Goal: Task Accomplishment & Management: Complete application form

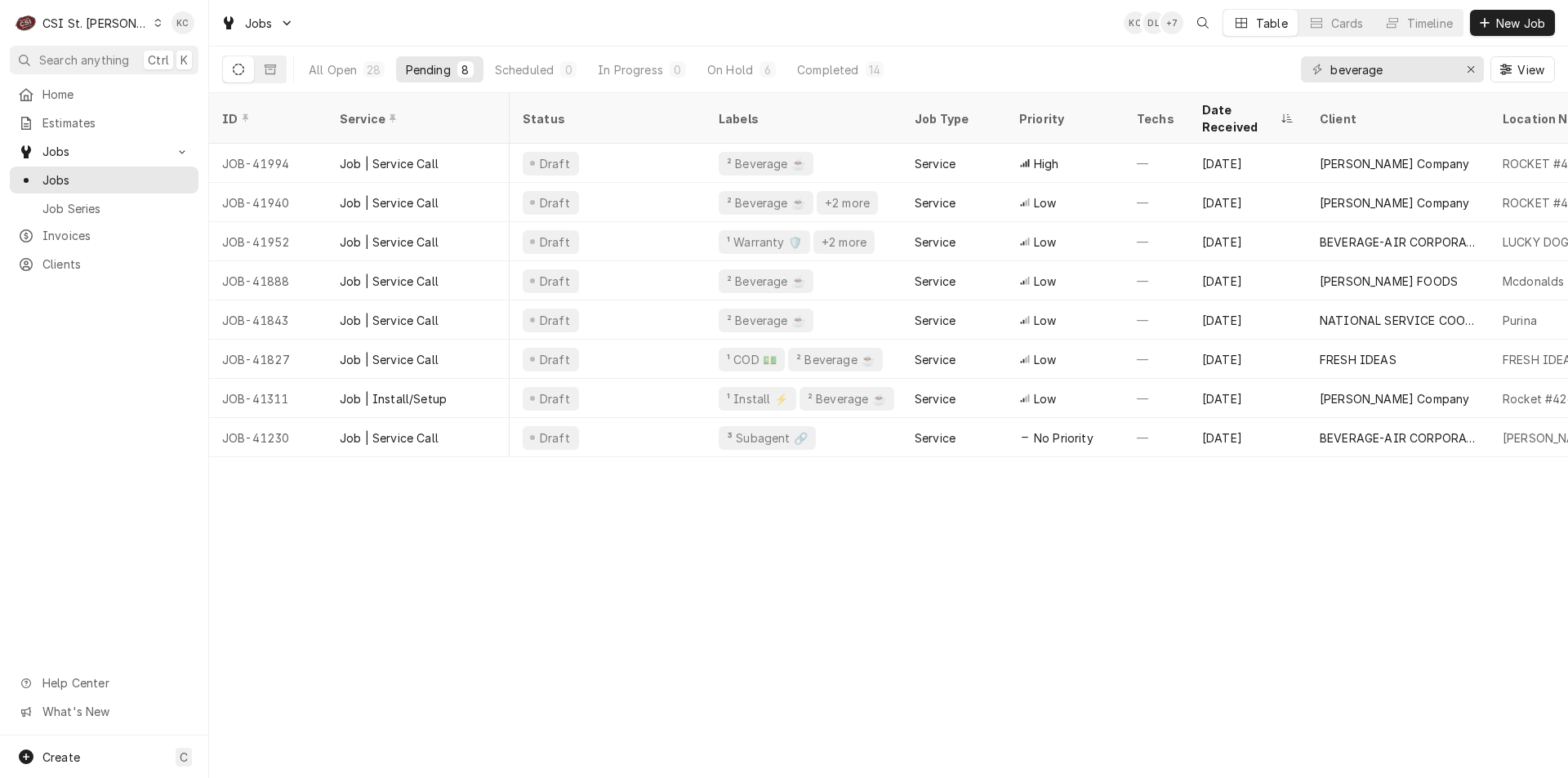
scroll to position [0, 99]
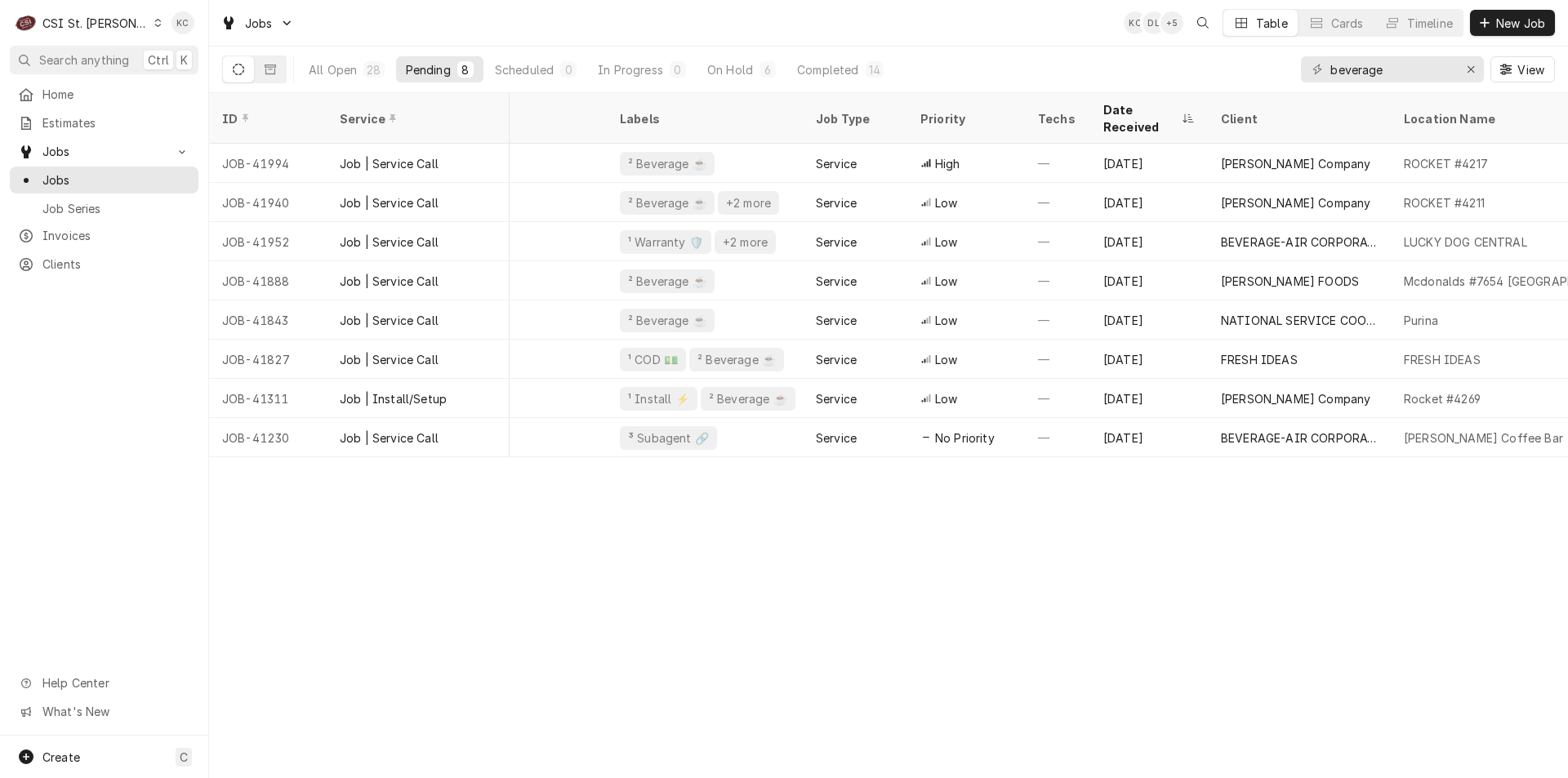
click at [1367, 652] on div "ID Service Status Labels Job Type Priority Techs Date Received Client Location …" at bounding box center [888, 435] width 1359 height 685
click at [1430, 71] on input "beverage" at bounding box center [1391, 69] width 122 height 27
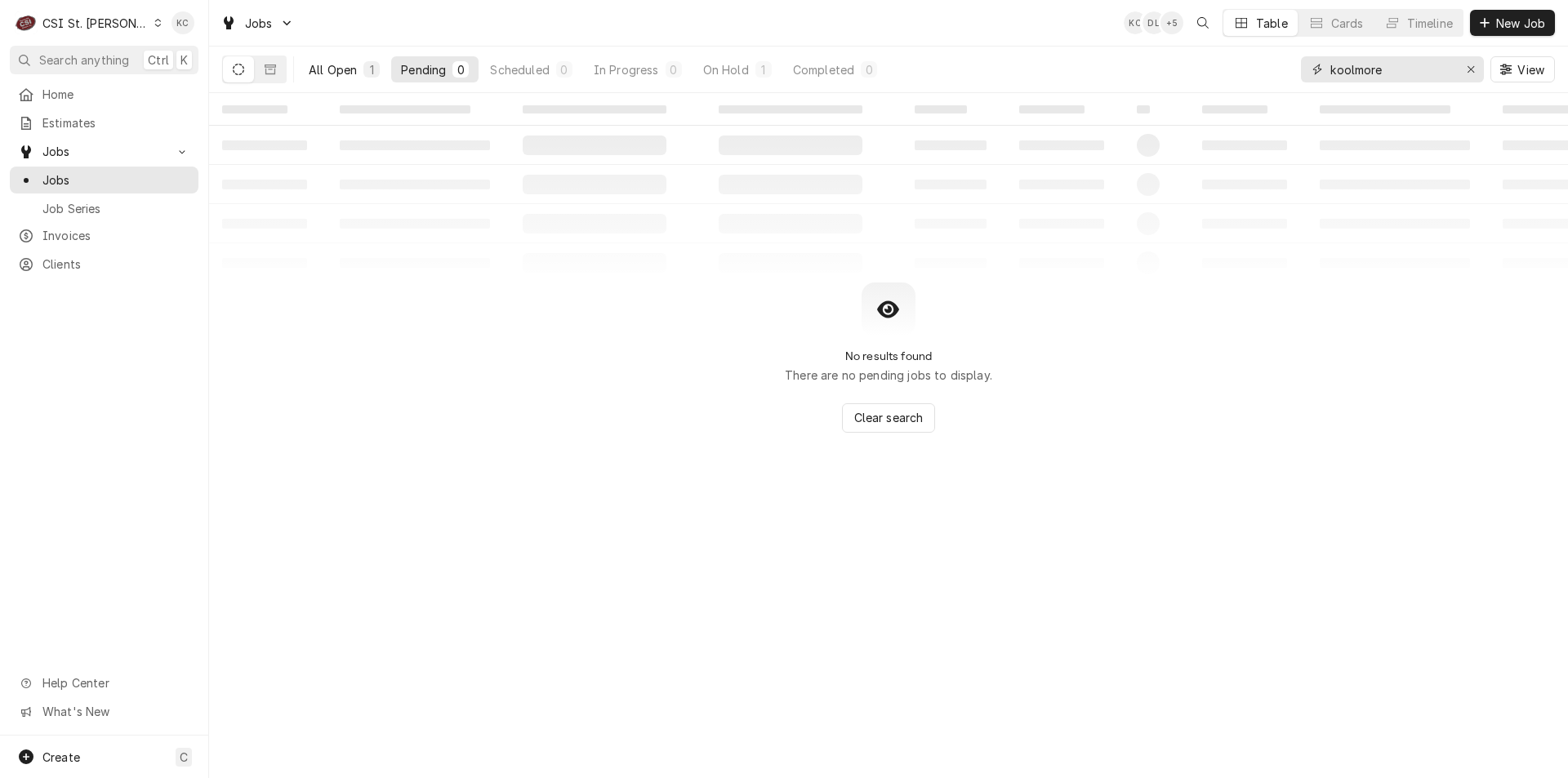
type input "koolmore"
click at [349, 77] on div "All Open" at bounding box center [332, 70] width 48 height 17
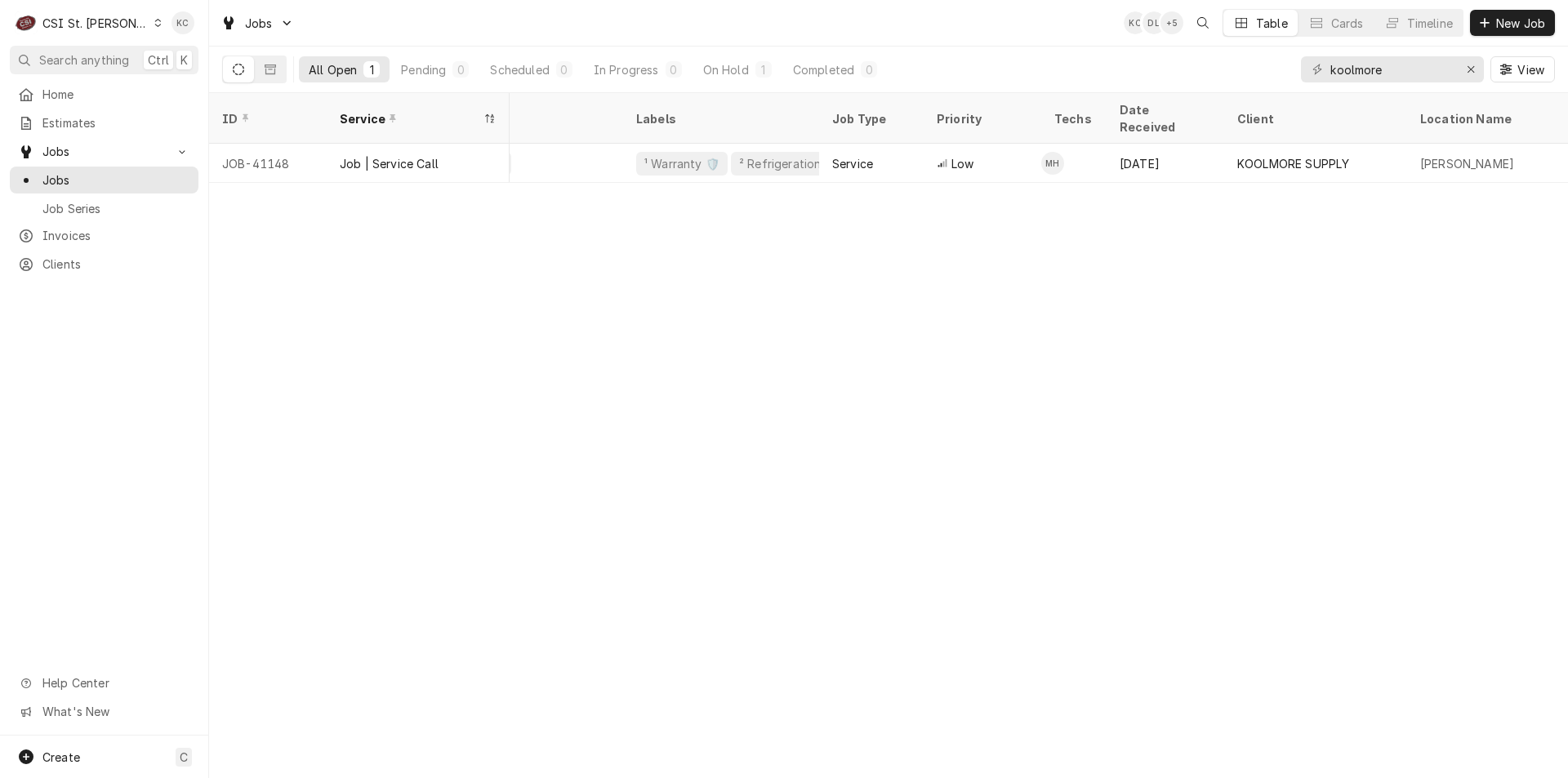
scroll to position [0, 0]
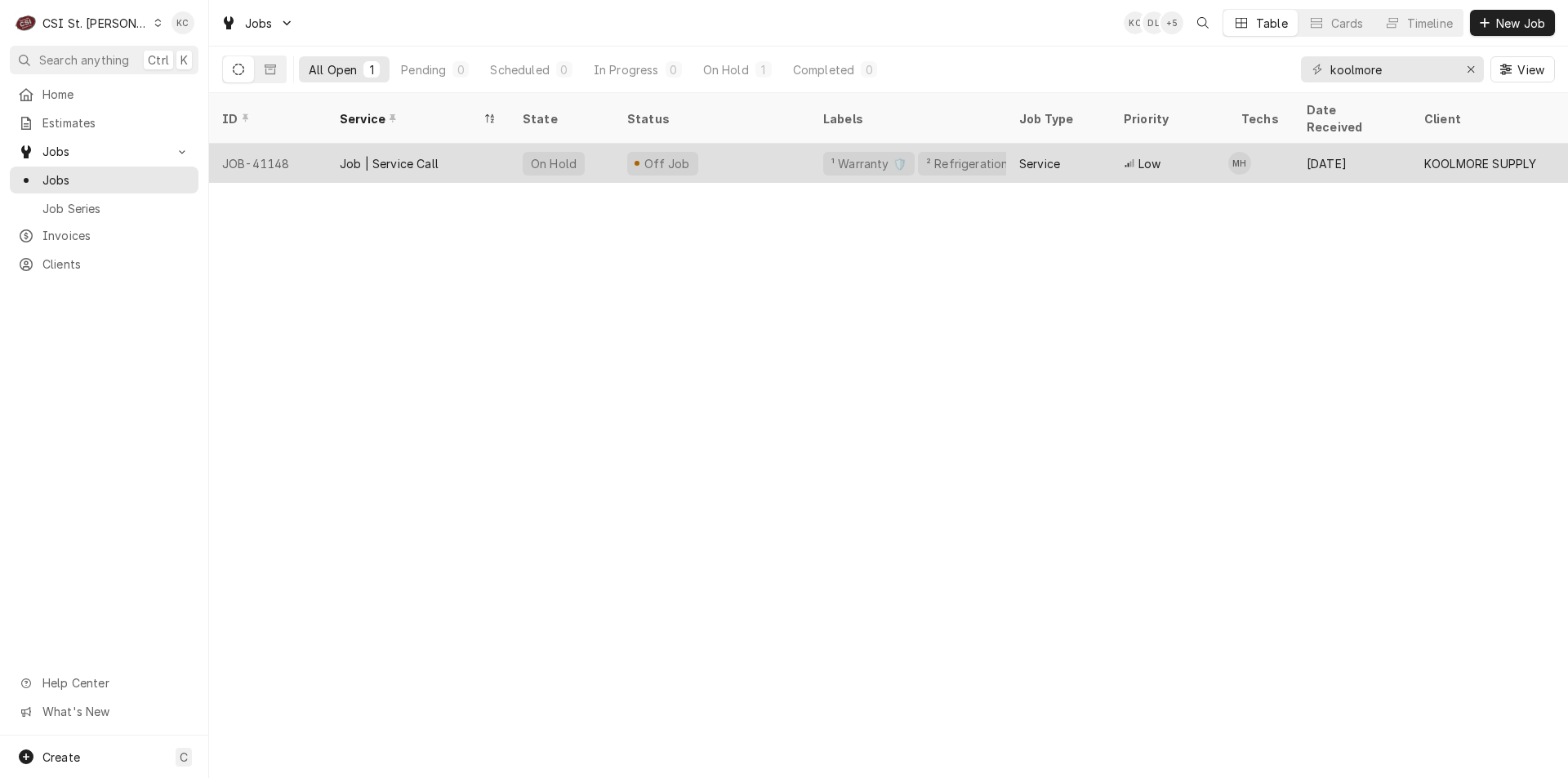
click at [752, 143] on div "Off Job" at bounding box center [712, 162] width 196 height 39
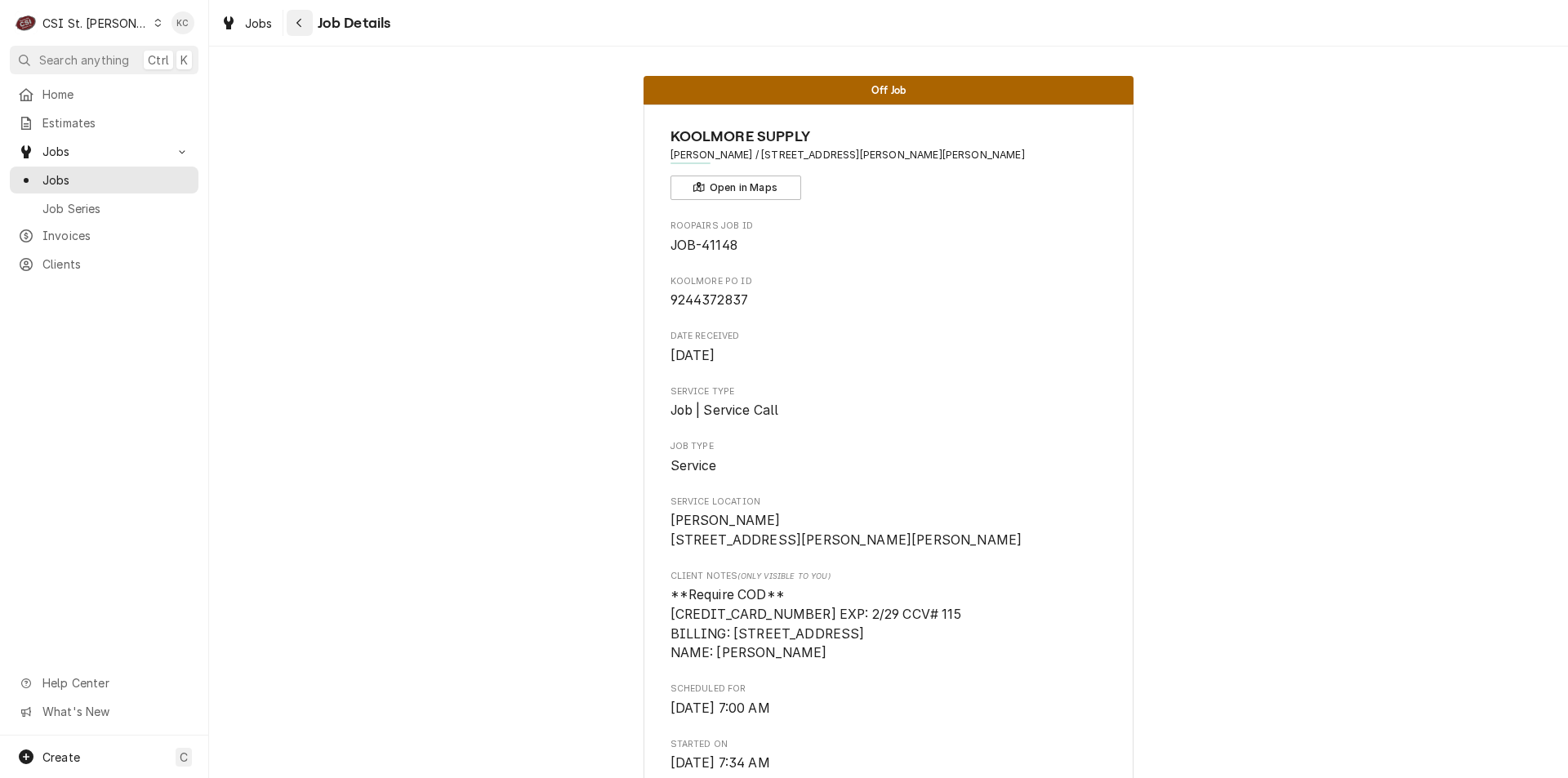
click at [299, 27] on icon "Navigate back" at bounding box center [299, 23] width 8 height 11
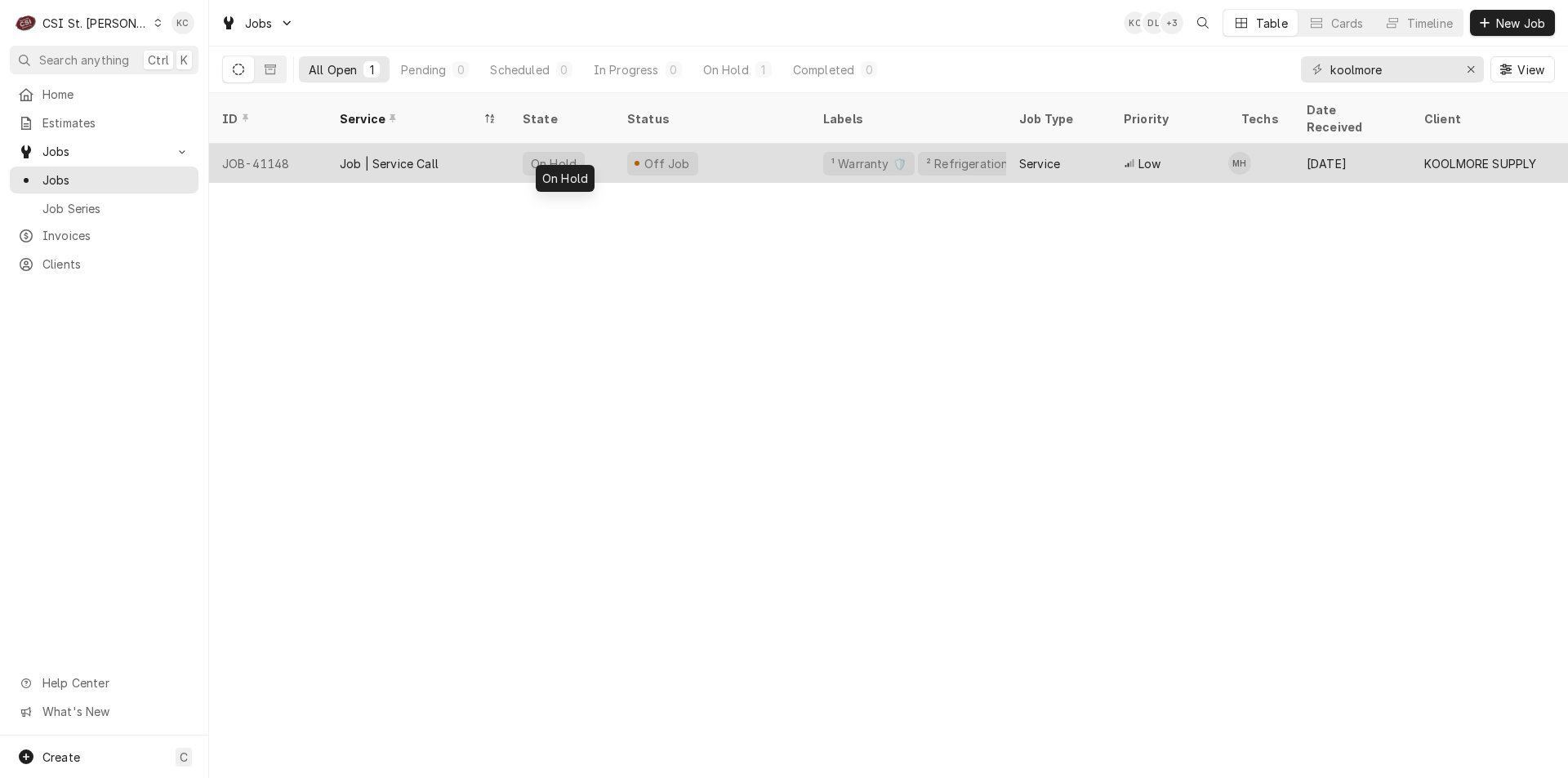
click at [566, 155] on div "On Hold" at bounding box center [554, 163] width 49 height 17
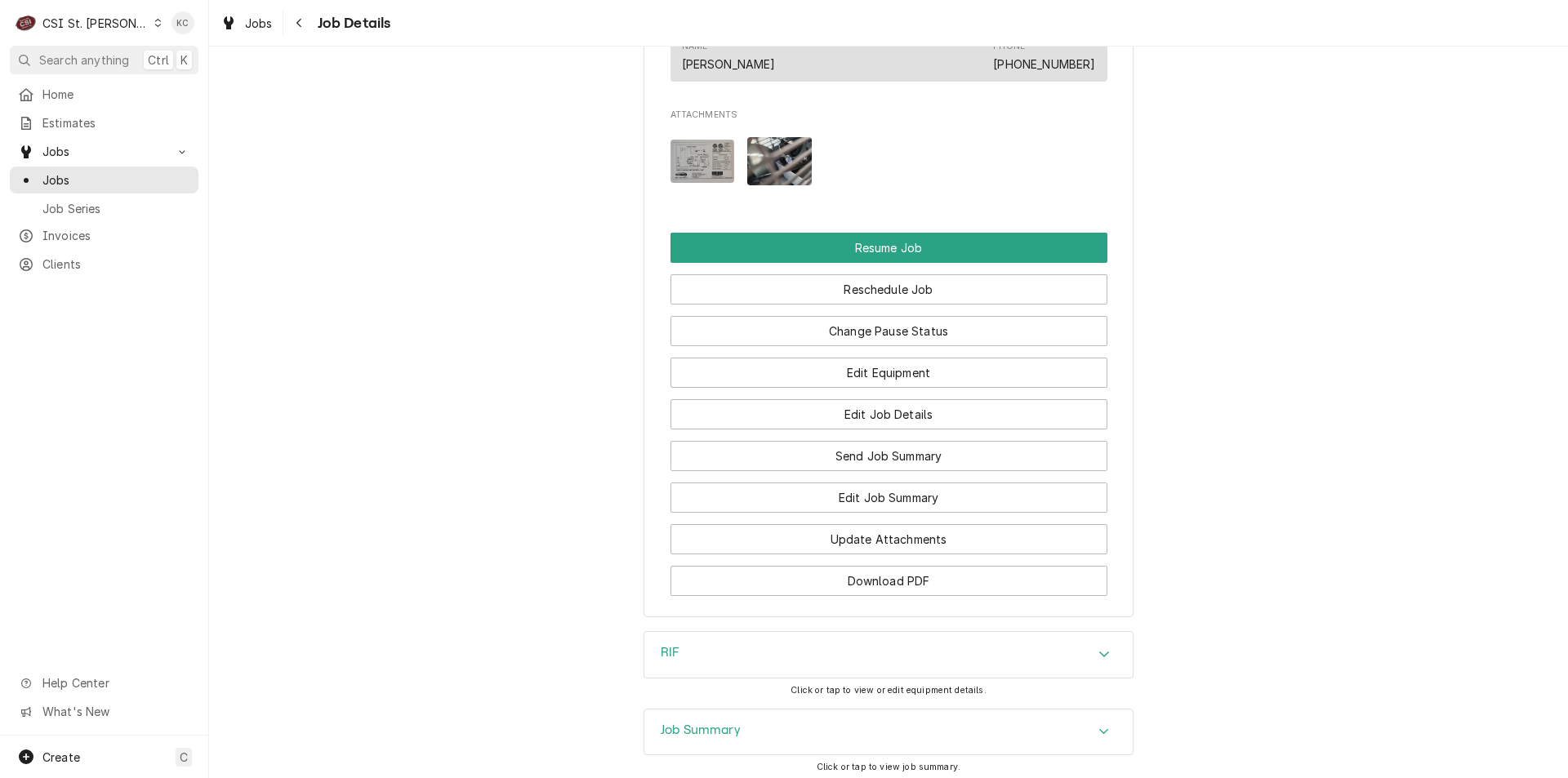
scroll to position [1959, 0]
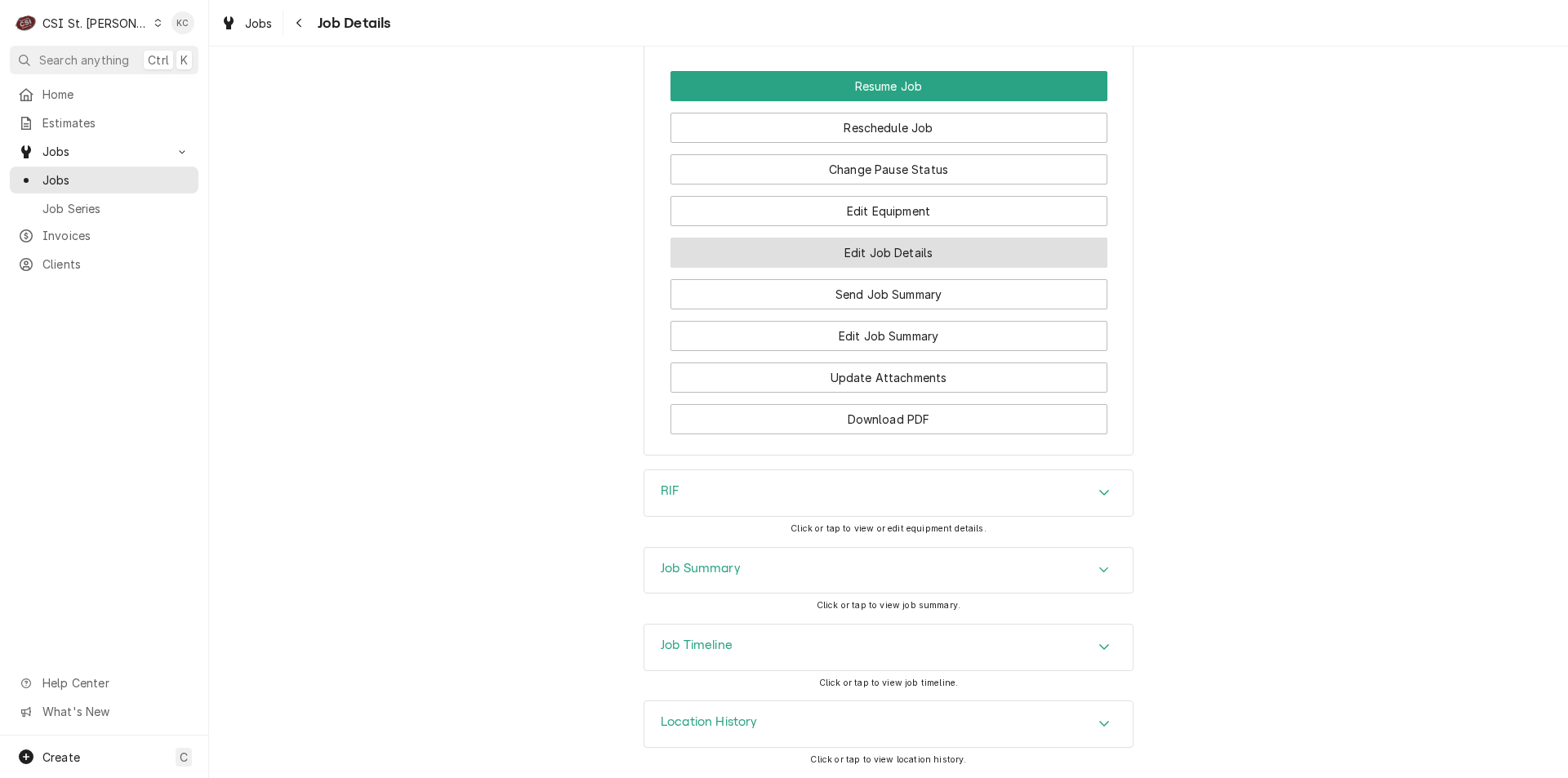
click at [902, 268] on button "Edit Job Details" at bounding box center [888, 252] width 437 height 30
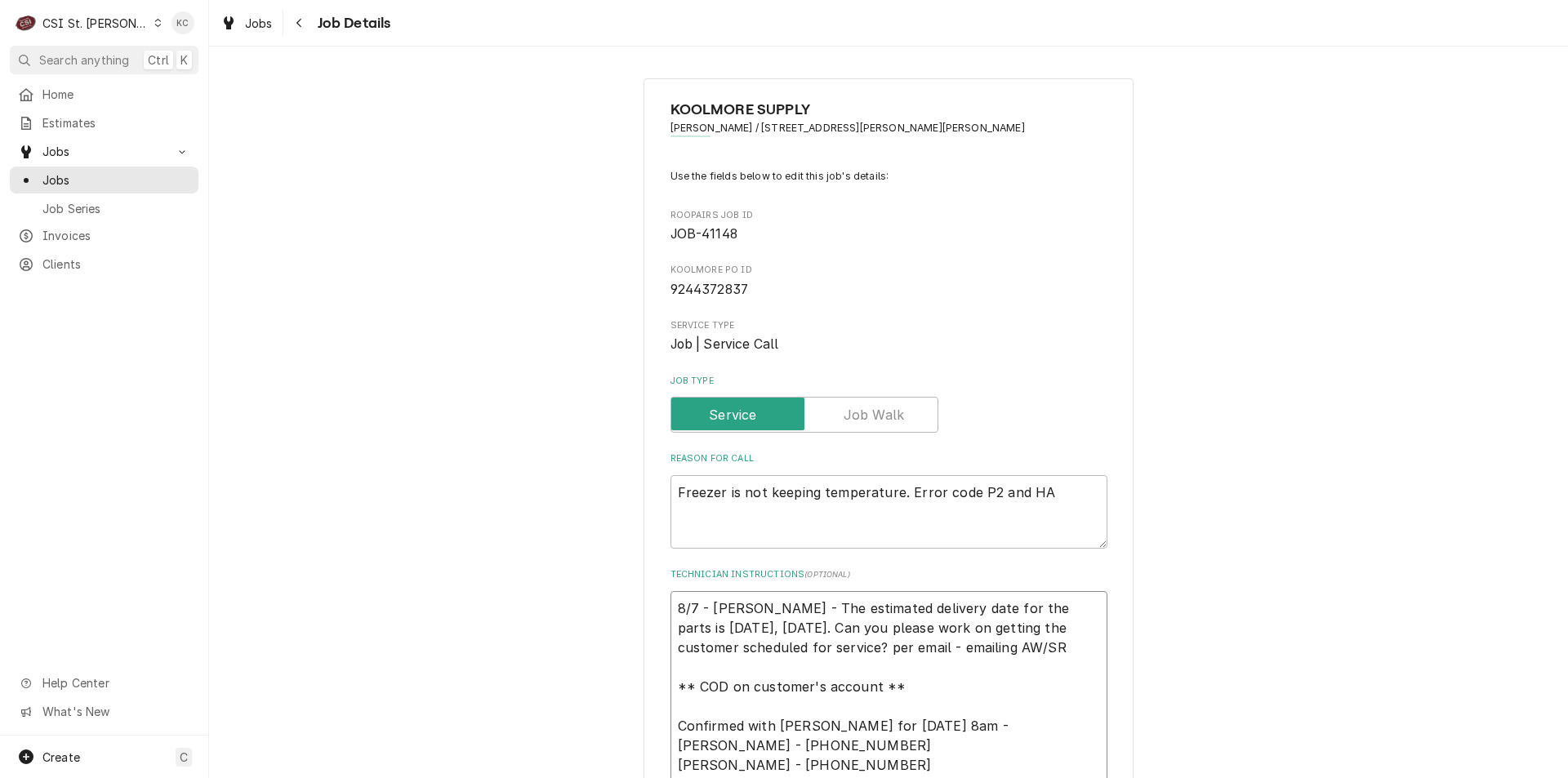
click at [675, 609] on textarea "8/7 - Kelly - The estimated delivery date for the parts is tomorrow, August 8th…" at bounding box center [888, 696] width 437 height 211
type textarea "x"
type textarea "8/7 - Kelly - The estimated delivery date for the parts is tomorrow, August 8th…"
type textarea "x"
type textarea "8 8/7 - Kelly - The estimated delivery date for the parts is tomorrow, August 8…"
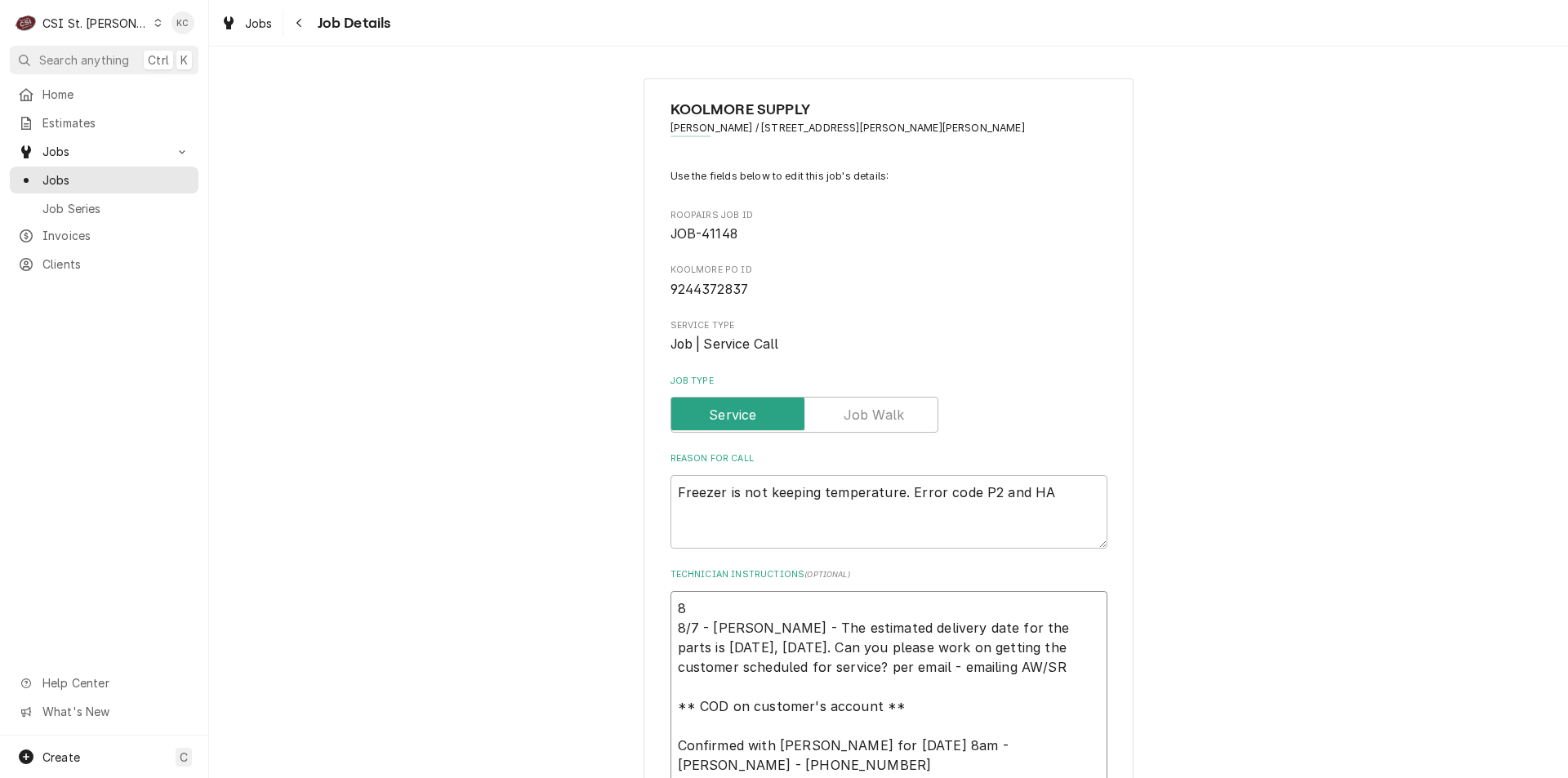
type textarea "x"
type textarea "8/ 8/7 - Kelly - The estimated delivery date for the parts is tomorrow, August …"
type textarea "x"
type textarea "8// 8/7 - Kelly - The estimated delivery date for the parts is tomorrow, August…"
type textarea "x"
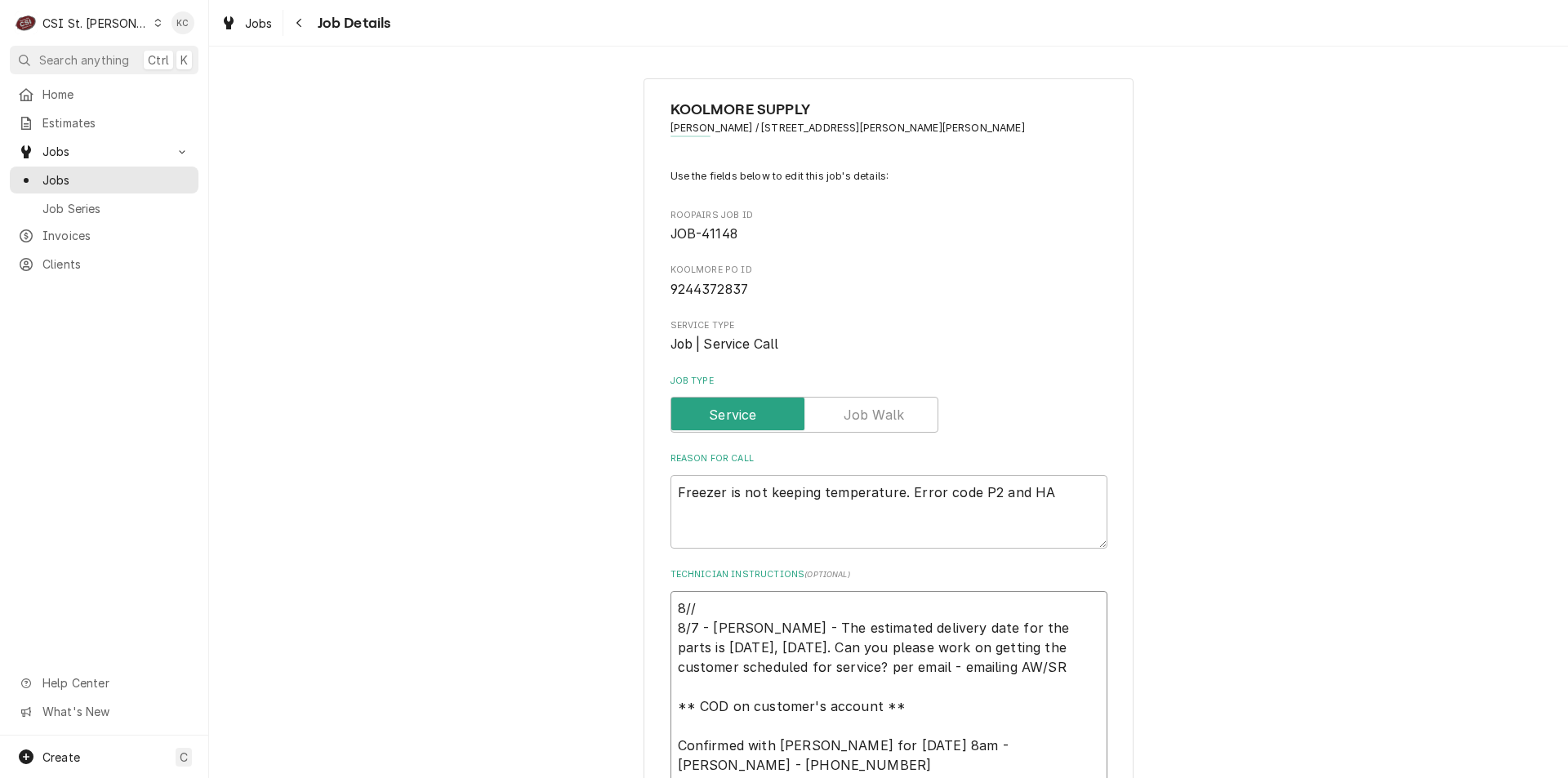
type textarea "8//1 8/7 - Kelly - The estimated delivery date for the parts is tomorrow, Augus…"
type textarea "x"
type textarea "8//11 8/7 - Kelly - The estimated delivery date for the parts is tomorrow, Augu…"
type textarea "x"
type textarea "8//1 8/7 - Kelly - The estimated delivery date for the parts is tomorrow, Augus…"
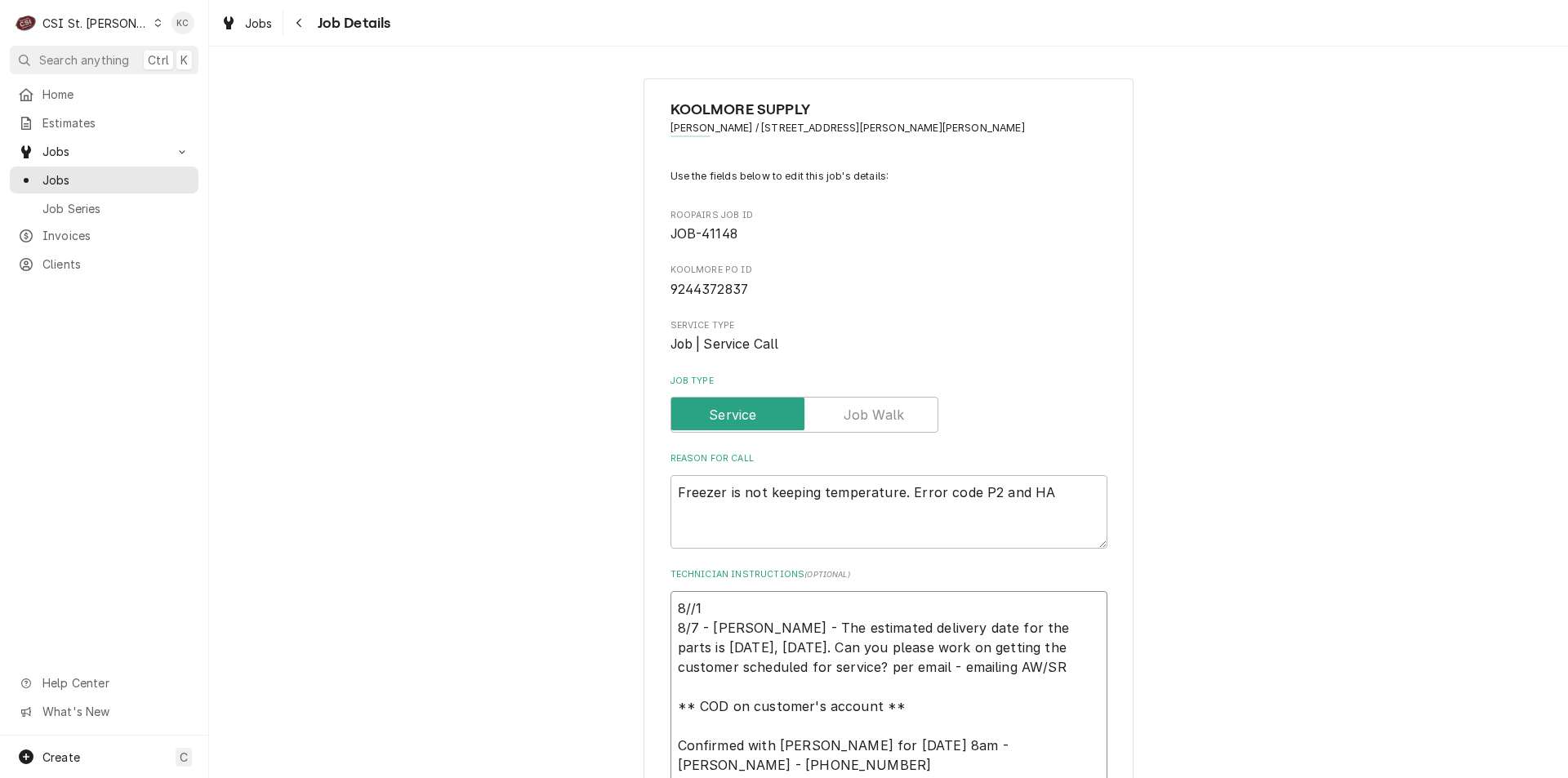
type textarea "x"
type textarea "8// 8/7 - Kelly - The estimated delivery date for the parts is tomorrow, August…"
type textarea "x"
type textarea "8/ 8/7 - Kelly - The estimated delivery date for the parts is tomorrow, August …"
type textarea "x"
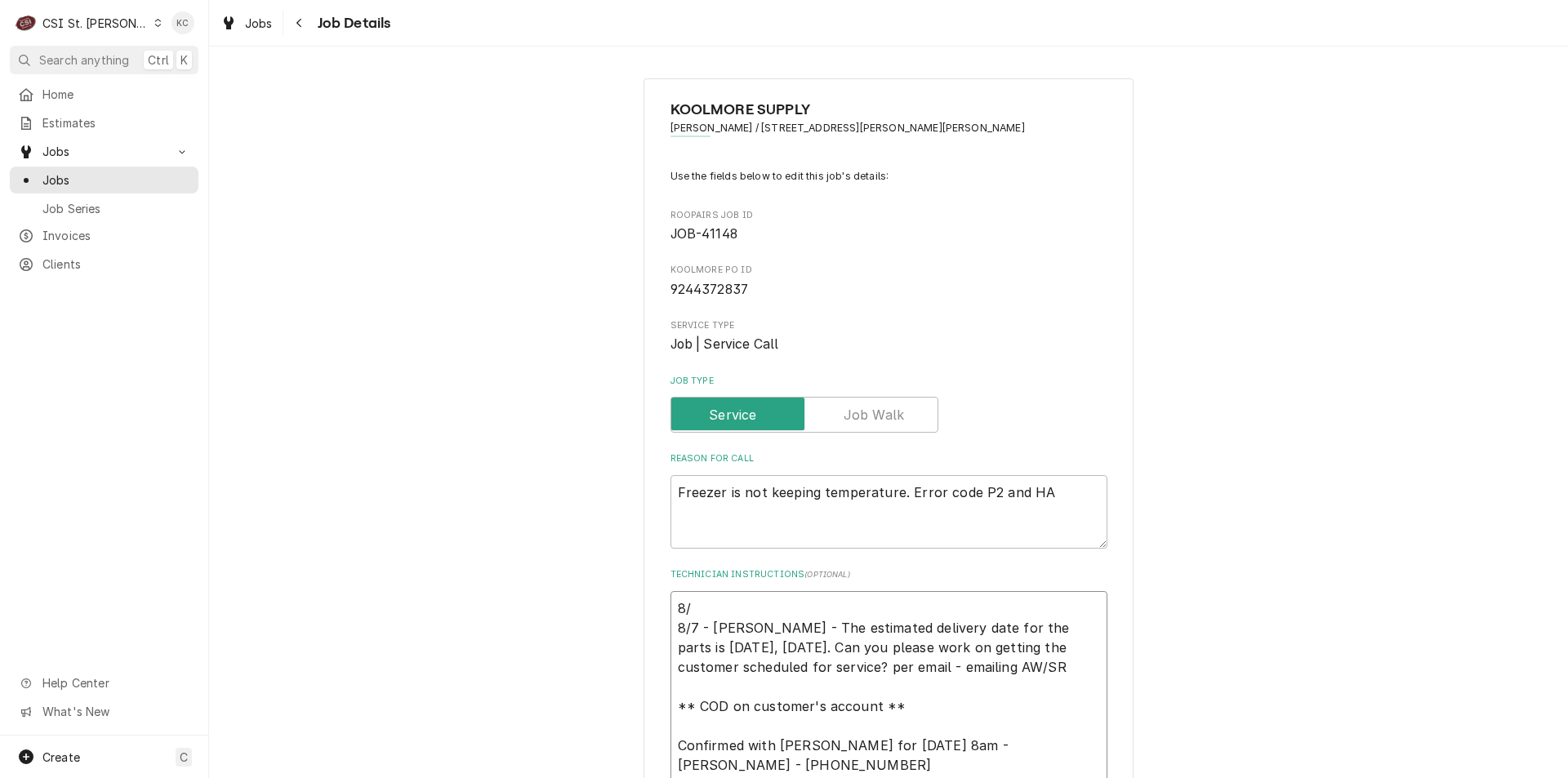
type textarea "8/1 8/7 - Kelly - The estimated delivery date for the parts is tomorrow, August…"
type textarea "x"
type textarea "8/11 8/7 - Kelly - The estimated delivery date for the parts is tomorrow, Augus…"
type textarea "x"
type textarea "8/11 8/7 - Kelly - The estimated delivery date for the parts is tomorrow, Augus…"
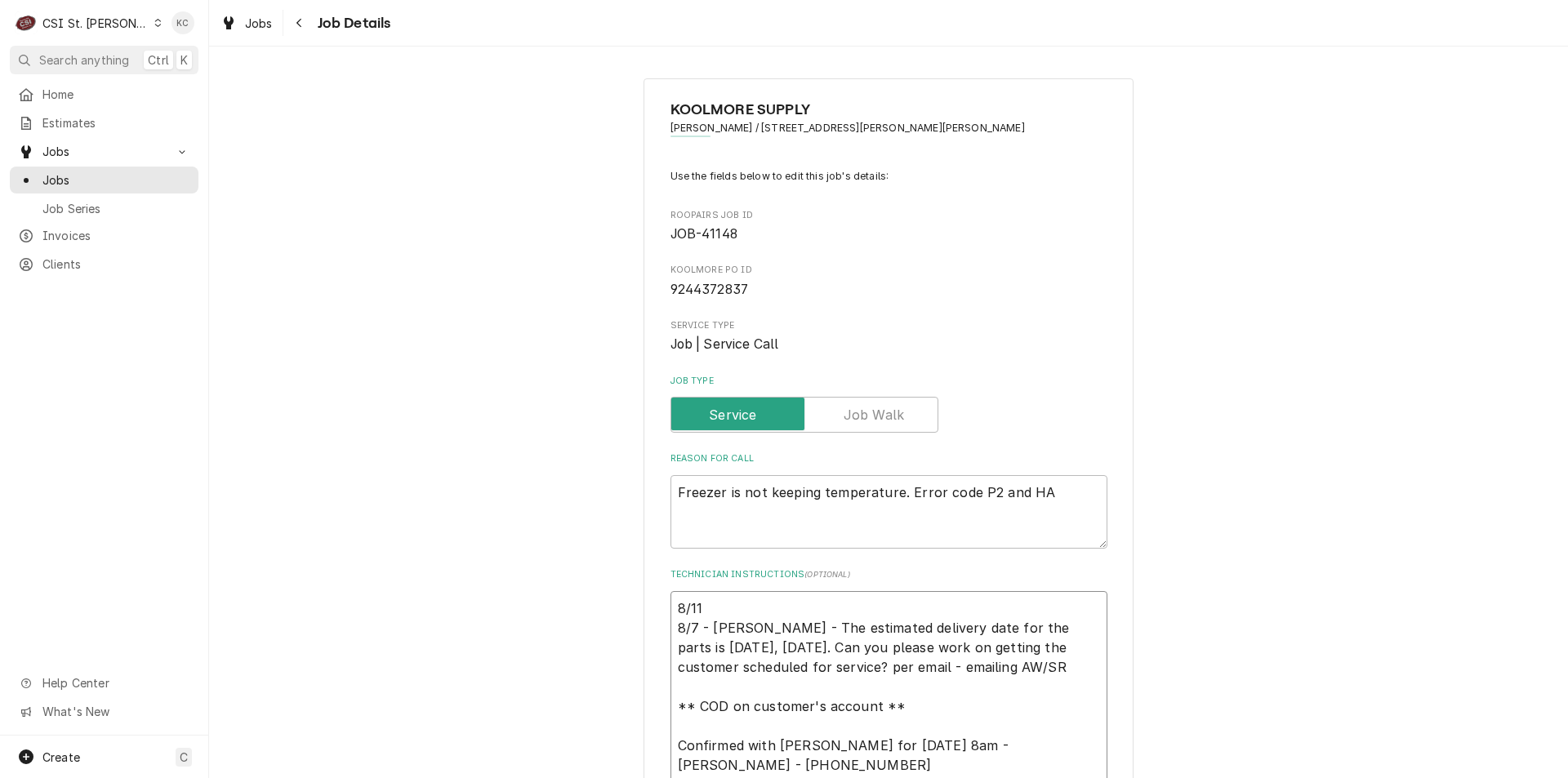
type textarea "x"
type textarea "8/11 - 8/7 - Kelly - The estimated delivery date for the parts is tomorrow, Aug…"
type textarea "x"
type textarea "8/11 - 8/7 - Kelly - The estimated delivery date for the parts is tomorrow, Aug…"
type textarea "x"
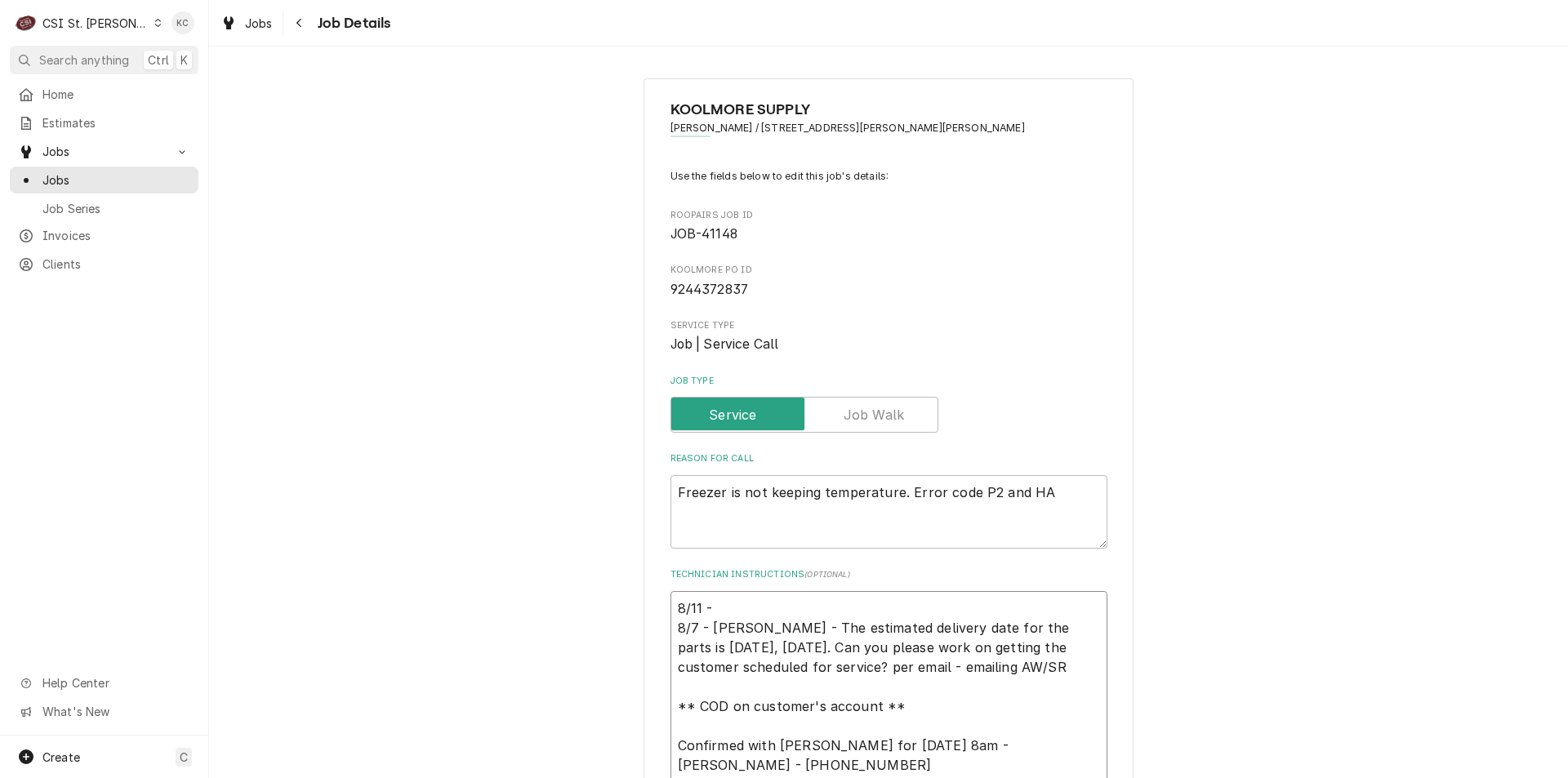
type textarea "8/11 - K 8/7 - Kelly - The estimated delivery date for the parts is tomorrow, A…"
type textarea "x"
type textarea "8/11 - Ke 8/7 - Kelly - The estimated delivery date for the parts is tomorrow, …"
type textarea "x"
type textarea "8/11 - Kel 8/7 - Kelly - The estimated delivery date for the parts is tomorrow,…"
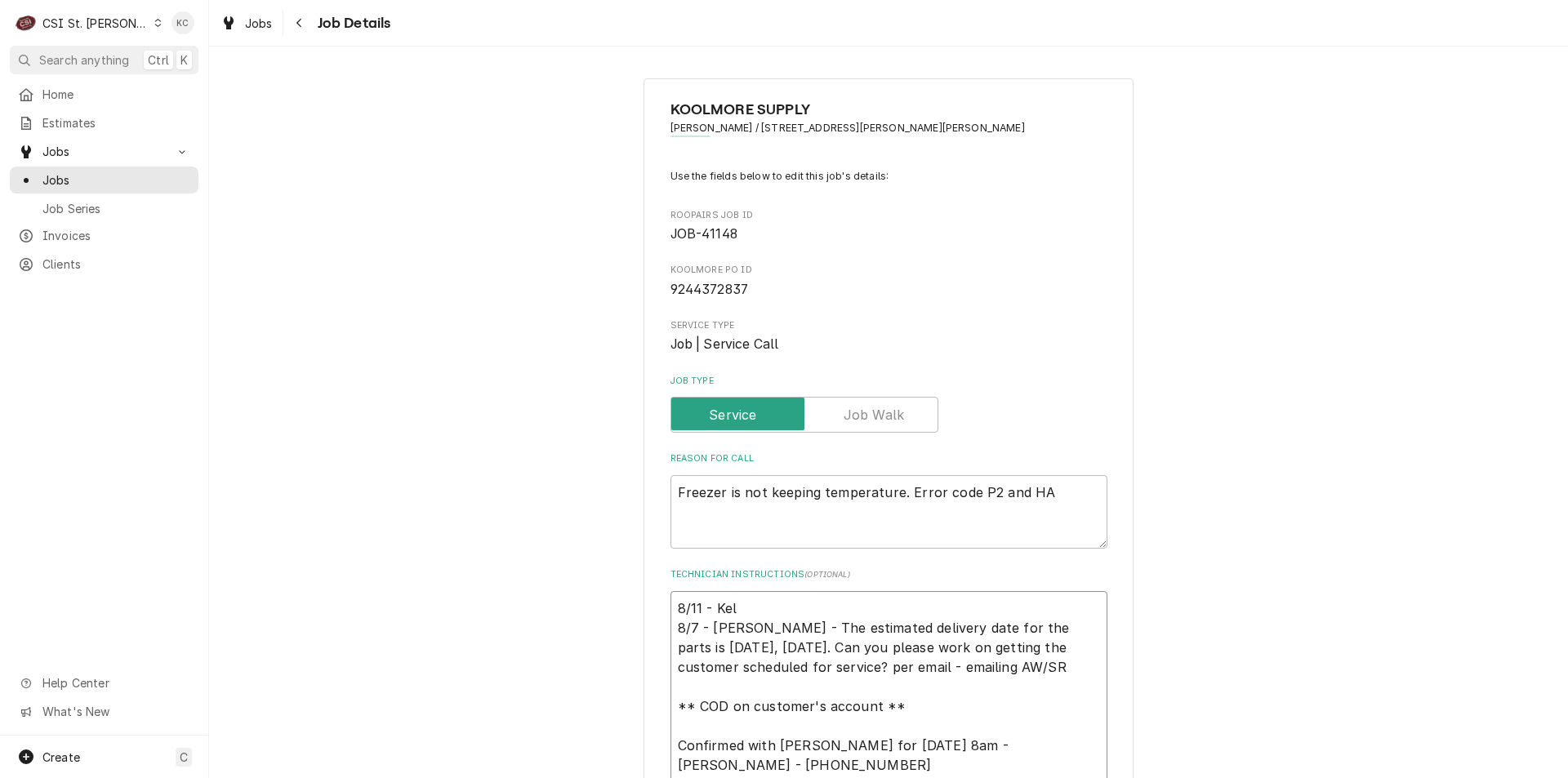
type textarea "x"
type textarea "8/11 - Kell 8/7 - Kelly - The estimated delivery date for the parts is tomorrow…"
type textarea "x"
type textarea "8/11 - Kelly 8/7 - Kelly - The estimated delivery date for the parts is tomorro…"
type textarea "x"
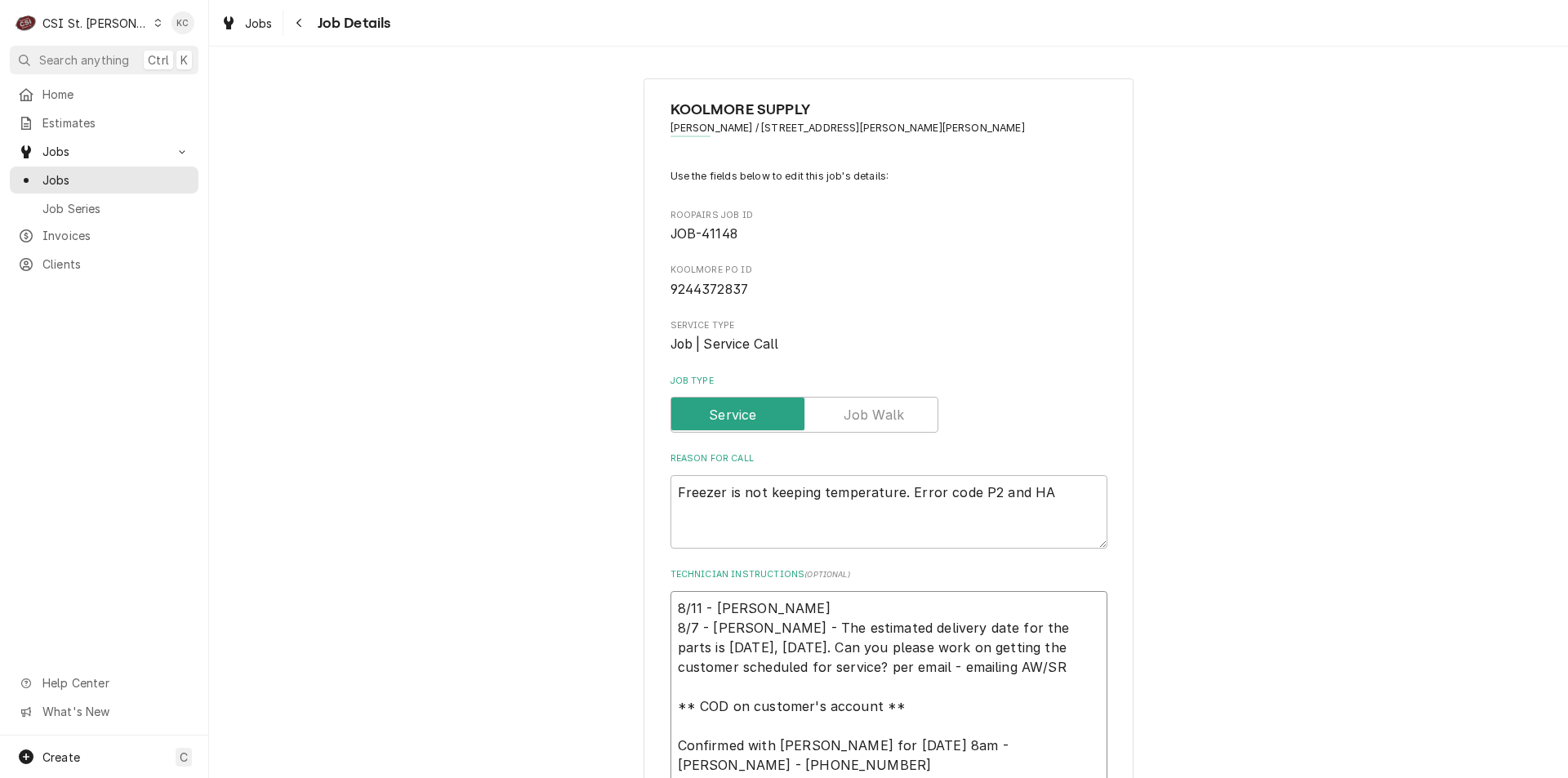
type textarea "8/11 - Kelly 8/7 - Kelly - The estimated delivery date for the parts is tomorro…"
type textarea "x"
type textarea "8/11 - Kelly - 8/7 - Kelly - The estimated delivery date for the parts is tomor…"
type textarea "x"
type textarea "8/11 - Kelly - 8/7 - Kelly - The estimated delivery date for the parts is tomor…"
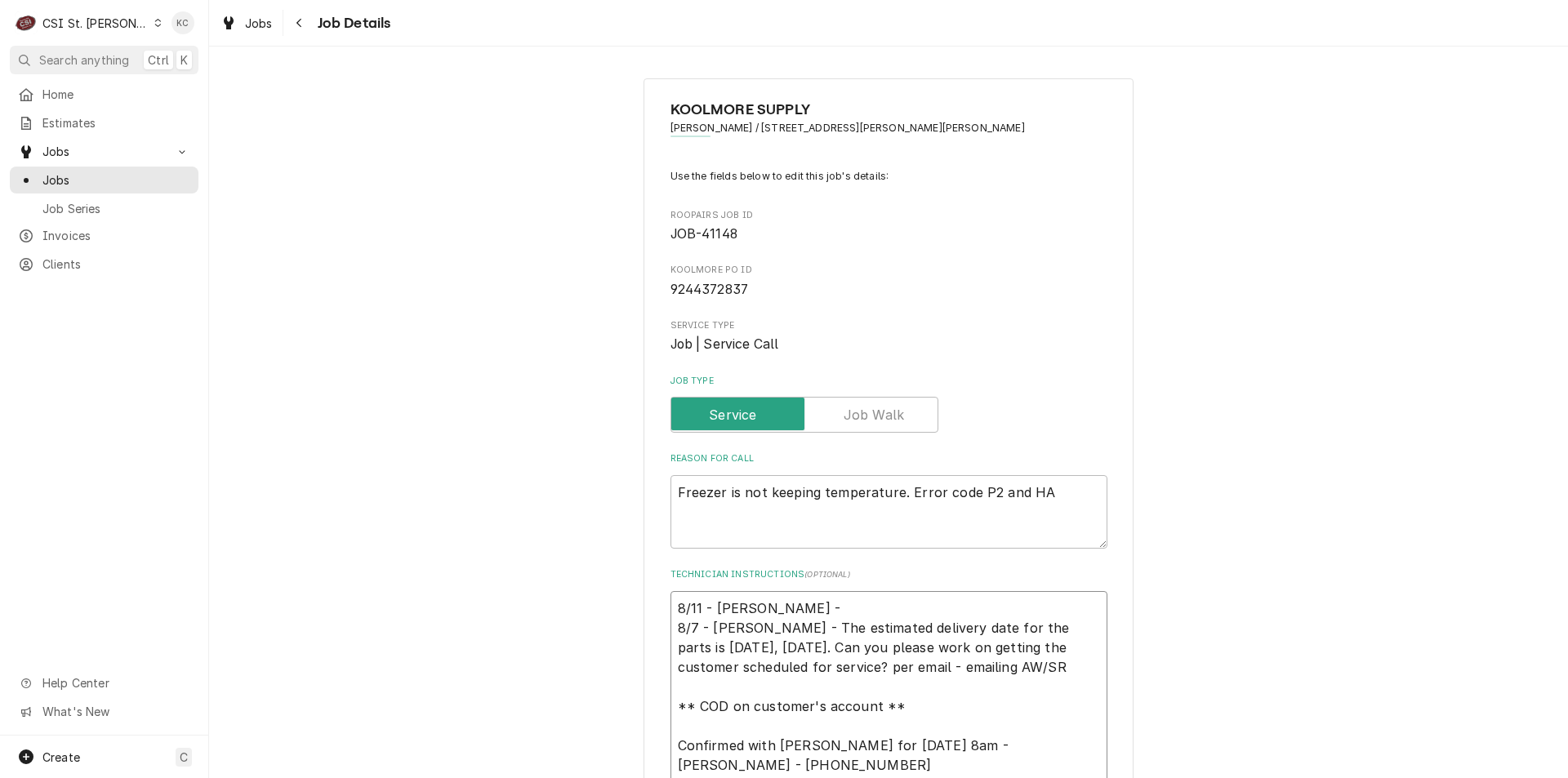
type textarea "x"
type textarea "8/11 - Kelly - C 8/7 - Kelly - The estimated delivery date for the parts is tom…"
type textarea "x"
type textarea "8/11 - Kelly - Cv 8/7 - Kelly - The estimated delivery date for the parts is to…"
type textarea "x"
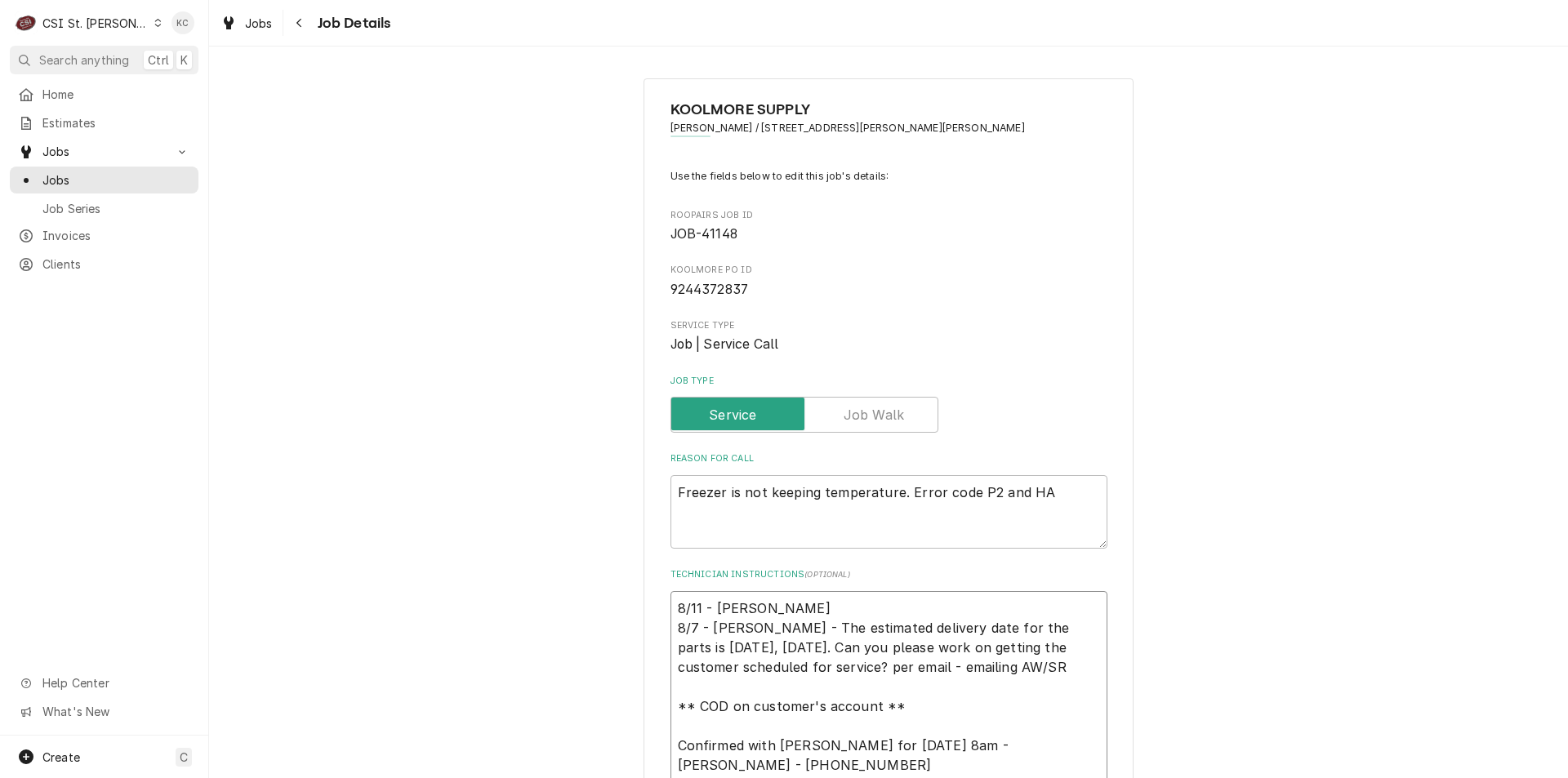
type textarea "8/11 - Kelly - Cval 8/7 - Kelly - The estimated delivery date for the parts is …"
type textarea "x"
type textarea "8/11 - Kelly - Cvall 8/7 - Kelly - The estimated delivery date for the parts is…"
type textarea "x"
type textarea "8/11 - Kelly - Cval 8/7 - Kelly - The estimated delivery date for the parts is …"
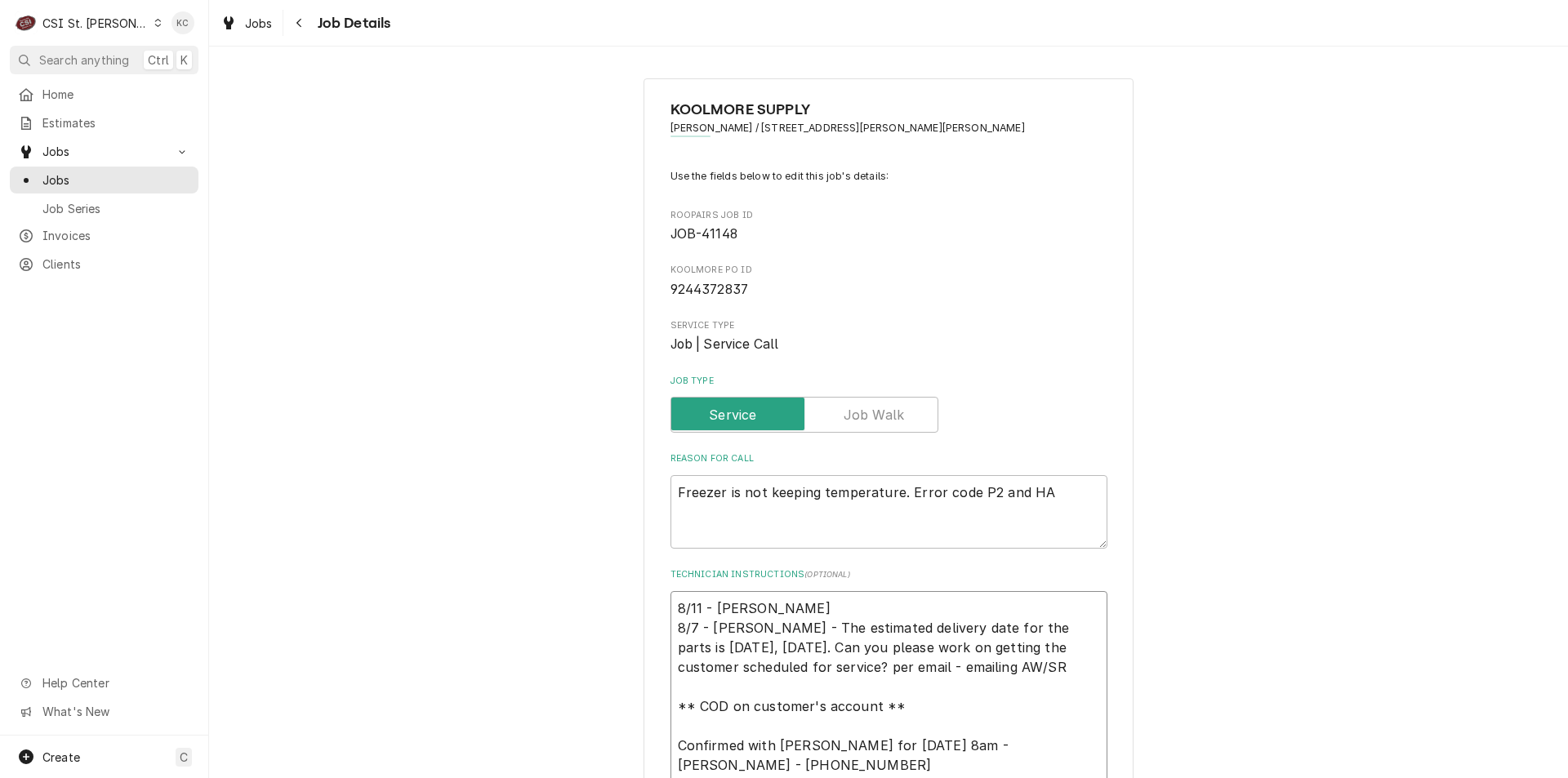
type textarea "x"
type textarea "8/11 - Kelly - Cva 8/7 - Kelly - The estimated delivery date for the parts is t…"
type textarea "x"
type textarea "8/11 - Kelly - Cv 8/7 - Kelly - The estimated delivery date for the parts is to…"
type textarea "x"
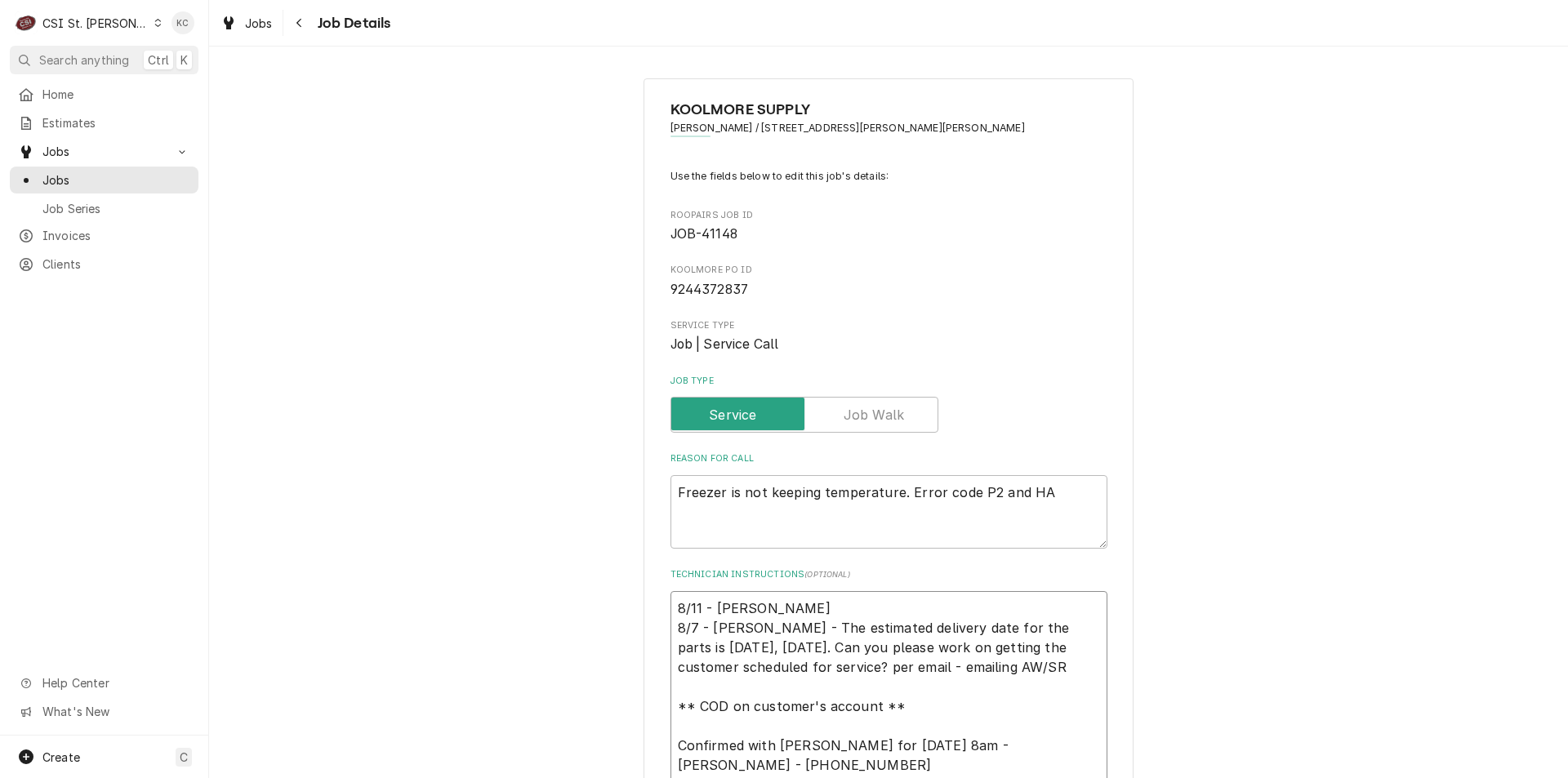
type textarea "8/11 - Kelly - C 8/7 - Kelly - The estimated delivery date for the parts is tom…"
type textarea "x"
type textarea "8/11 - Kelly - Ca 8/7 - Kelly - The estimated delivery date for the parts is to…"
type textarea "x"
type textarea "8/11 - Kelly - Cal 8/7 - Kelly - The estimated delivery date for the parts is t…"
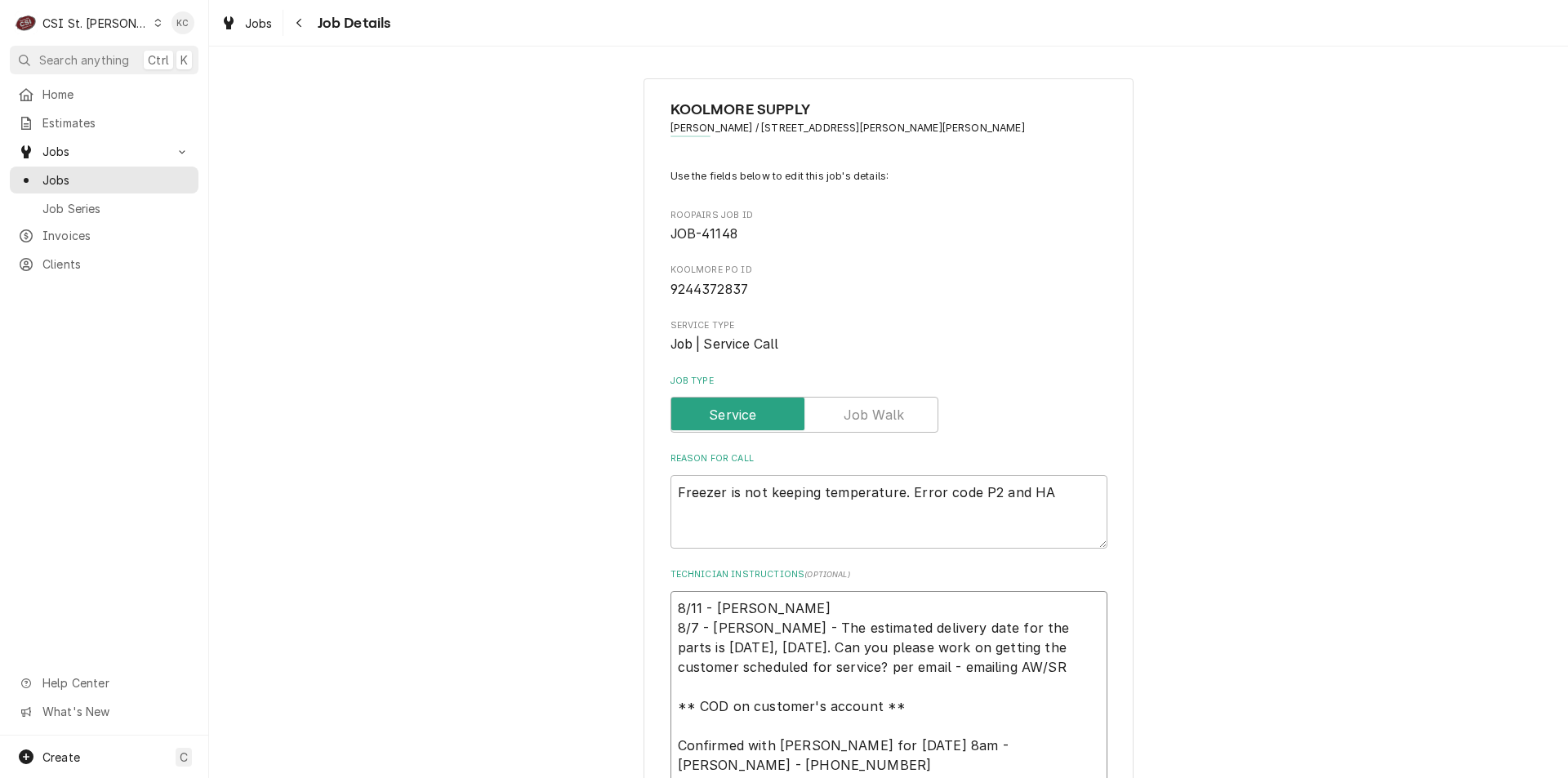
type textarea "x"
type textarea "8/11 - Kelly - Call 8/7 - Kelly - The estimated delivery date for the parts is …"
type textarea "x"
type textarea "8/11 - Kelly - Calle 8/7 - Kelly - The estimated delivery date for the parts is…"
type textarea "x"
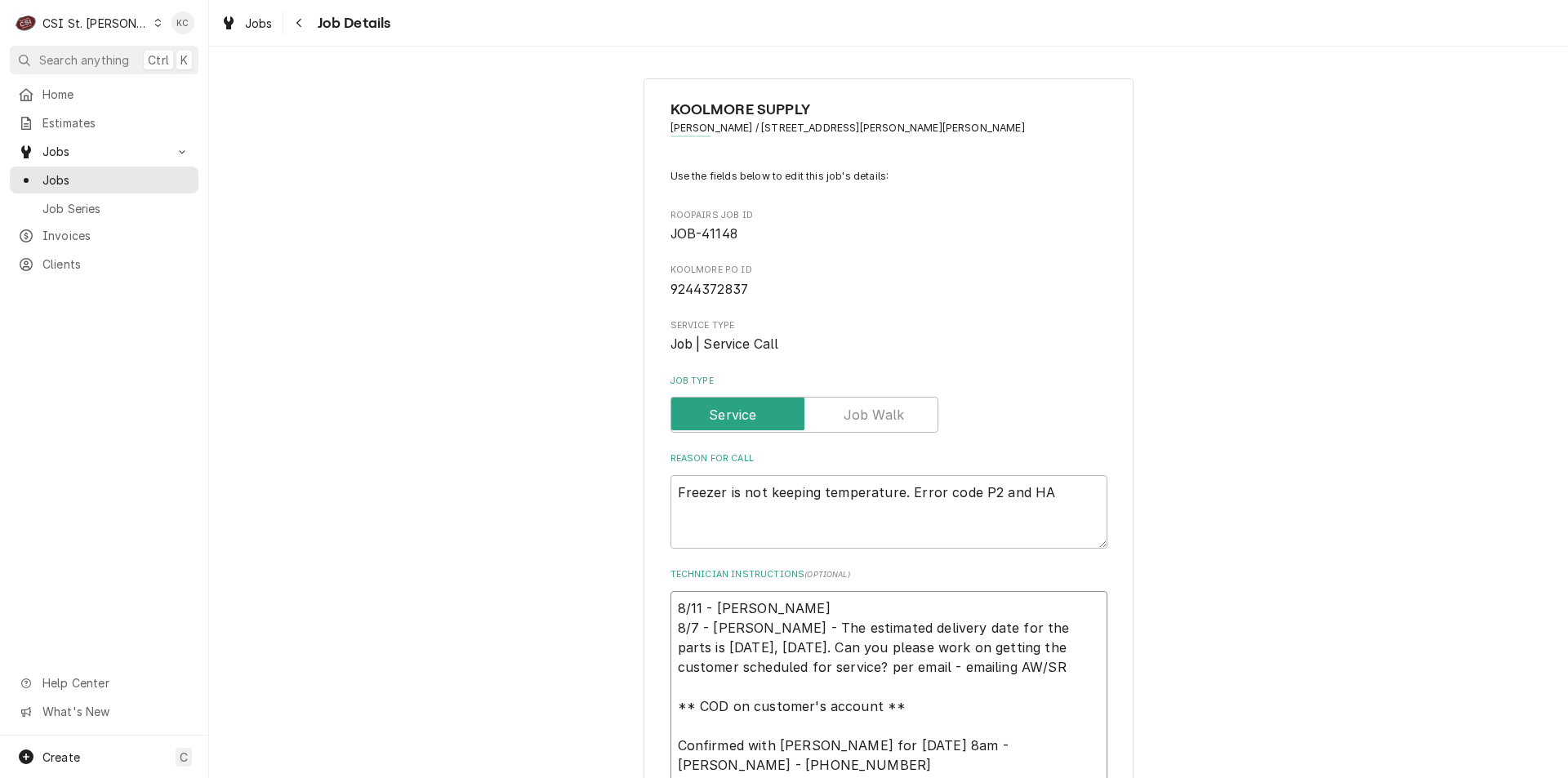
type textarea "8/11 - Kelly - Called 8/7 - Kelly - The estimated delivery date for the parts i…"
type textarea "x"
type textarea "8/11 - Kelly - Called 8/7 - Kelly - The estimated delivery date for the parts i…"
type textarea "x"
type textarea "8/11 - Kelly - Called K 8/7 - Kelly - The estimated delivery date for the parts…"
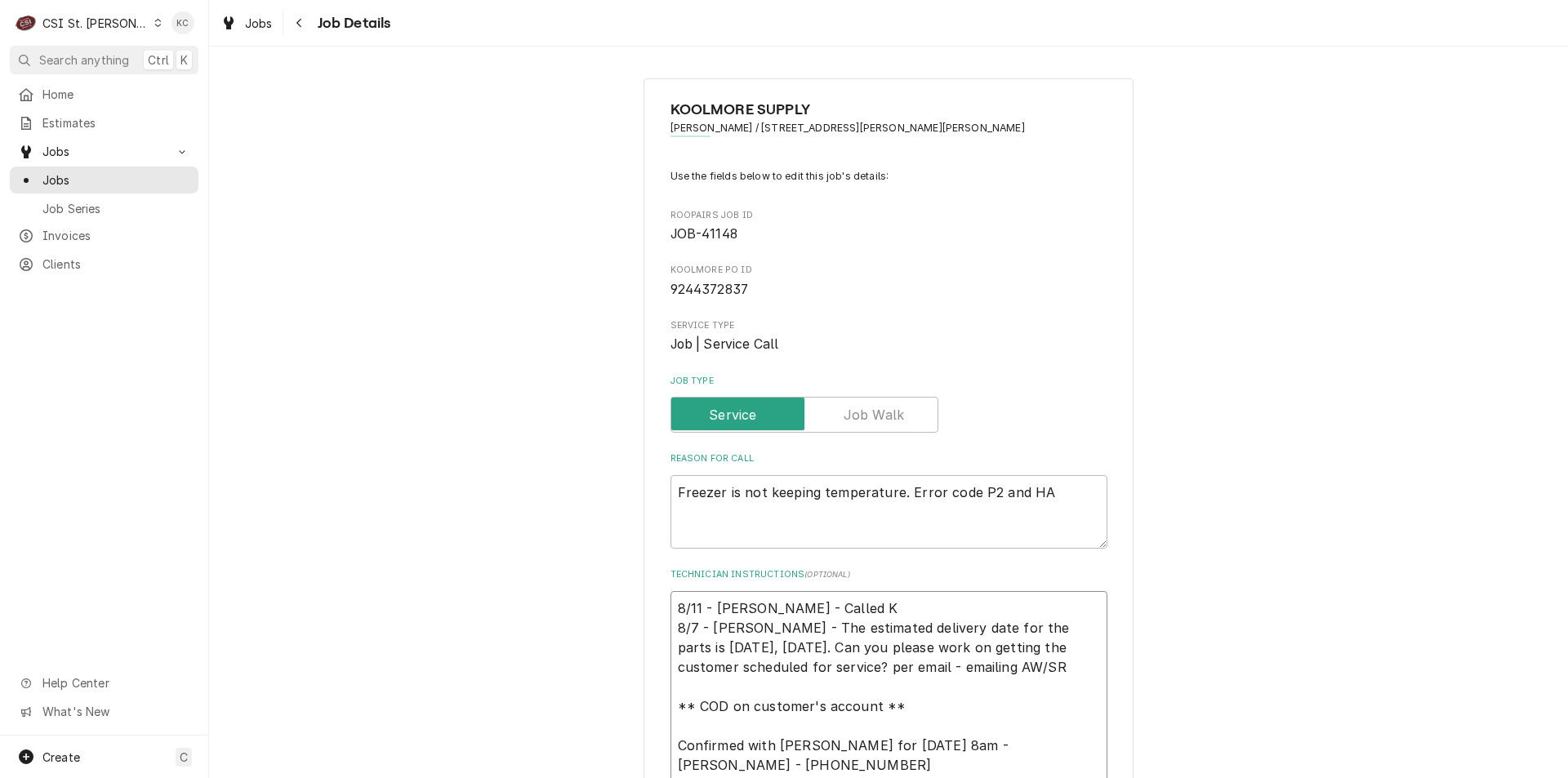
type textarea "x"
type textarea "8/11 - Kelly - Called Ky 8/7 - Kelly - The estimated delivery date for the part…"
type textarea "x"
type textarea "8/11 - Kelly - Called Kyl 8/7 - Kelly - The estimated delivery date for the par…"
type textarea "x"
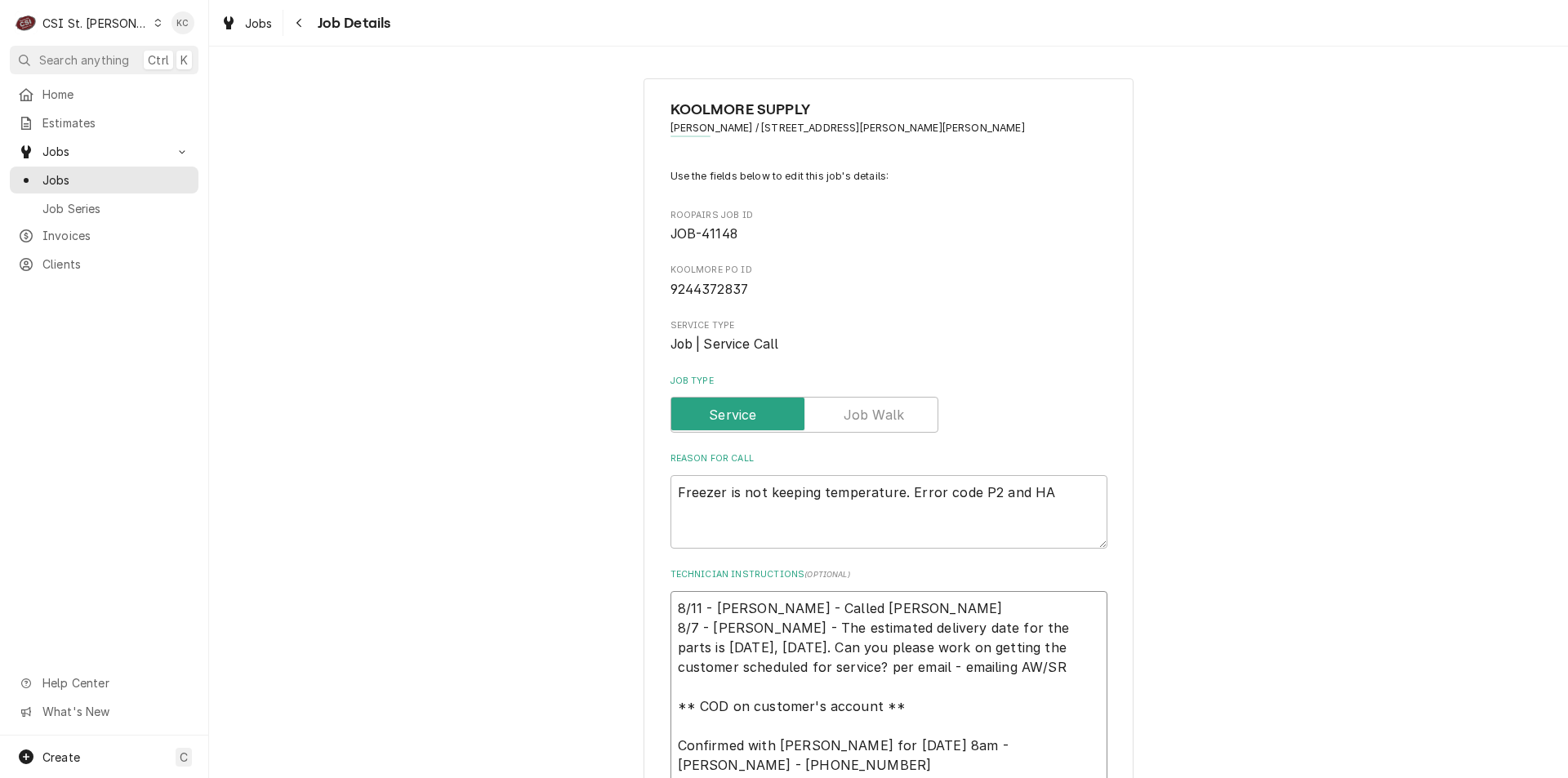
type textarea "8/11 - Kelly - Called Kyle 8/7 - Kelly - The estimated delivery date for the pa…"
type textarea "x"
type textarea "8/11 - Kelly - Called Kyle 8/7 - Kelly - The estimated delivery date for the pa…"
type textarea "x"
type textarea "8/11 - Kelly - Called Kyle a 8/7 - Kelly - The estimated delivery date for the …"
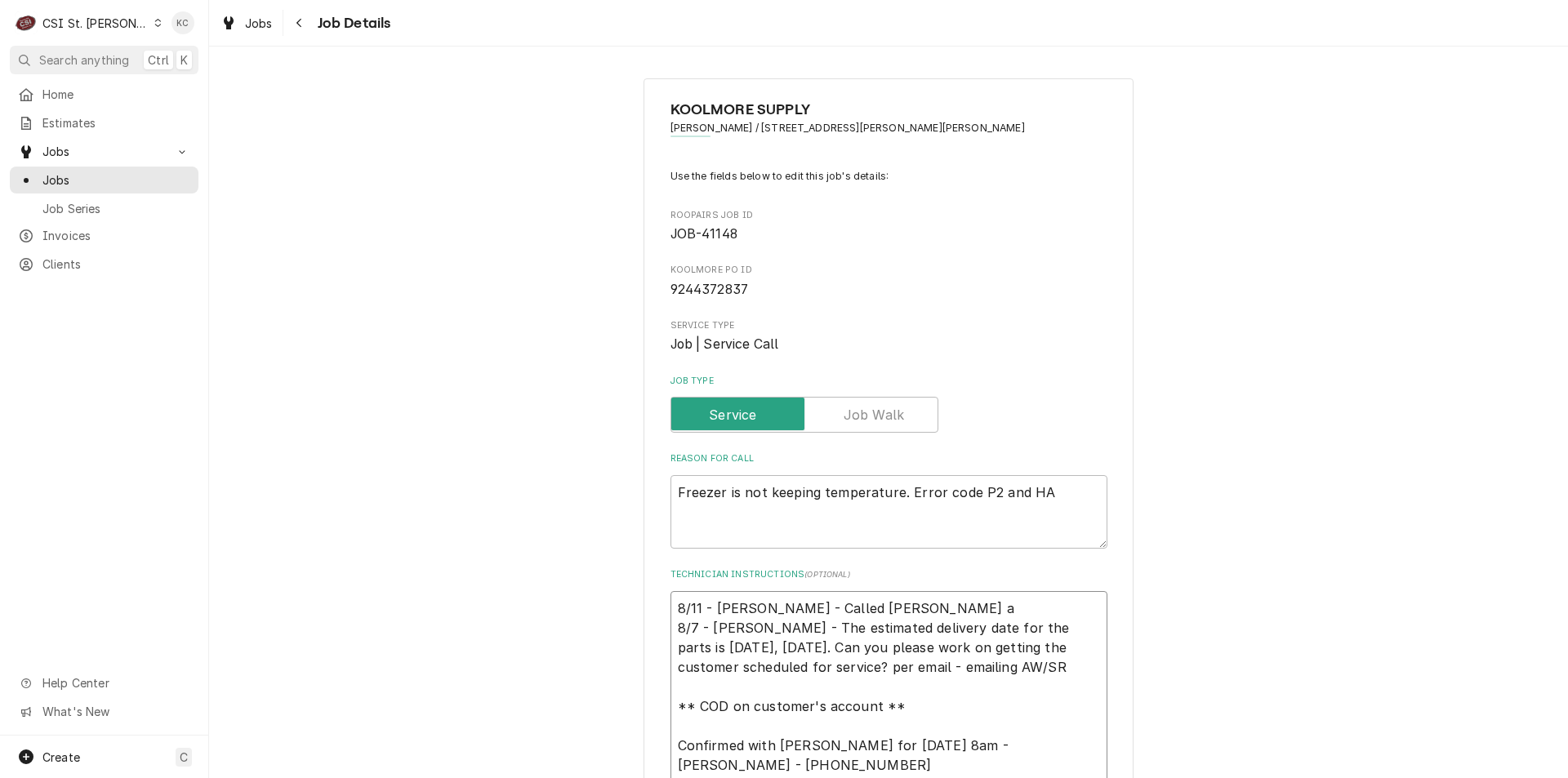
type textarea "x"
type textarea "8/11 - Kelly - Called Kyle an 8/7 - Kelly - The estimated delivery date for the…"
type textarea "x"
type textarea "8/11 - Kelly - Called Kyle and 8/7 - Kelly - The estimated delivery date for th…"
type textarea "x"
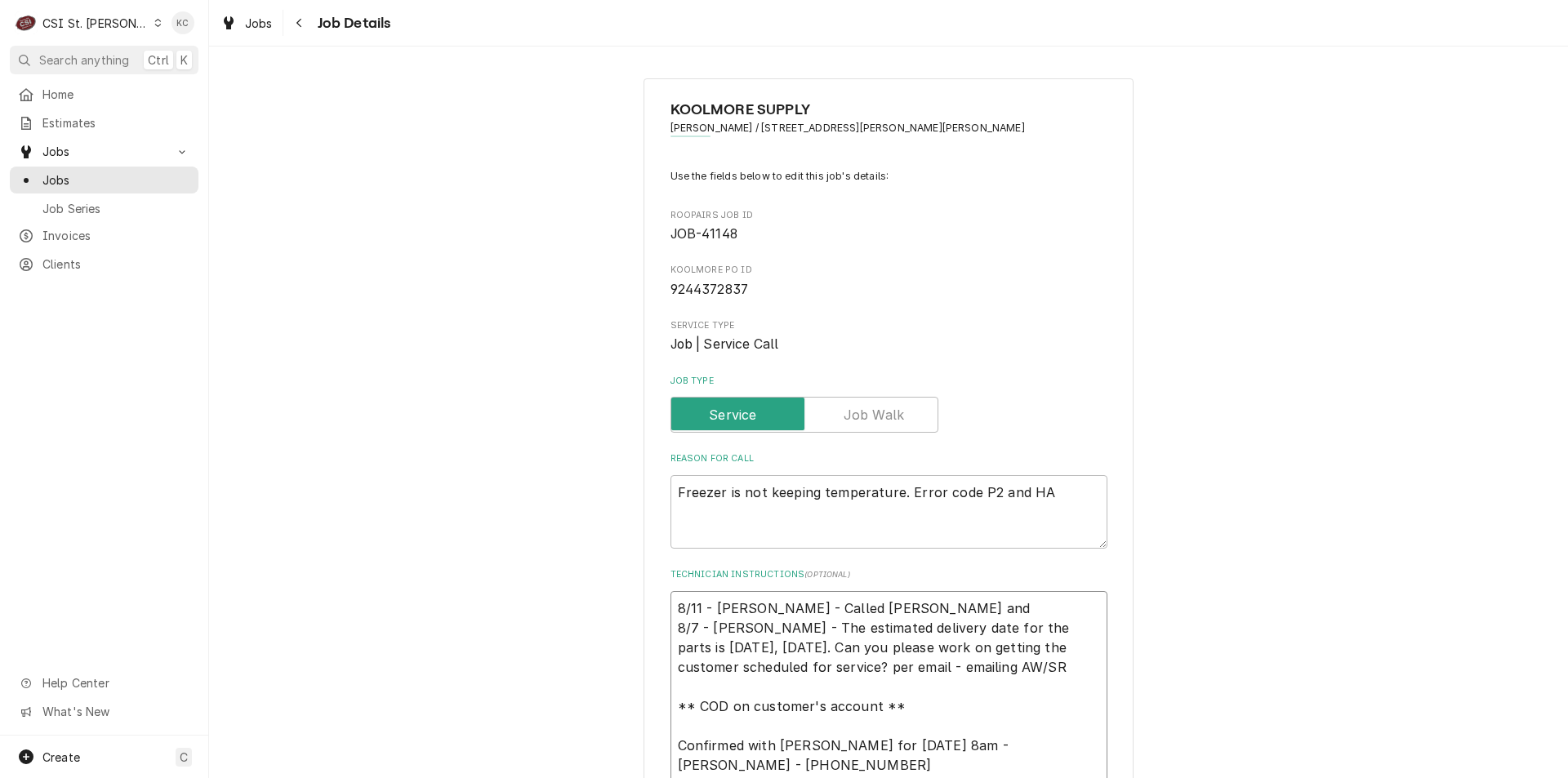
type textarea "8/11 - Kelly - Called Kyle and 8/7 - Kelly - The estimated delivery date for th…"
type textarea "x"
type textarea "8/11 - Kelly - Called Kyle and l 8/7 - Kelly - The estimated delivery date for …"
type textarea "x"
type textarea "8/11 - Kelly - Called Kyle and lf 8/7 - Kelly - The estimated delivery date for…"
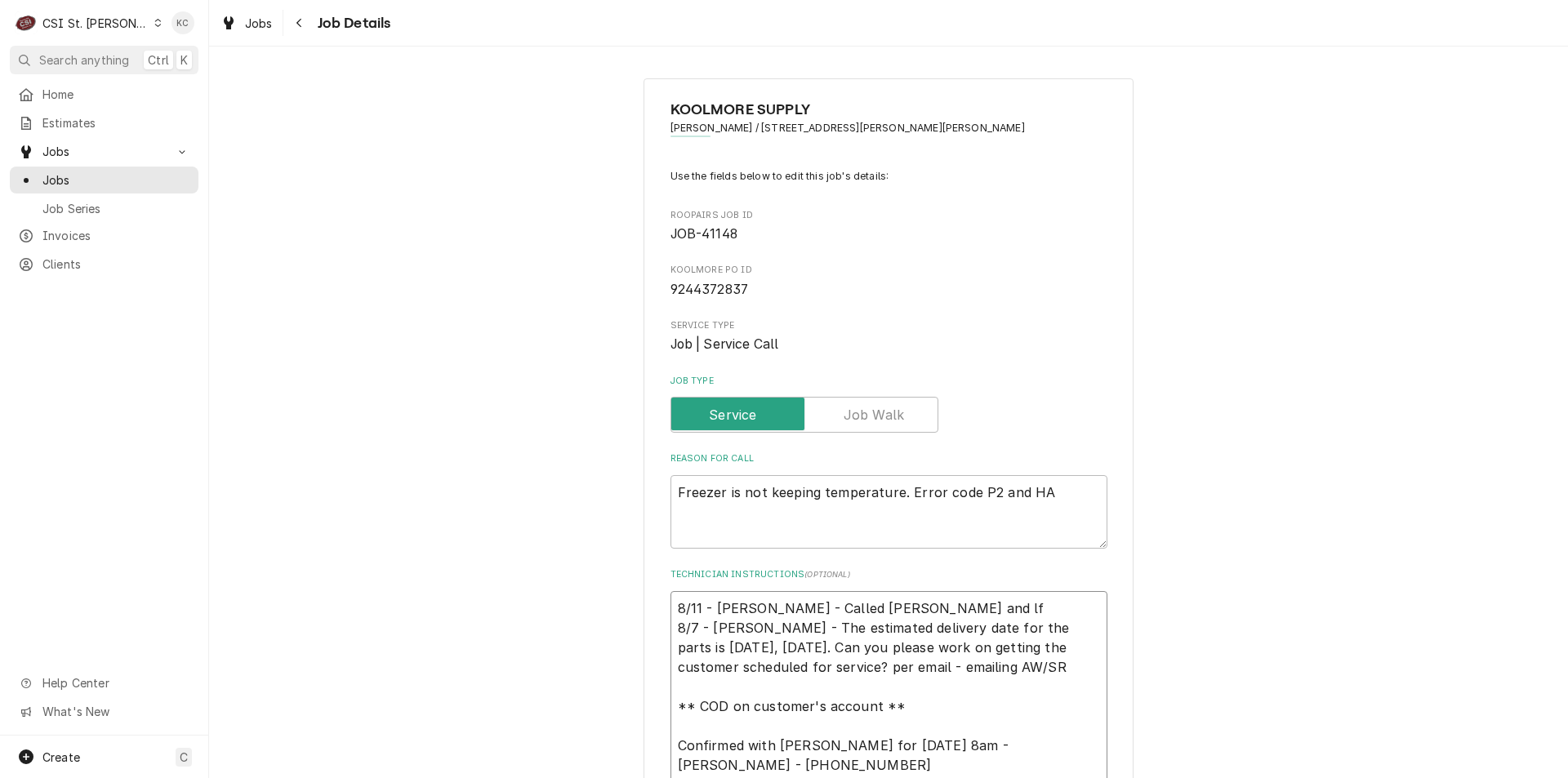
type textarea "x"
type textarea "8/11 - Kelly - Called Kyle and lft 8/7 - Kelly - The estimated delivery date fo…"
type textarea "x"
type textarea "8/11 - Kelly - Called Kyle and lft 8/7 - Kelly - The estimated delivery date fo…"
type textarea "x"
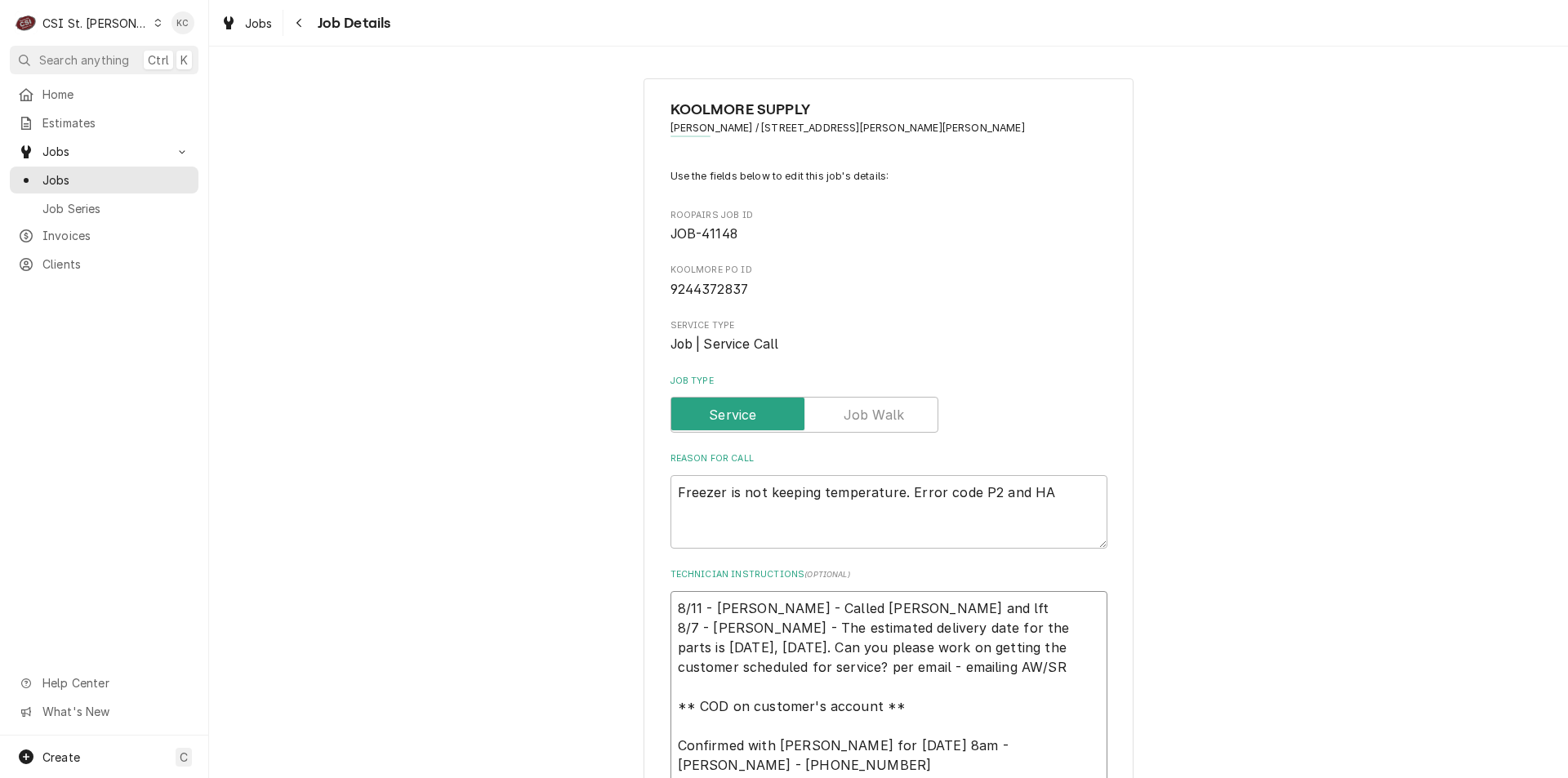
type textarea "8/11 - Kelly - Called Kyle and lf 8/7 - Kelly - The estimated delivery date for…"
type textarea "x"
type textarea "8/11 - Kelly - Called Kyle and l 8/7 - Kelly - The estimated delivery date for …"
type textarea "x"
type textarea "8/11 - Kelly - Called Kyle and lef 8/7 - Kelly - The estimated delivery date fo…"
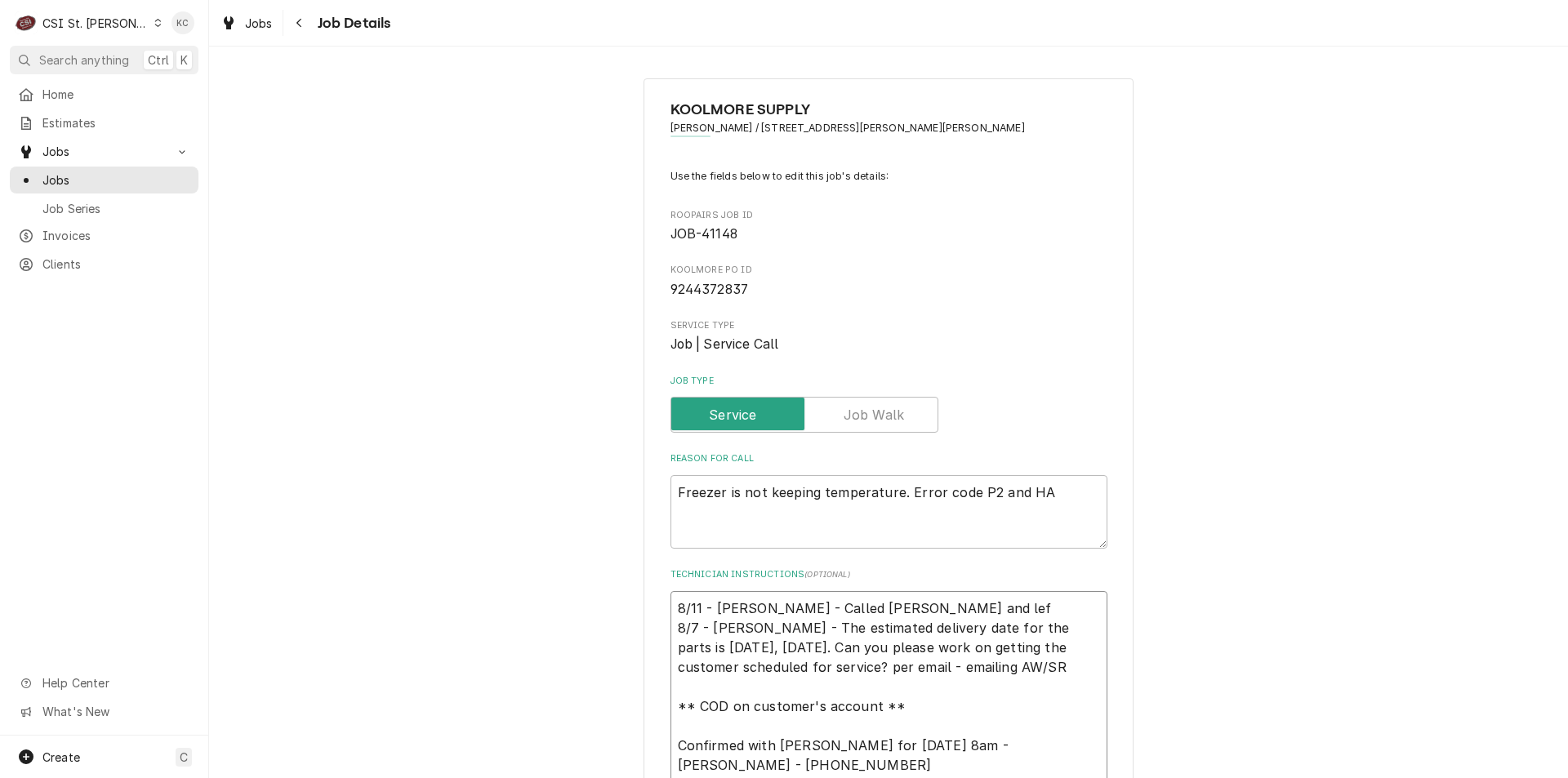
type textarea "x"
type textarea "8/11 - Kelly - Called Kyle and left 8/7 - Kelly - The estimated delivery date f…"
type textarea "x"
type textarea "8/11 - Kelly - Called Kyle and left v 8/7 - Kelly - The estimated delivery date…"
type textarea "x"
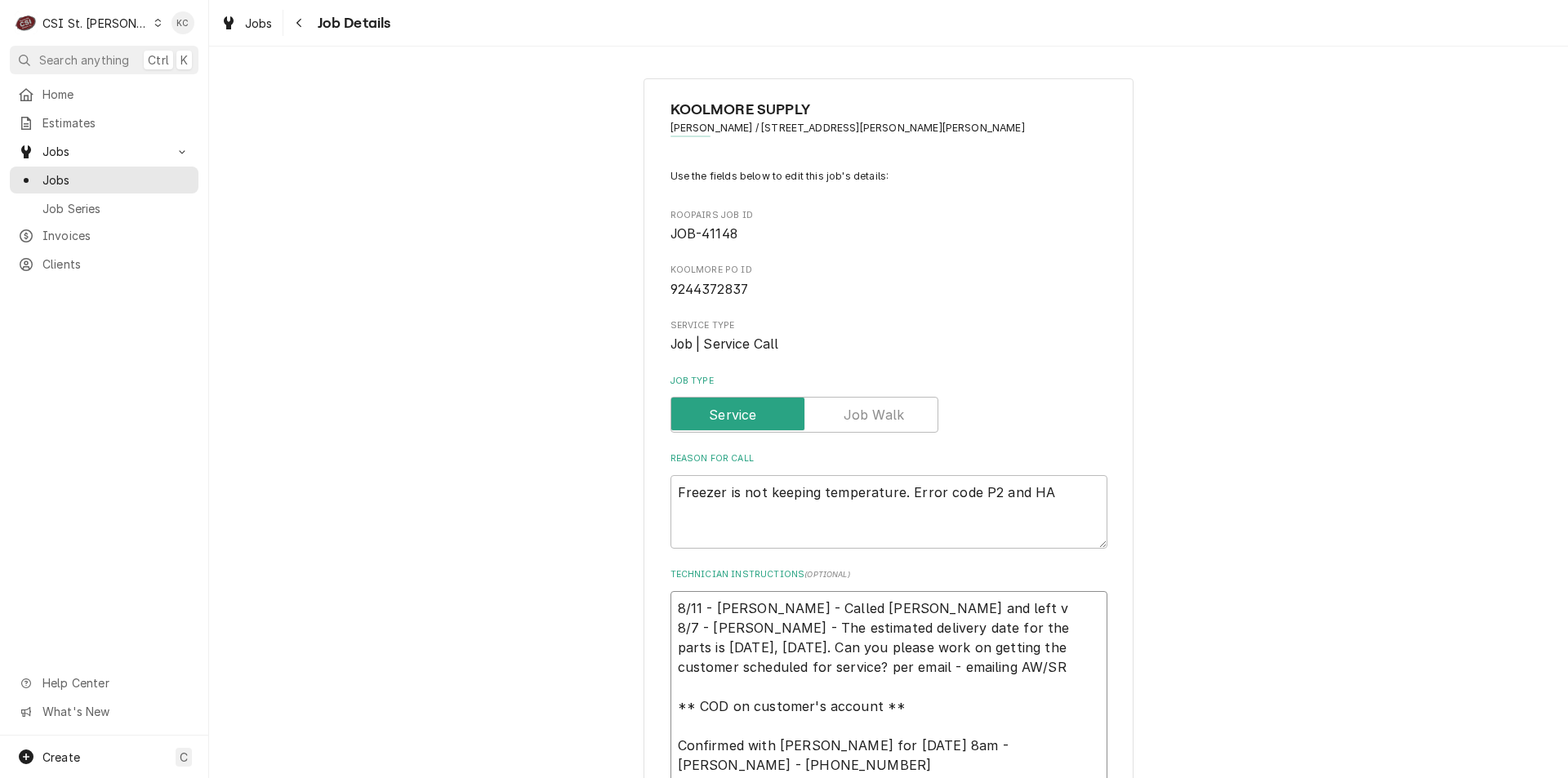
type textarea "8/11 - Kelly - Called Kyle and left vo 8/7 - Kelly - The estimated delivery dat…"
type textarea "x"
type textarea "8/11 - Kelly - Called Kyle and left voi 8/7 - Kelly - The estimated delivery da…"
type textarea "x"
type textarea "8/11 - Kelly - Called Kyle and left voic 8/7 - Kelly - The estimated delivery d…"
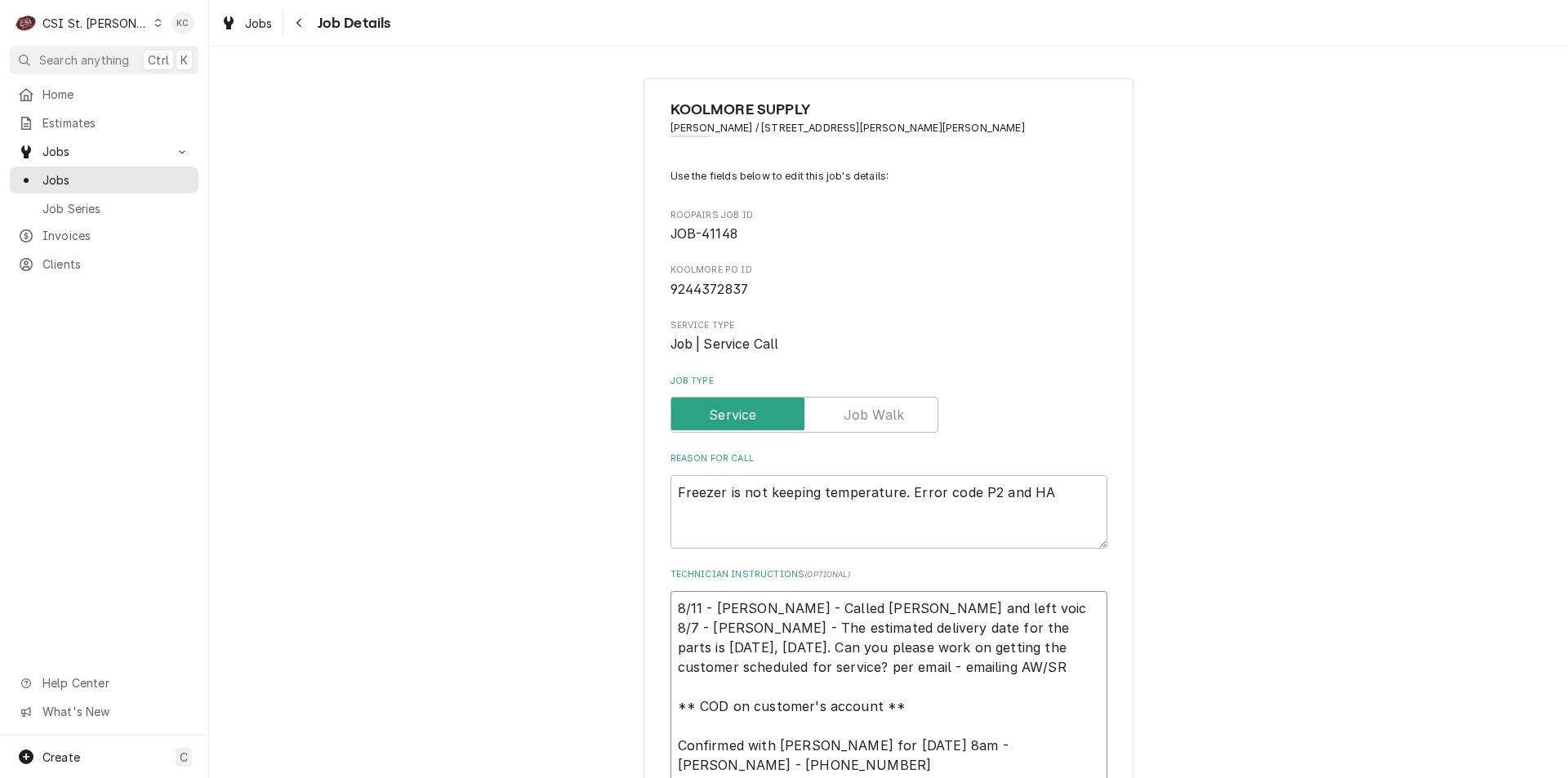
type textarea "x"
type textarea "8/11 - Kelly - Called Kyle and left voice 8/7 - Kelly - The estimated delivery …"
type textarea "x"
type textarea "8/11 - Kelly - Called Kyle and left voicem 8/7 - Kelly - The estimated delivery…"
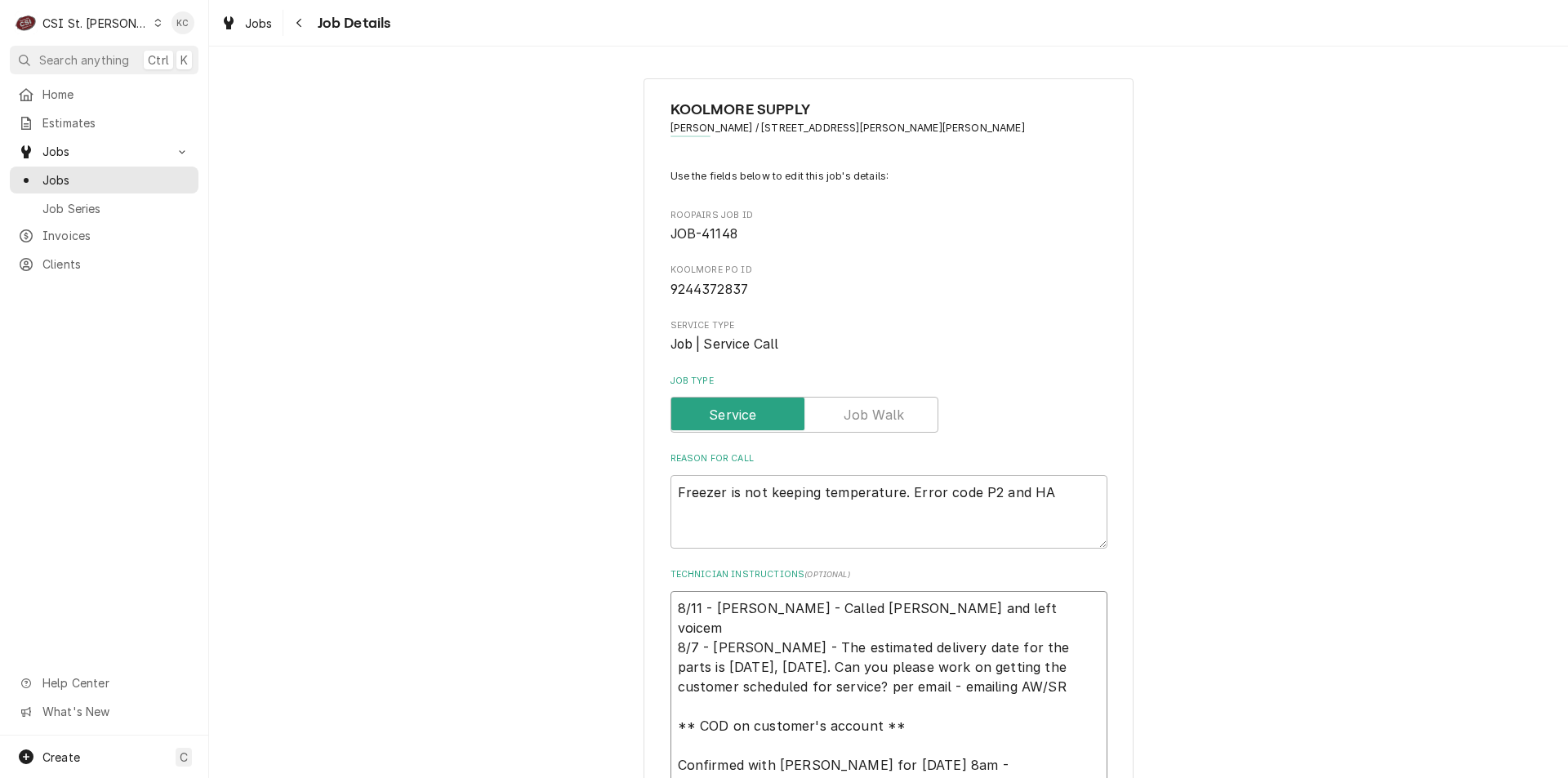
type textarea "x"
type textarea "8/11 - Kelly - Called Kyle and left voicema 8/7 - Kelly - The estimated deliver…"
type textarea "x"
type textarea "8/11 - Kelly - Called Kyle and left voicemai 8/7 - Kelly - The estimated delive…"
type textarea "x"
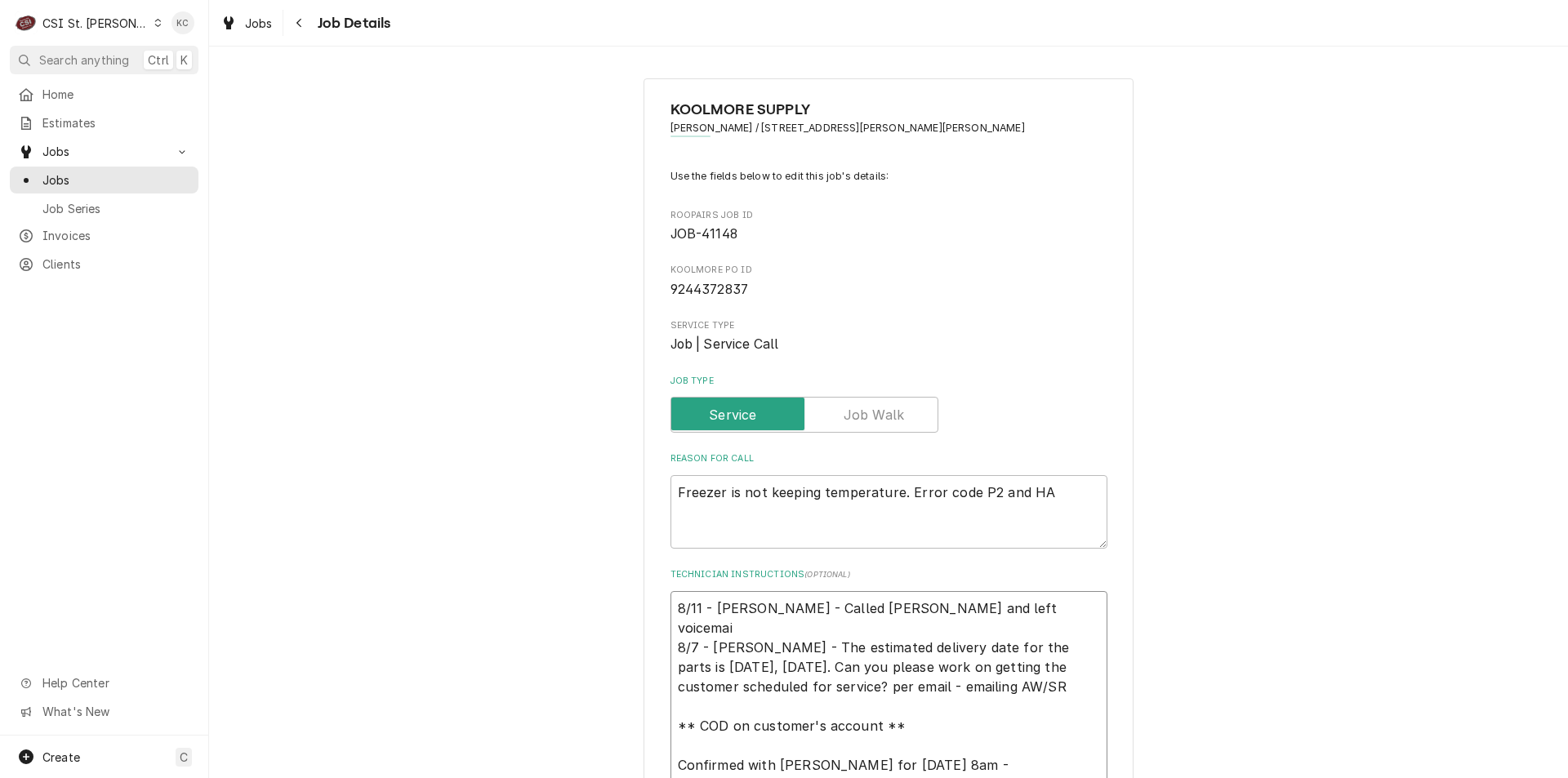
type textarea "8/11 - Kelly - Called Kyle and left voicemail 8/7 - Kelly - The estimated deliv…"
type textarea "x"
type textarea "8/11 - Kelly - Called Kyle and left voicemail 8/7 - Kelly - The estimated deliv…"
type textarea "x"
type textarea "8/11 - Kelly - Called Kyle and left voicemail t 8/7 - Kelly - The estimated del…"
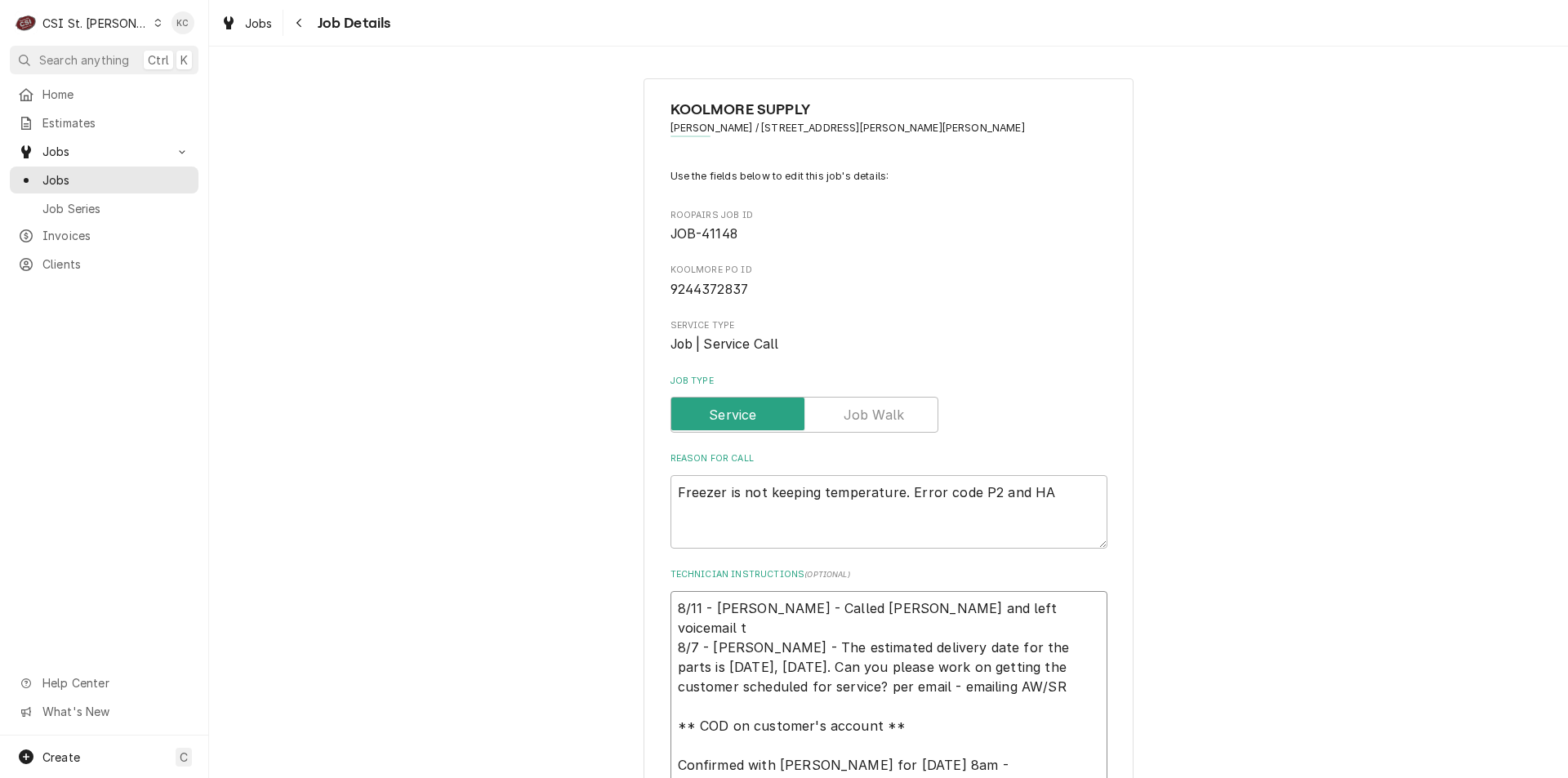
type textarea "x"
type textarea "8/11 - Kelly - Called Kyle and left voicemail to 8/7 - Kelly - The estimated de…"
type textarea "x"
type textarea "8/11 - Kelly - Called Kyle and left voicemail to 8/7 - Kelly - The estimated de…"
type textarea "x"
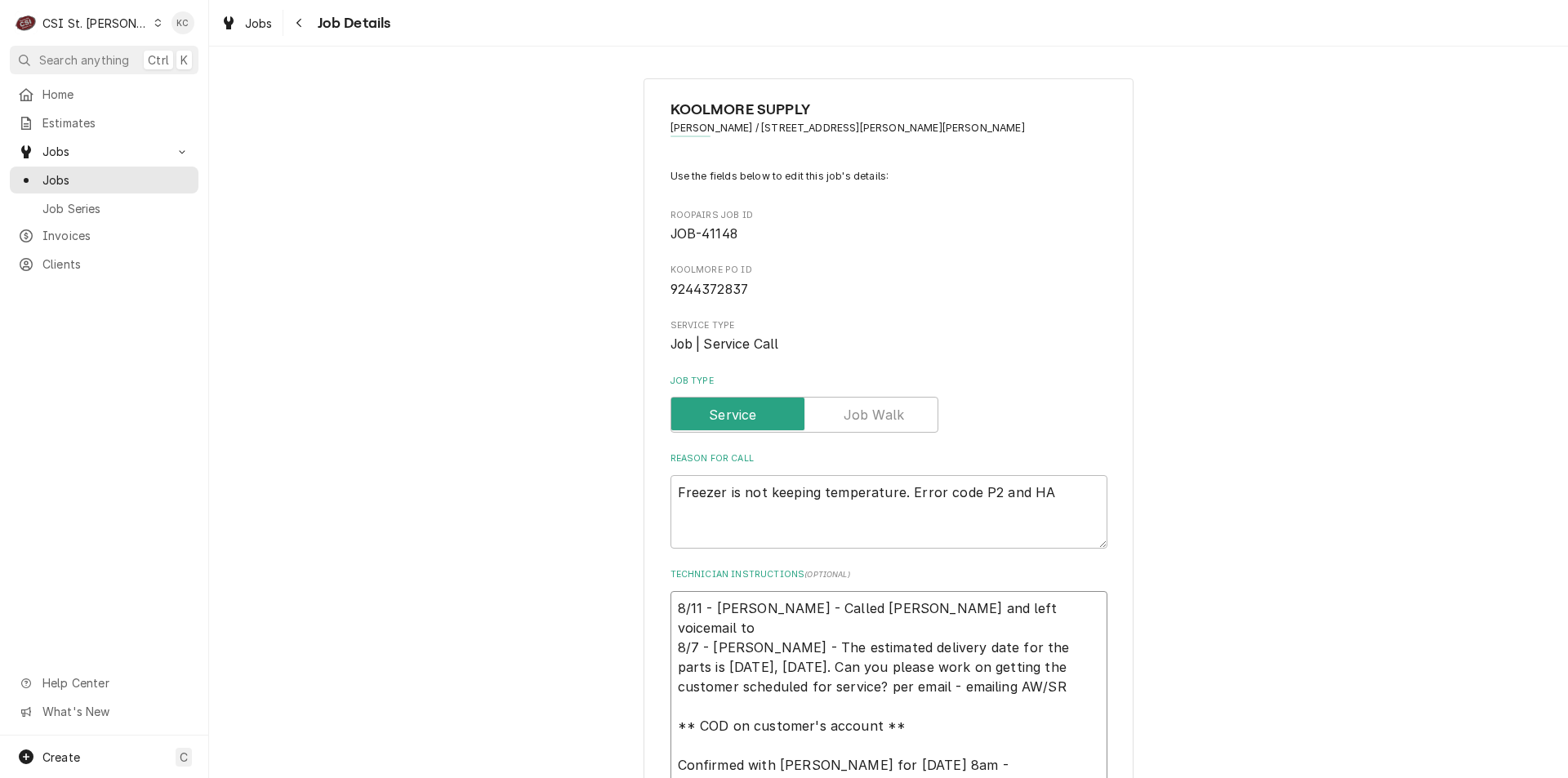
type textarea "8/11 - Kelly - Called Kyle and left voicemail to 8/7 - Kelly - The estimated de…"
type textarea "x"
type textarea "8/11 - Kelly - Called Kyle and left voicemail t 8/7 - Kelly - The estimated del…"
type textarea "x"
type textarea "8/11 - Kelly - Called Kyle and left voicemail tr 8/7 - Kelly - The estimated de…"
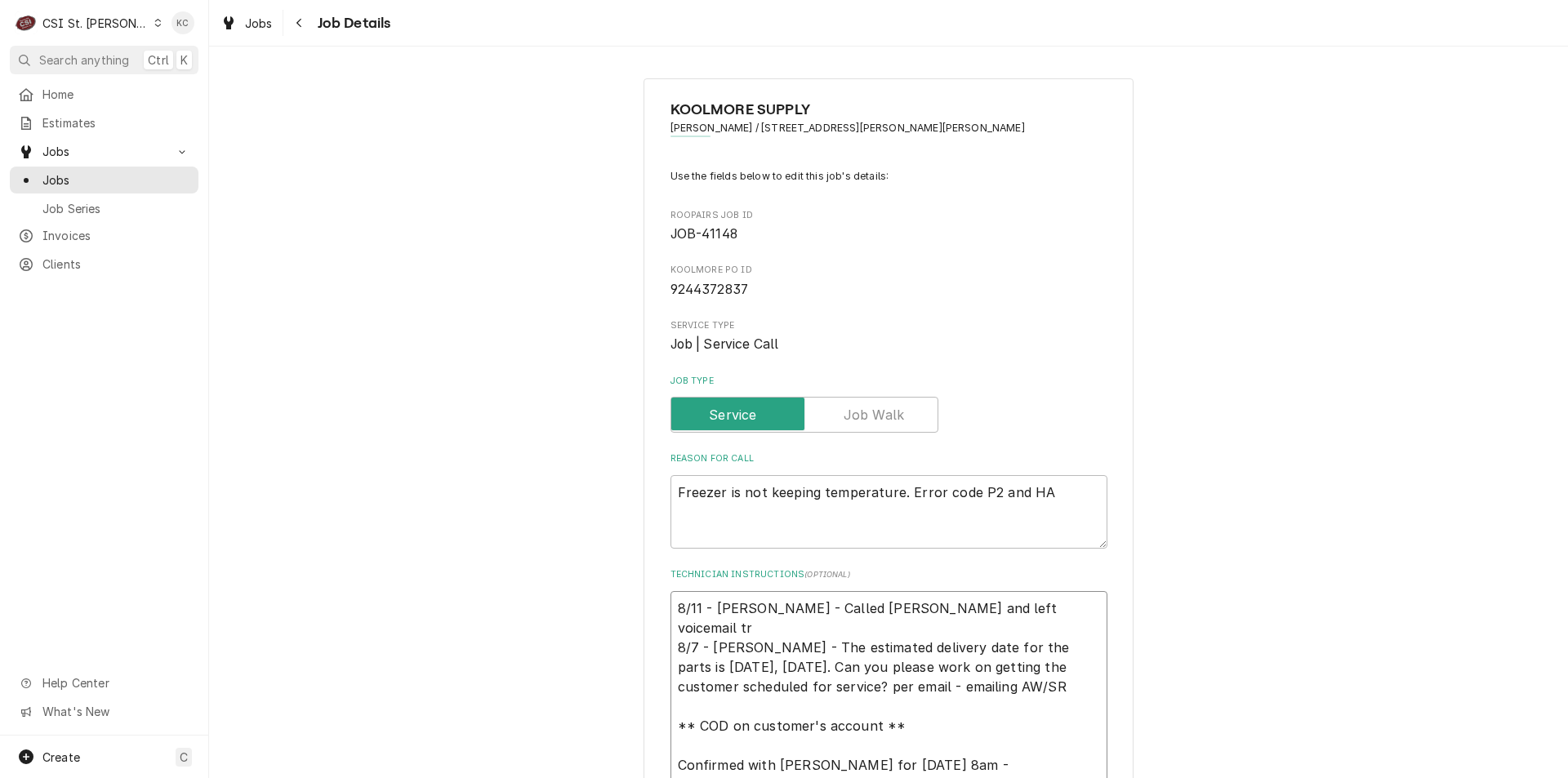
type textarea "x"
type textarea "8/11 - Kelly - Called Kyle and left voicemail tru 8/7 - Kelly - The estimated d…"
type textarea "x"
type textarea "8/11 - Kelly - Called Kyle and left voicemail trui 8/7 - Kelly - The estimated …"
type textarea "x"
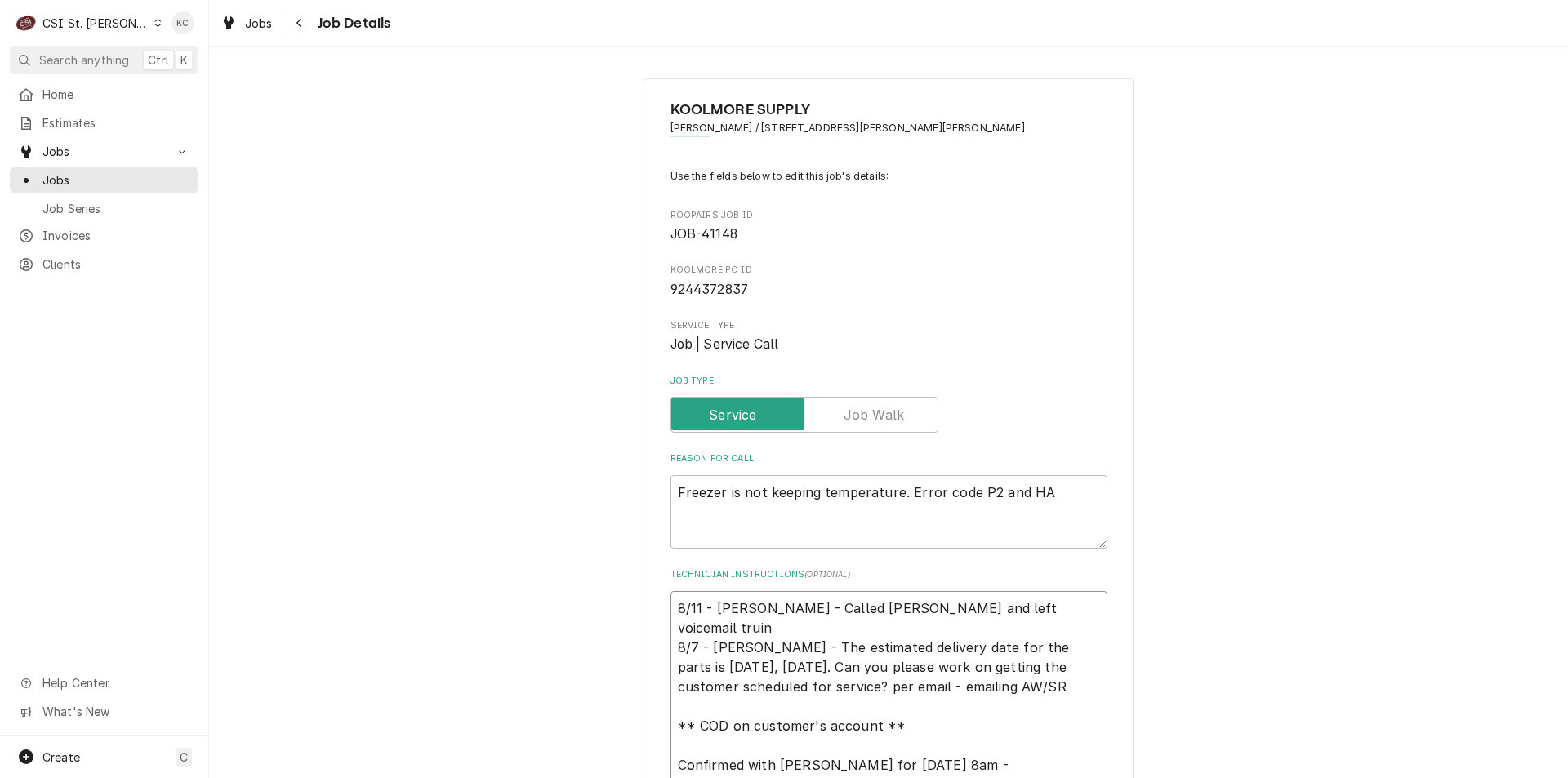
type textarea "8/11 - Kelly - Called Kyle and left voicemail truing 8/7 - Kelly - The estimate…"
type textarea "x"
type textarea "8/11 - Kelly - Called Kyle and left voicemail truing 8/7 - Kelly - The estimate…"
type textarea "x"
type textarea "8/11 - Kelly - Called Kyle and left voicemail truing to 8/7 - Kelly - The estim…"
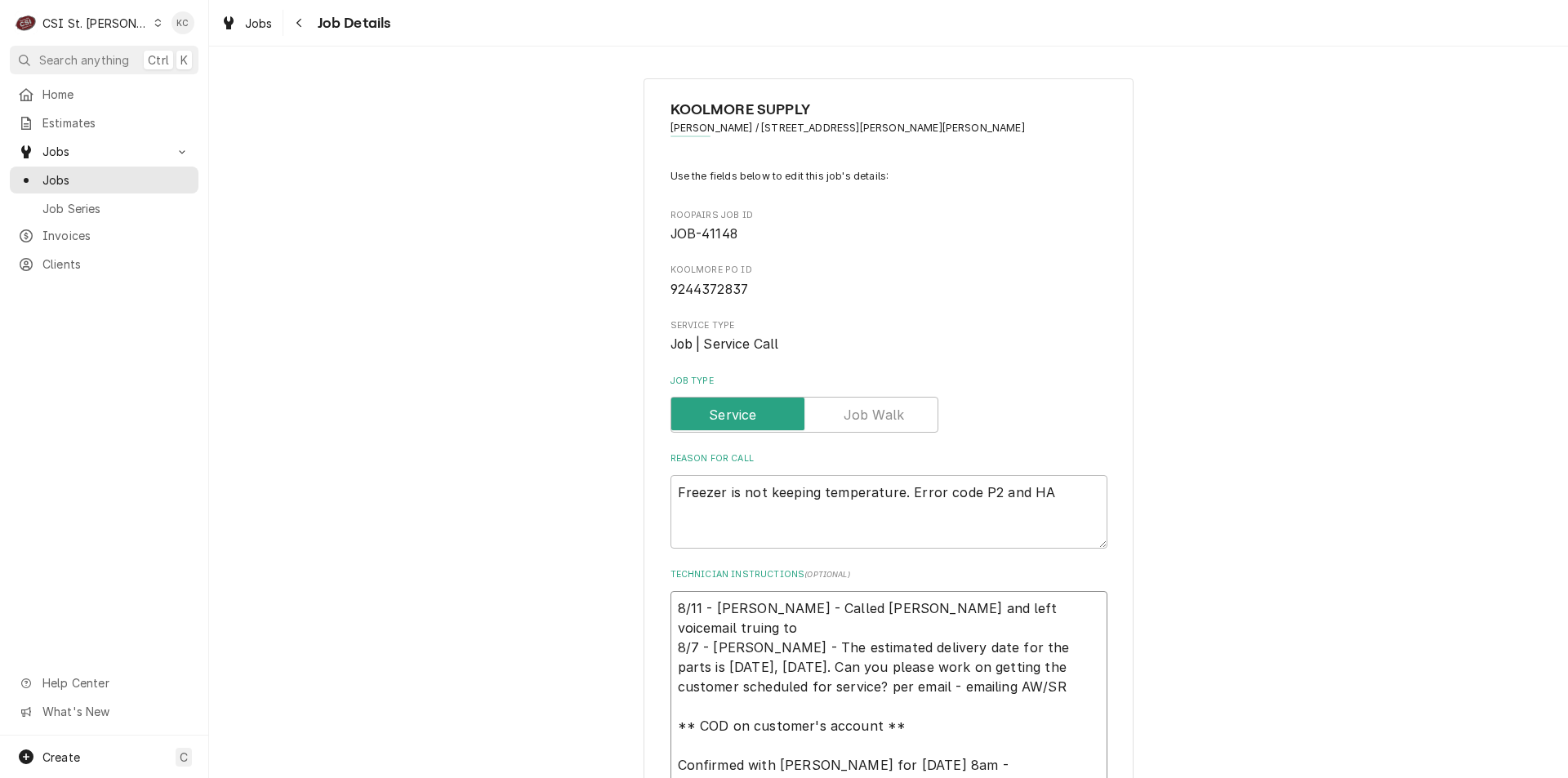
type textarea "x"
type textarea "8/11 - Kelly - Called Kyle and left voicemail truing to 8/7 - Kelly - The estim…"
type textarea "x"
type textarea "8/11 - Kelly - Called Kyle and left voicemail truing to 8/7 - Kelly - The estim…"
type textarea "x"
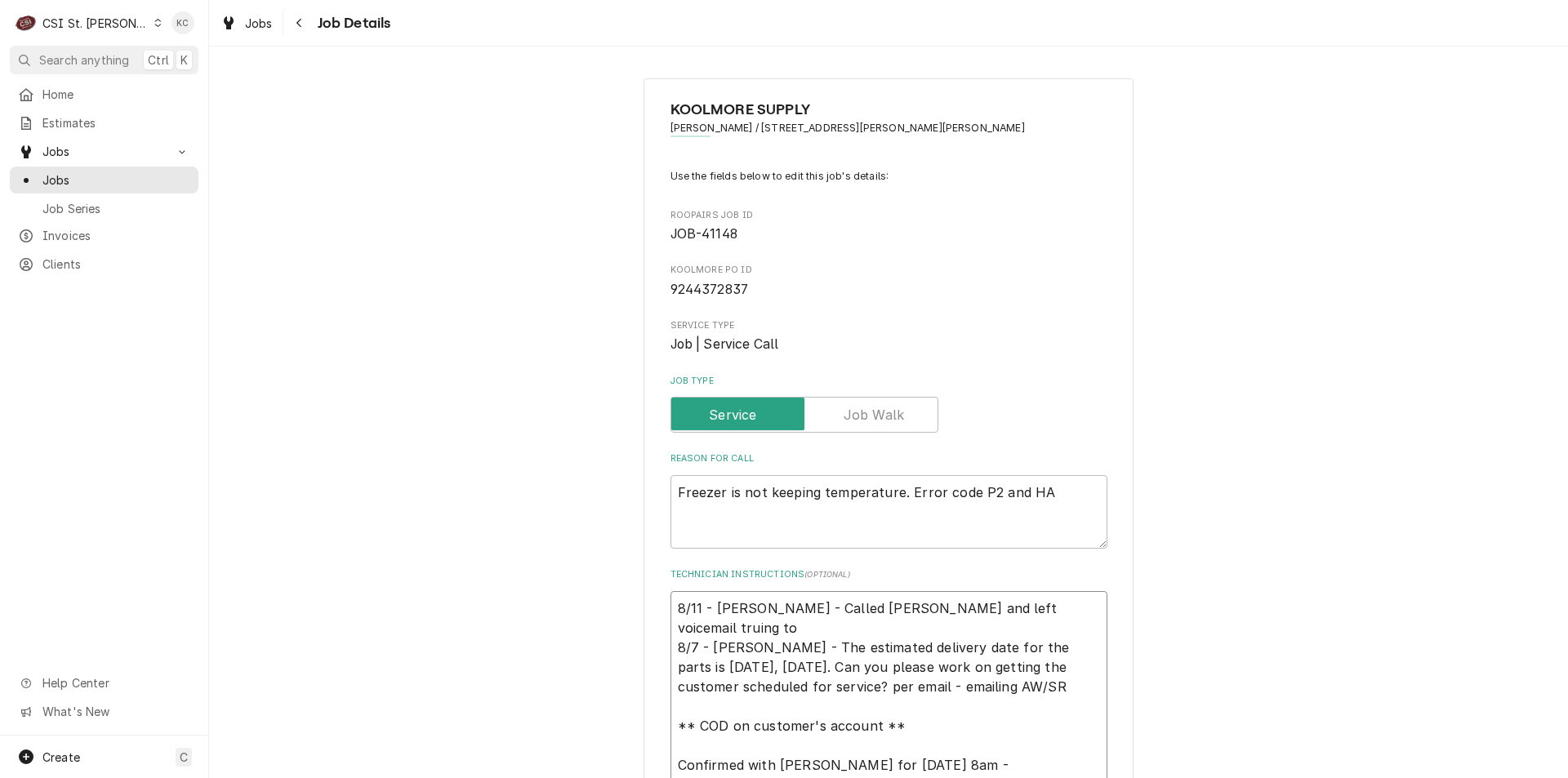
type textarea "8/11 - Kelly - Called Kyle and left voicemail truing t 8/7 - Kelly - The estima…"
type textarea "x"
type textarea "8/11 - Kelly - Called Kyle and left voicemail truing 8/7 - Kelly - The estimate…"
type textarea "x"
type textarea "8/11 - Kelly - Called Kyle and left voicemail truing 8/7 - Kelly - The estimate…"
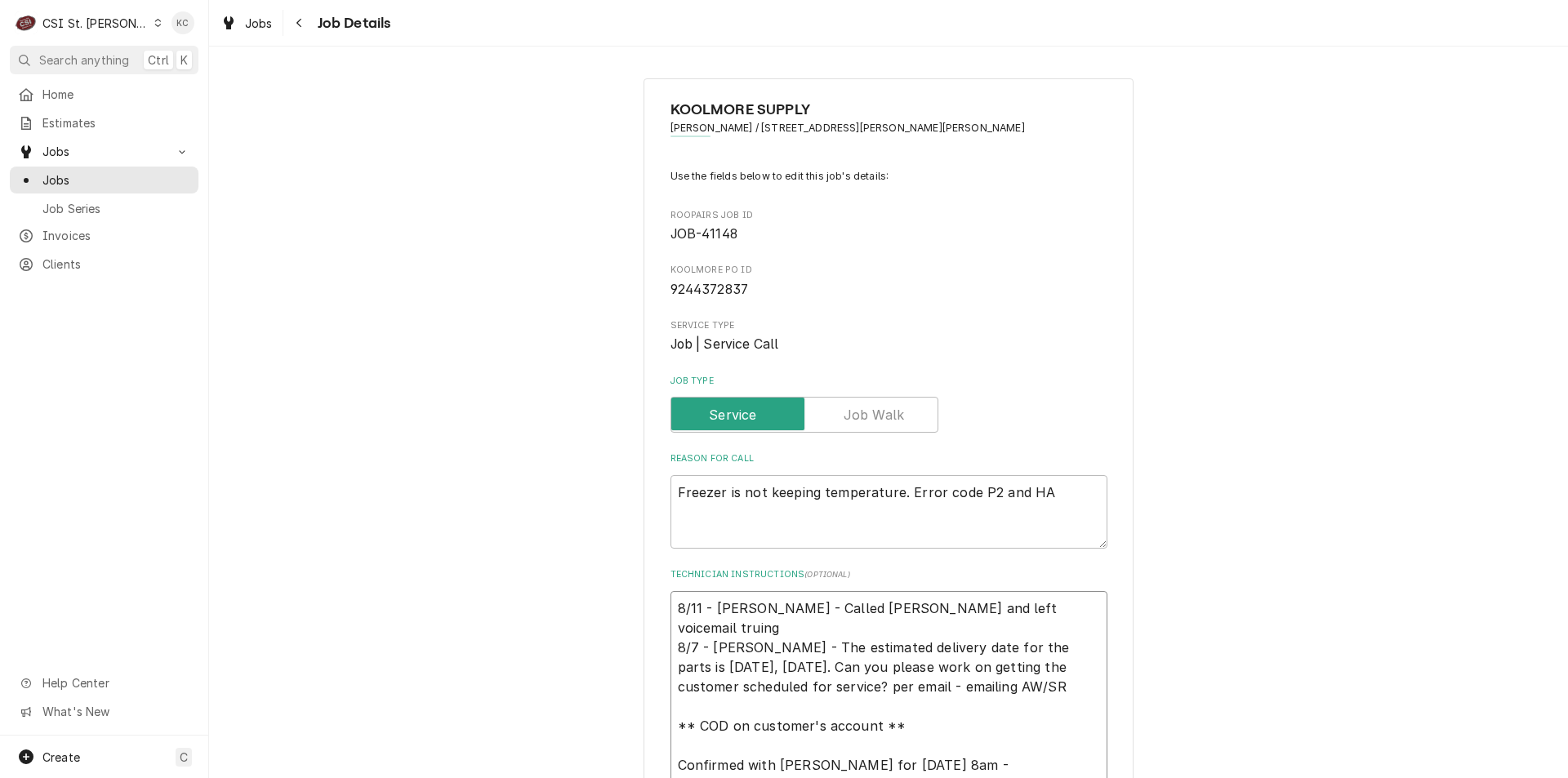
type textarea "x"
type textarea "8/11 - Kelly - Called Kyle and left voicemail truin 8/7 - Kelly - The estimated…"
type textarea "x"
type textarea "8/11 - Kelly - Called Kyle and left voicemail trui 8/7 - Kelly - The estimated …"
type textarea "x"
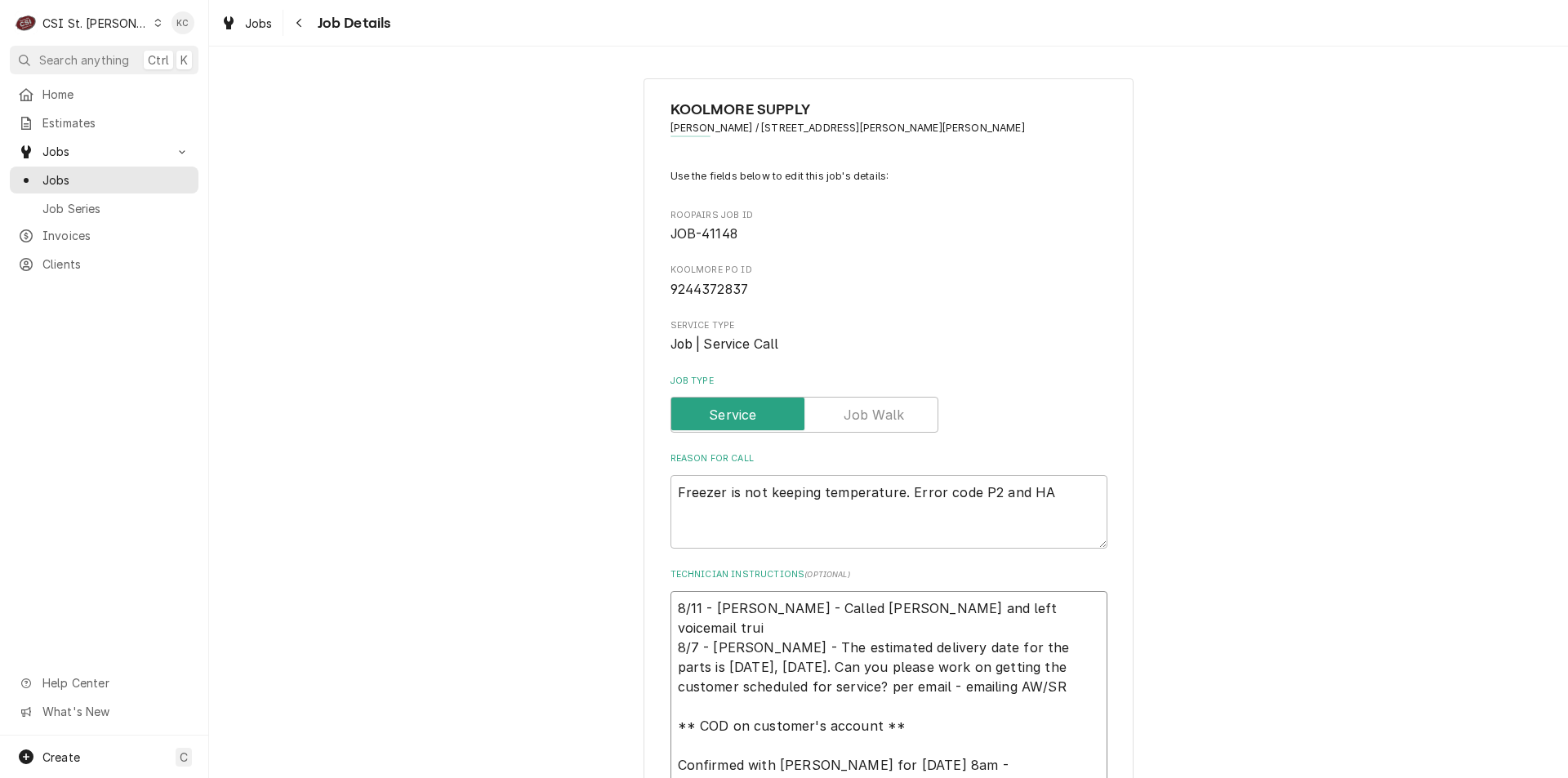
type textarea "8/11 - Kelly - Called Kyle and left voicemail tru 8/7 - Kelly - The estimated d…"
type textarea "x"
type textarea "8/11 - Kelly - Called Kyle and left voicemail tr 8/7 - Kelly - The estimated de…"
type textarea "x"
type textarea "8/11 - Kelly - Called Kyle and left voicemail try 8/7 - Kelly - The estimated d…"
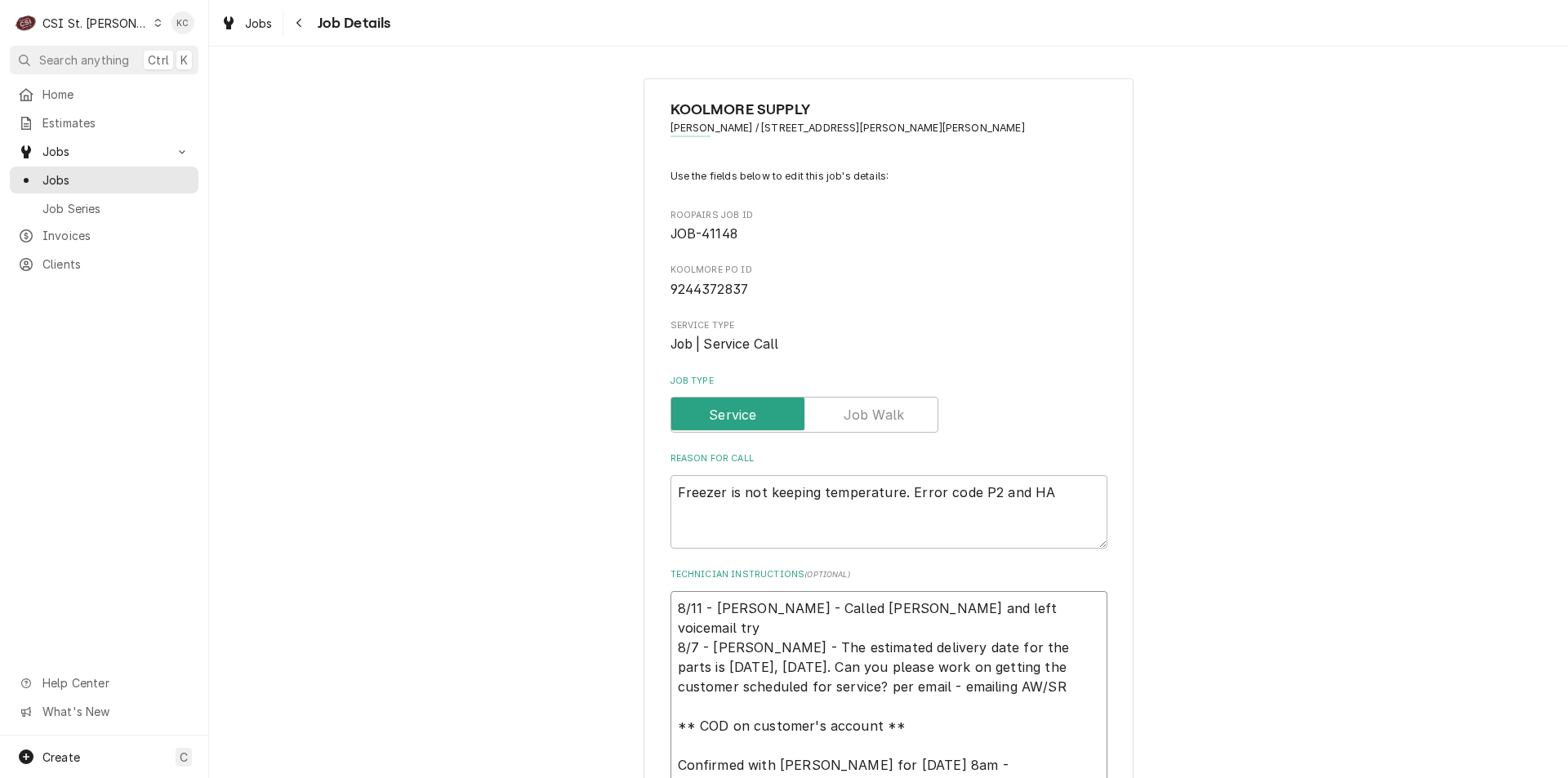
type textarea "x"
type textarea "8/11 - Kelly - Called Kyle and left voicemail tryi 8/7 - Kelly - The estimated …"
type textarea "x"
type textarea "8/11 - Kelly - Called Kyle and left voicemail tryin 8/7 - Kelly - The estimated…"
type textarea "x"
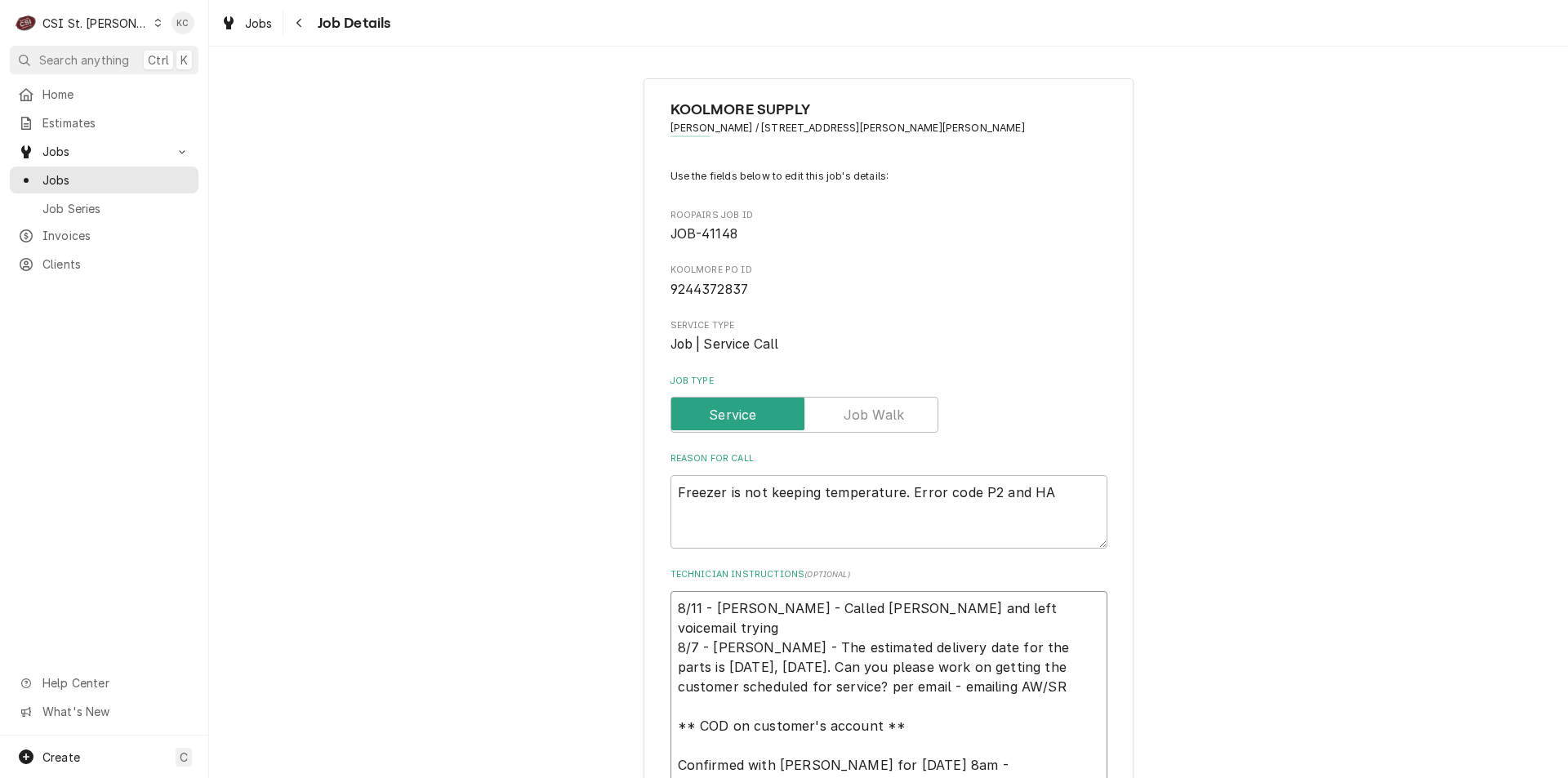
type textarea "8/11 - Kelly - Called Kyle and left voicemail trying 8/7 - Kelly - The estimate…"
type textarea "x"
type textarea "8/11 - Kelly - Called Kyle and left voicemail trying t 8/7 - Kelly - The estima…"
type textarea "x"
type textarea "8/11 - Kelly - Called Kyle and left voicemail trying to 8/7 - Kelly - The estim…"
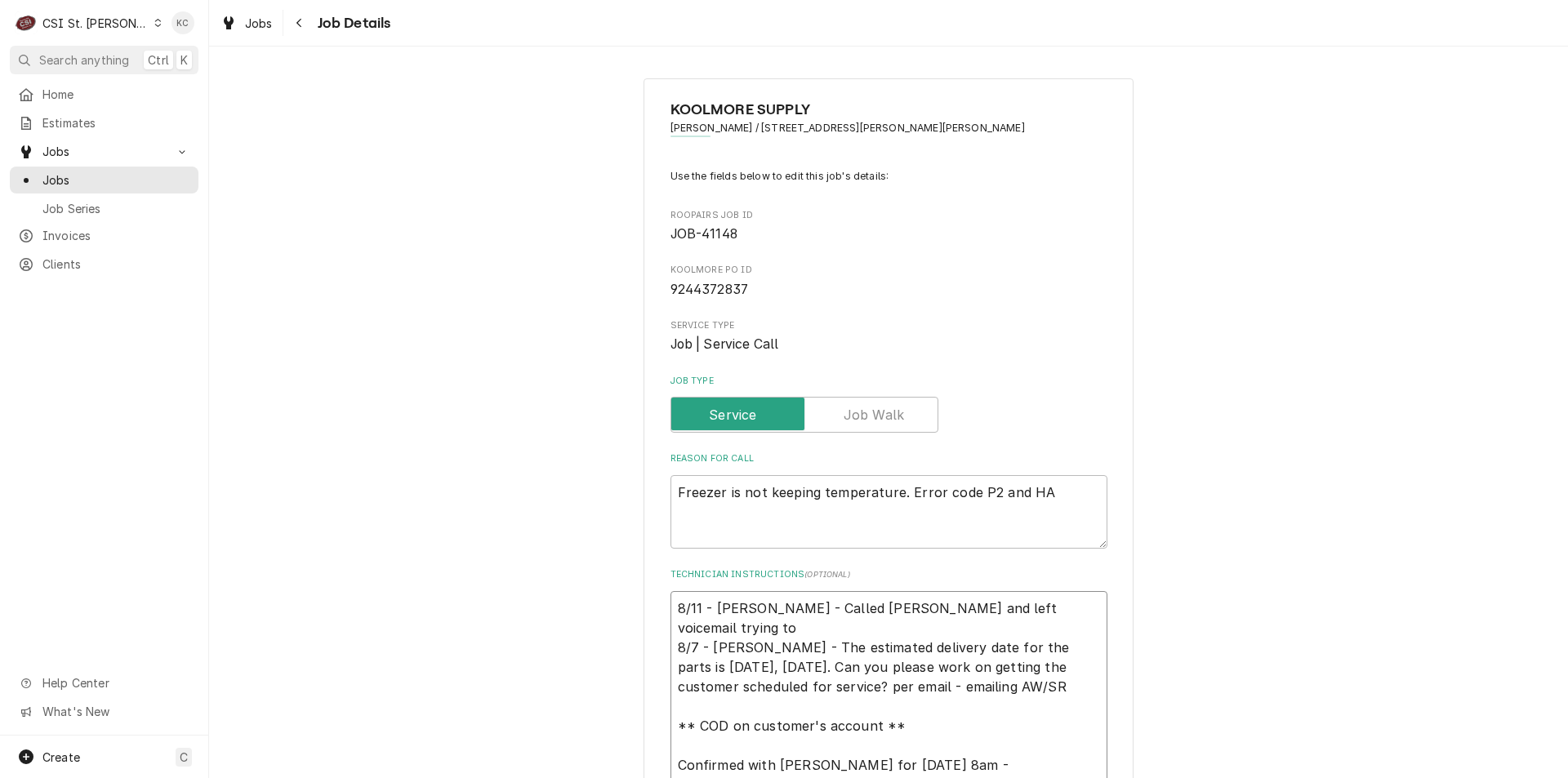
type textarea "x"
type textarea "8/11 - Kelly - Called Kyle and left voicemail trying to 8/7 - Kelly - The estim…"
type textarea "x"
type textarea "8/11 - Kelly - Called Kyle and left voicemail trying to s 8/7 - Kelly - The est…"
type textarea "x"
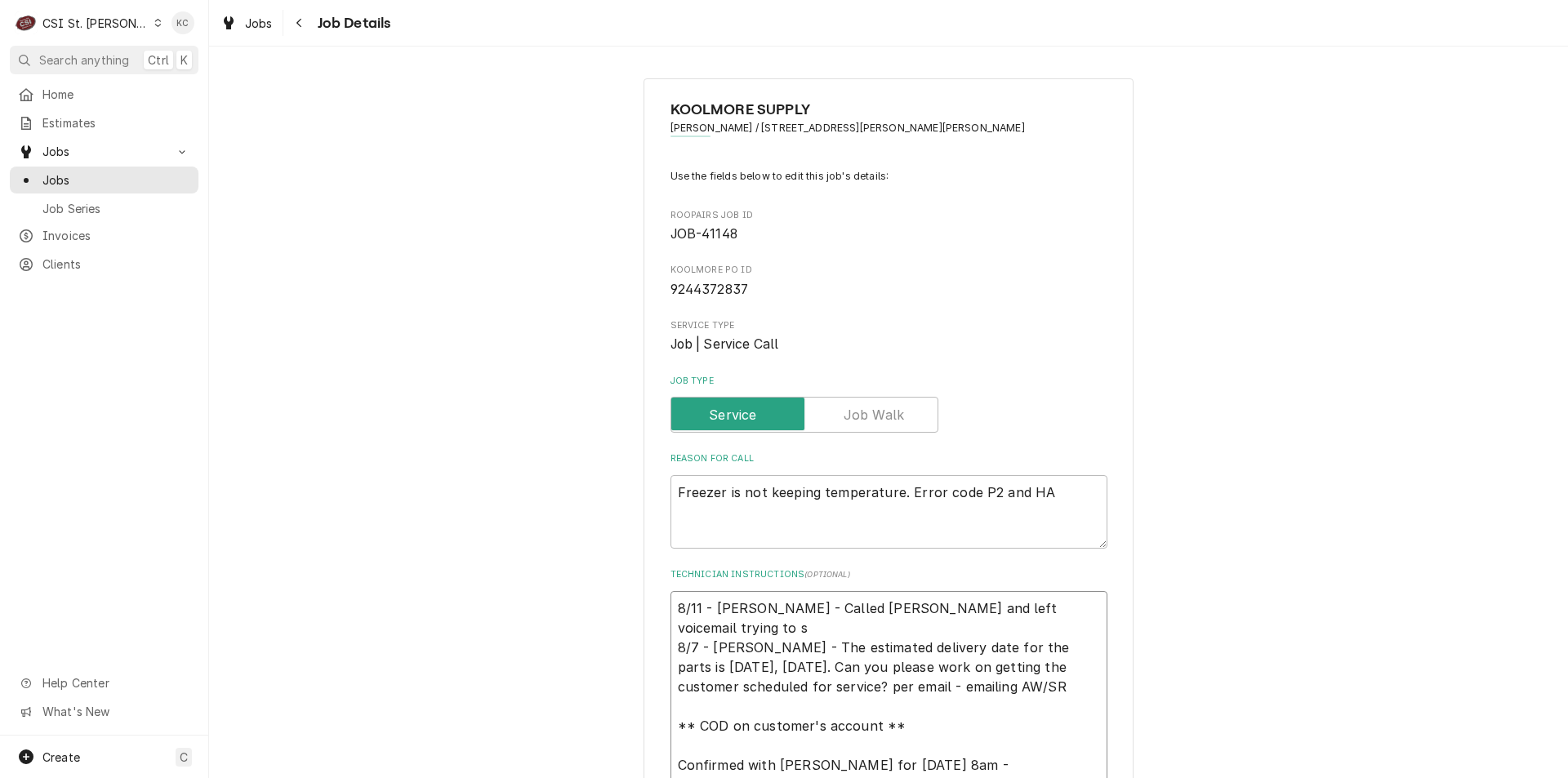
type textarea "8/11 - Kelly - Called Kyle and left voicemail trying to sc 8/7 - Kelly - The es…"
type textarea "x"
type textarea "8/11 - Kelly - Called Kyle and left voicemail trying to sch 8/7 - Kelly - The e…"
type textarea "x"
type textarea "8/11 - Kelly - Called Kyle and left voicemail trying to sche 8/7 - Kelly - The …"
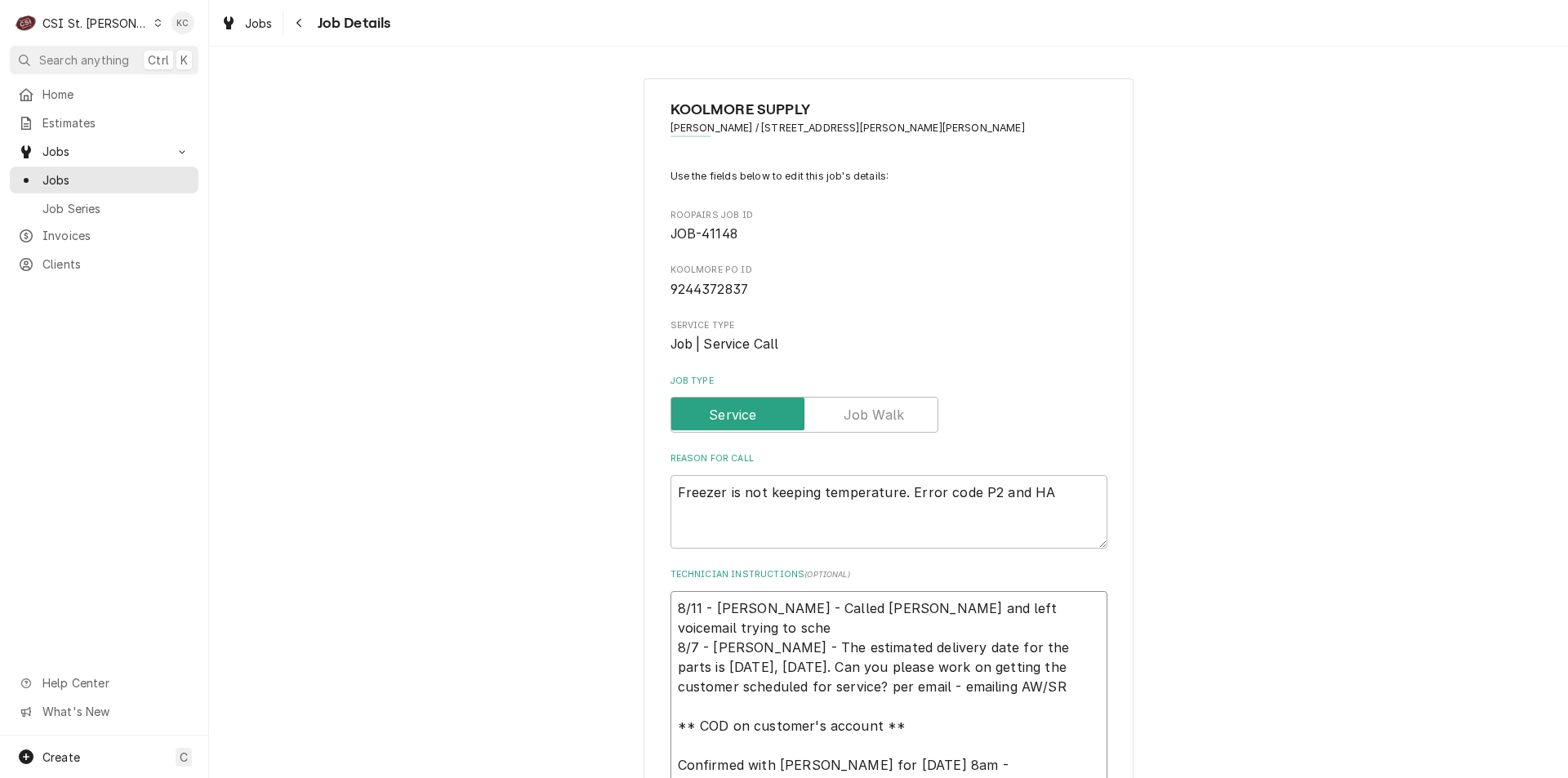
type textarea "x"
type textarea "8/11 - Kelly - Called Kyle and left voicemail trying to schedi 8/7 - Kelly - Th…"
type textarea "x"
type textarea "8/11 - Kelly - Called Kyle and left voicemail trying to sched 8/7 - Kelly - The…"
type textarea "x"
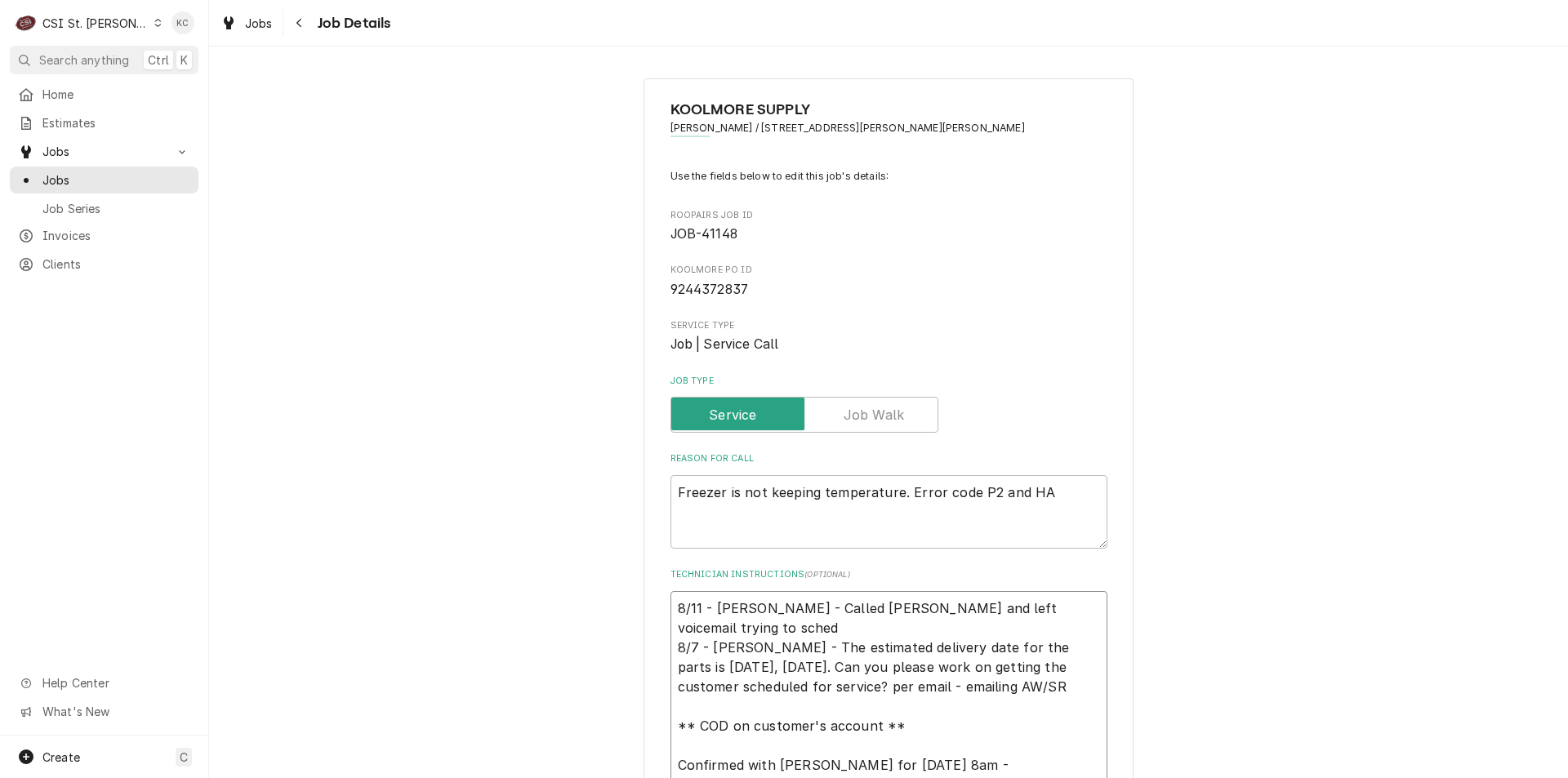
type textarea "8/11 - Kelly - Called Kyle and left voicemail trying to schedu 8/7 - Kelly - Th…"
type textarea "x"
type textarea "8/11 - Kelly - Called Kyle and left voicemail trying to schedul 8/7 - Kelly - T…"
type textarea "x"
type textarea "8/11 - Kelly - Called Kyle and left voicemail trying to schedule 8/7 - Kelly - …"
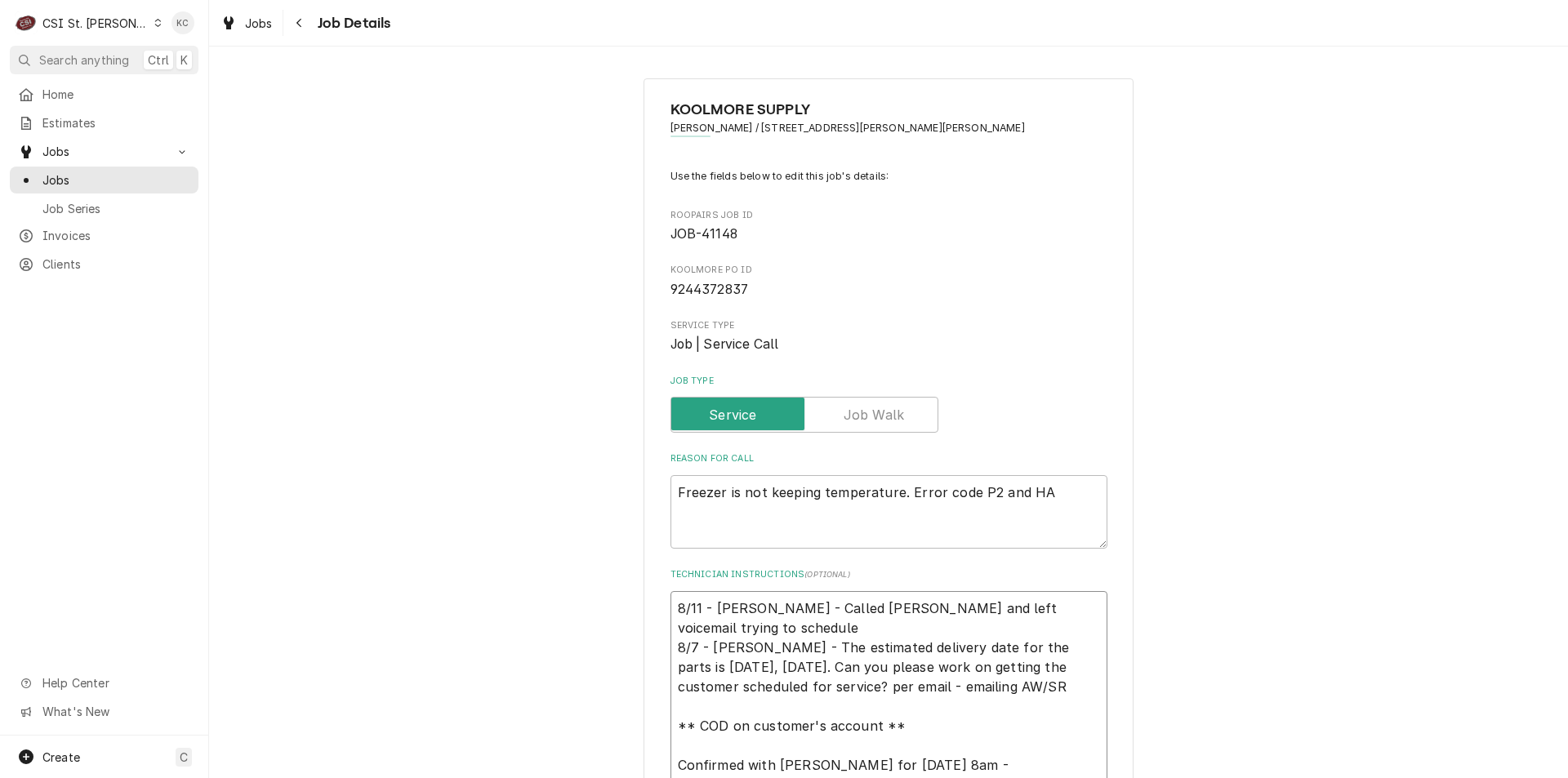
type textarea "x"
drag, startPoint x: 758, startPoint y: 609, endPoint x: 1009, endPoint y: 590, distance: 251.7
click at [1009, 591] on textarea "8/11 - Kelly - Called Kyle and left voicemail trying to schedule 8/7 - Kelly - …" at bounding box center [888, 706] width 437 height 231
click at [1079, 607] on textarea "8/11 - Kelly - Called Kyle and left voicemail trying to schedule 8/7 - Kelly - …" at bounding box center [888, 706] width 437 height 231
drag, startPoint x: 1076, startPoint y: 607, endPoint x: 752, endPoint y: 598, distance: 324.1
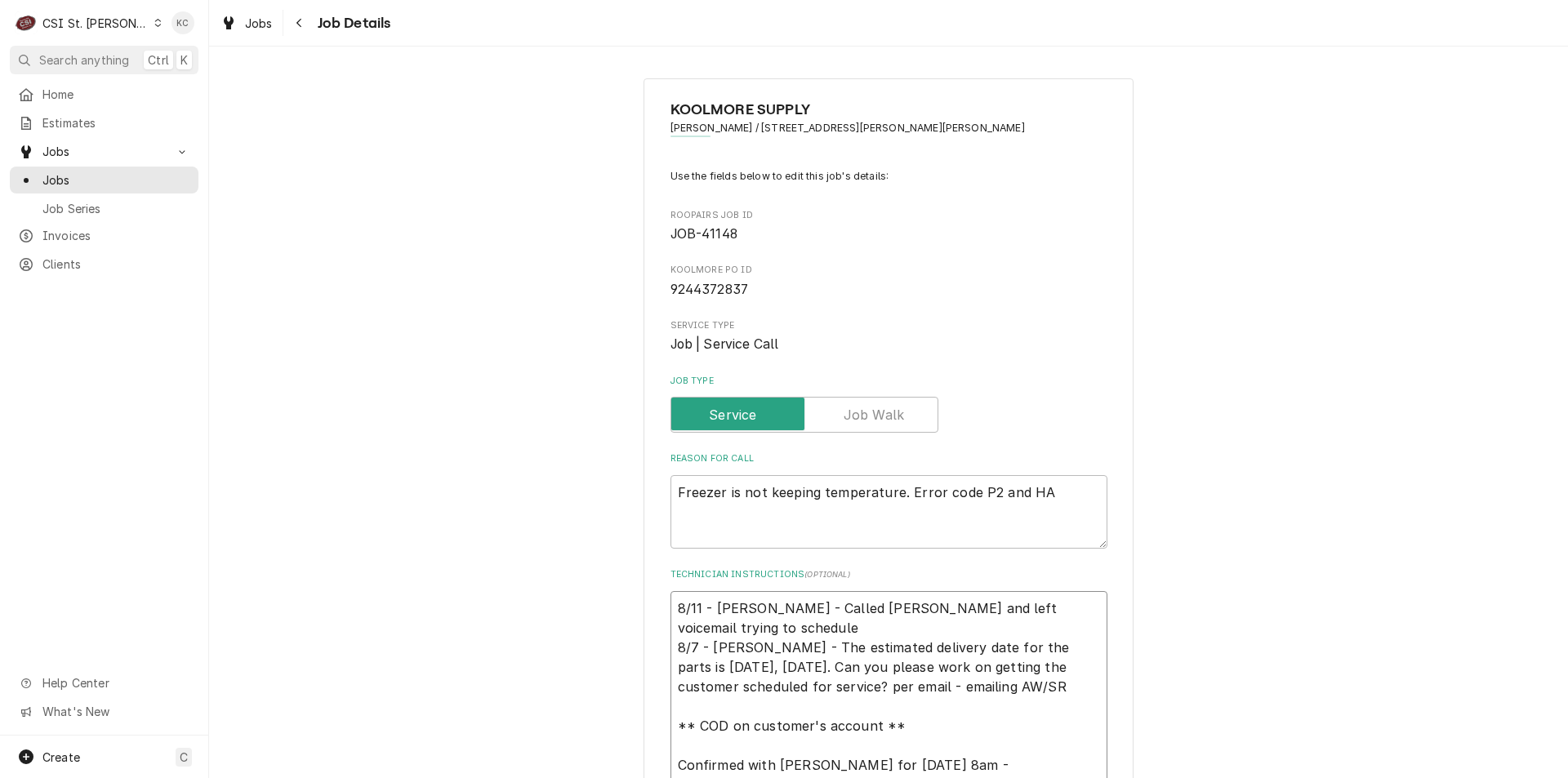
click at [752, 598] on textarea "8/11 - Kelly - Called Kyle and left voicemail trying to schedule 8/7 - Kelly - …" at bounding box center [888, 706] width 437 height 231
type textarea "8/11 - Kelly - Called Kyle and left voicemail trying to schedule 8/7 - Kelly - …"
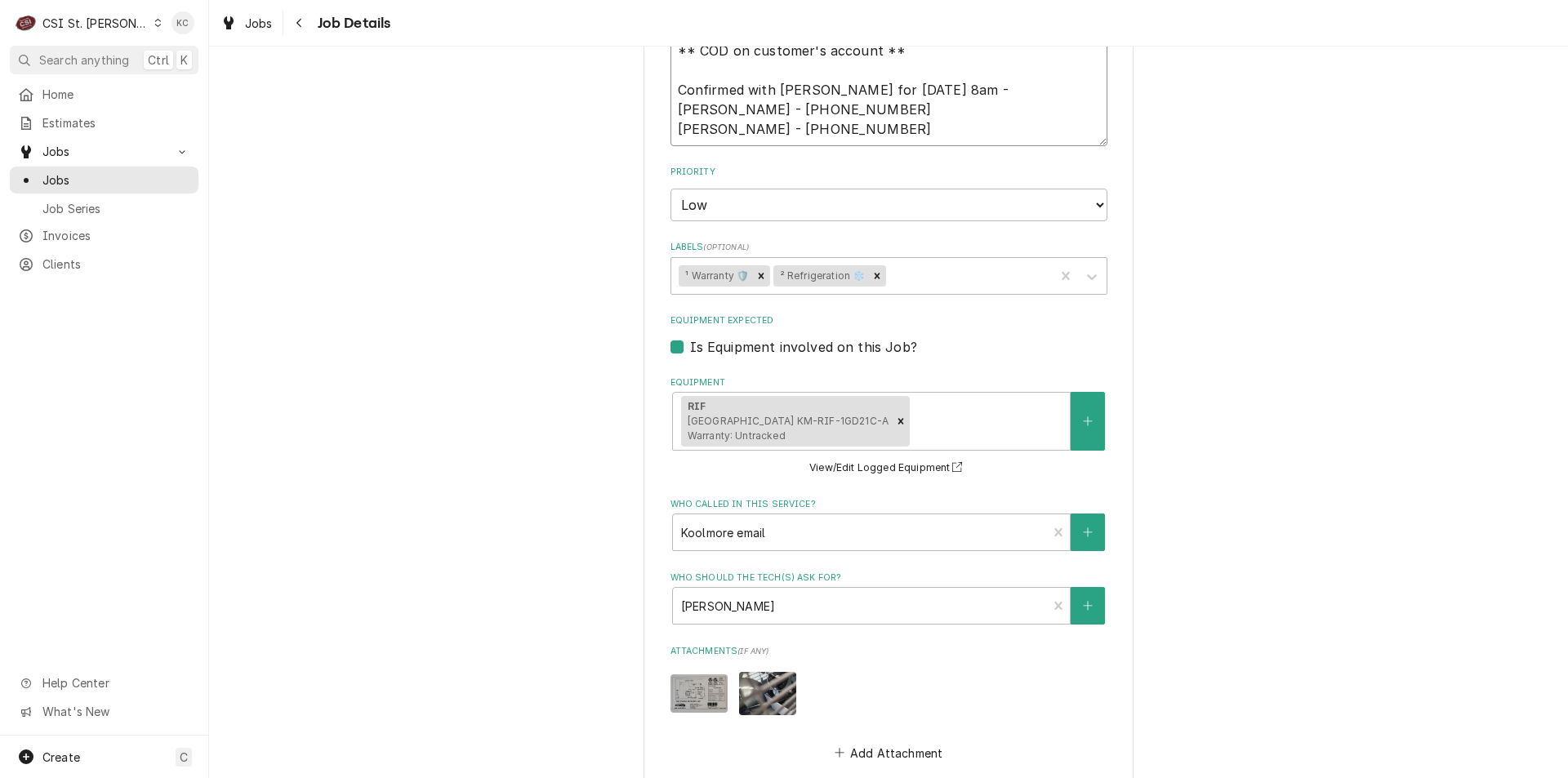
scroll to position [991, 0]
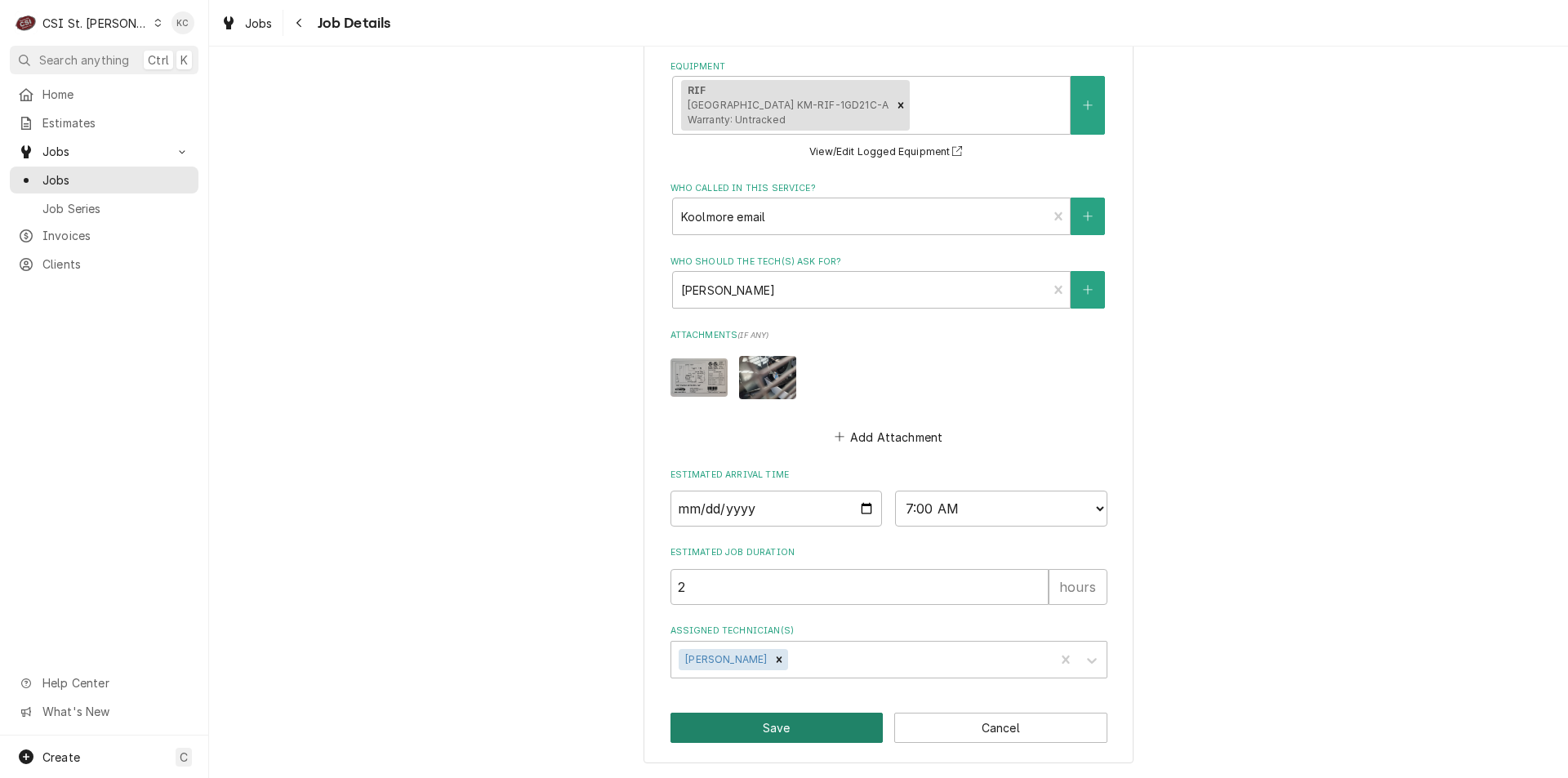
click at [771, 739] on button "Save" at bounding box center [776, 728] width 214 height 30
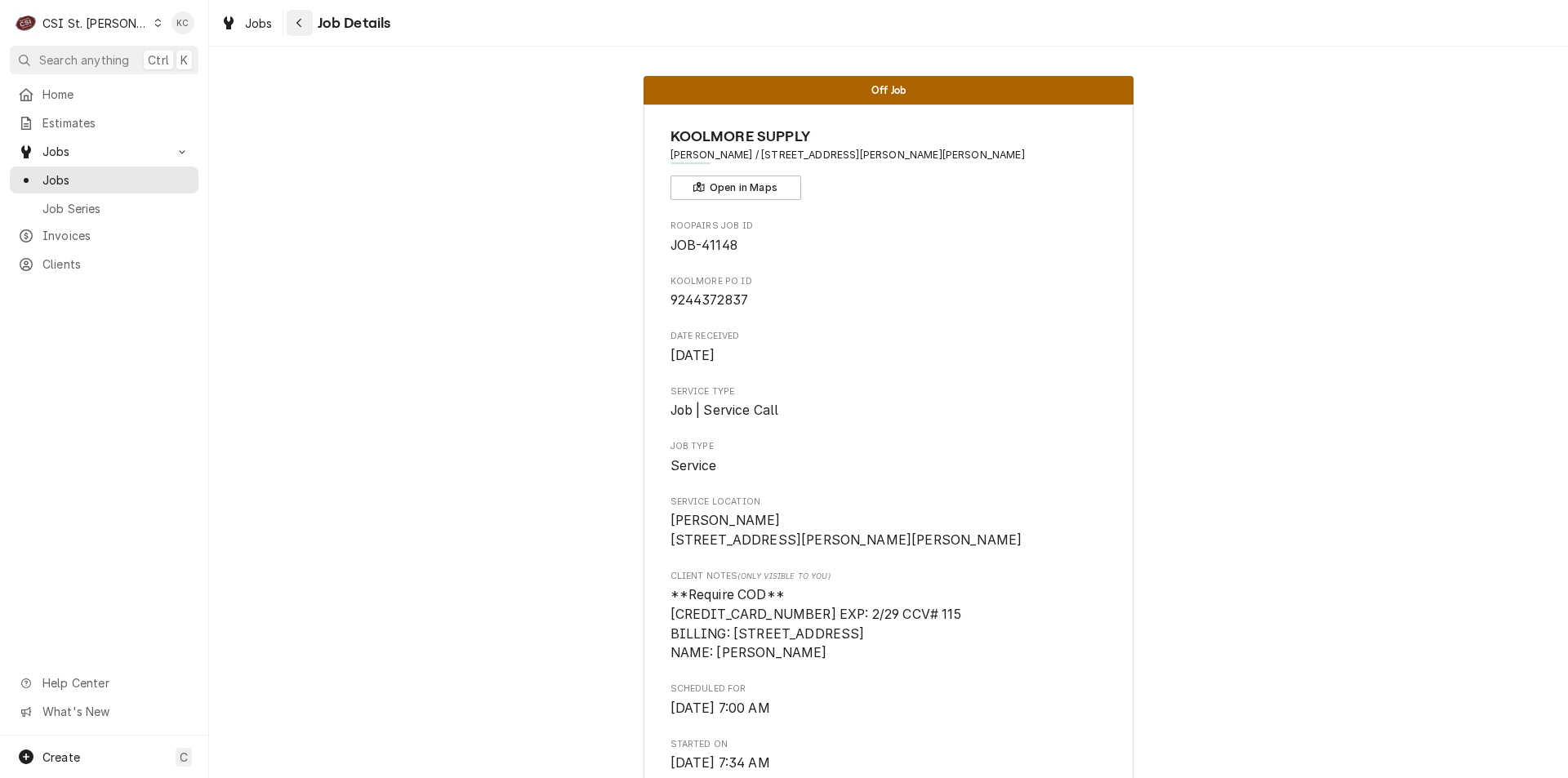
click at [307, 21] on div "Navigate back" at bounding box center [299, 22] width 16 height 16
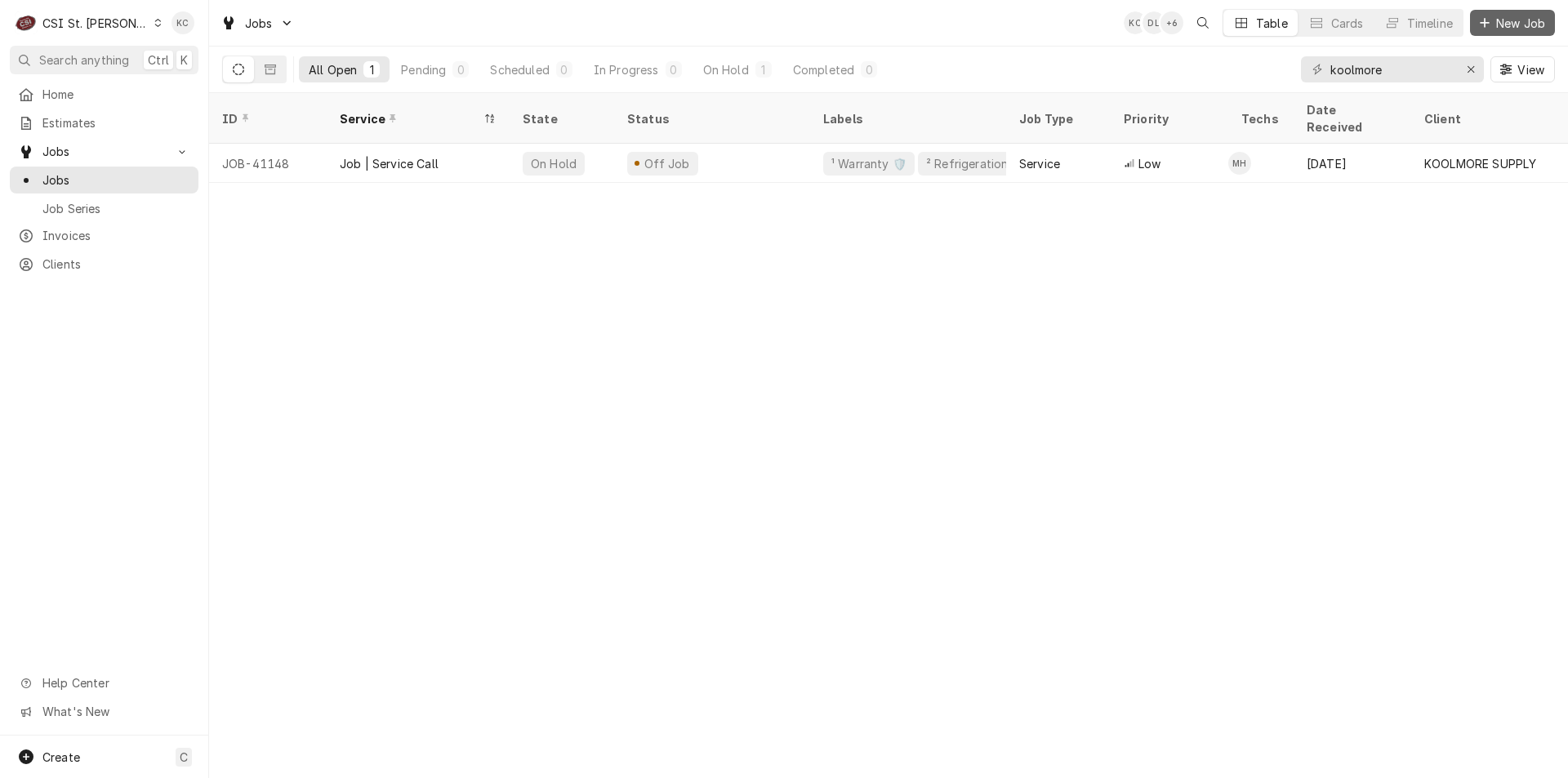
click at [1487, 29] on div "Dynamic Content Wrapper" at bounding box center [1484, 22] width 16 height 16
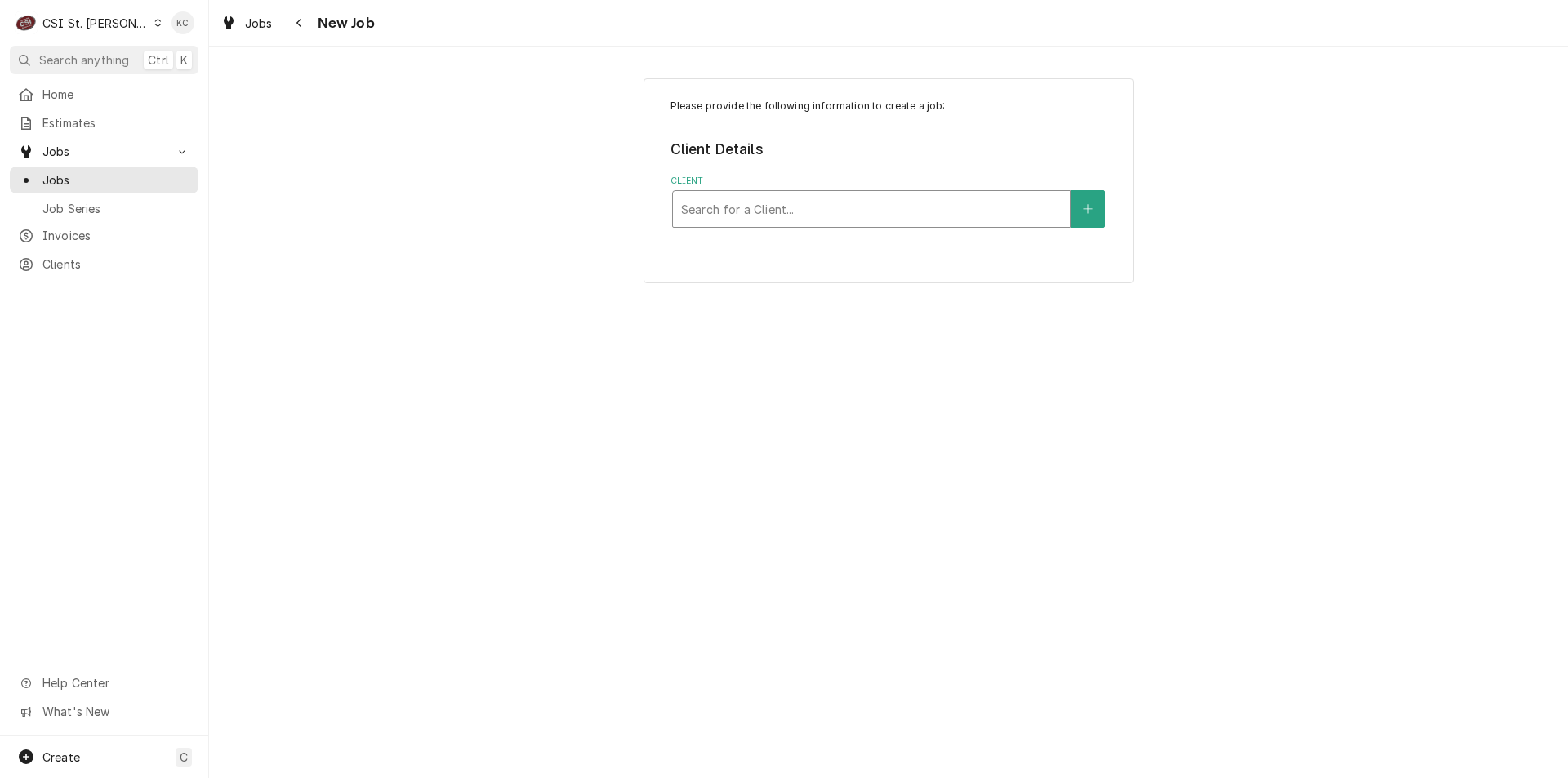
click at [753, 207] on div "Client" at bounding box center [871, 209] width 381 height 29
type input "edward don"
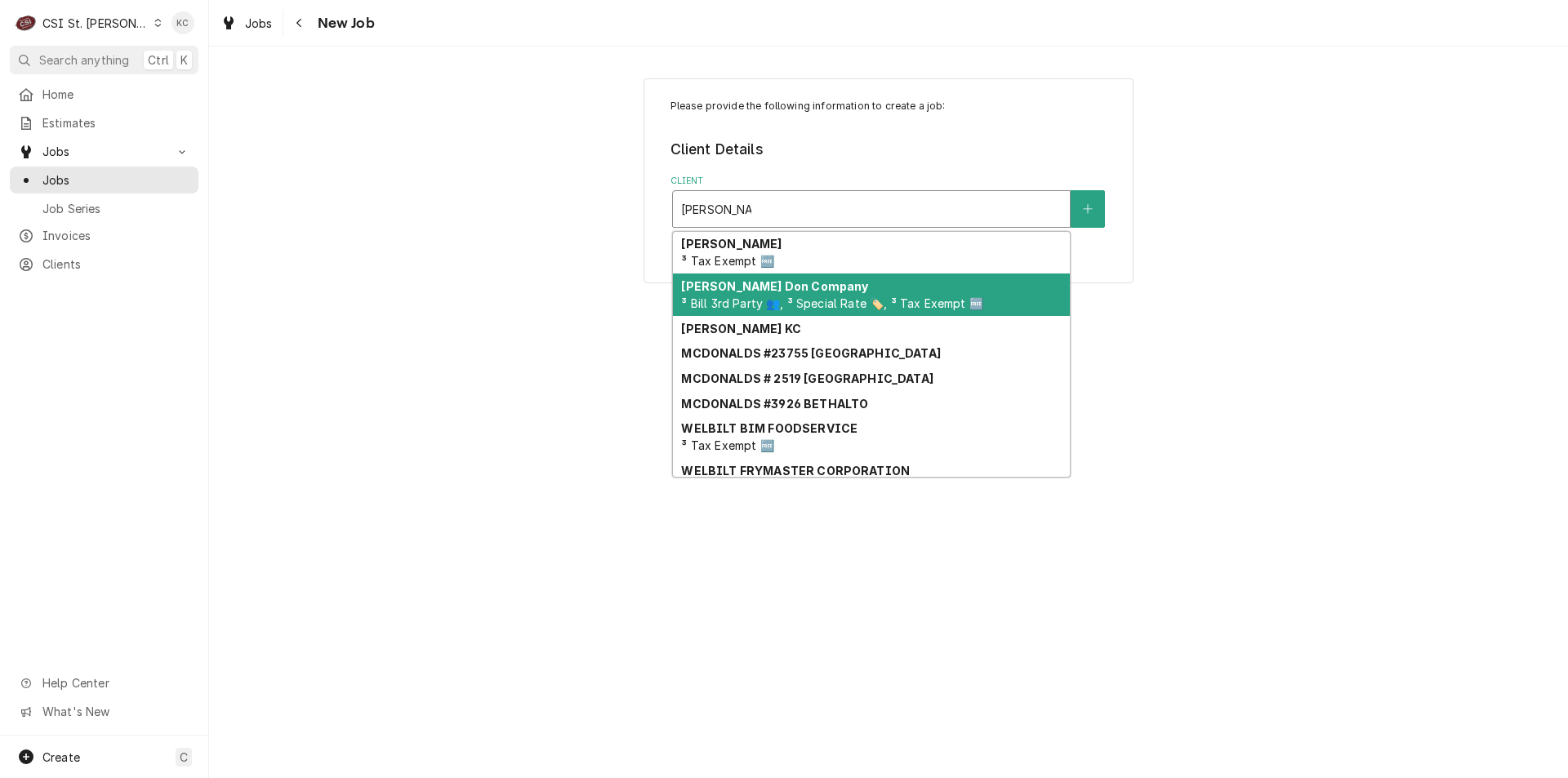
click at [760, 312] on div "Edward Don Company ³ Bill 3rd Party 👥, ³ Special Rate 🏷️, ³ Tax Exempt 🆓" at bounding box center [871, 294] width 397 height 43
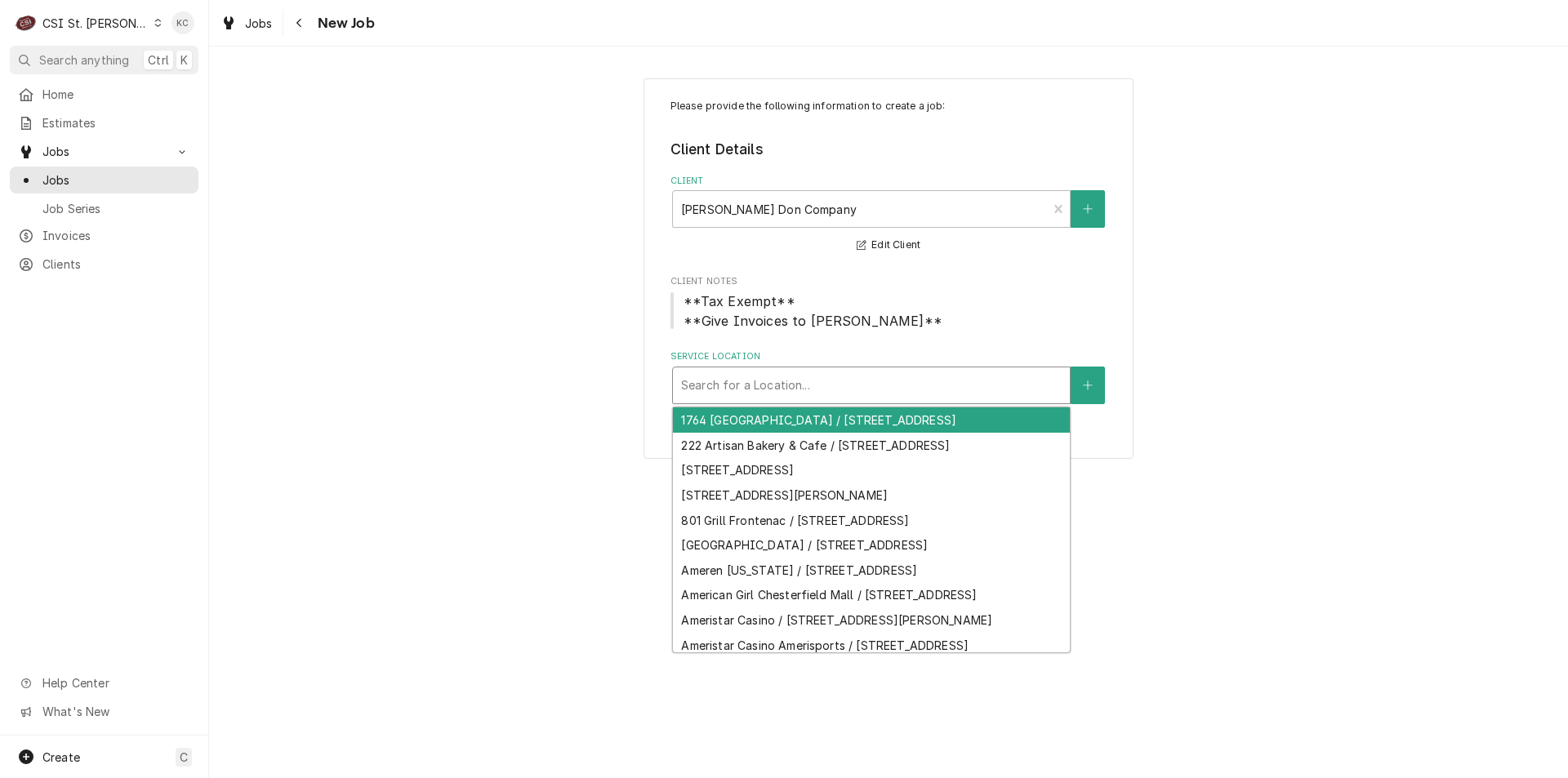
click at [764, 380] on div "Service Location" at bounding box center [871, 385] width 381 height 29
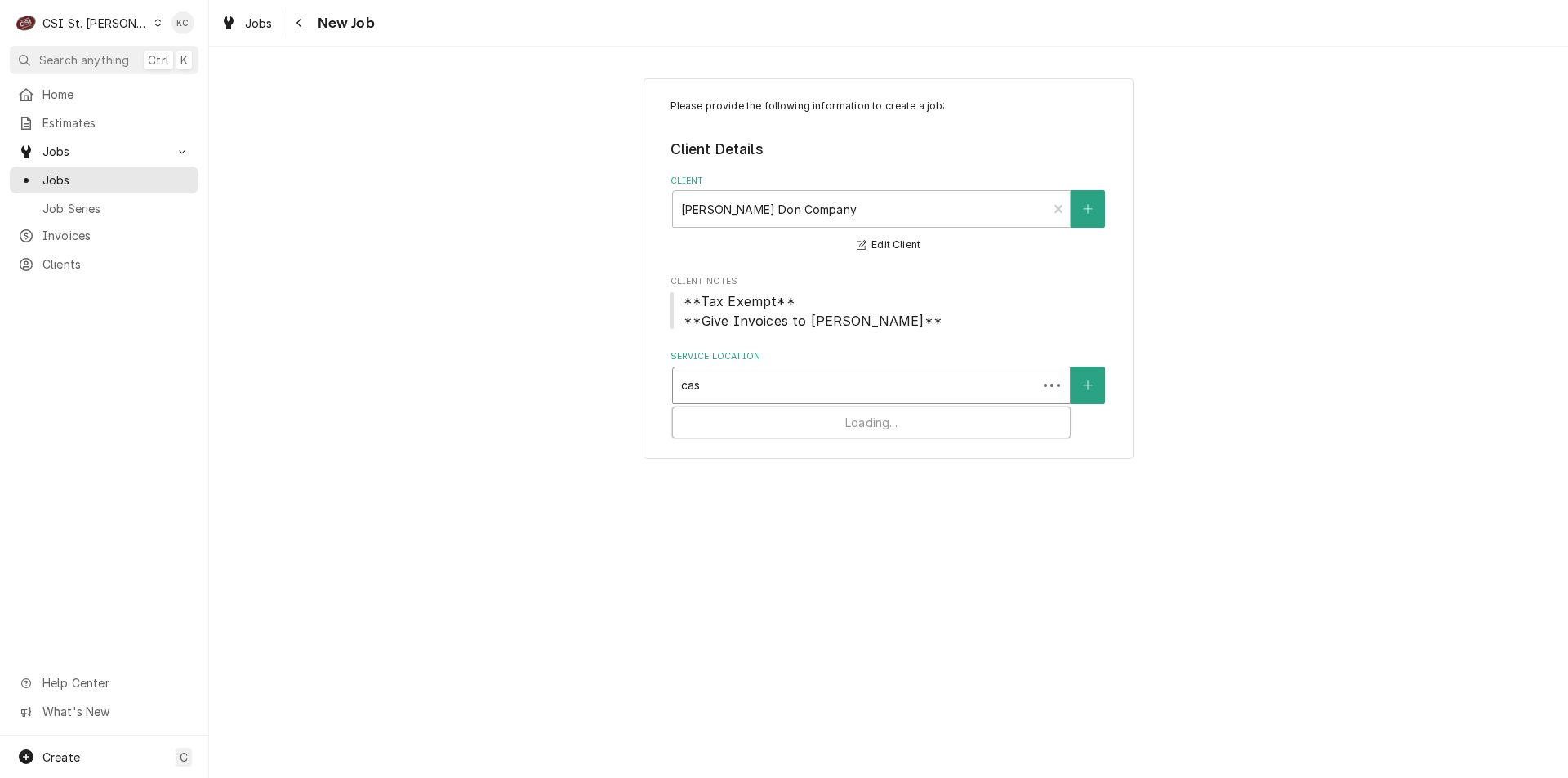
type input "cast"
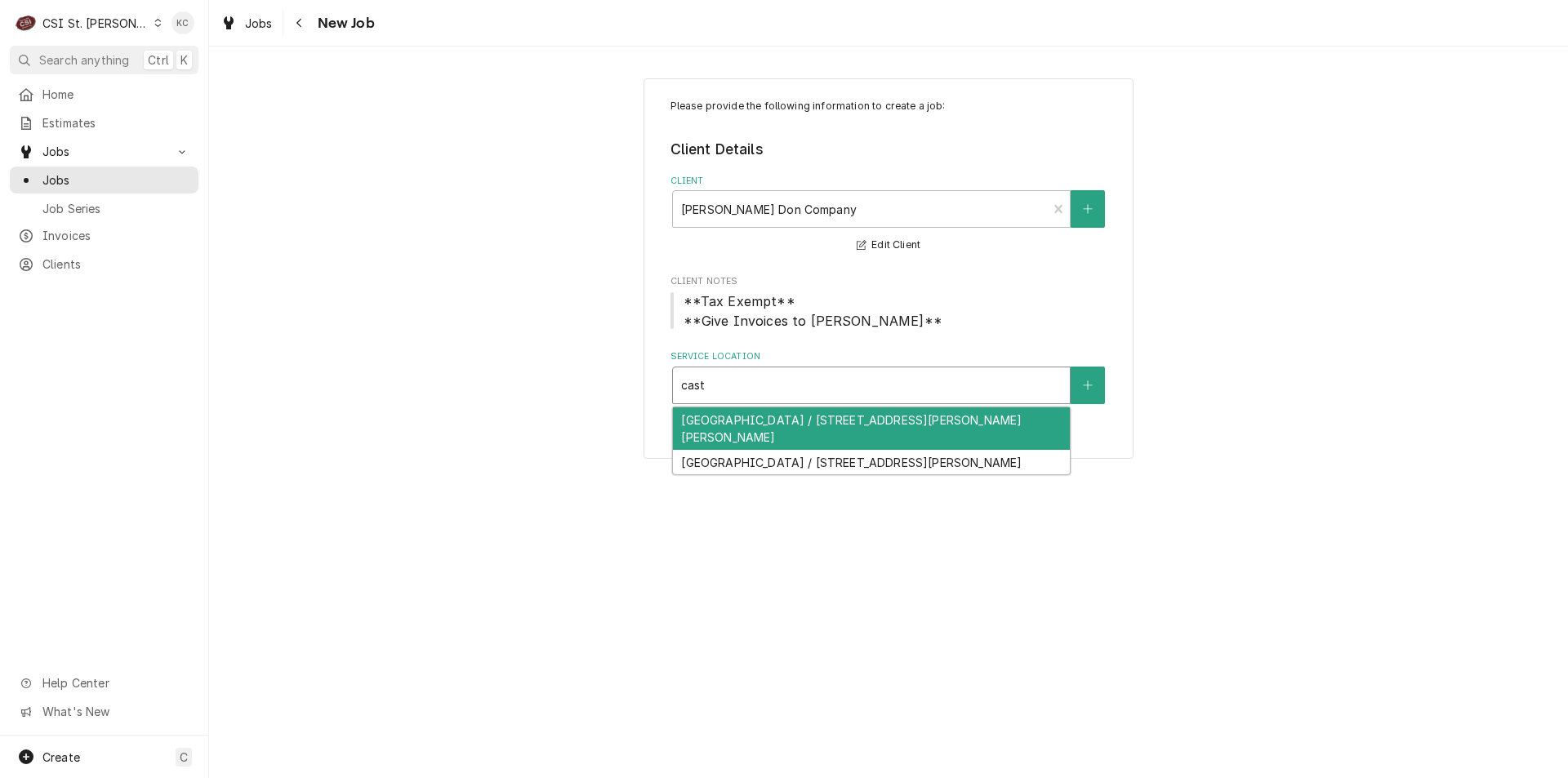
click at [775, 414] on div "Castlio Elementary / 1020 Dingledine Road, St Charles, MO 63304" at bounding box center [871, 428] width 397 height 43
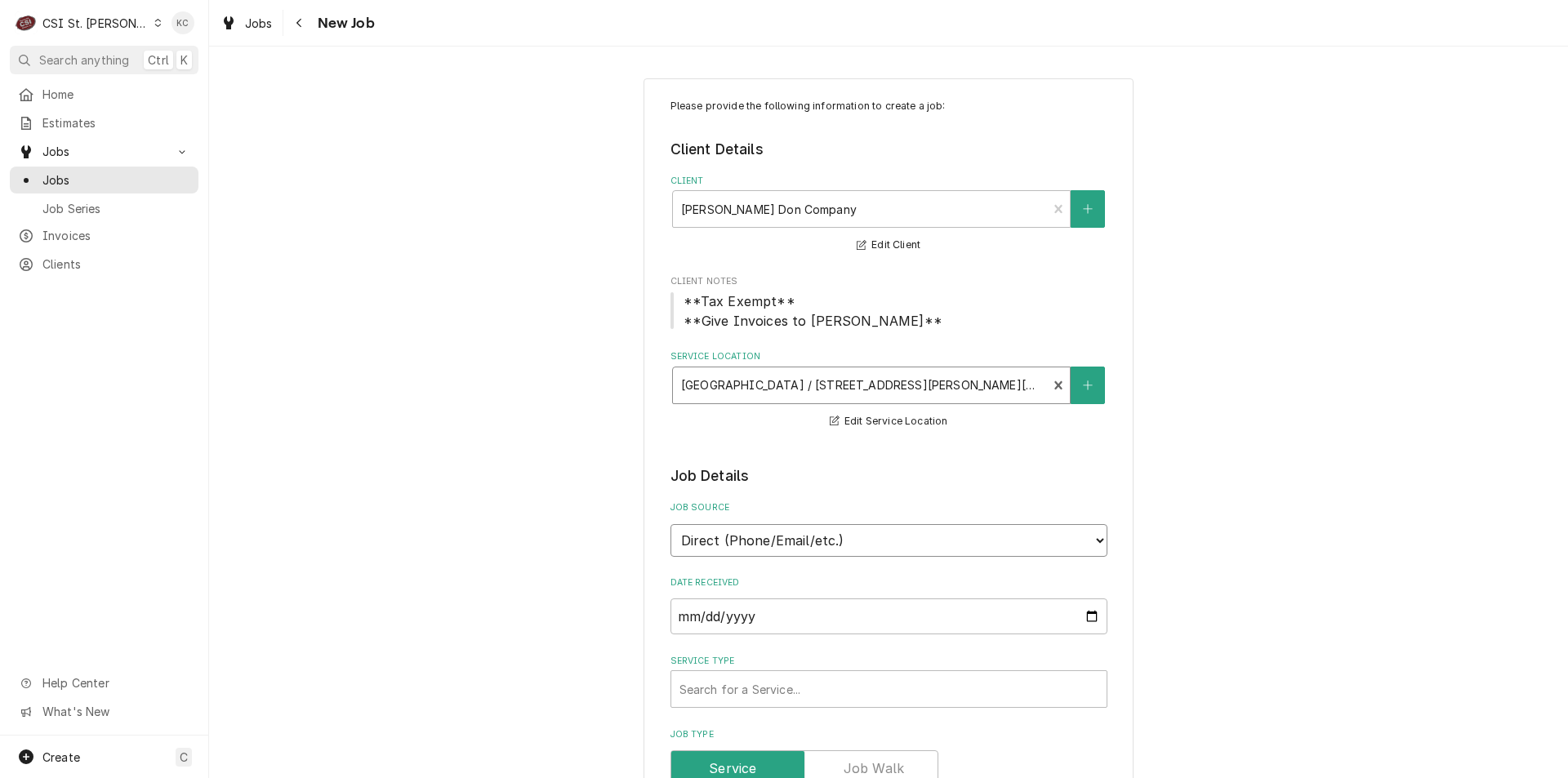
click at [803, 546] on select "Direct (Phone/Email/etc.) Service Channel Corrigo Ecotrak Other" at bounding box center [888, 540] width 437 height 32
click at [798, 549] on select "Direct (Phone/Email/etc.) Service Channel Corrigo Ecotrak Other" at bounding box center [888, 540] width 437 height 32
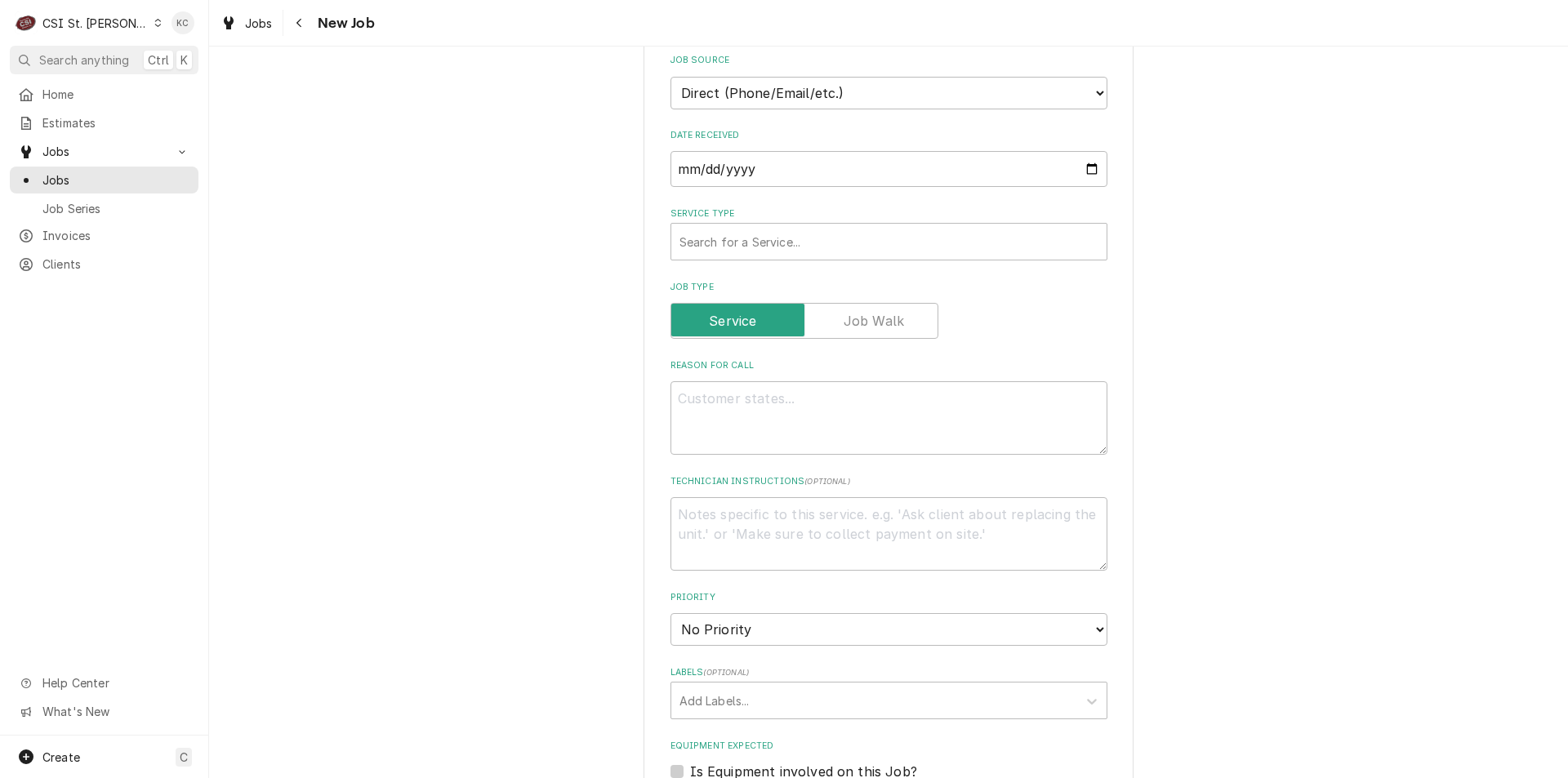
scroll to position [490, 0]
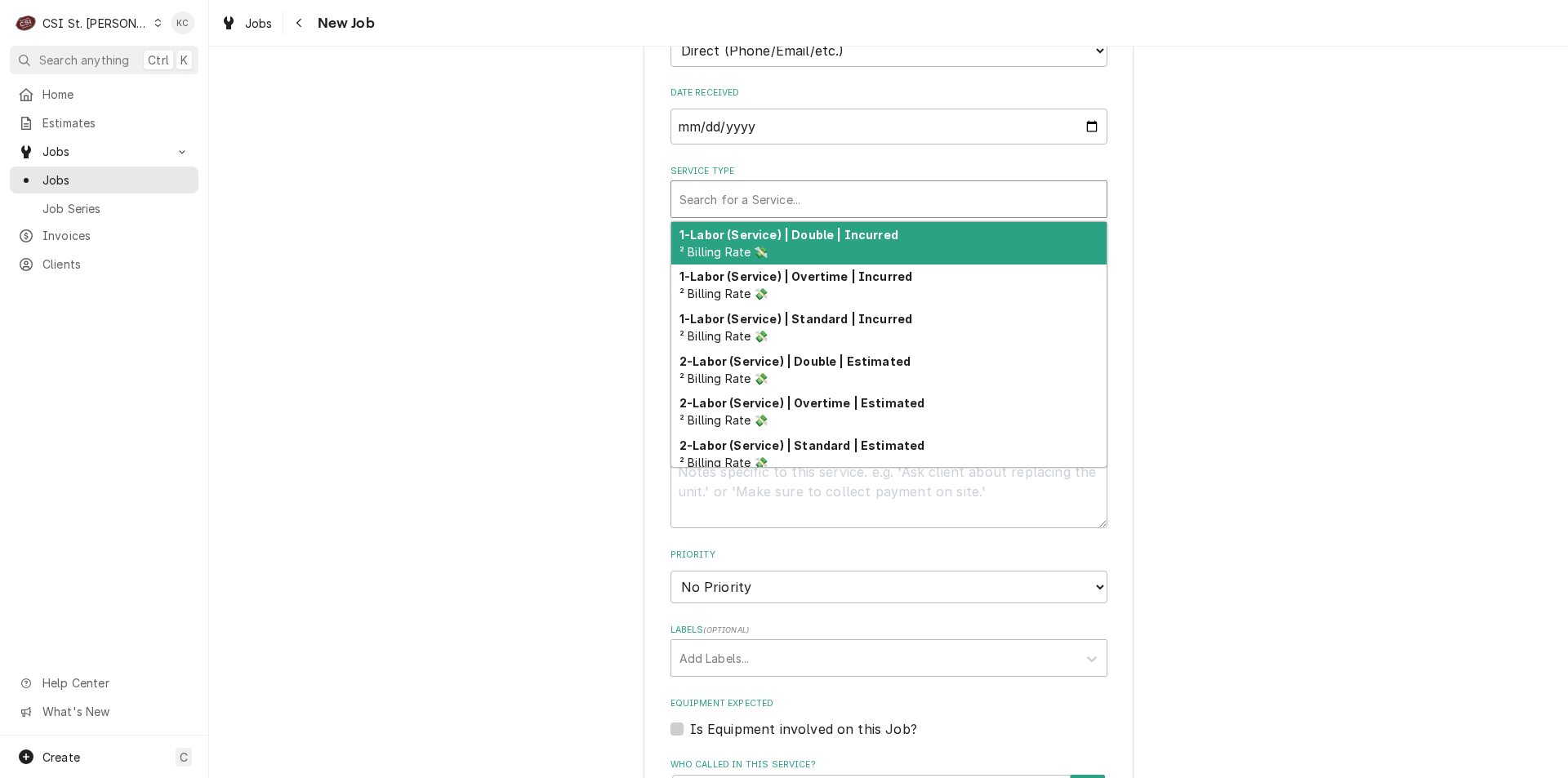
click at [716, 211] on div "Service Type" at bounding box center [888, 198] width 419 height 29
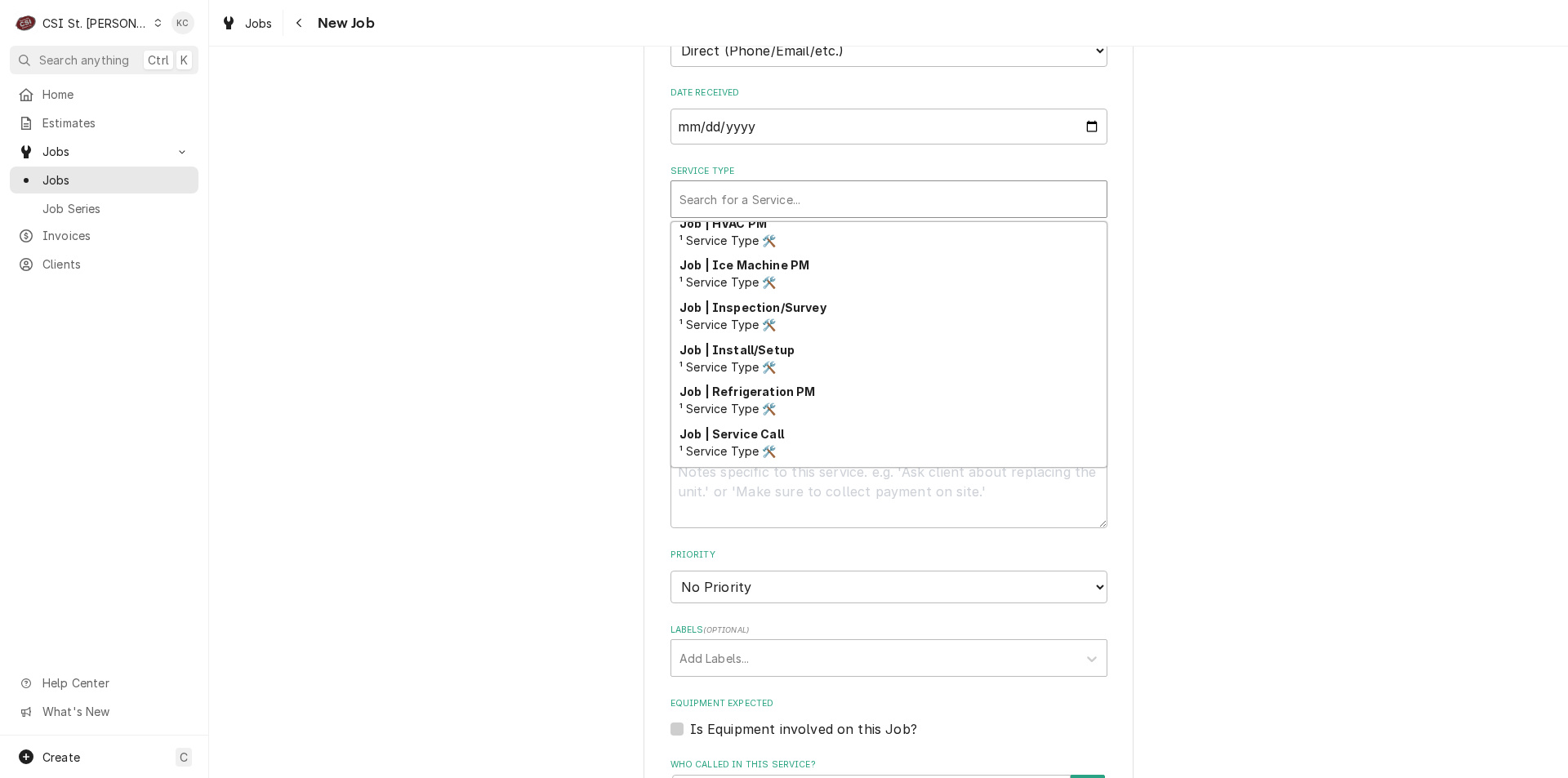
scroll to position [856, 0]
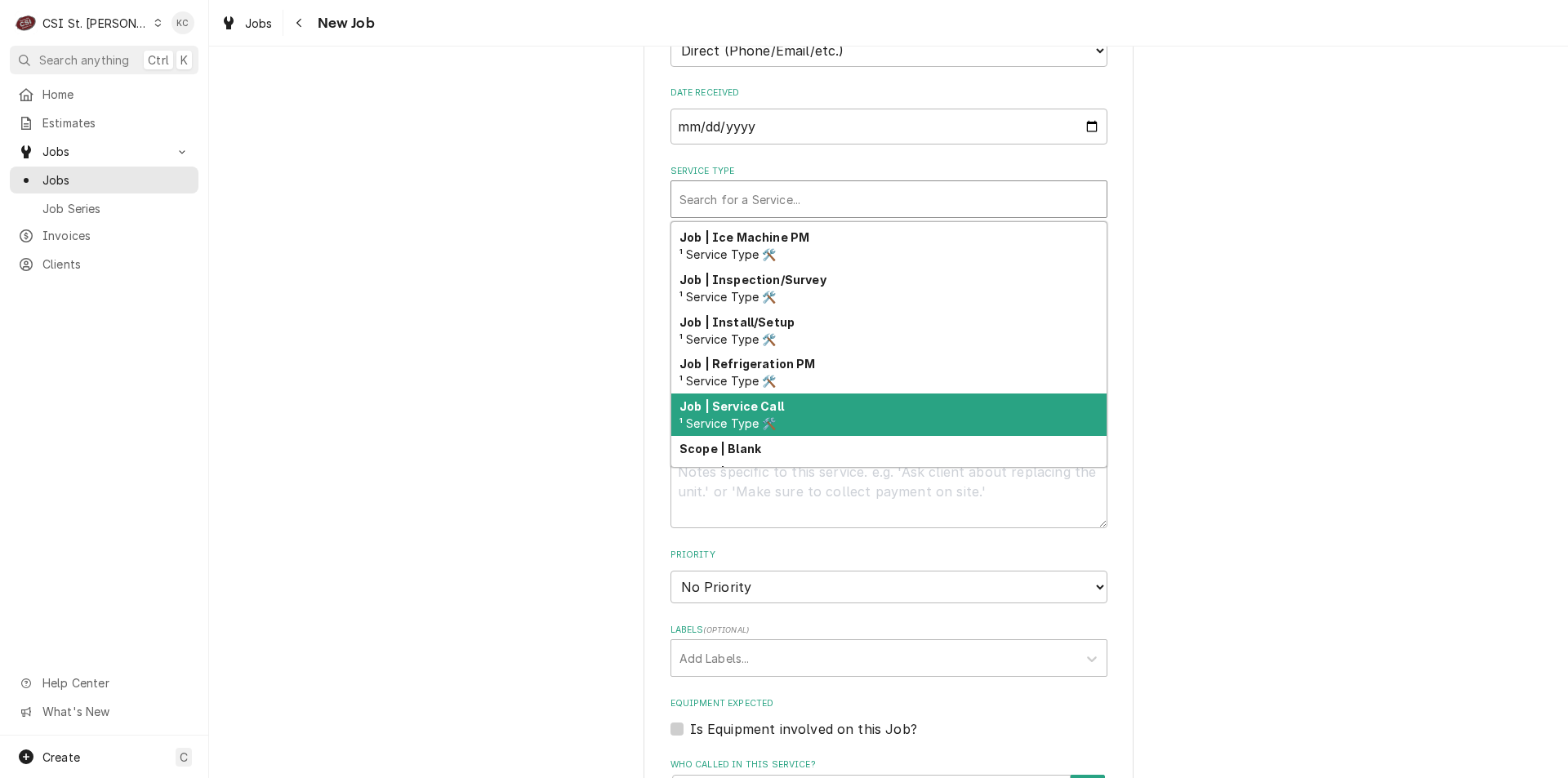
click at [776, 403] on div "Job | Service Call ¹ Service Type 🛠️" at bounding box center [888, 415] width 436 height 43
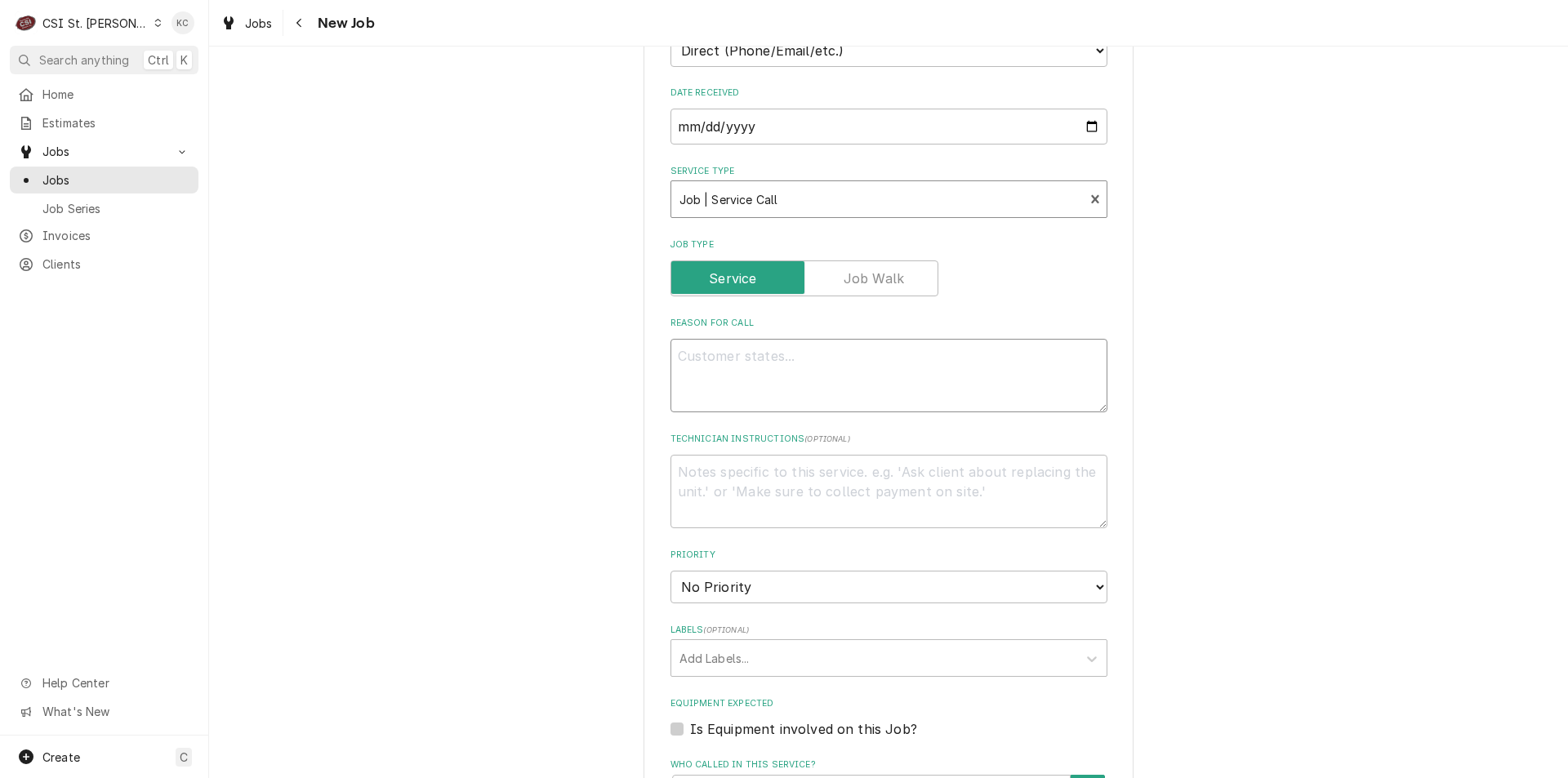
click at [793, 362] on textarea "Reason For Call" at bounding box center [888, 375] width 437 height 73
click at [849, 363] on textarea "Reason For Call" at bounding box center [888, 375] width 437 height 73
paste textarea "One of my milk coolers (they one I have been having issues with) it leaking a t…"
type textarea "x"
type textarea "One of my milk coolers (they one I have been having issues with) it leaking a t…"
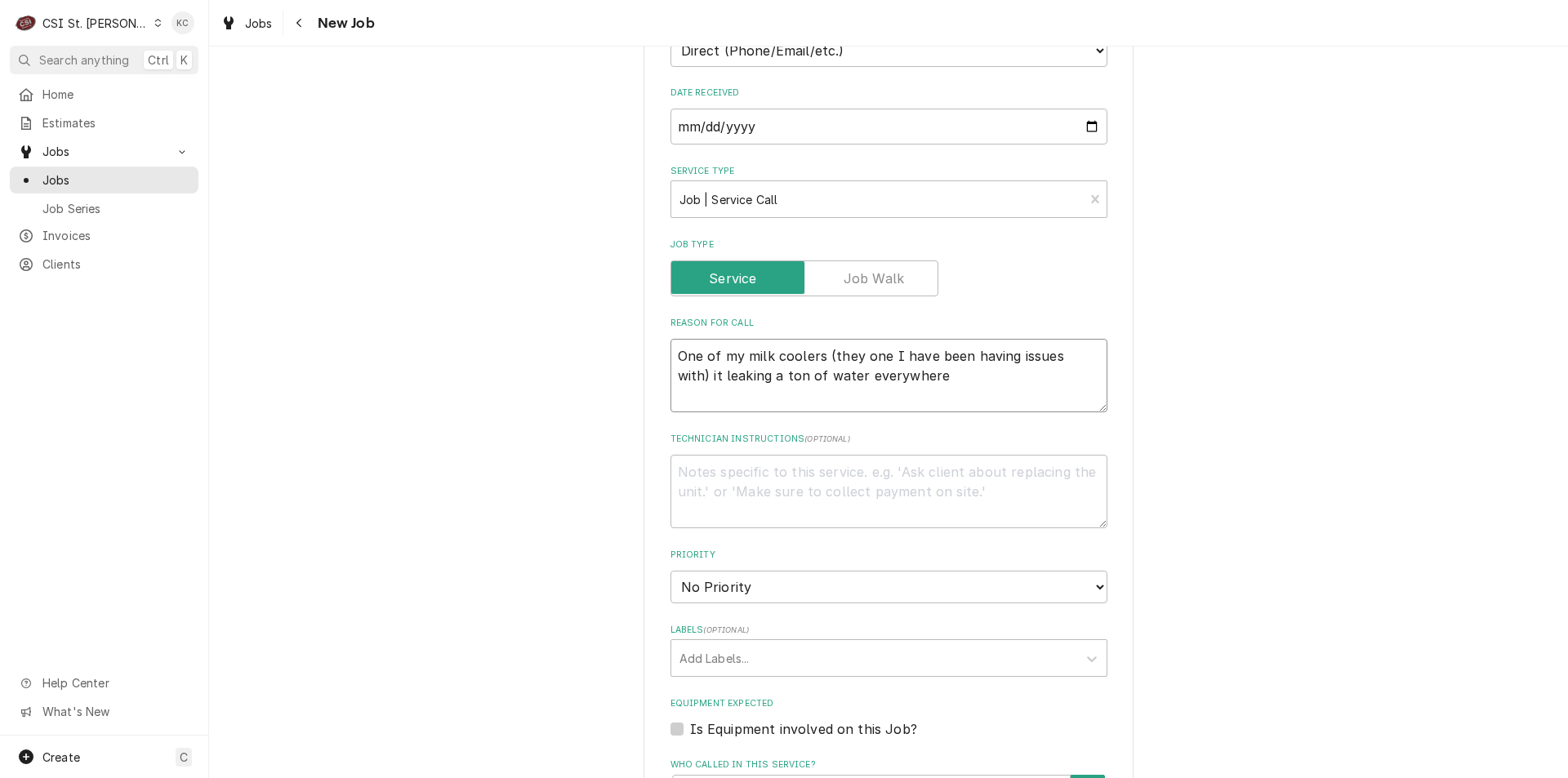
type textarea "x"
type textarea "One of my milk coolers (they one I have been having issues with) it leaking a t…"
click at [883, 471] on textarea "Technician Instructions ( optional )" at bounding box center [888, 491] width 437 height 73
type textarea "x"
type textarea "J"
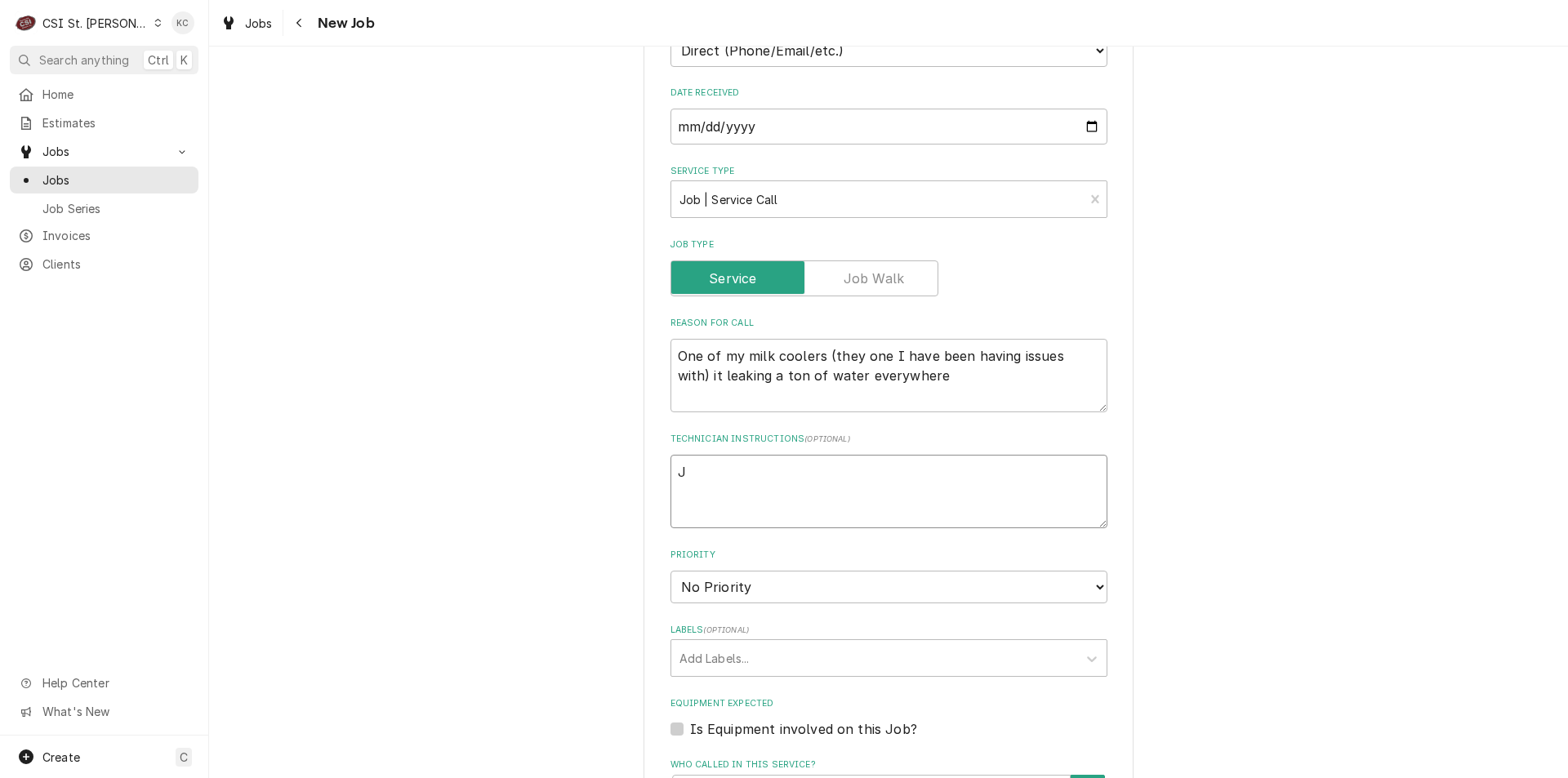
type textarea "x"
type textarea "Jo"
type textarea "x"
type textarea "Joh"
type textarea "x"
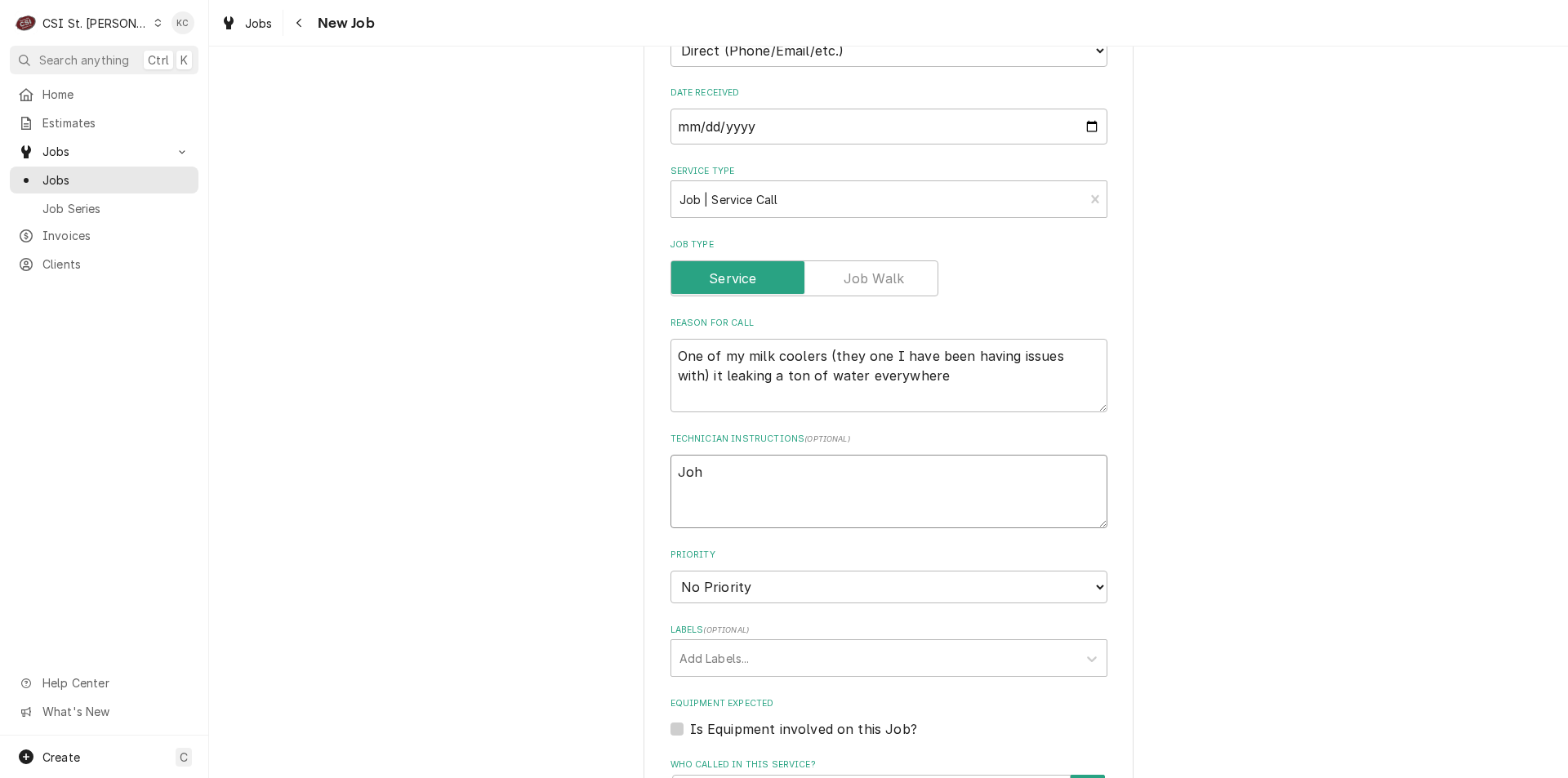
type textarea "John"
type textarea "x"
type textarea "John"
type textarea "x"
type textarea "John K"
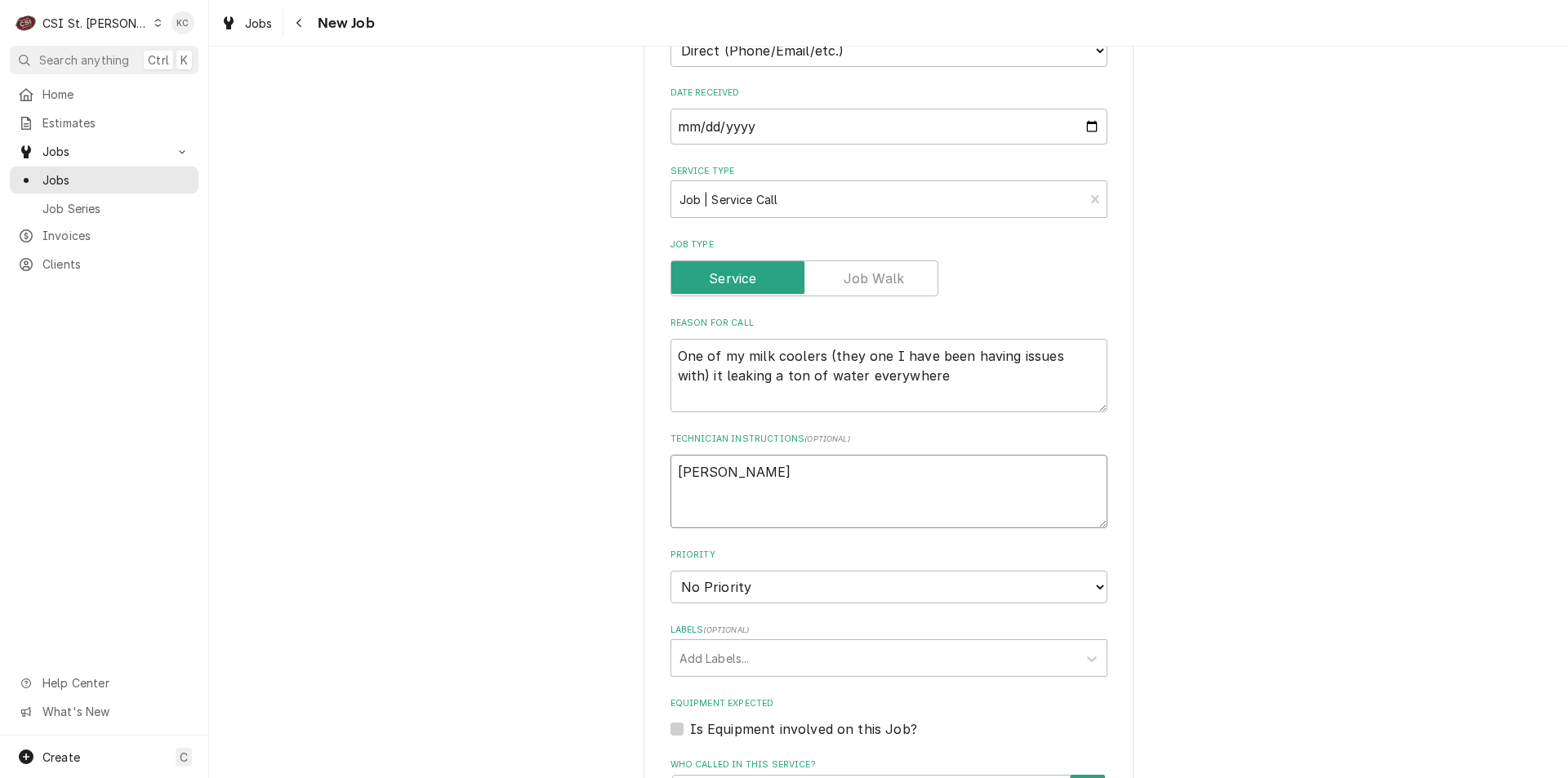
type textarea "x"
type textarea "John Ka"
type textarea "x"
type textarea "John Kan"
type textarea "x"
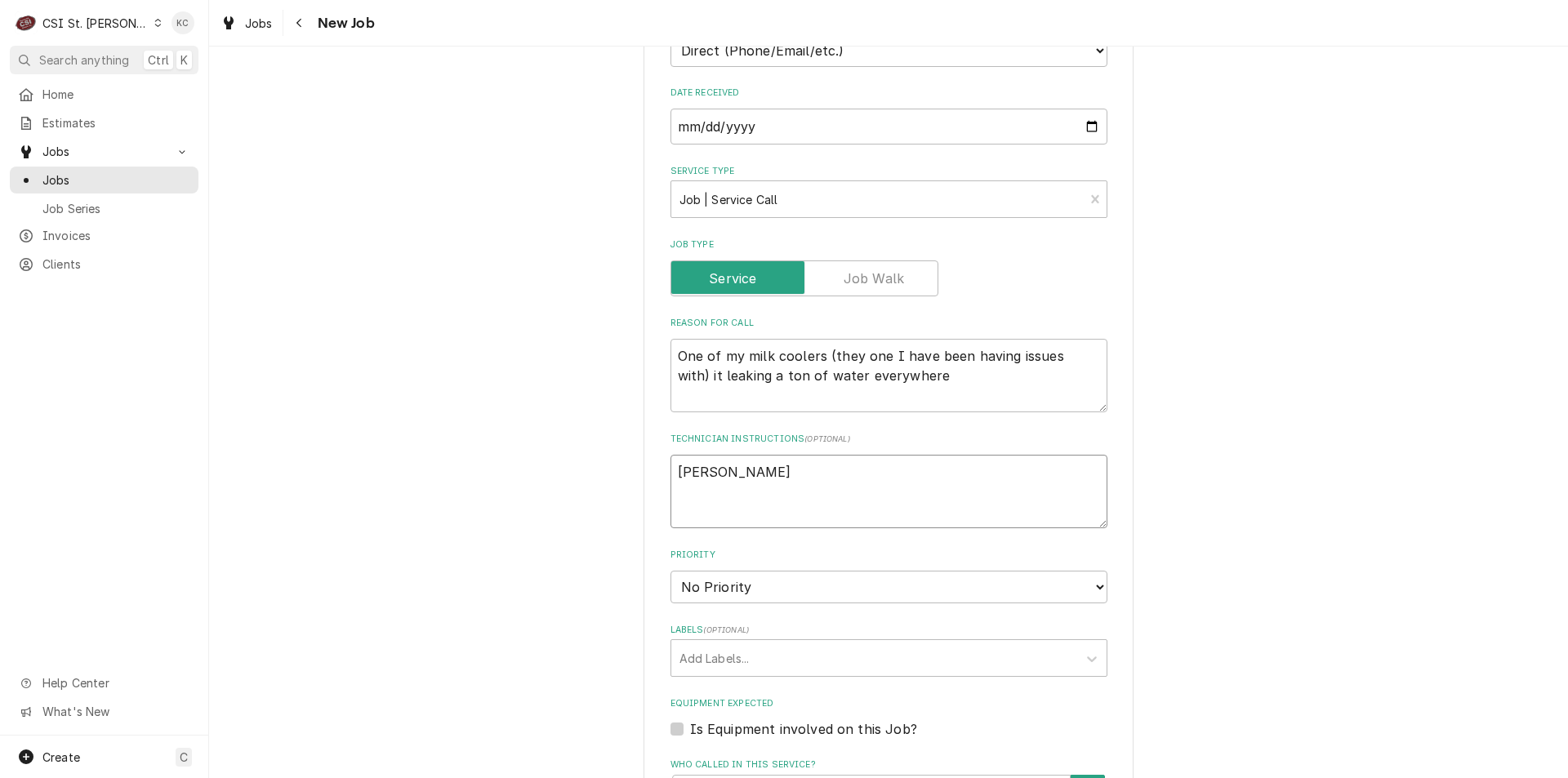
type textarea "John Kann"
type textarea "x"
type textarea "John Kanna"
type textarea "x"
type textarea "John Kannad"
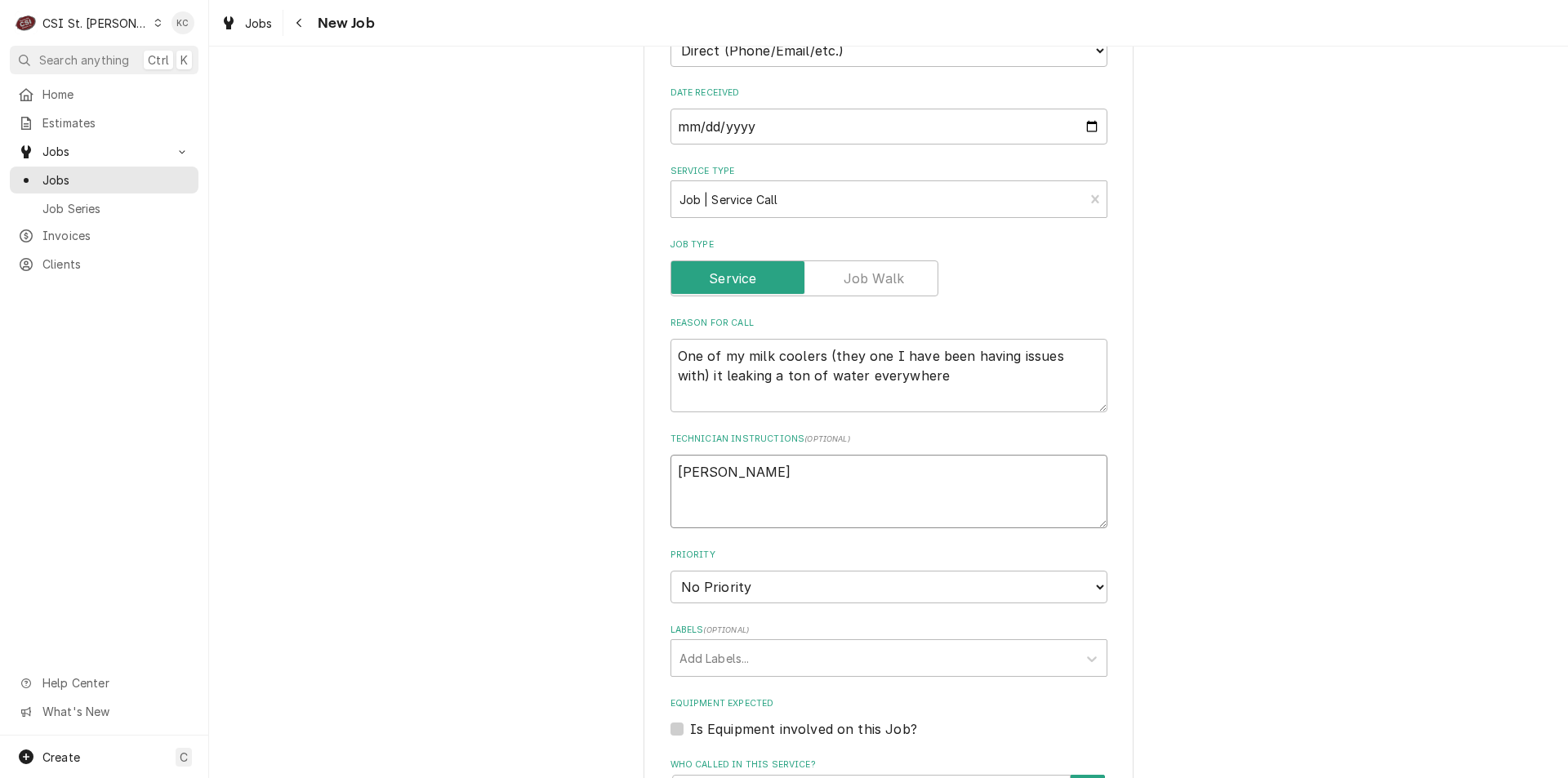
type textarea "x"
type textarea "John Kannady"
type textarea "x"
type textarea "John Kannady"
type textarea "x"
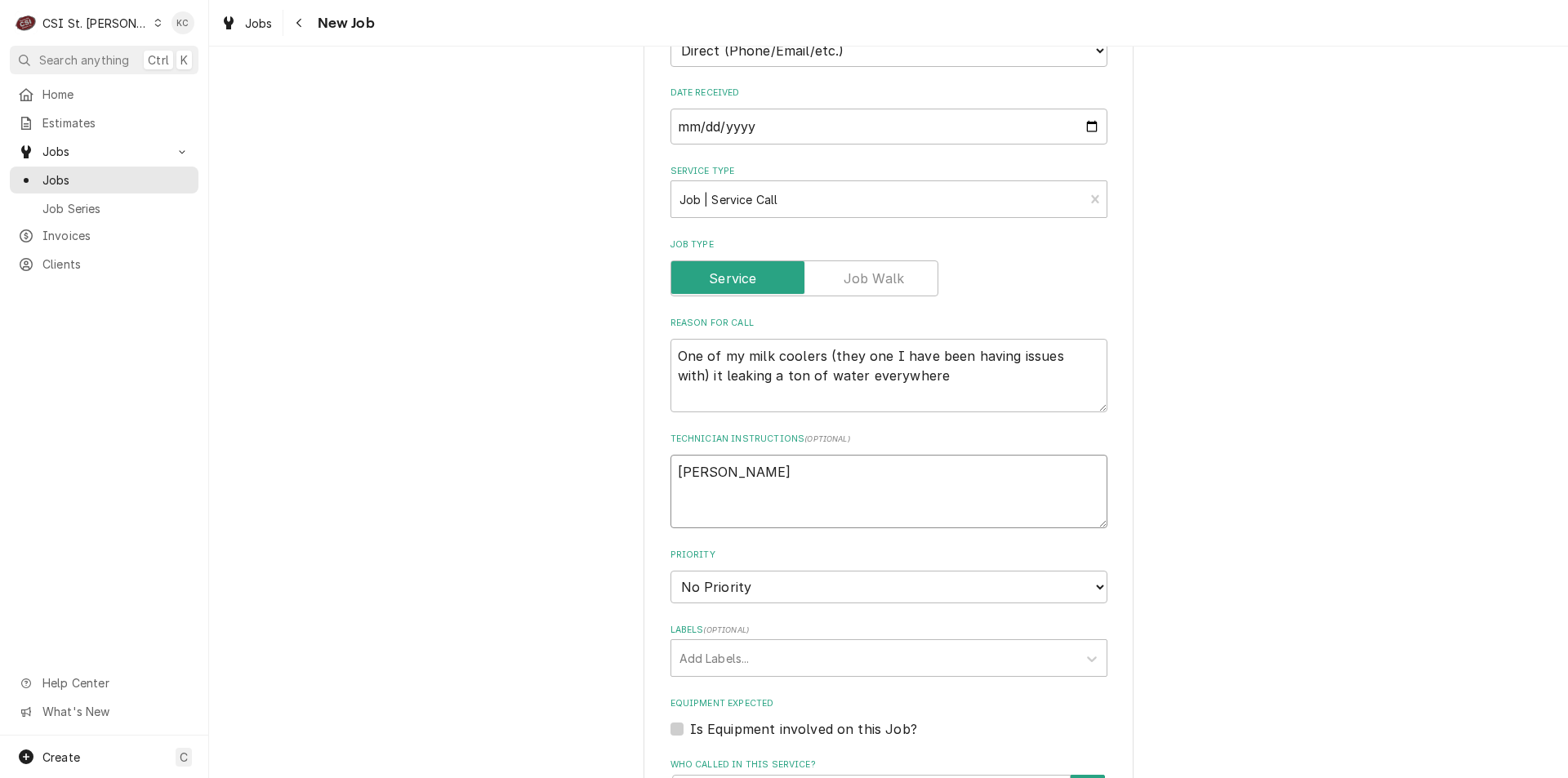
type textarea "John Kannady -"
type textarea "x"
type textarea "John Kannady -"
type textarea "x"
type textarea "John Kannady - 6"
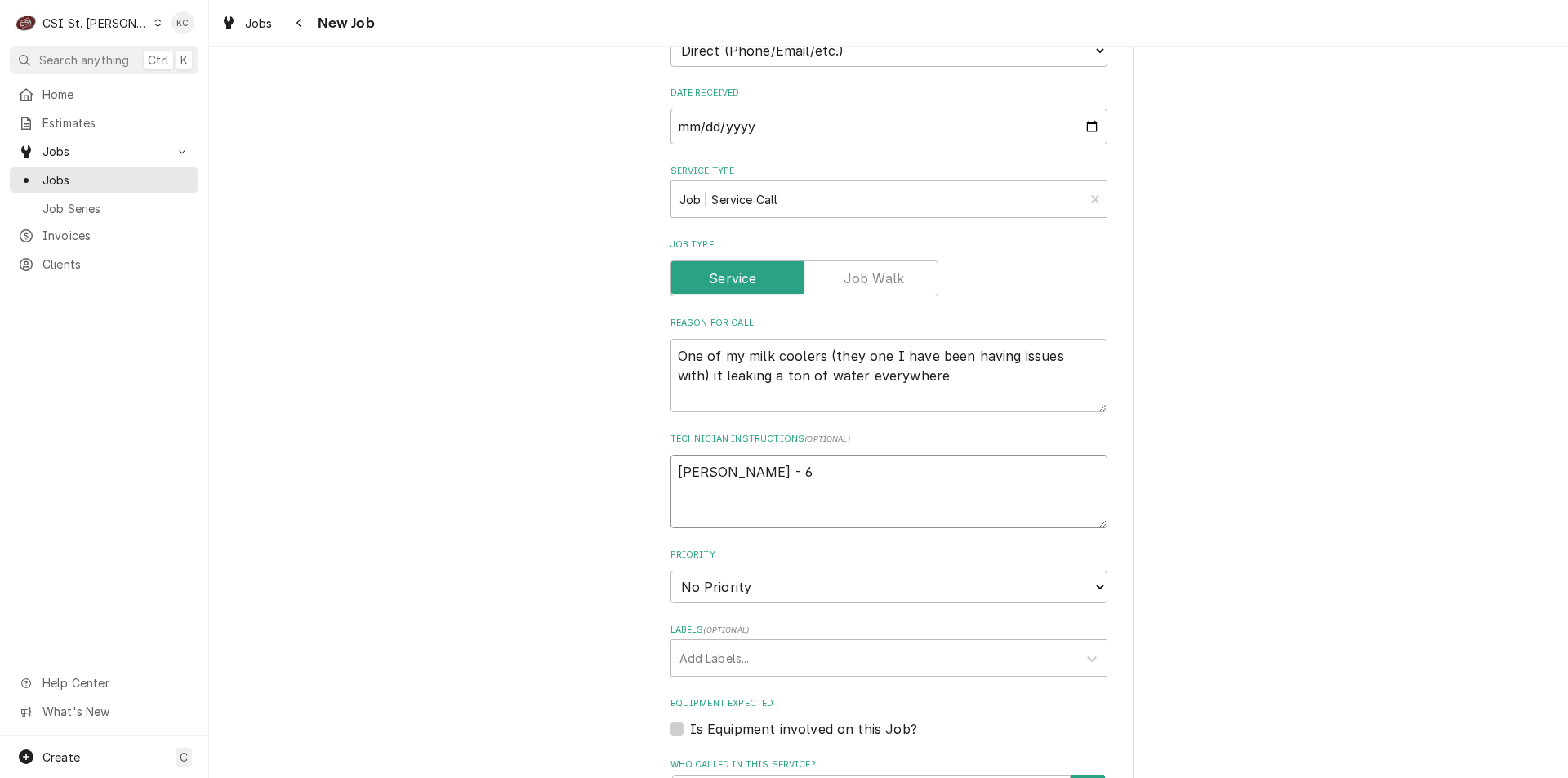
type textarea "x"
type textarea "John Kannady - 63"
type textarea "x"
type textarea "John Kannady - 636"
type textarea "x"
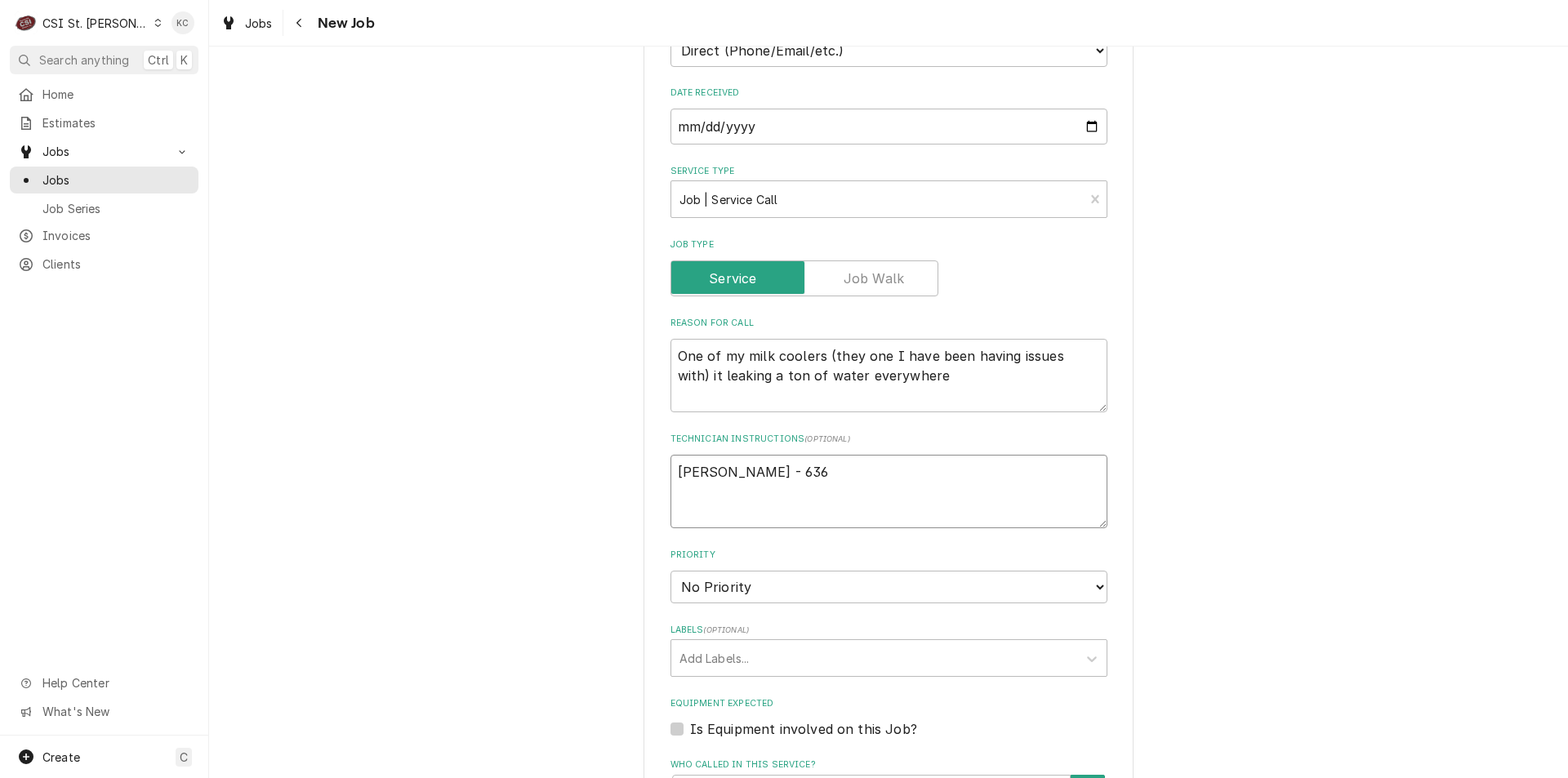
type textarea "John Kannady - 636"
type textarea "x"
type textarea "John Kannady - 636 8"
type textarea "x"
type textarea "John Kannady - 636 85"
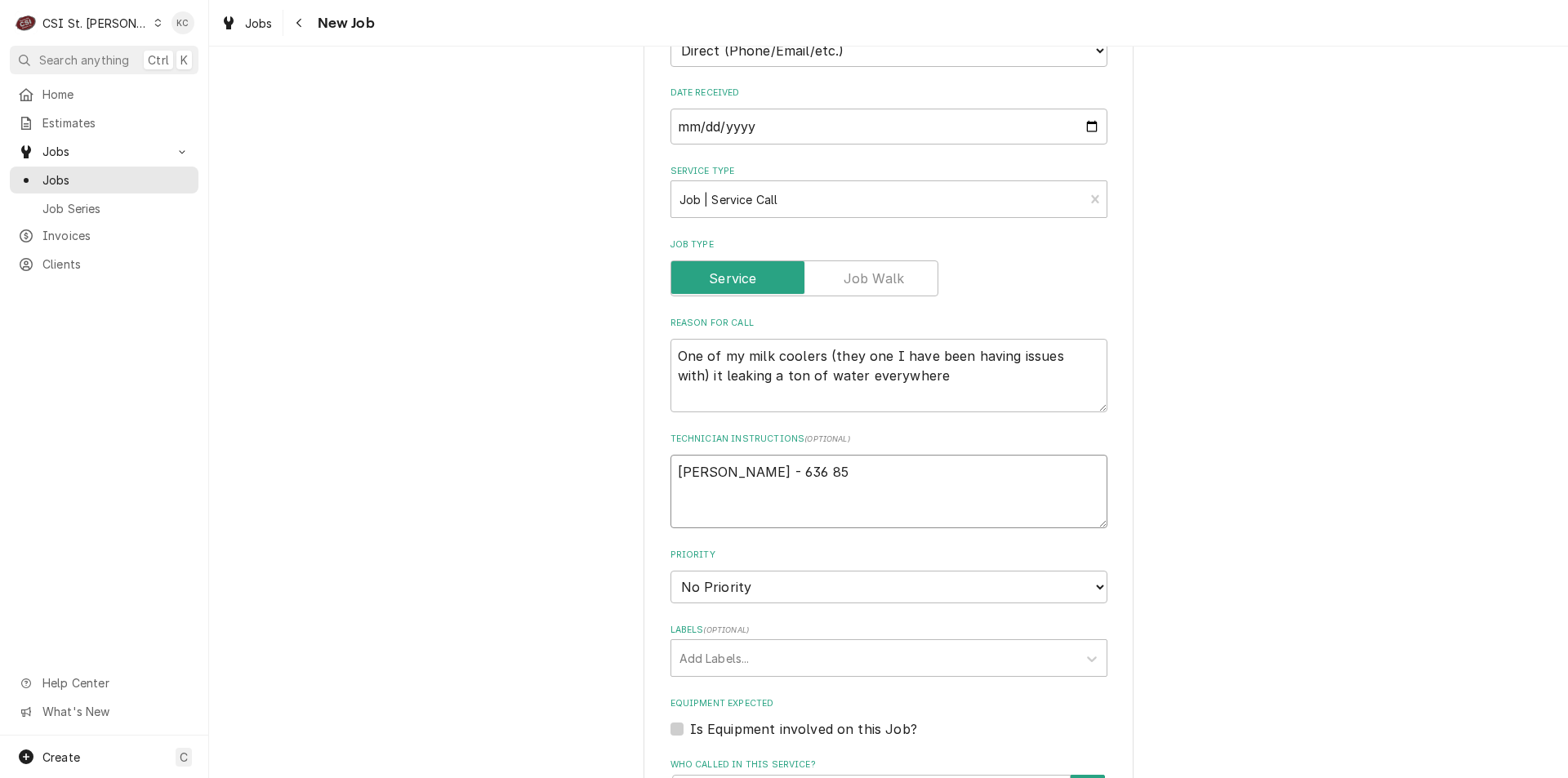
type textarea "x"
type textarea "John Kannady - 636 851"
type textarea "x"
type textarea "John Kannady - 636 851-"
type textarea "x"
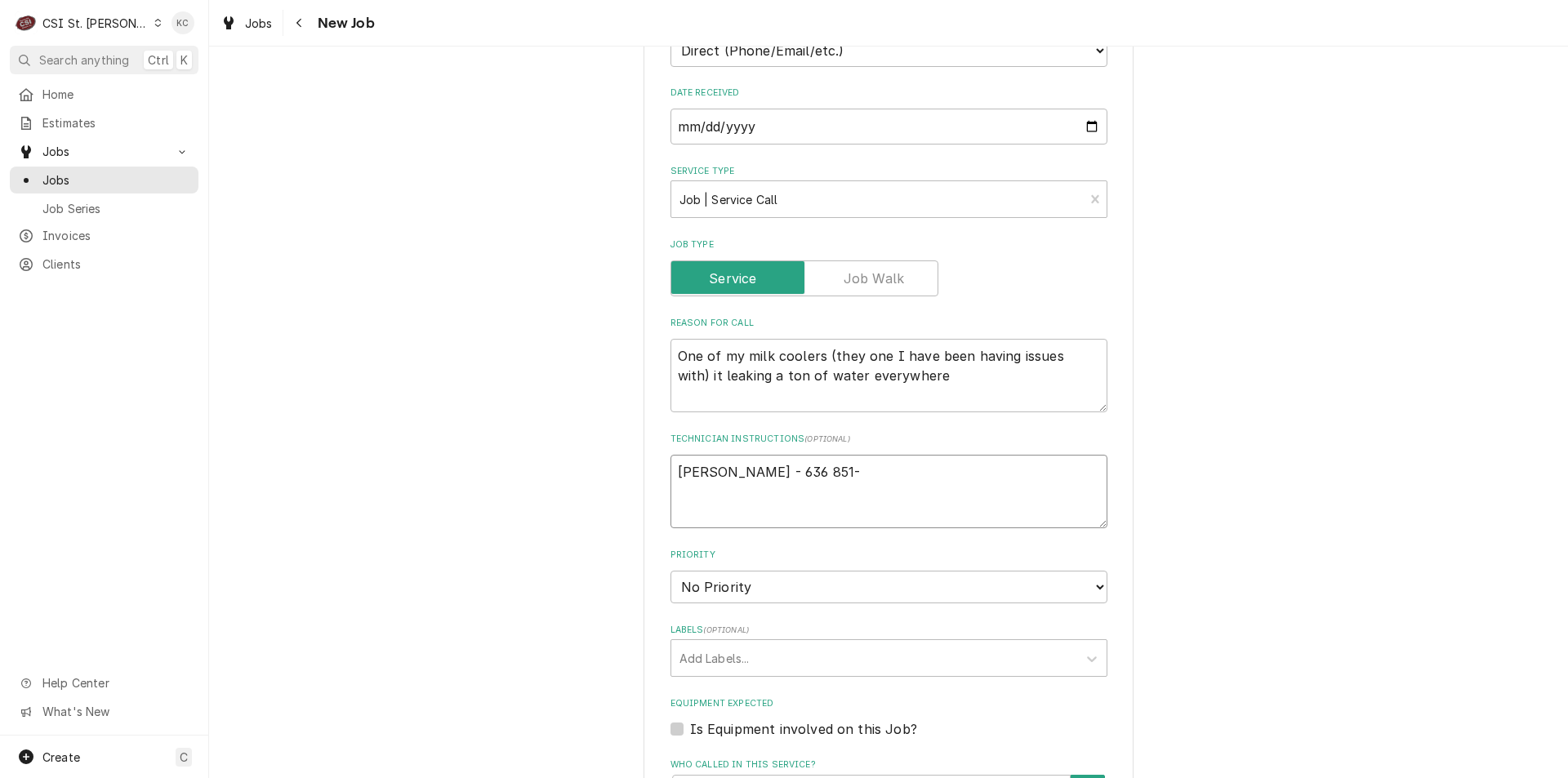
type textarea "John Kannady - 636 851-"
click at [880, 598] on select "No Priority Urgent High Medium Low" at bounding box center [888, 586] width 437 height 32
select select "4"
click at [670, 570] on select "No Priority Urgent High Medium Low" at bounding box center [888, 586] width 437 height 32
click at [876, 670] on div "Labels" at bounding box center [874, 658] width 389 height 29
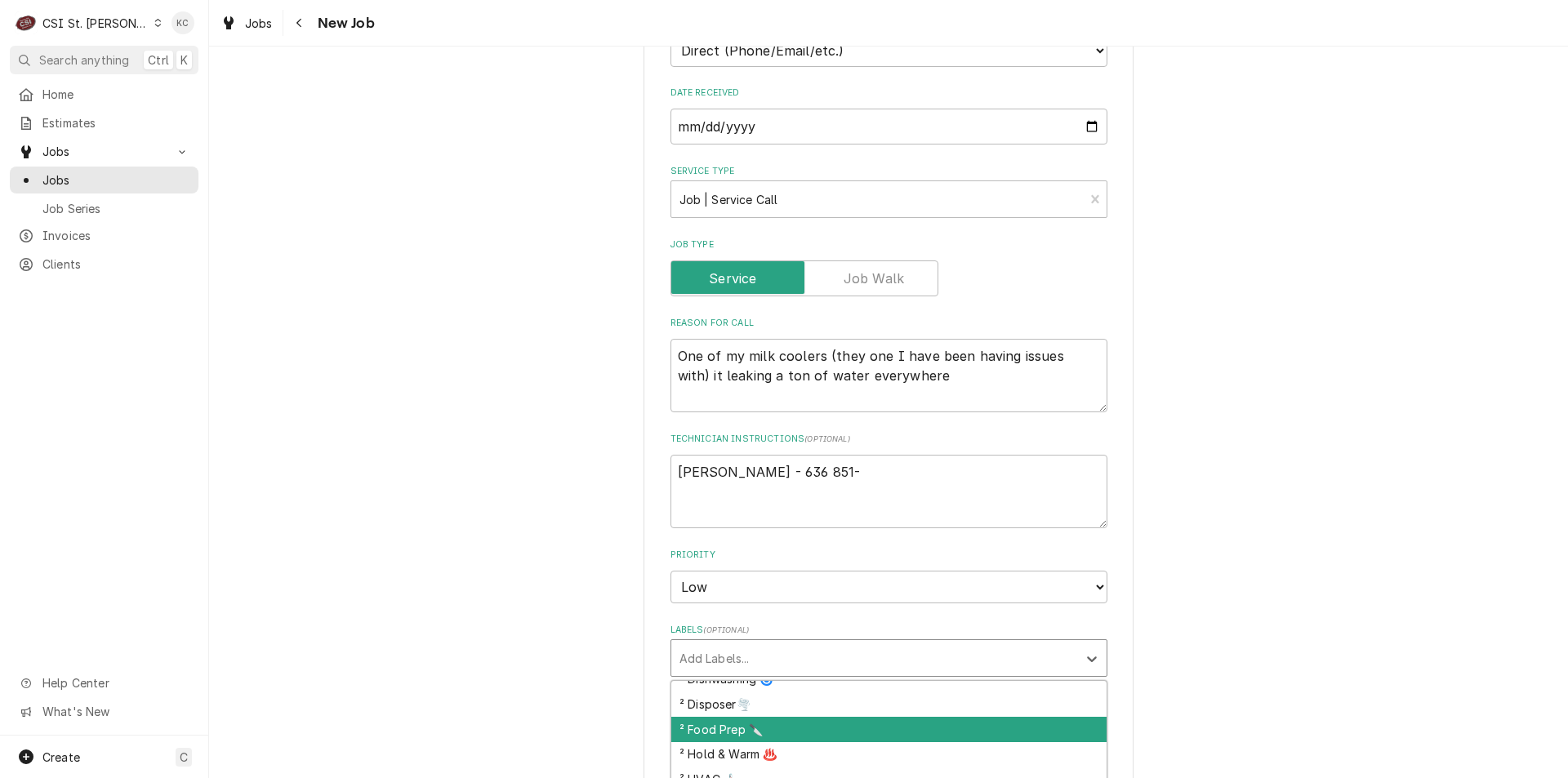
scroll to position [420, 0]
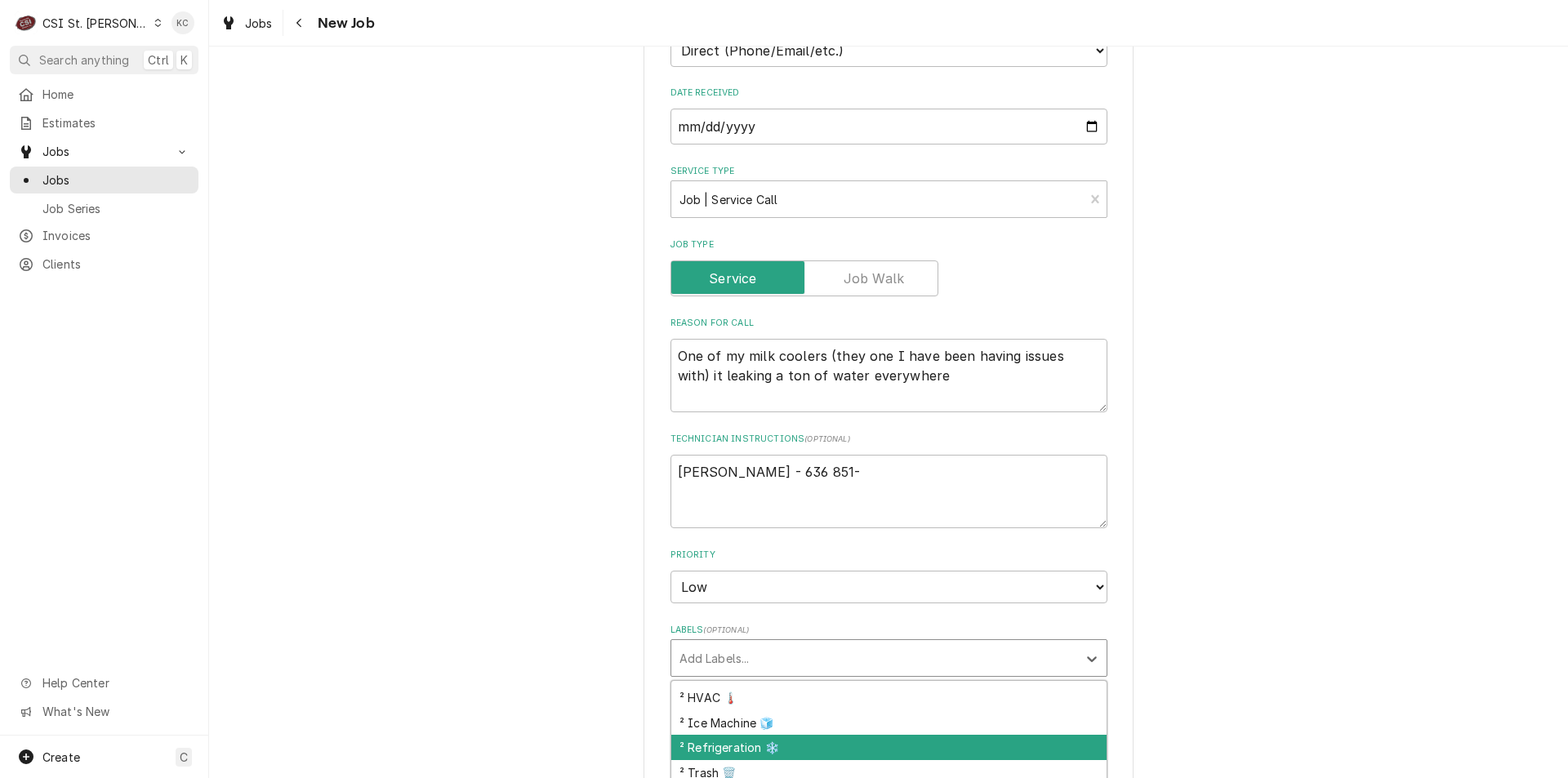
click at [900, 735] on div "² Refrigeration ❄️" at bounding box center [888, 747] width 436 height 26
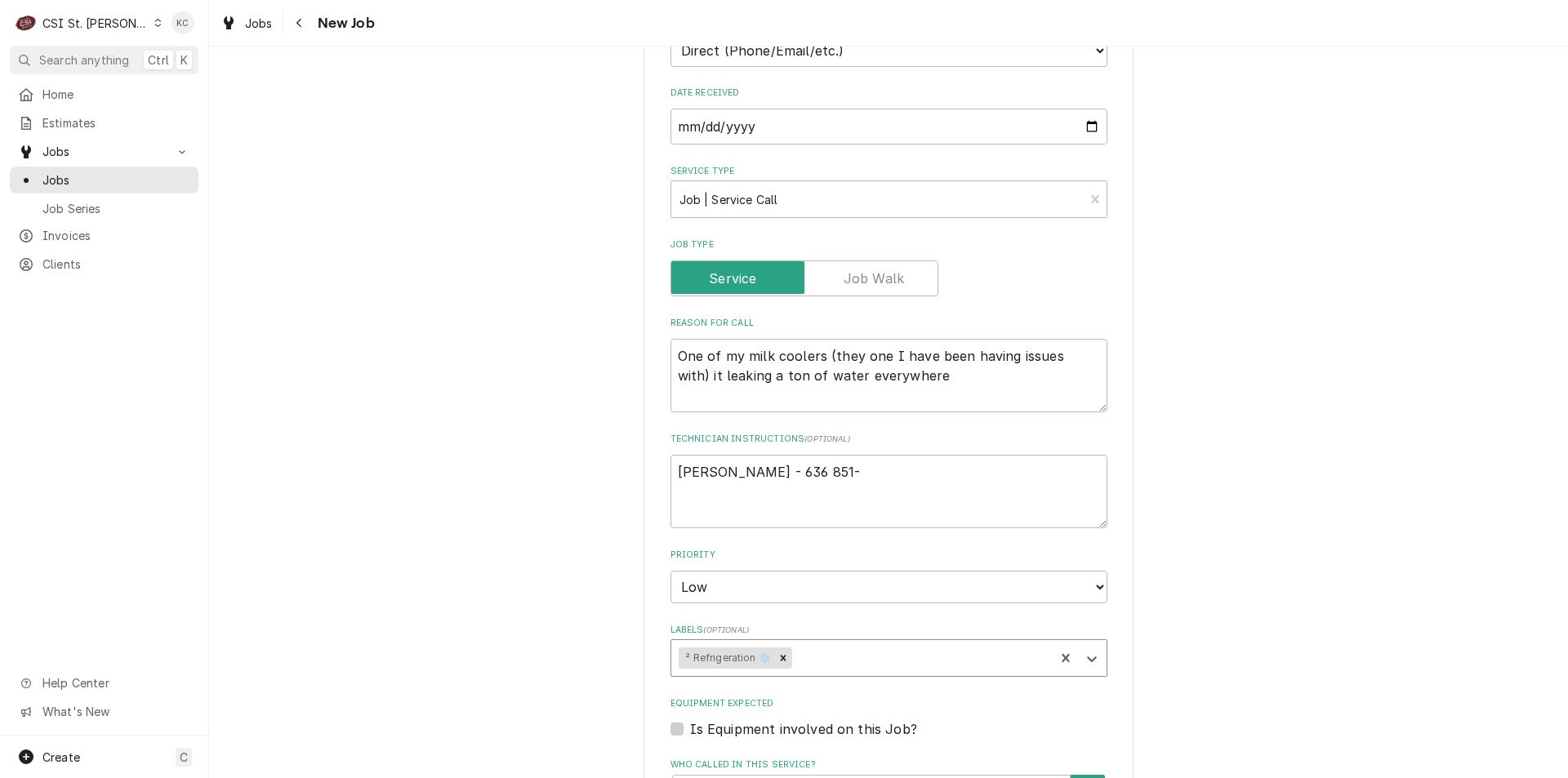
click at [1264, 703] on div "Please provide the following information to create a job: Client Details Client…" at bounding box center [888, 453] width 1359 height 1757
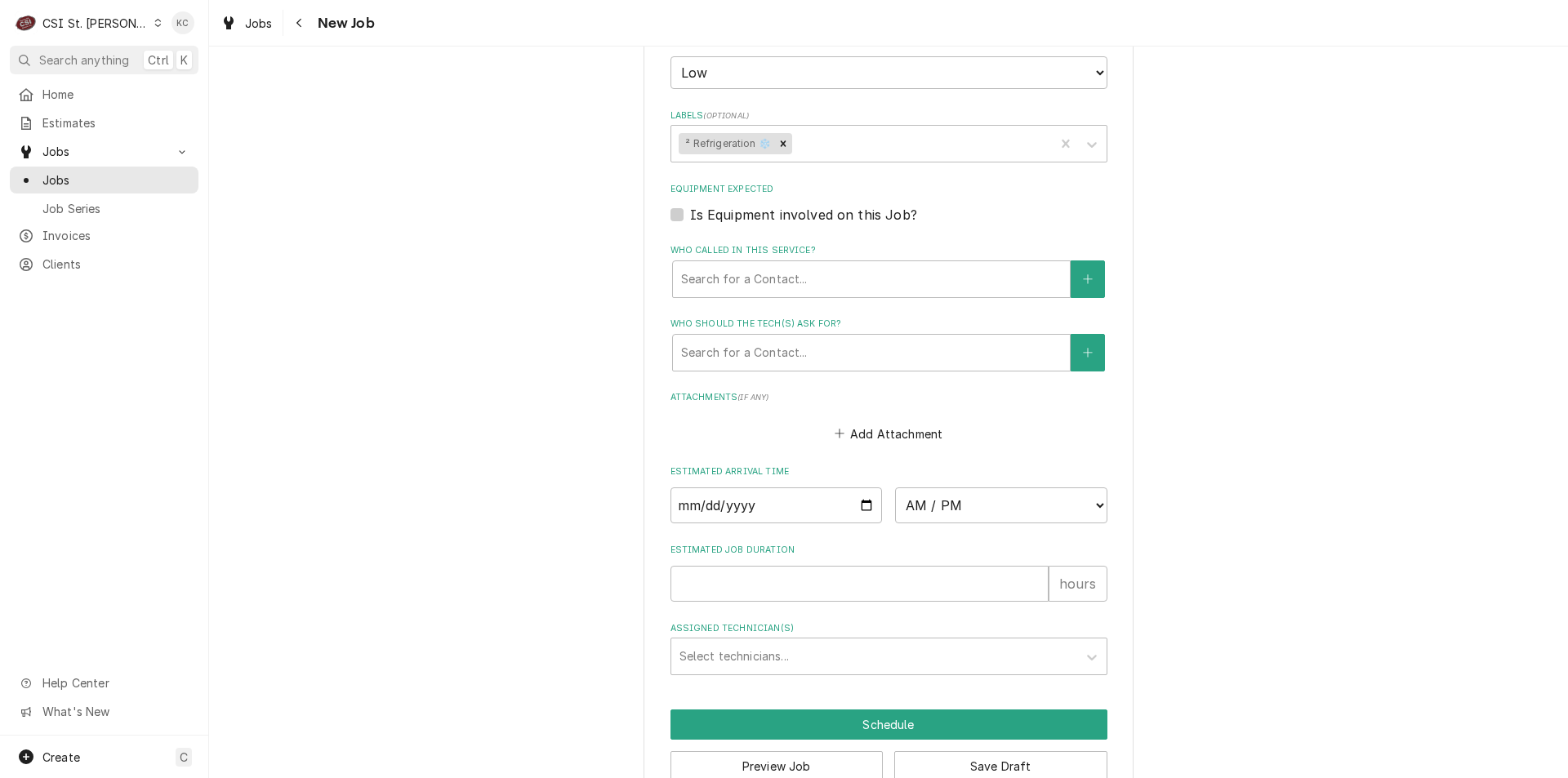
scroll to position [1043, 0]
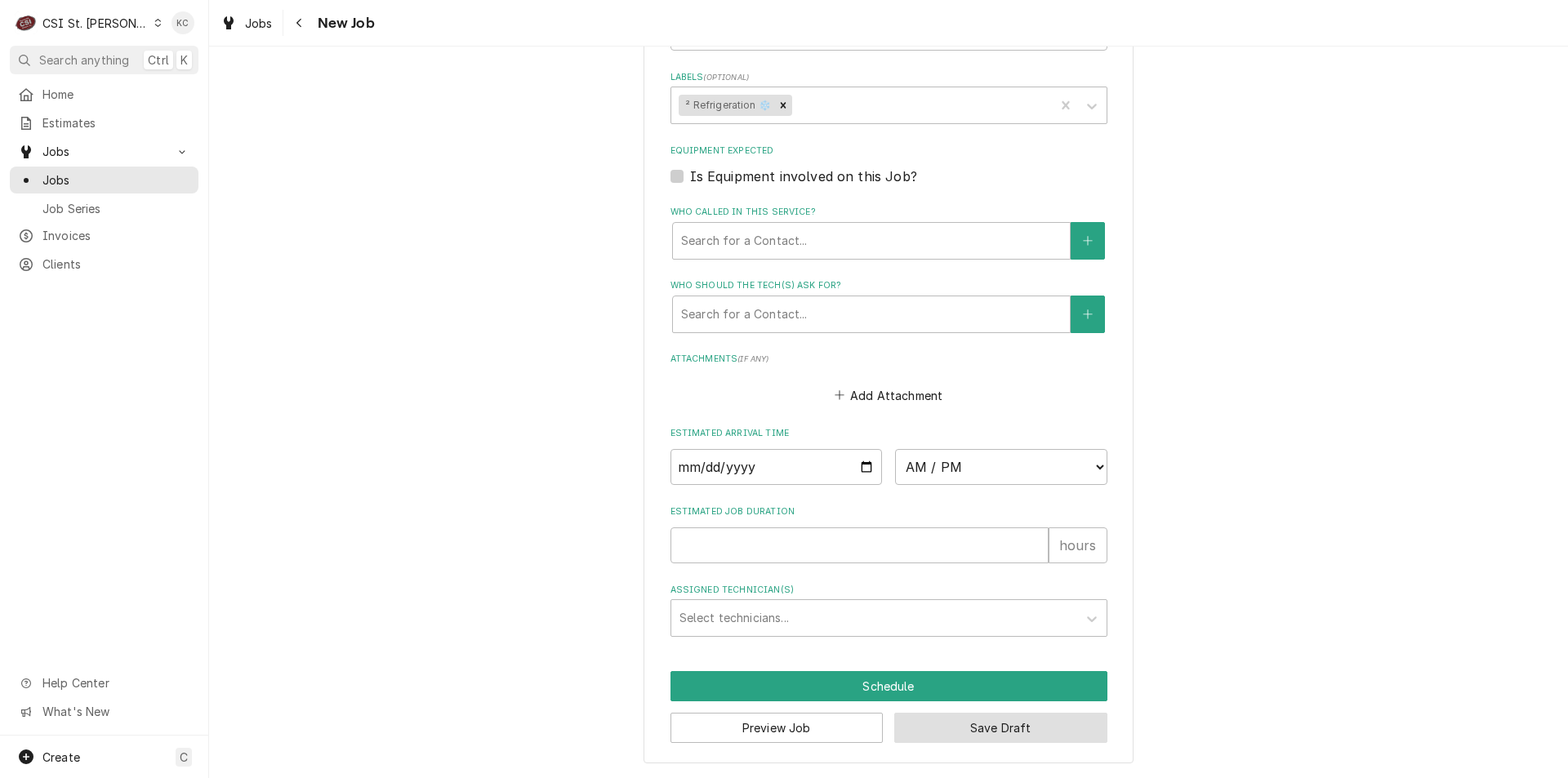
click at [1085, 728] on button "Save Draft" at bounding box center [1000, 728] width 214 height 30
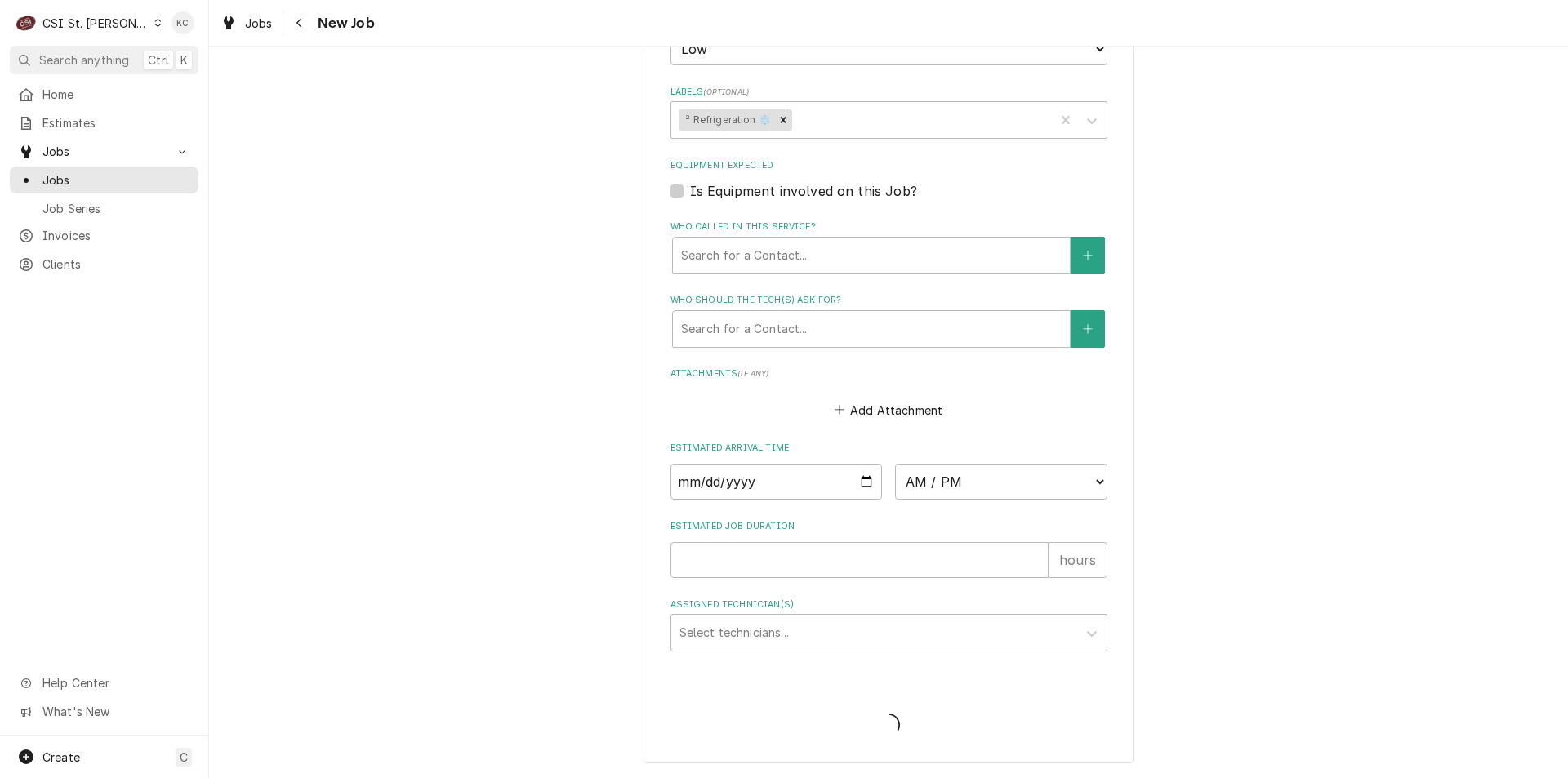
type textarea "x"
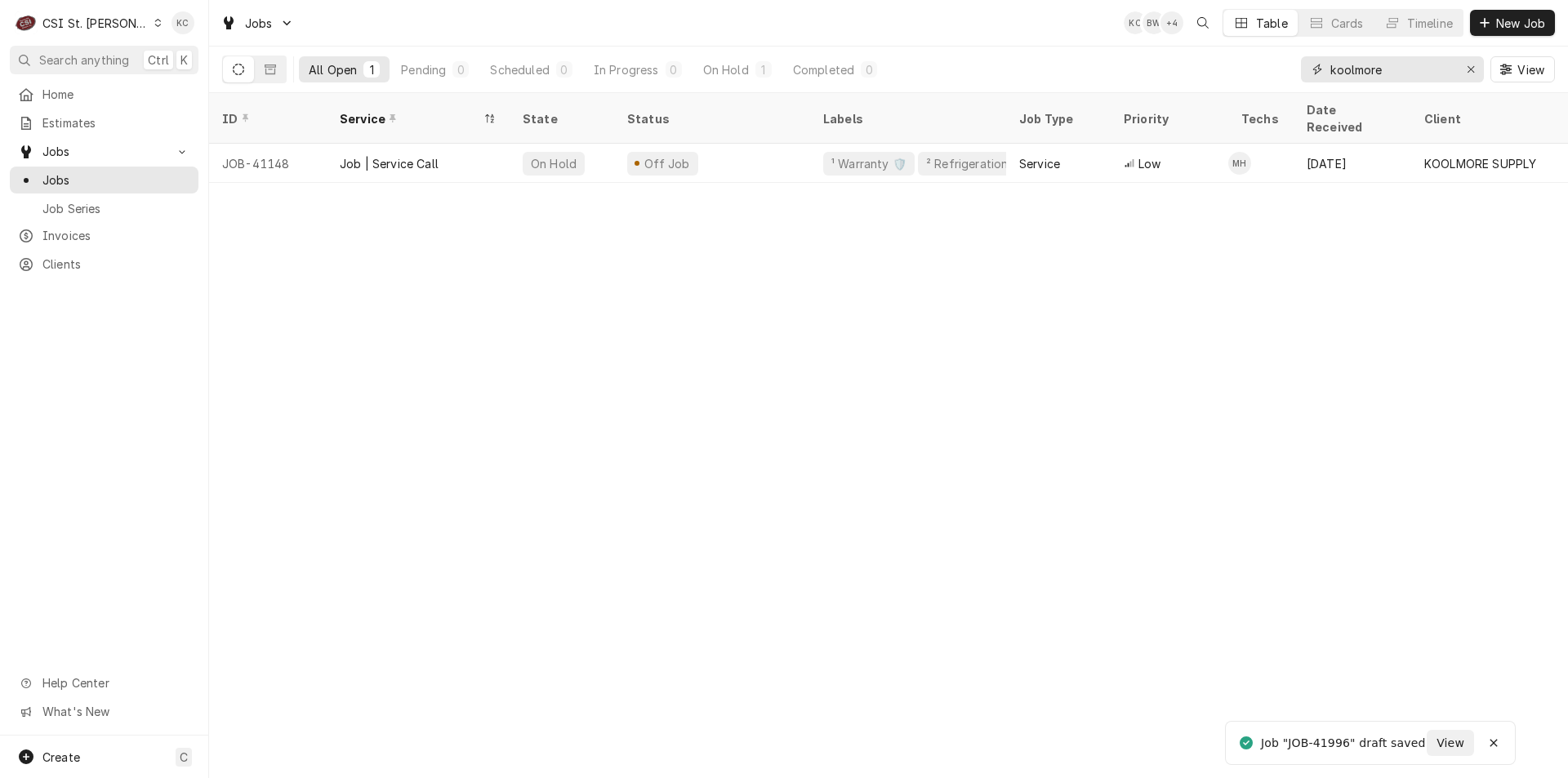
drag, startPoint x: 1390, startPoint y: 74, endPoint x: 1231, endPoint y: 74, distance: 159.0
click at [1231, 74] on div "All Open 1 Pending 0 Scheduled 0 In Progress 0 On Hold 1 Completed 0 koolmore V…" at bounding box center [888, 69] width 1333 height 46
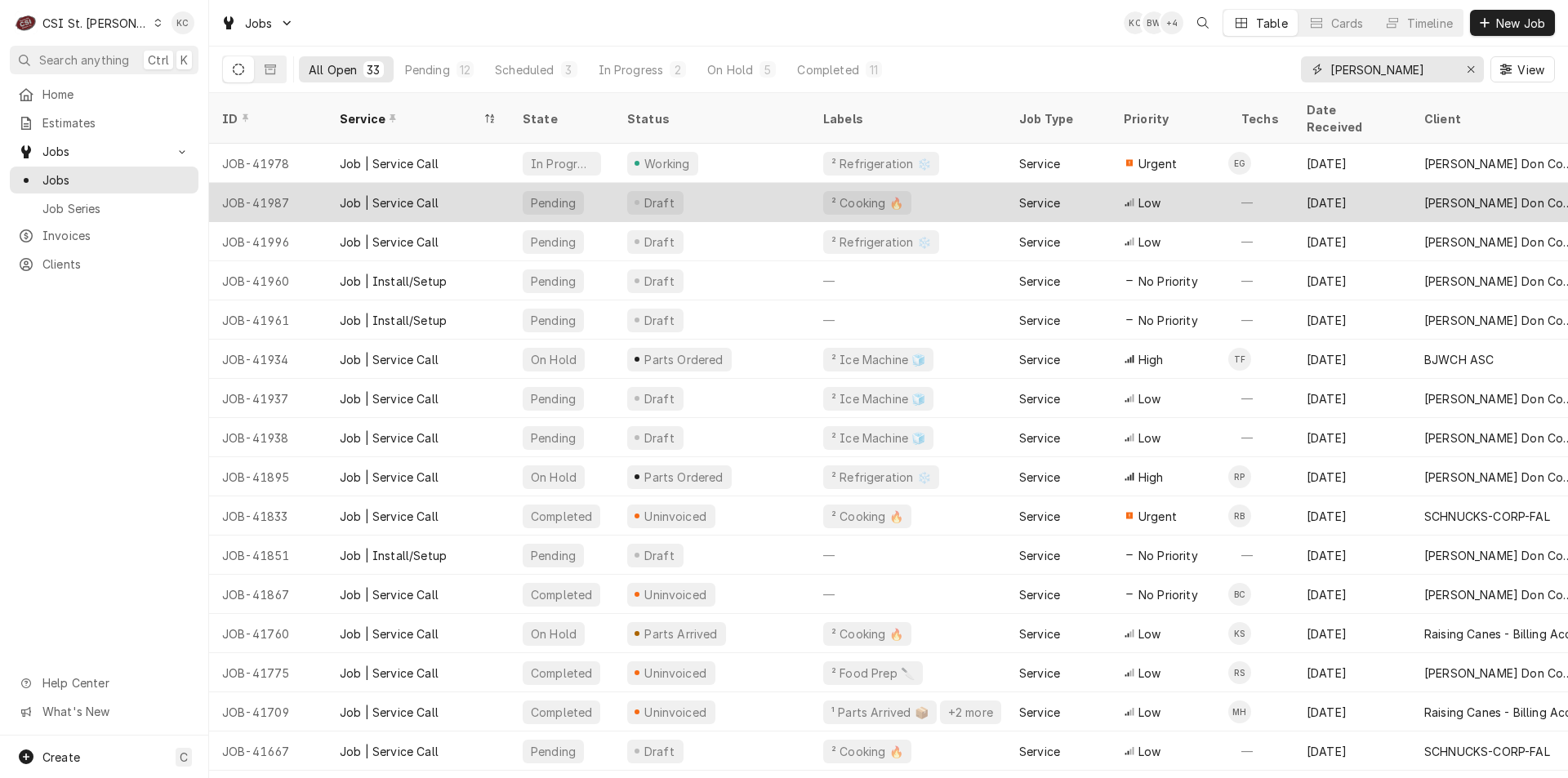
type input "[PERSON_NAME]"
click at [1409, 185] on div "[DATE]" at bounding box center [1353, 202] width 118 height 39
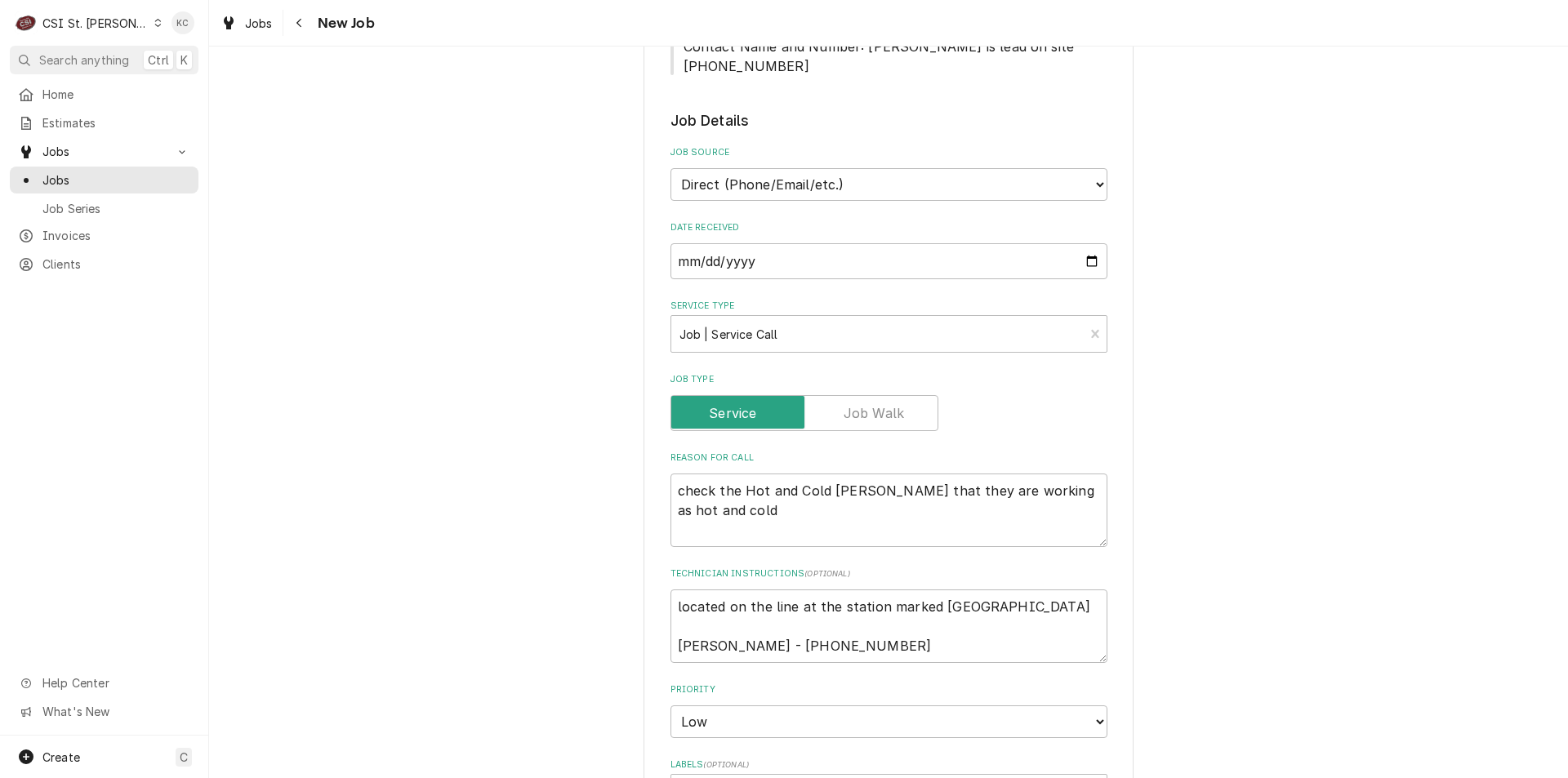
scroll to position [490, 0]
drag, startPoint x: 880, startPoint y: 629, endPoint x: 778, endPoint y: 624, distance: 102.1
click at [778, 624] on textarea "located on the line at the station marked Deli John Kannady - 636 851-6197" at bounding box center [888, 624] width 437 height 73
click at [1389, 315] on div "Use the fields below to edit this job: Client Details Client Edward Don Company…" at bounding box center [888, 540] width 1359 height 1933
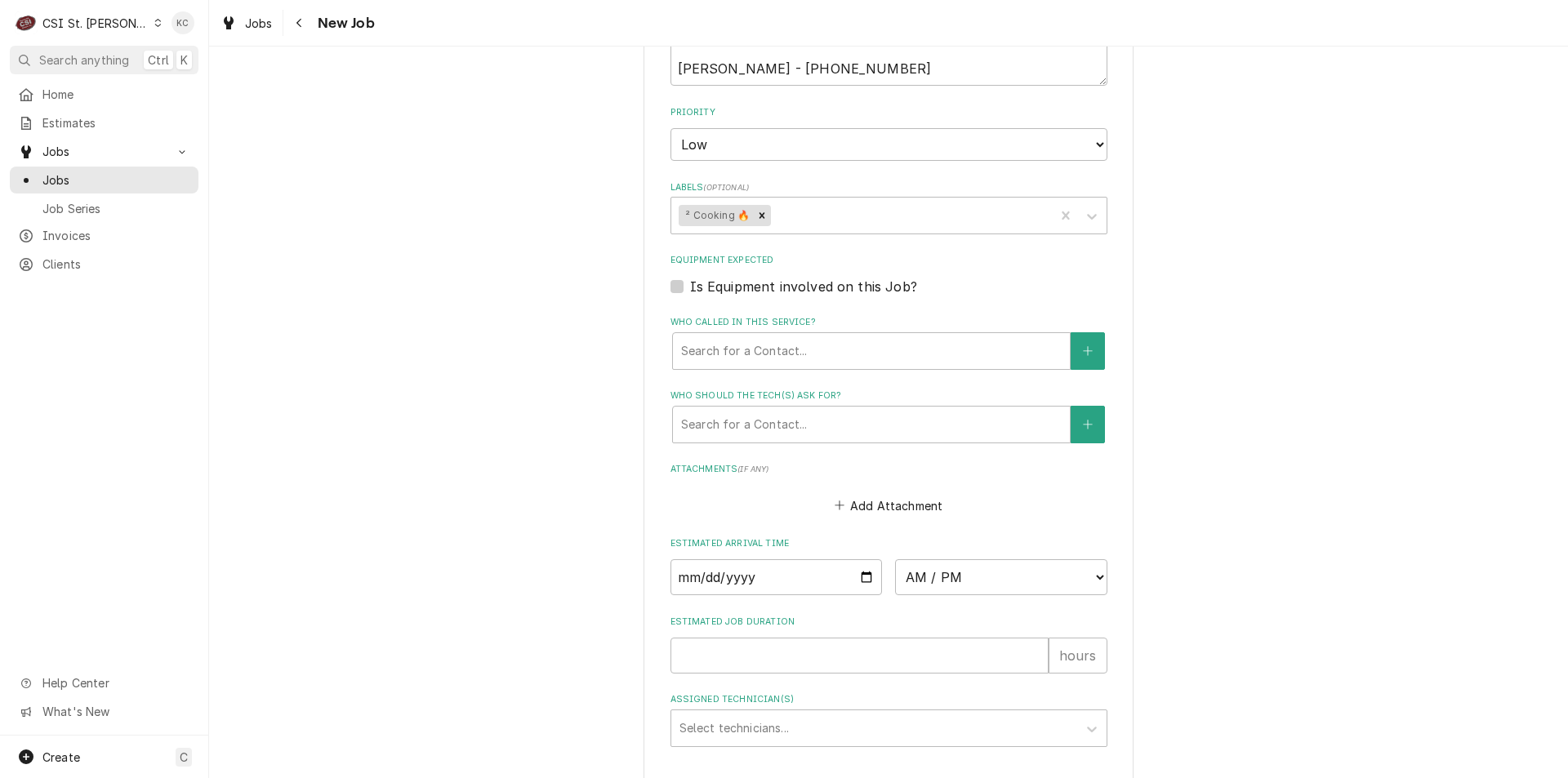
scroll to position [1198, 0]
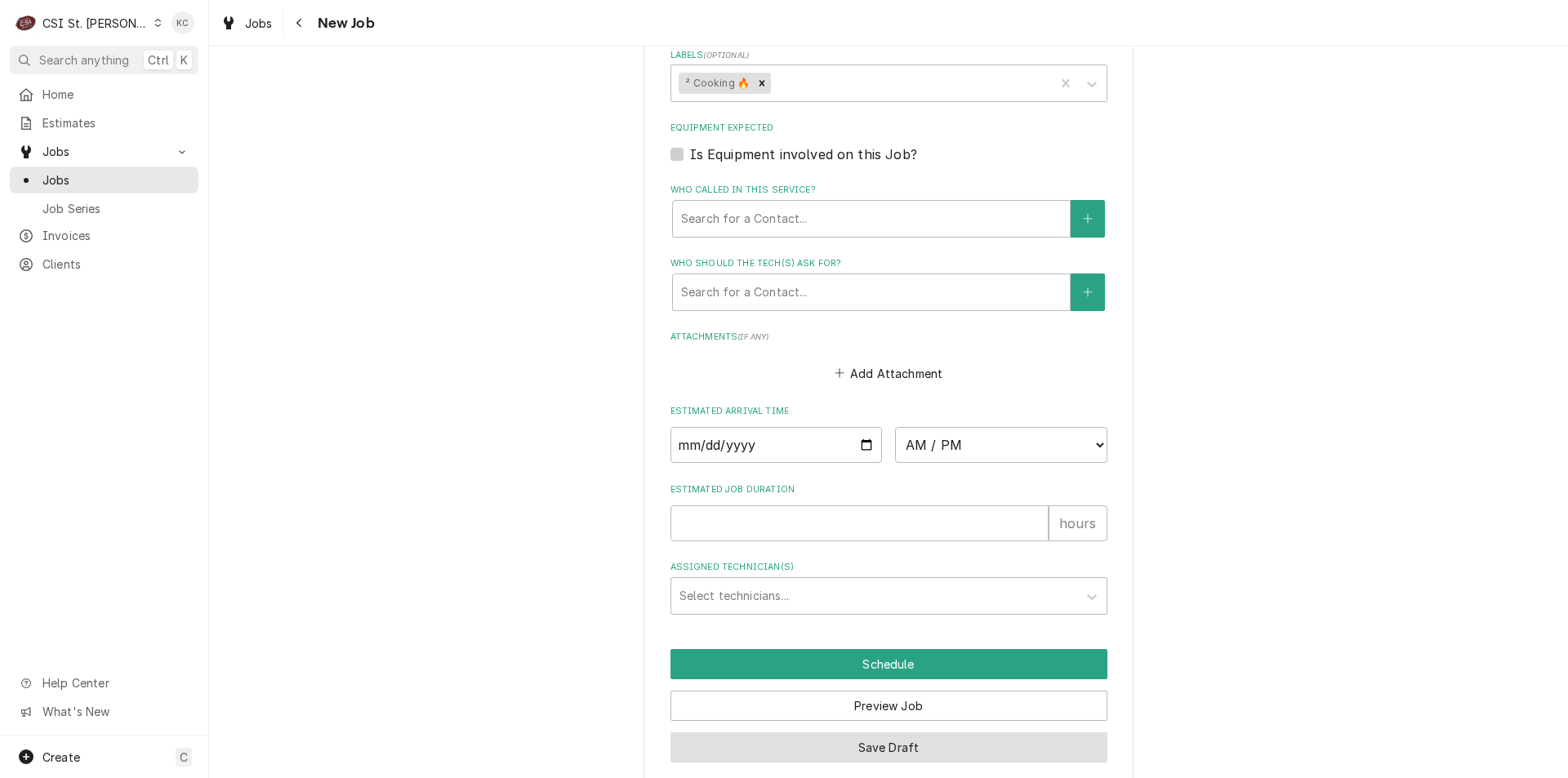
click at [799, 732] on button "Save Draft" at bounding box center [888, 748] width 437 height 30
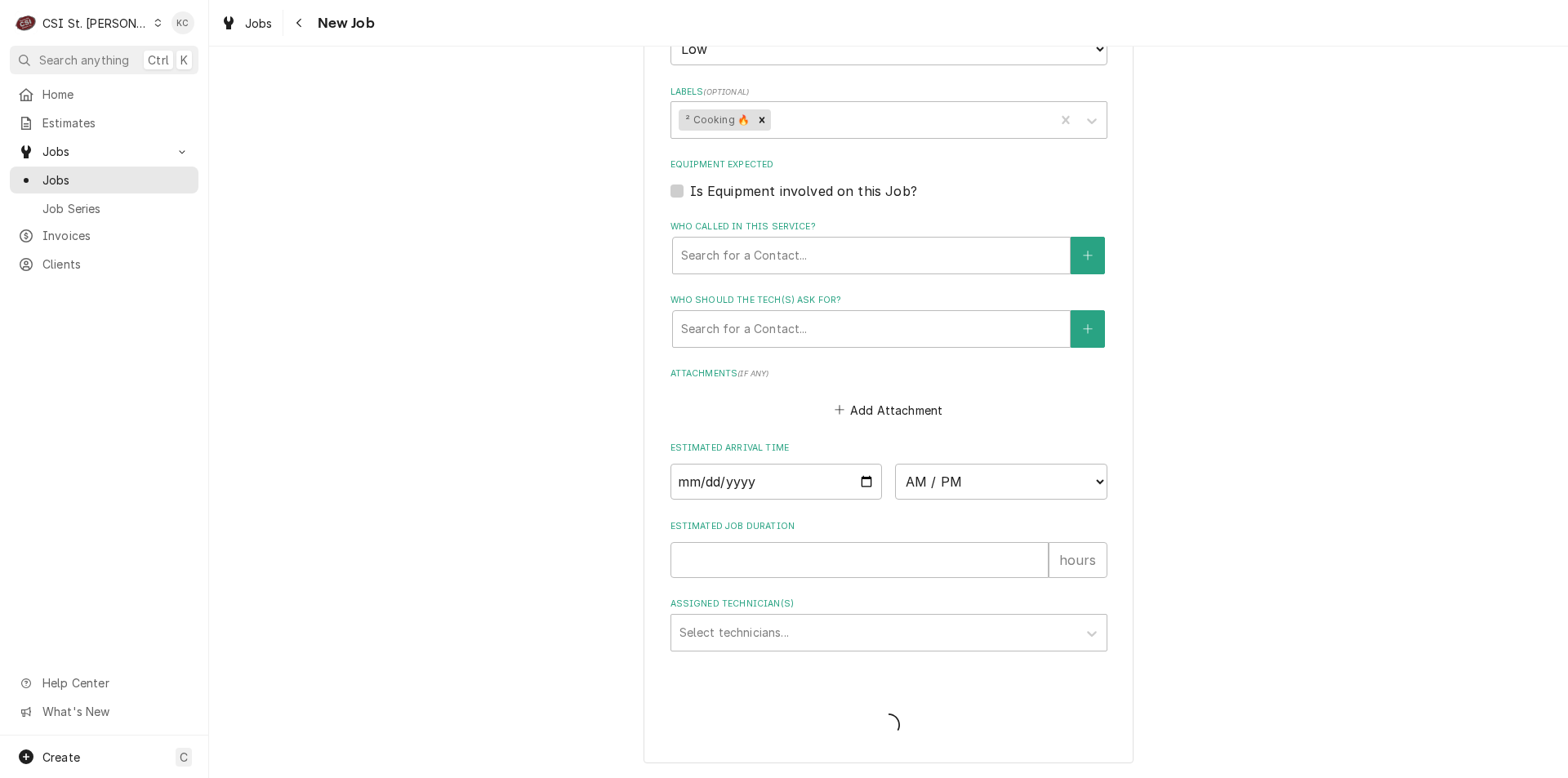
scroll to position [1142, 0]
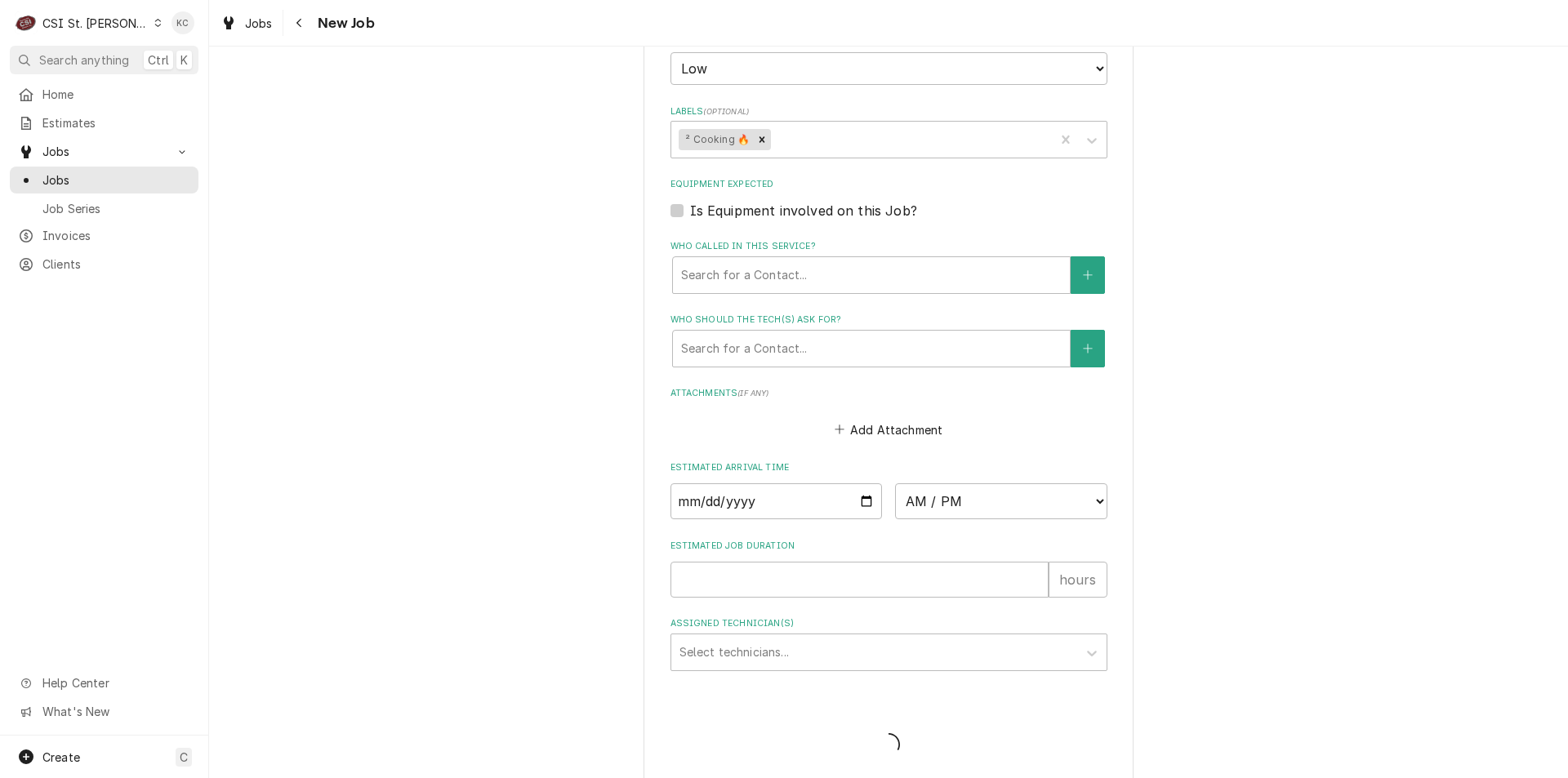
type textarea "x"
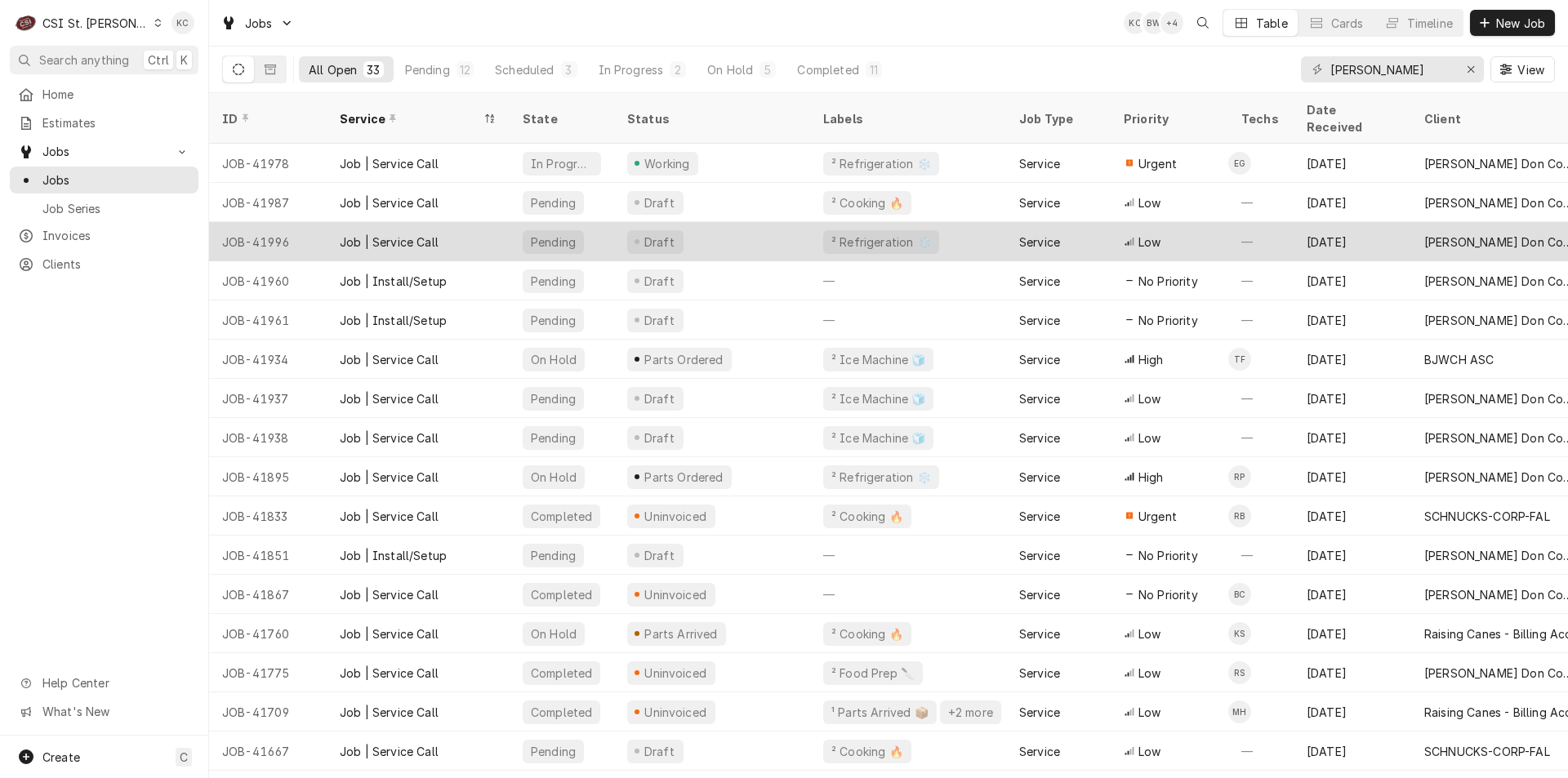
click at [687, 222] on div "Draft" at bounding box center [712, 241] width 196 height 39
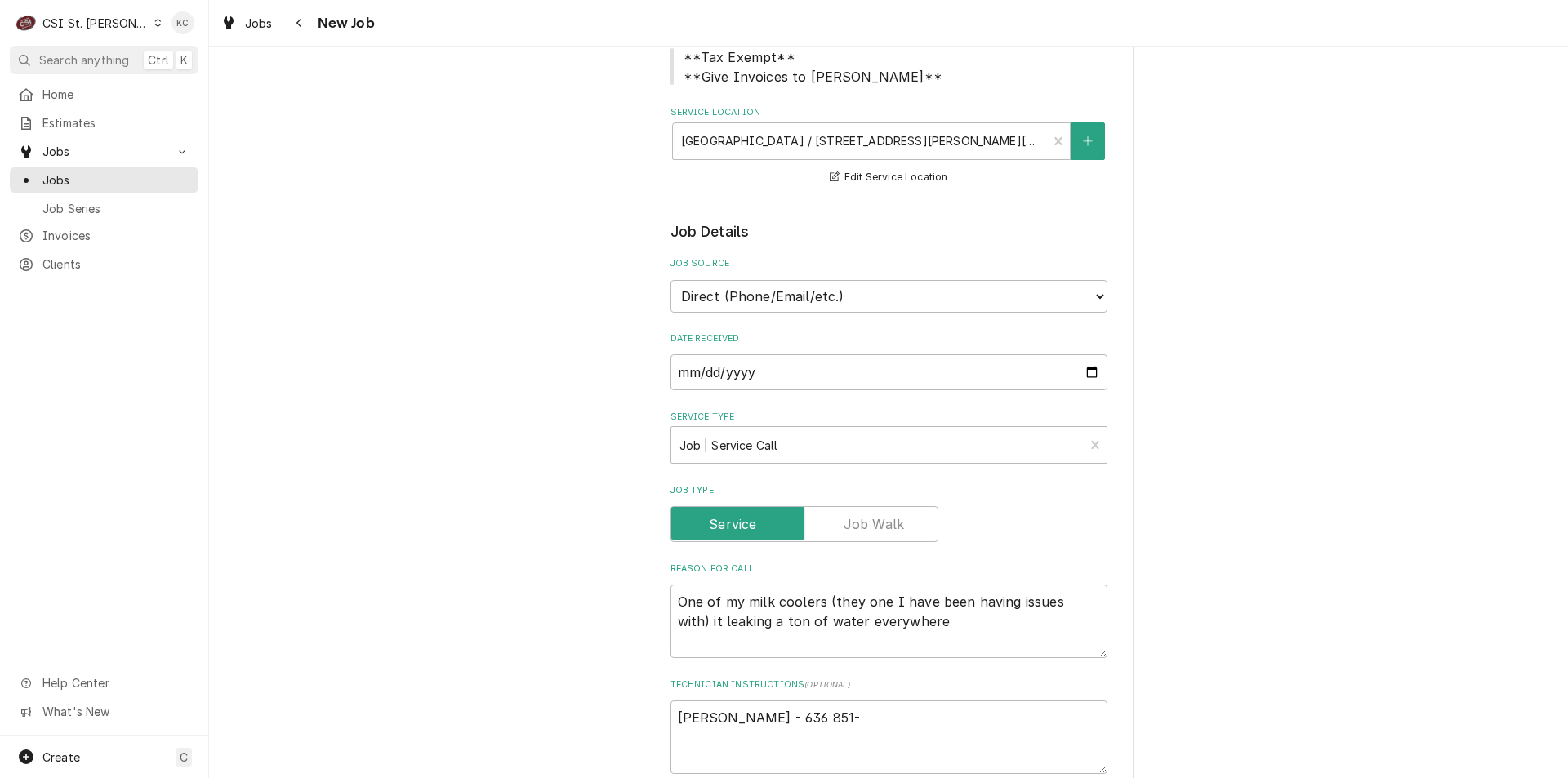
scroll to position [408, 0]
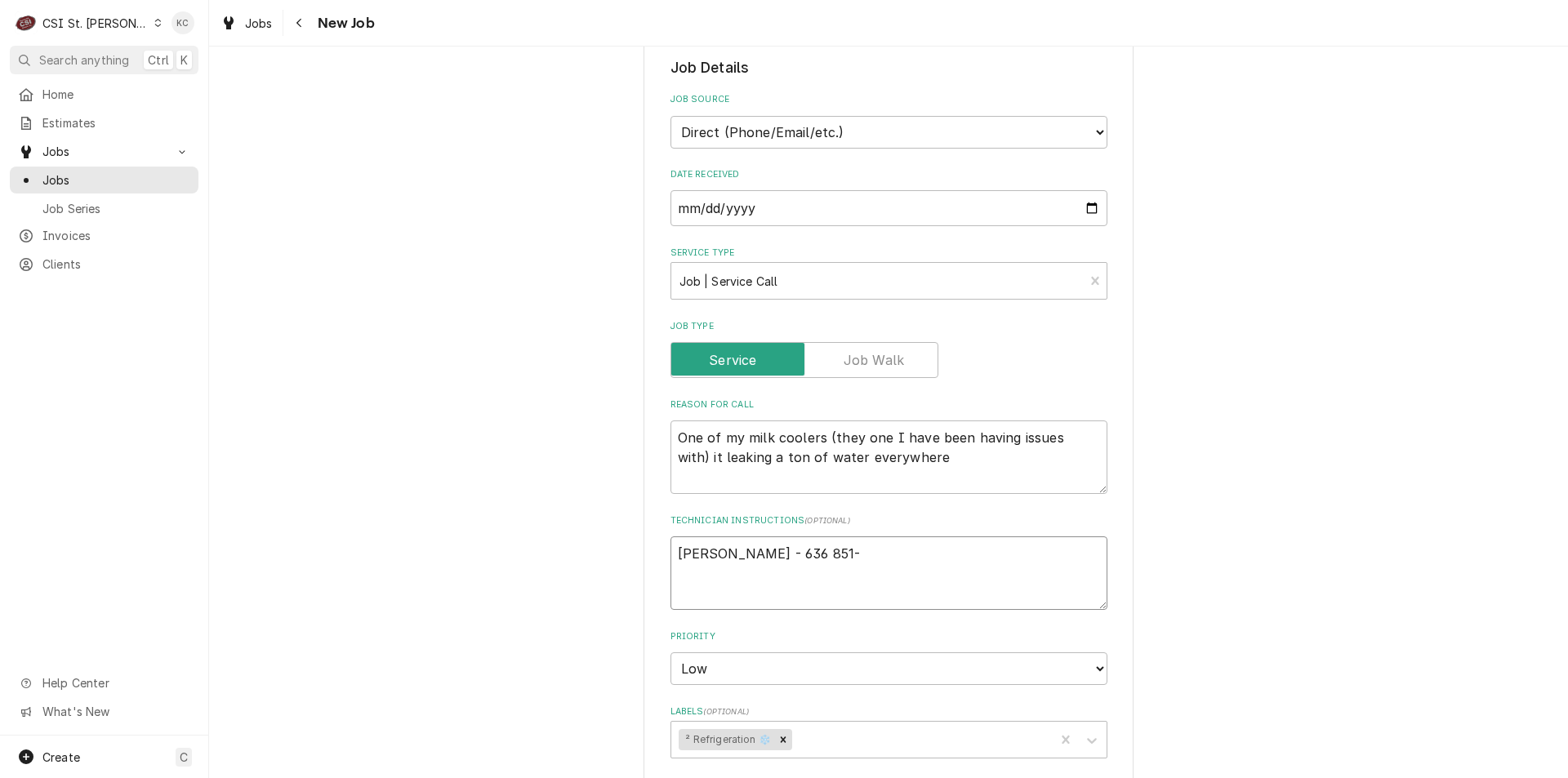
click at [847, 555] on textarea "[PERSON_NAME] - 636 851-" at bounding box center [888, 572] width 437 height 73
type textarea "x"
type textarea "[PERSON_NAME] - 636 851"
type textarea "x"
type textarea "[PERSON_NAME] - 636 85"
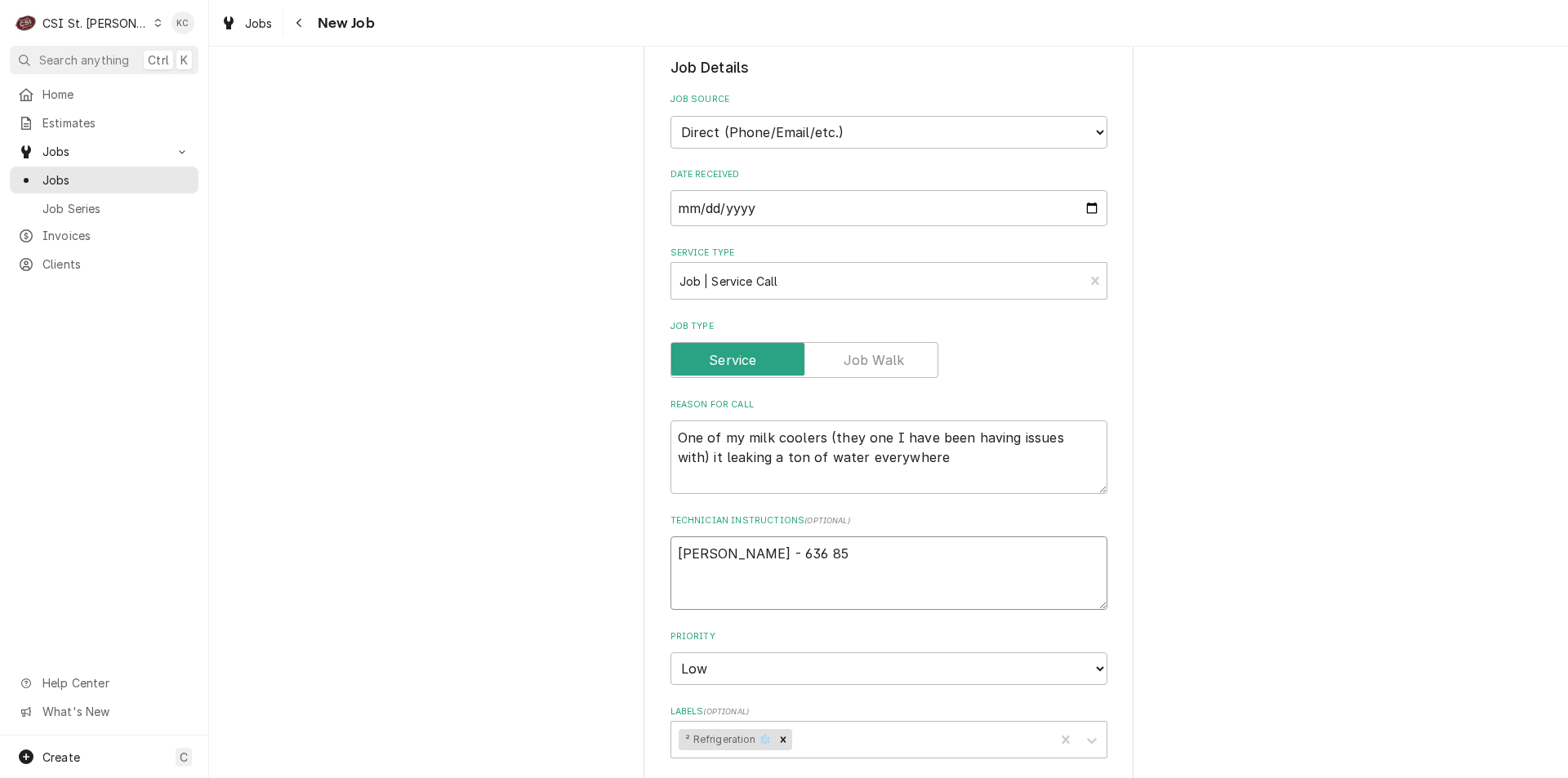
type textarea "x"
type textarea "[PERSON_NAME] - 636 8"
type textarea "x"
type textarea "John Kannady - 636"
type textarea "x"
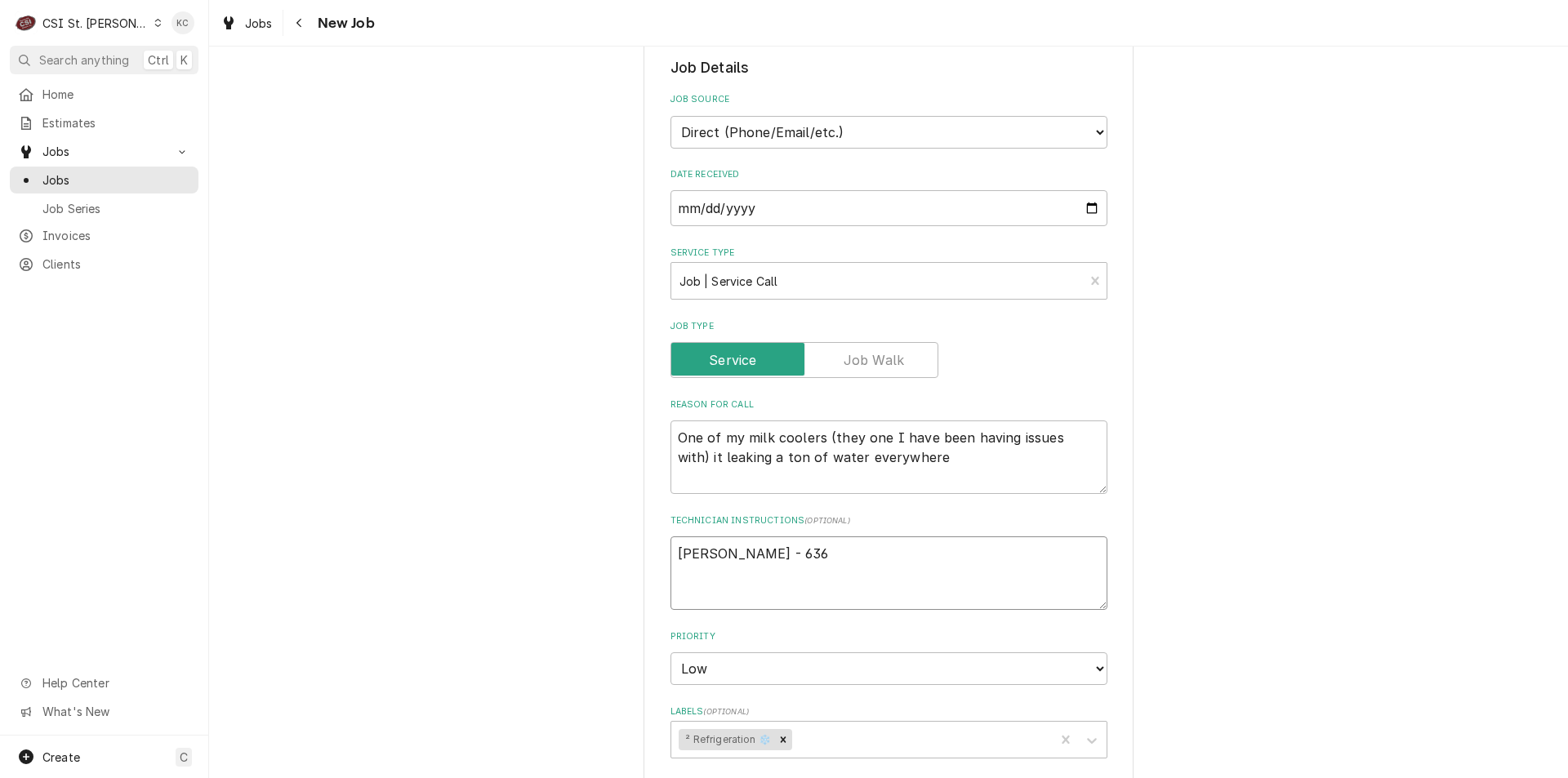
type textarea "John Kannady - 636"
type textarea "x"
type textarea "John Kannady - 63"
type textarea "x"
type textarea "John Kannady - 6"
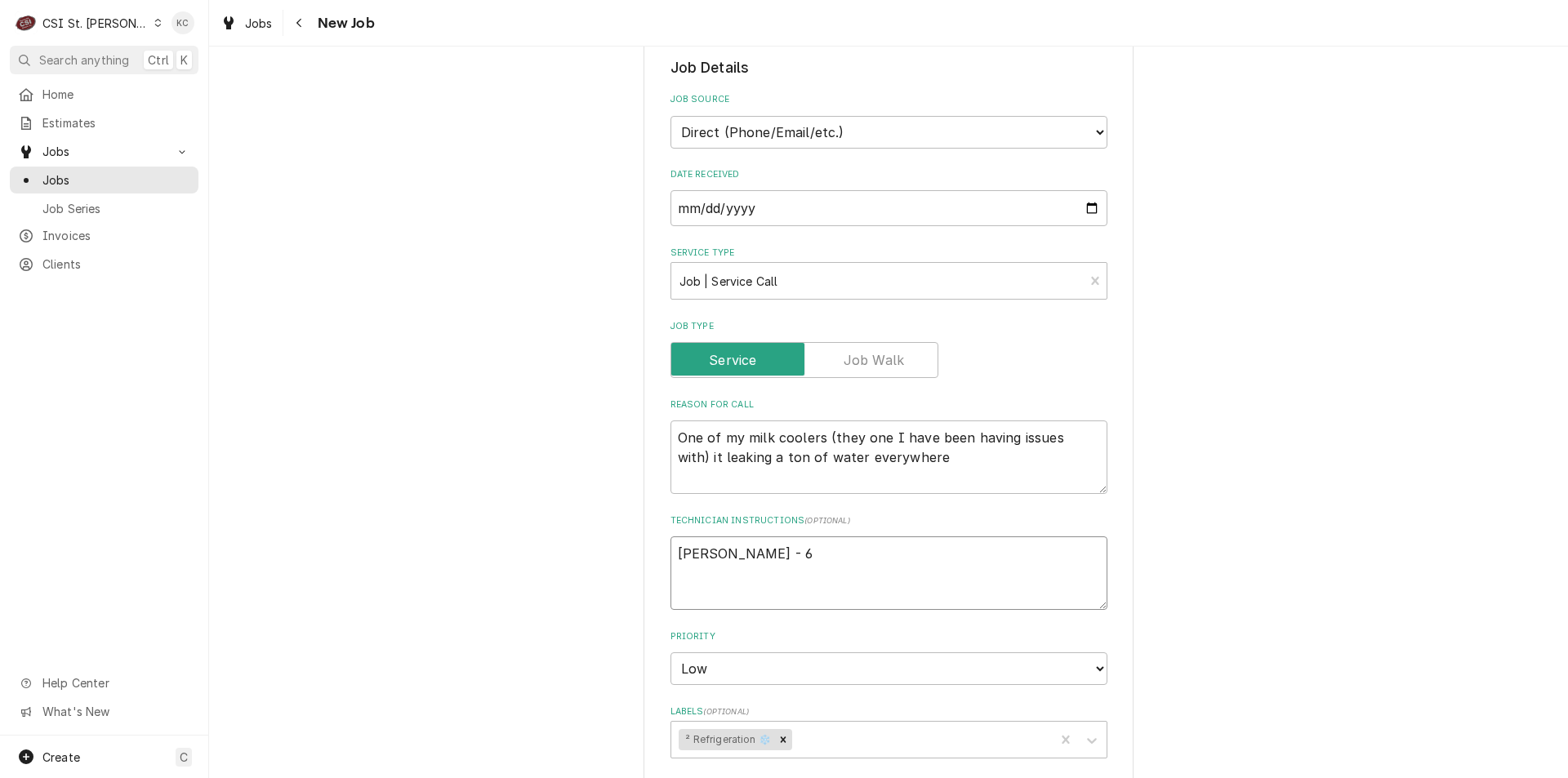
type textarea "x"
type textarea "John Kannady -"
paste textarea "636 851-6197"
type textarea "x"
type textarea "John Kannady - 636 851-6197"
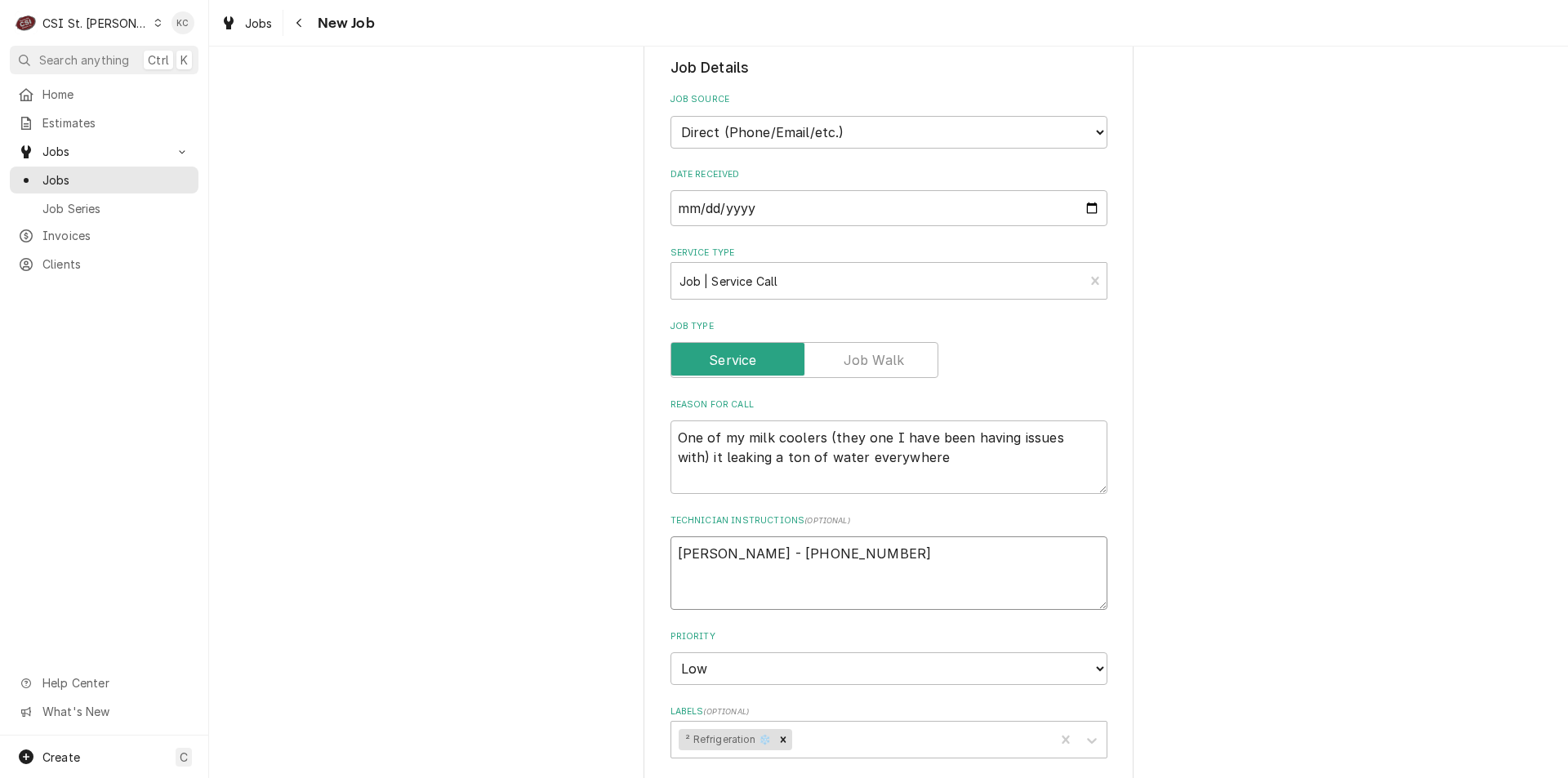
type textarea "x"
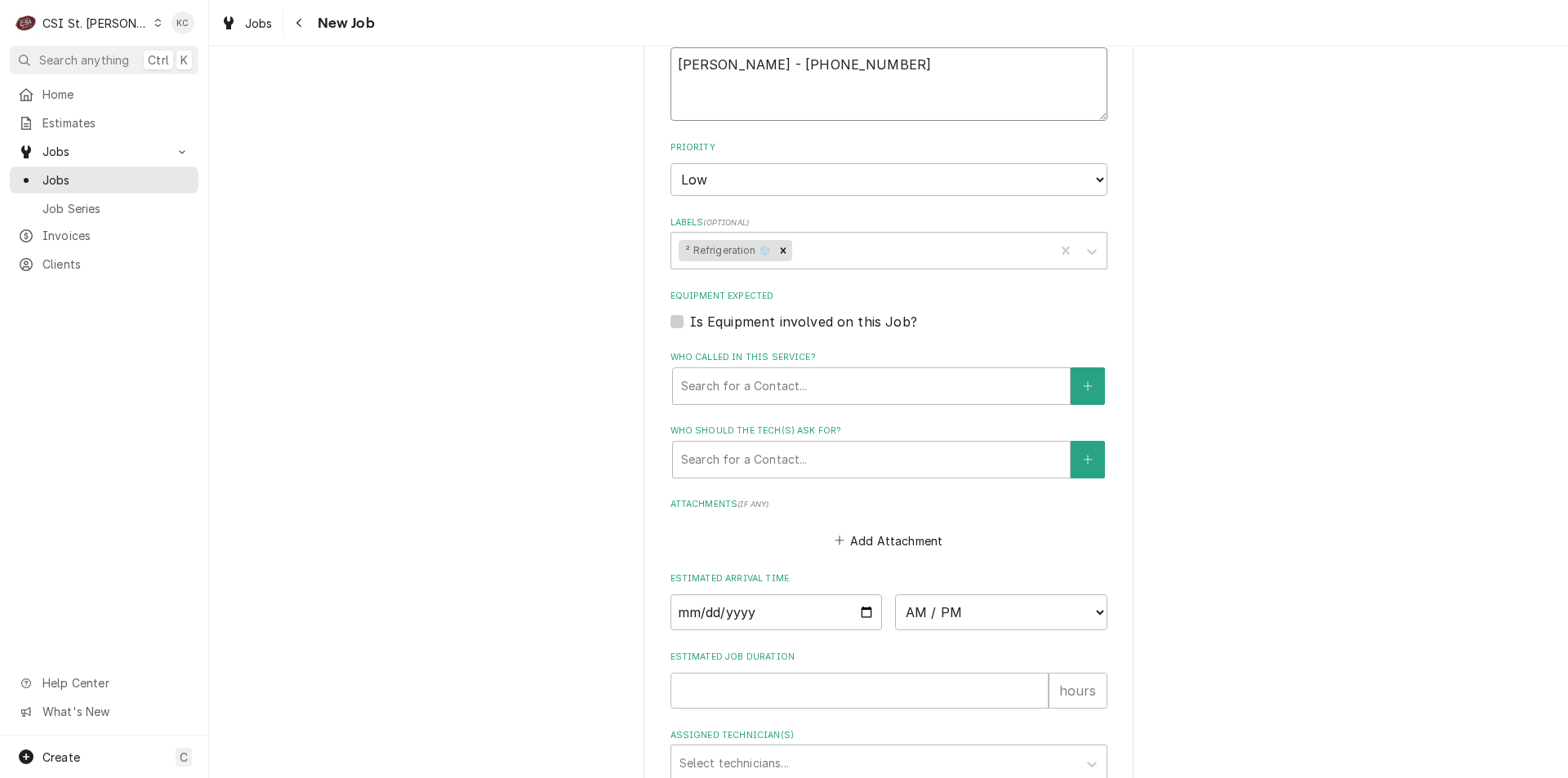
scroll to position [1084, 0]
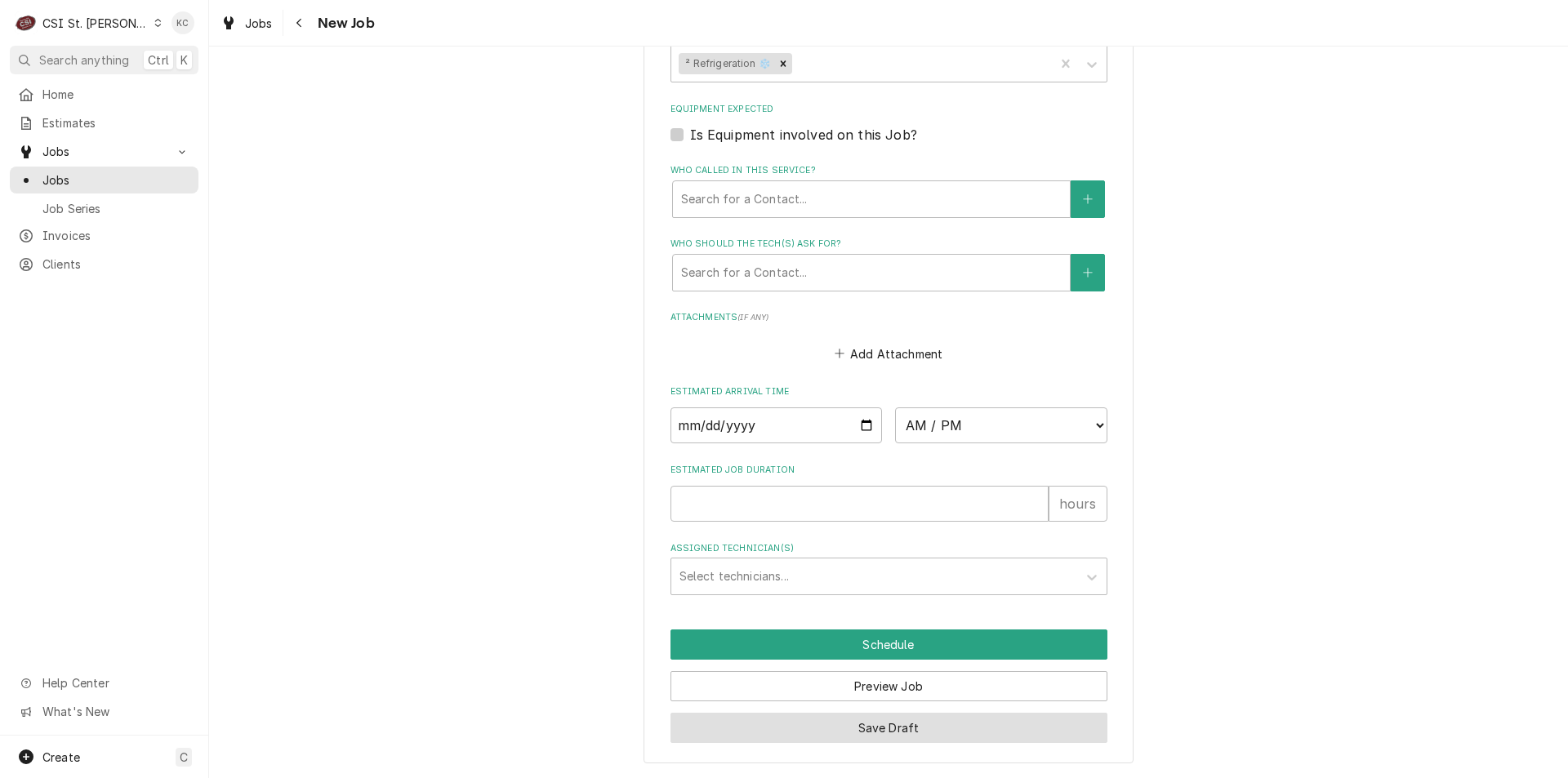
type textarea "John Kannady - 636 851-6197"
click at [851, 732] on button "Save Draft" at bounding box center [888, 728] width 437 height 30
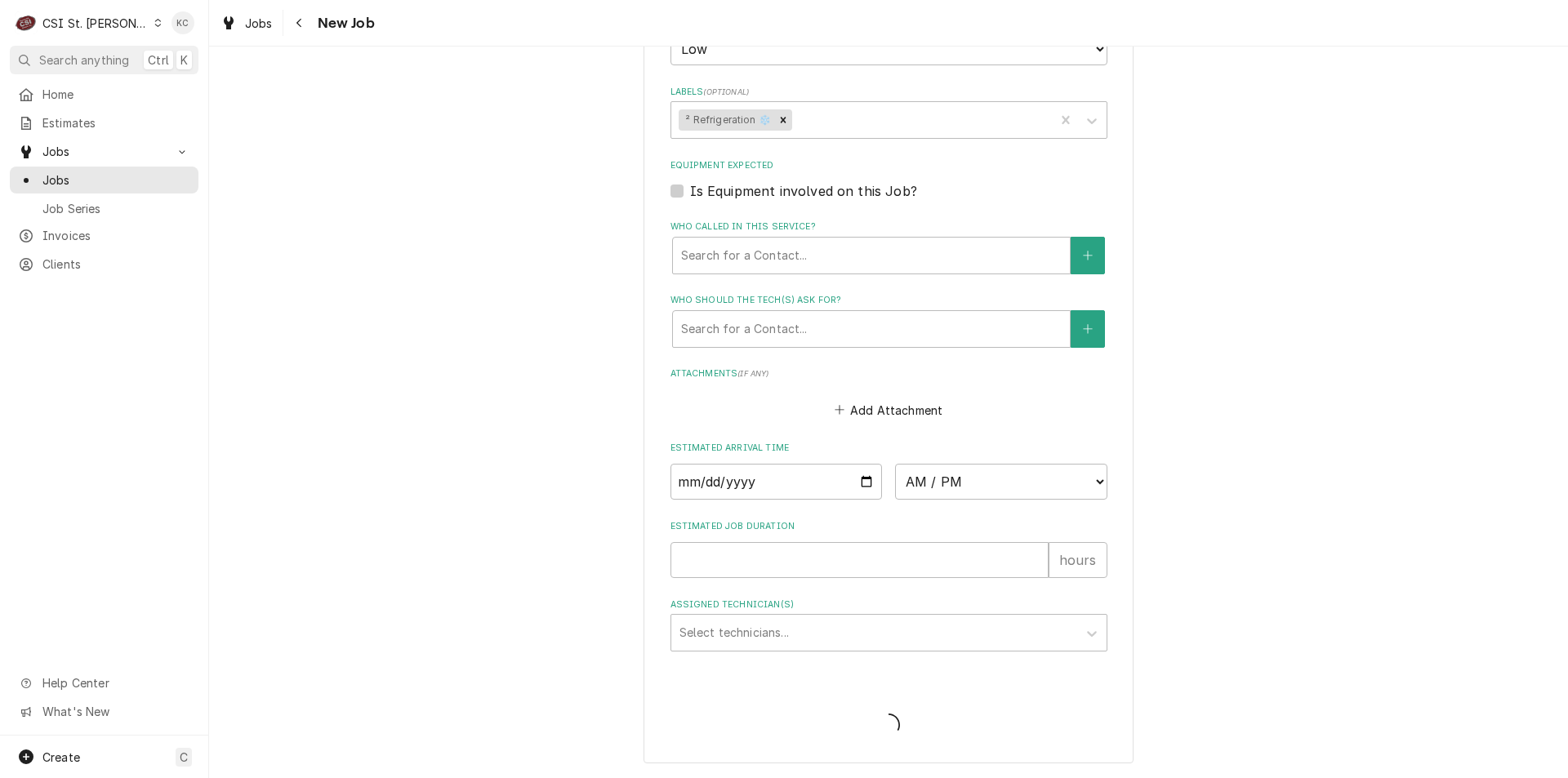
scroll to position [1028, 0]
type textarea "x"
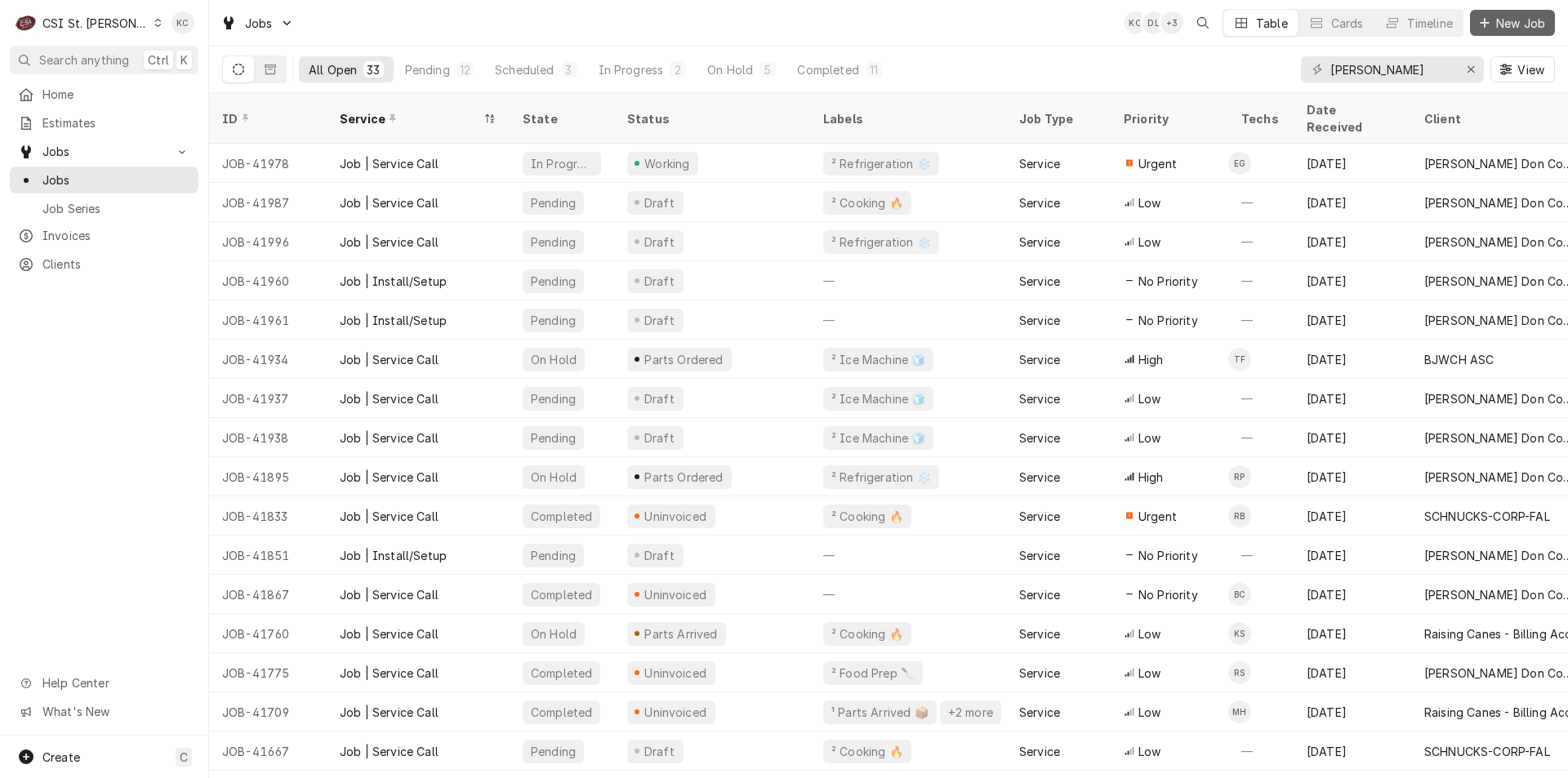
click at [1508, 18] on span "New Job" at bounding box center [1521, 23] width 56 height 17
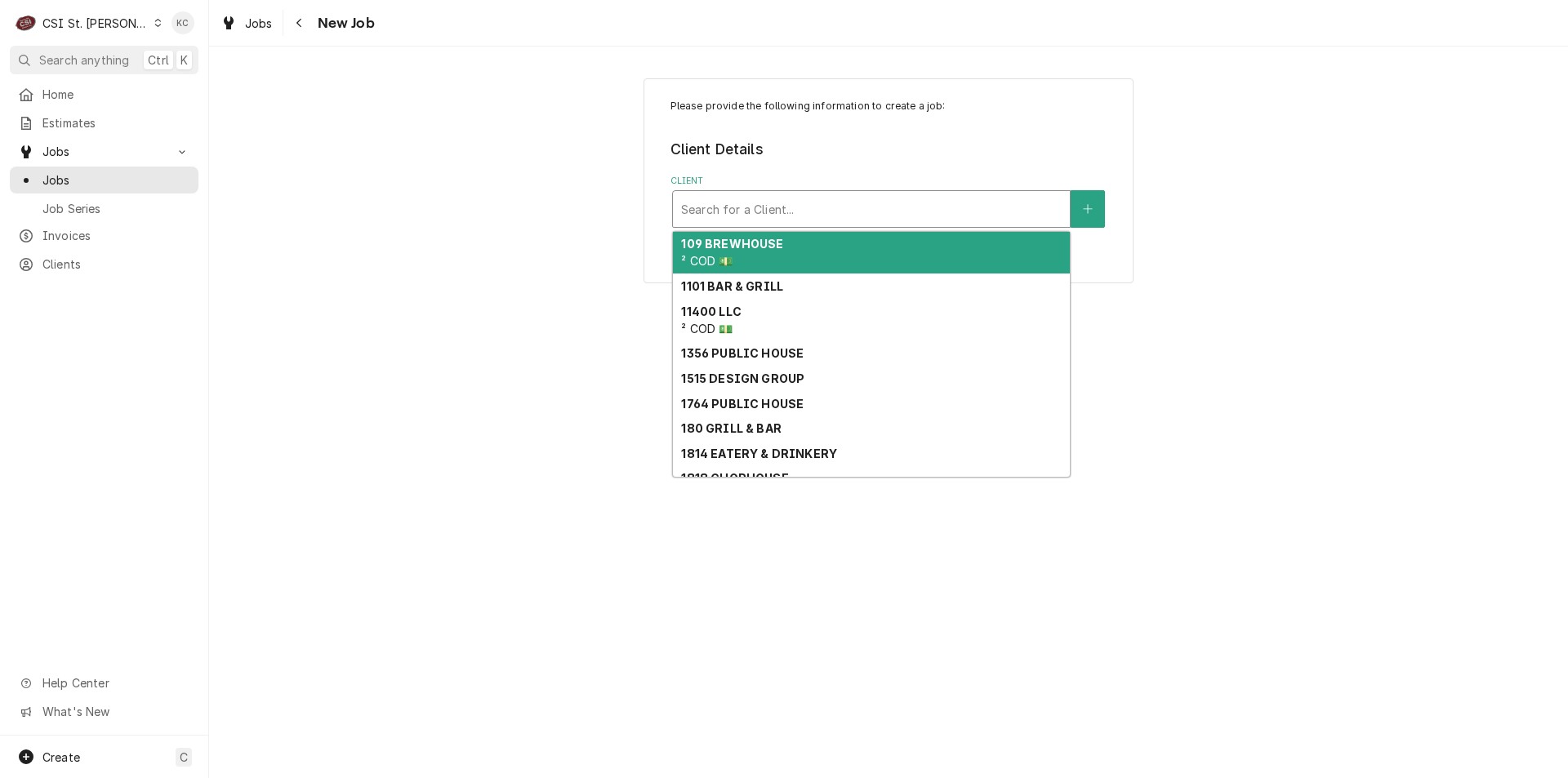
click at [790, 213] on div "Client" at bounding box center [871, 209] width 381 height 29
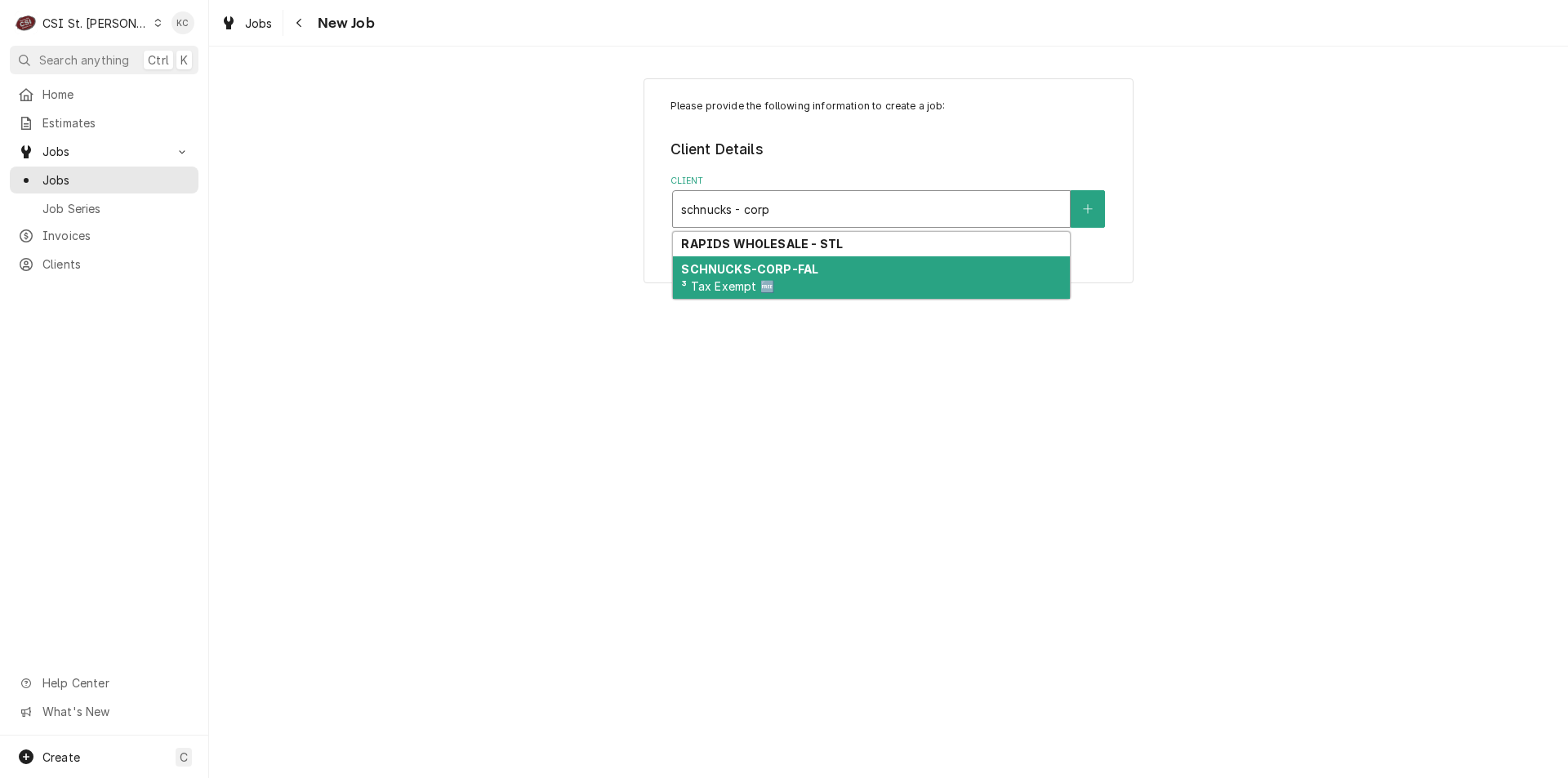
type input "schnucks - corp"
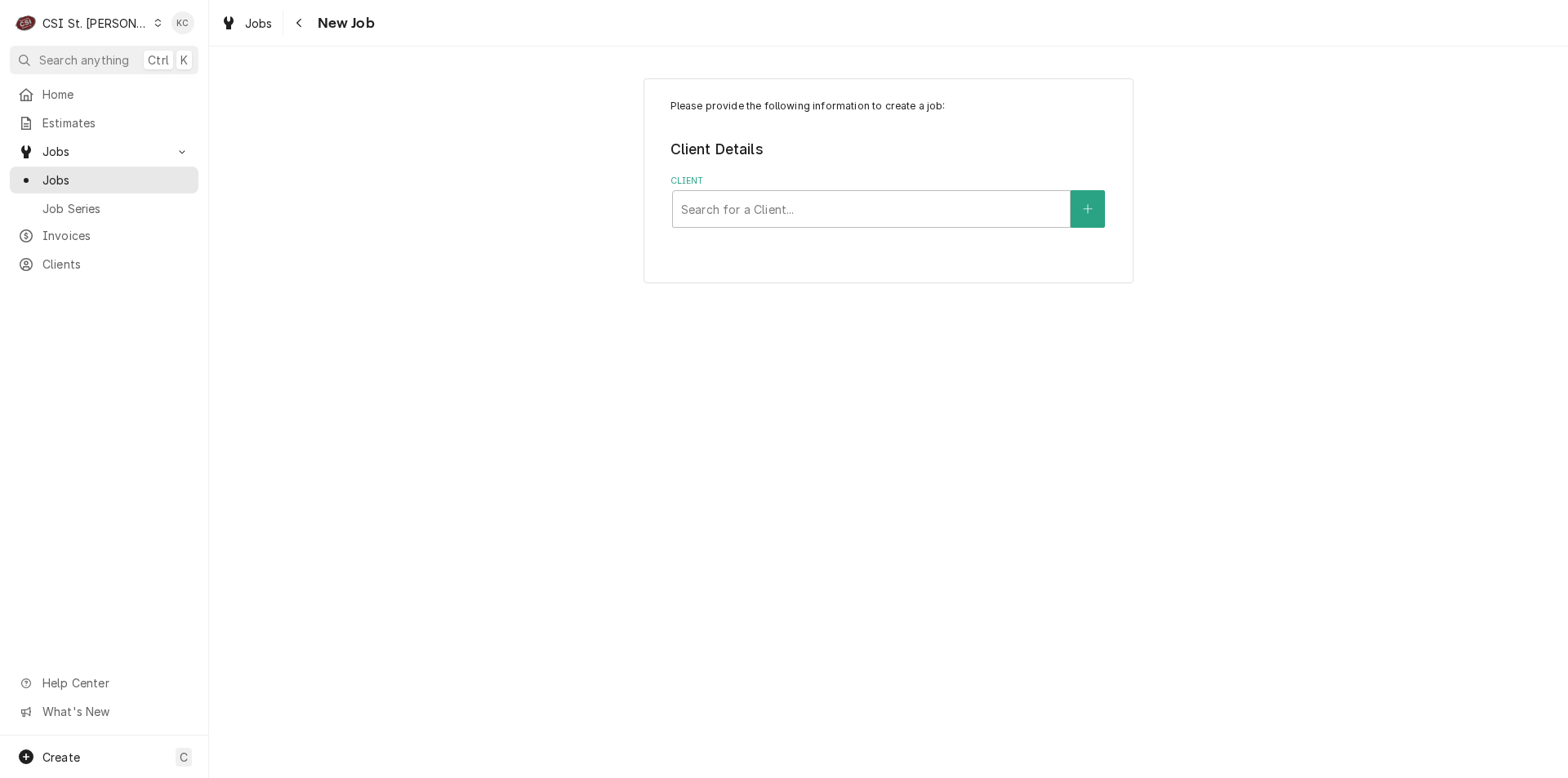
click at [746, 301] on div "Please provide the following information to create a job: Client Details Client…" at bounding box center [888, 412] width 1359 height 732
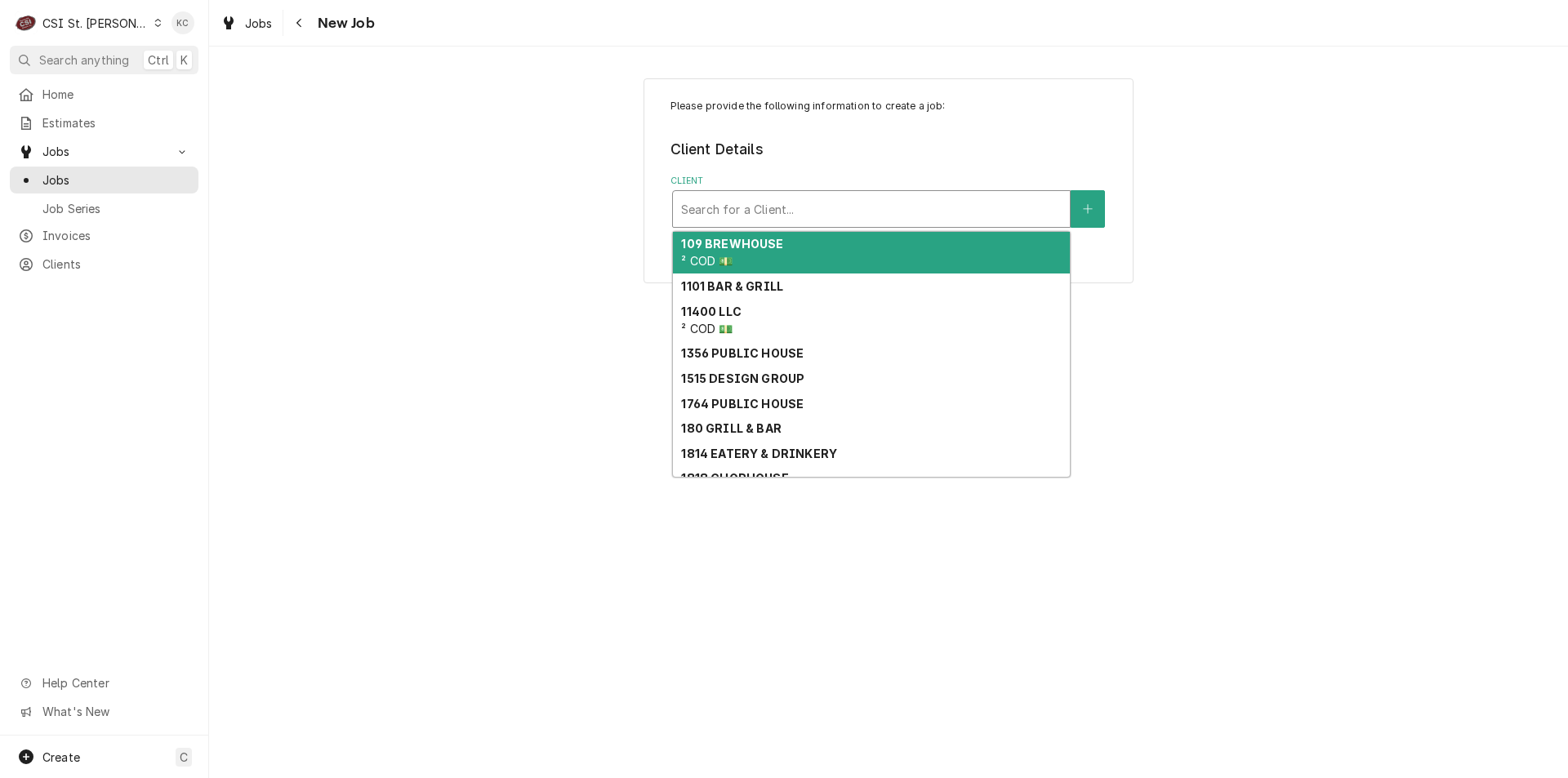
click at [750, 214] on div "Client" at bounding box center [871, 209] width 381 height 29
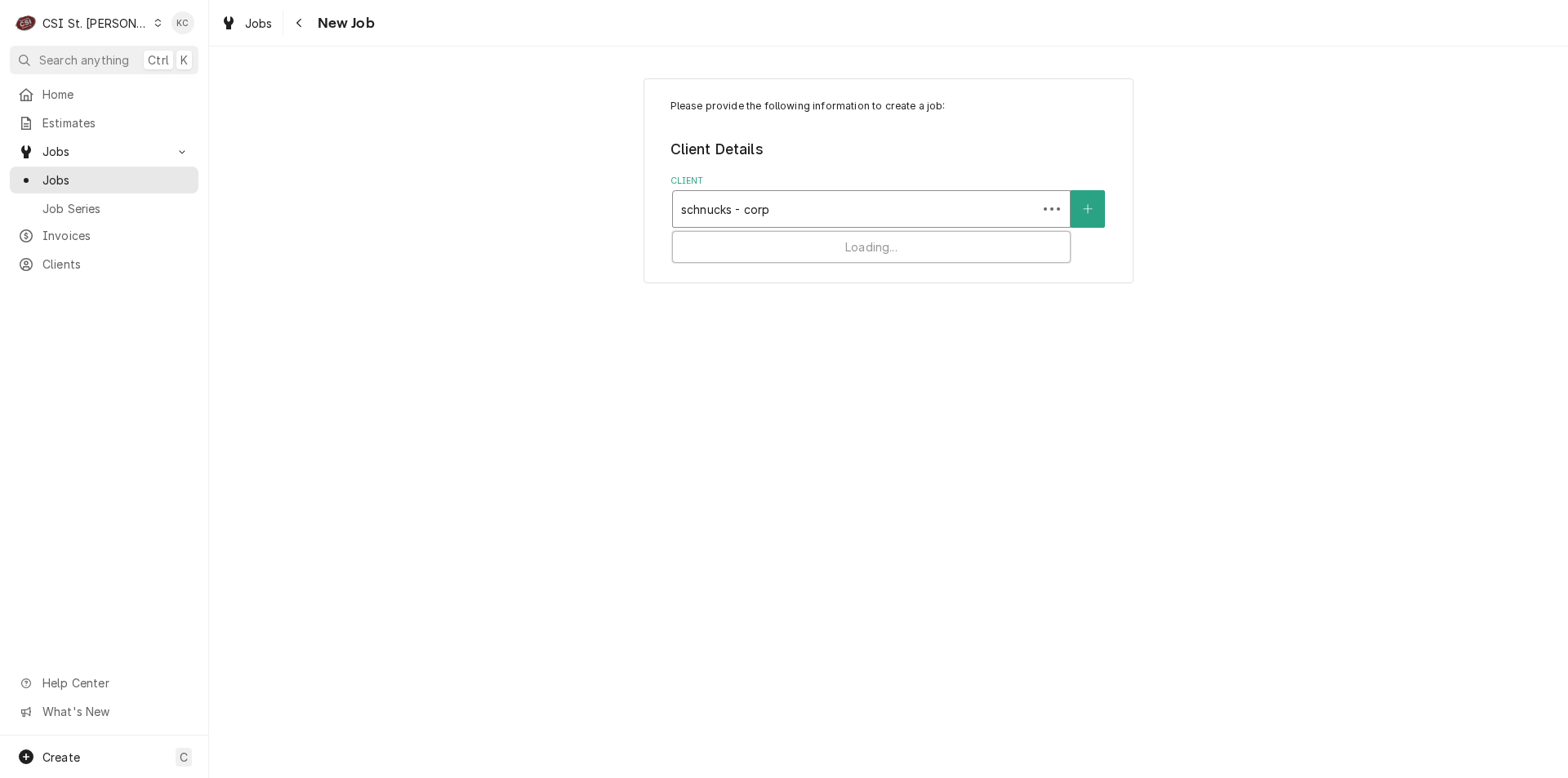
type input "schnucks - corp"
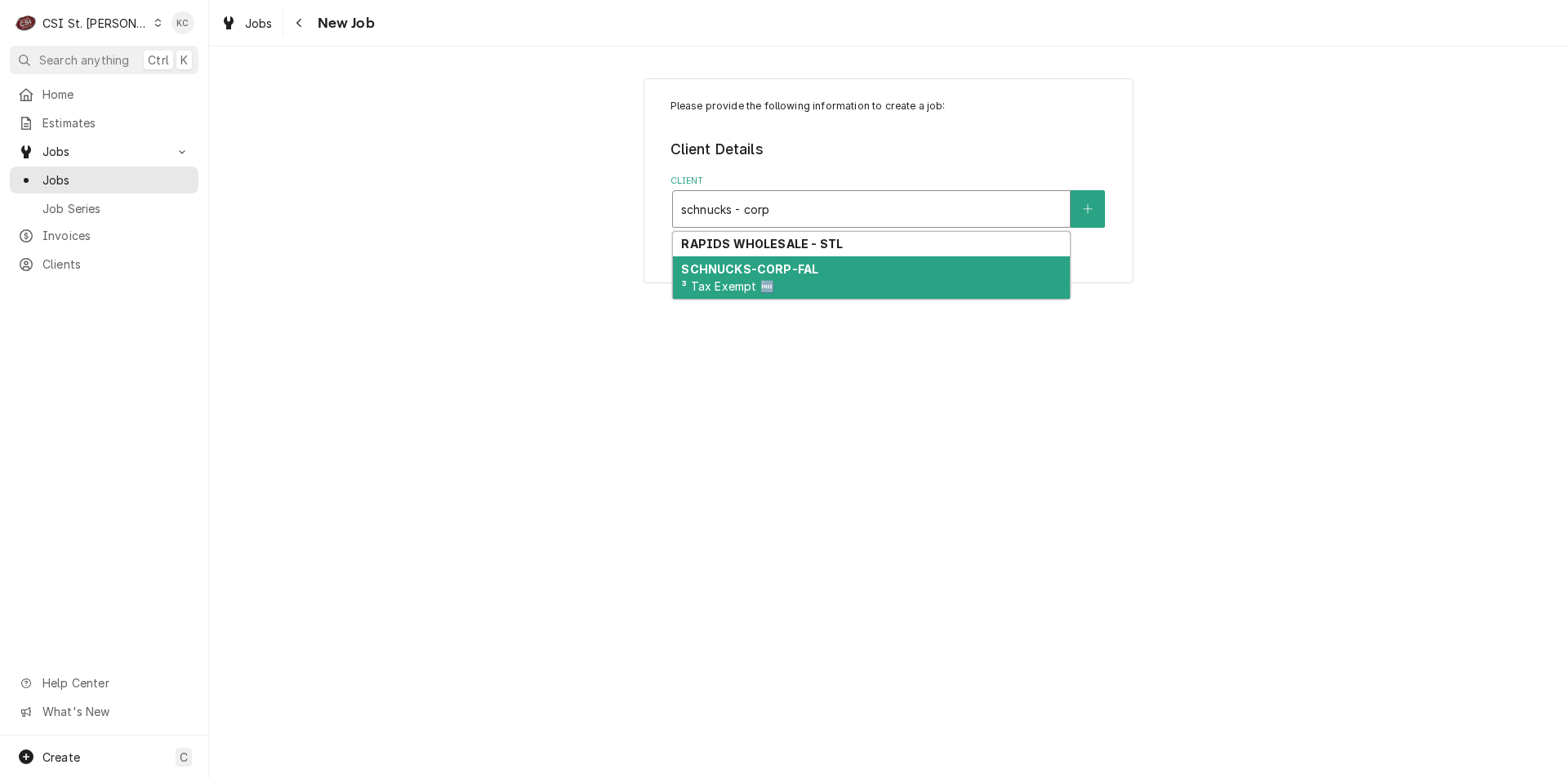
click at [740, 278] on div "SCHNUCKS-CORP-FAL ³ Tax Exempt 🆓" at bounding box center [871, 277] width 397 height 43
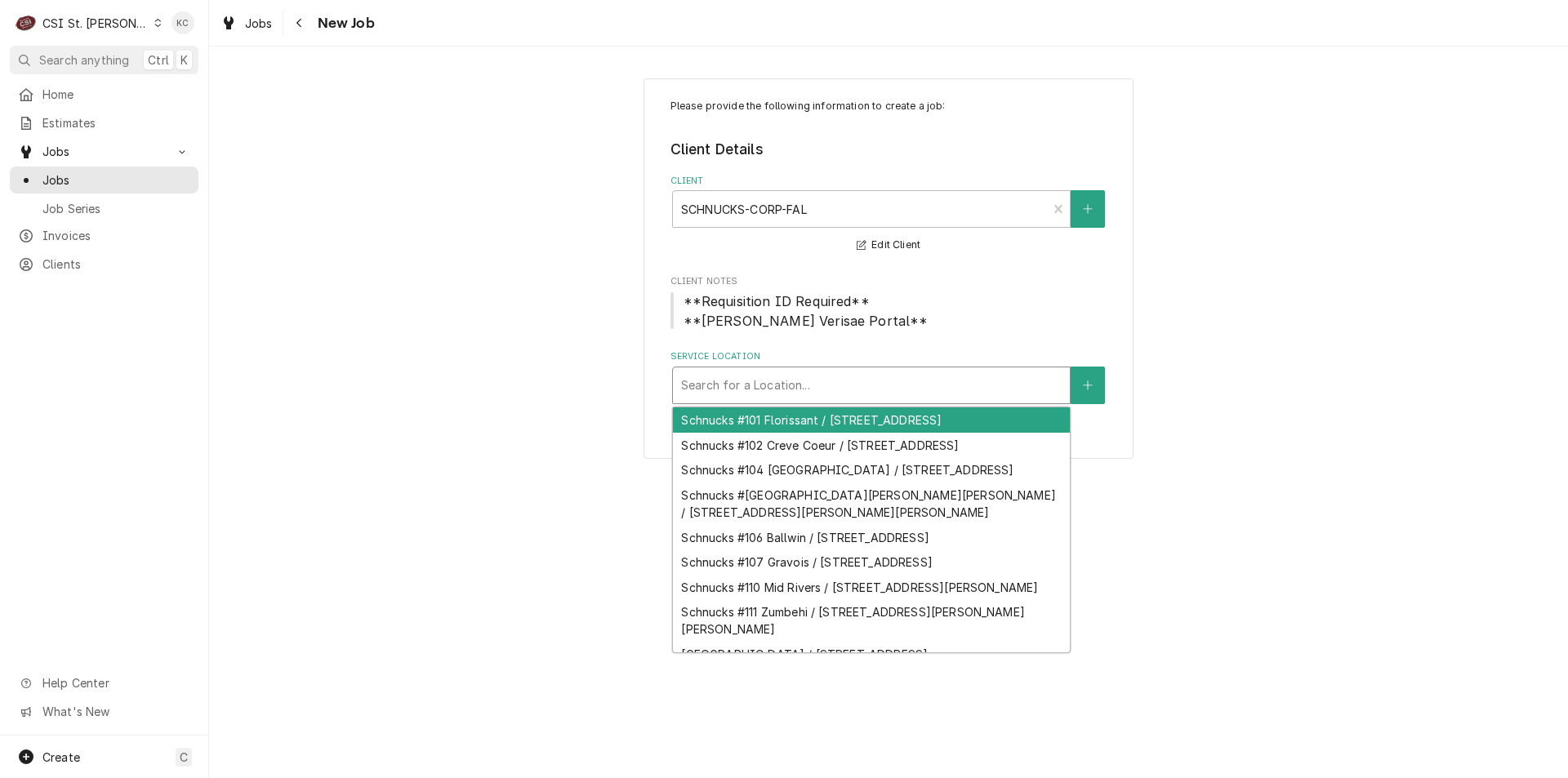
click at [924, 399] on div "Service Location" at bounding box center [871, 385] width 381 height 29
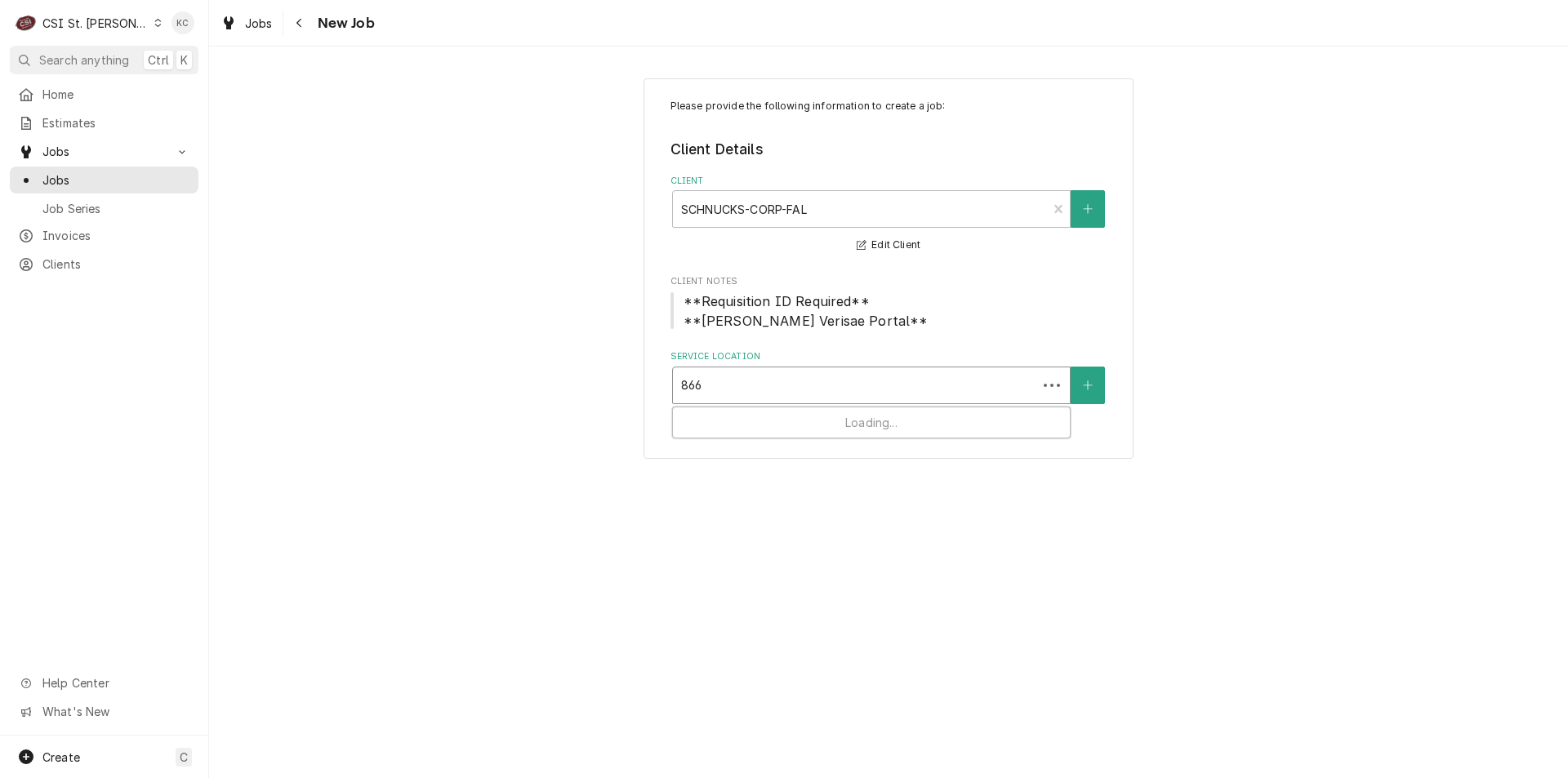
type input "8660"
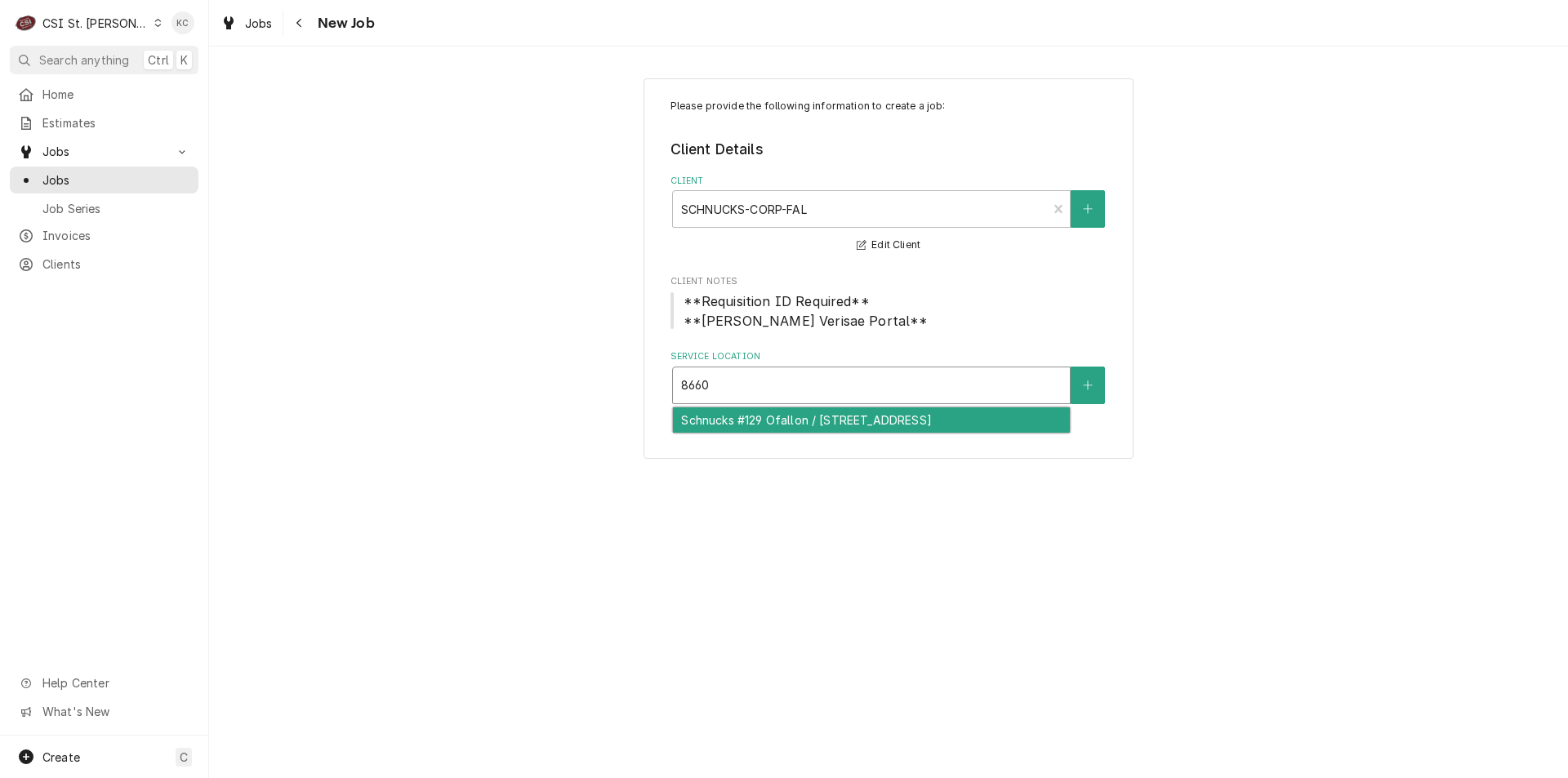
click at [944, 433] on div "Schnucks #129 Ofallon / 8660 Veterans Memorial Pkwy, Ofallon, MO 63366" at bounding box center [871, 419] width 397 height 26
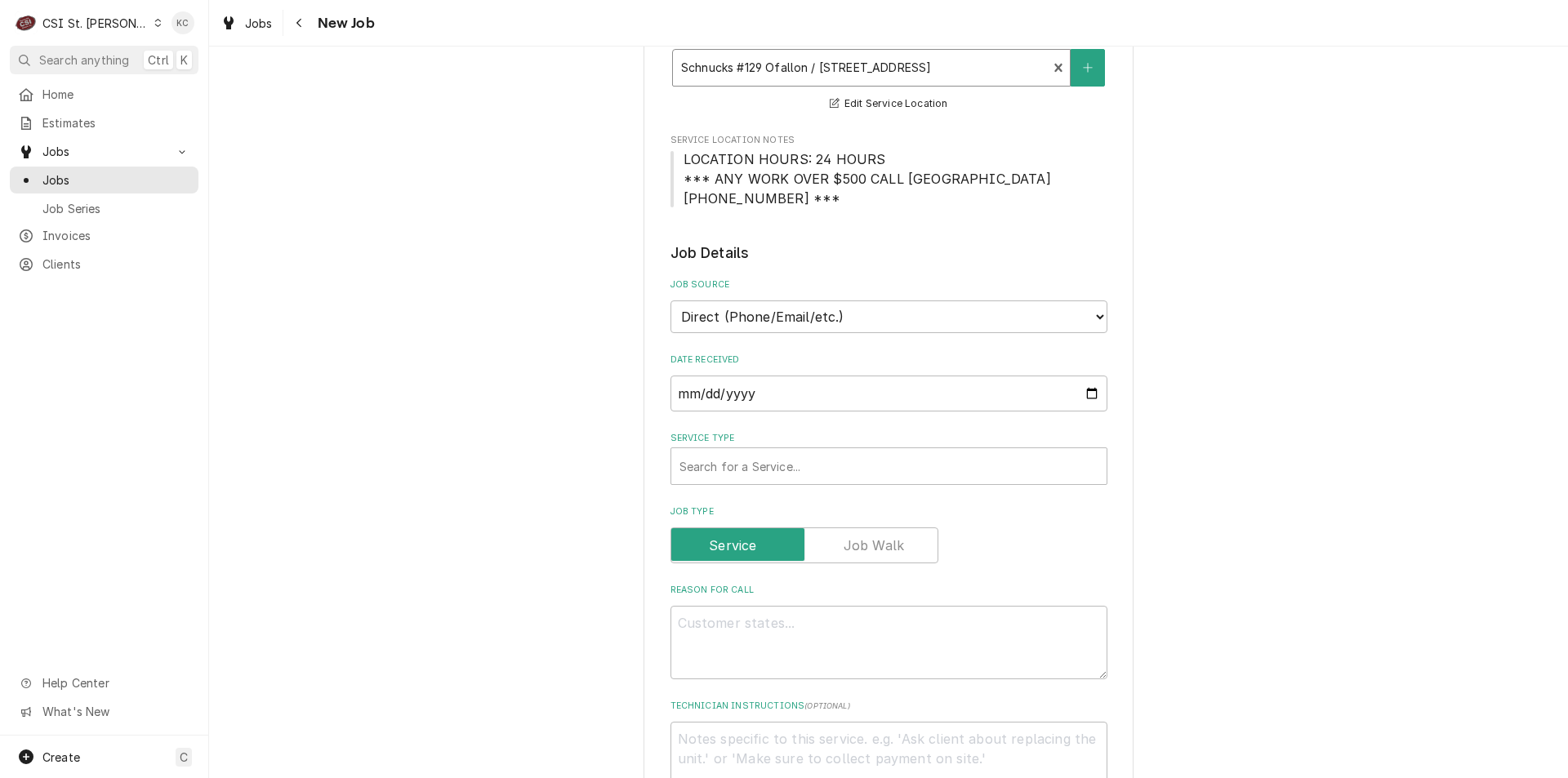
scroll to position [326, 0]
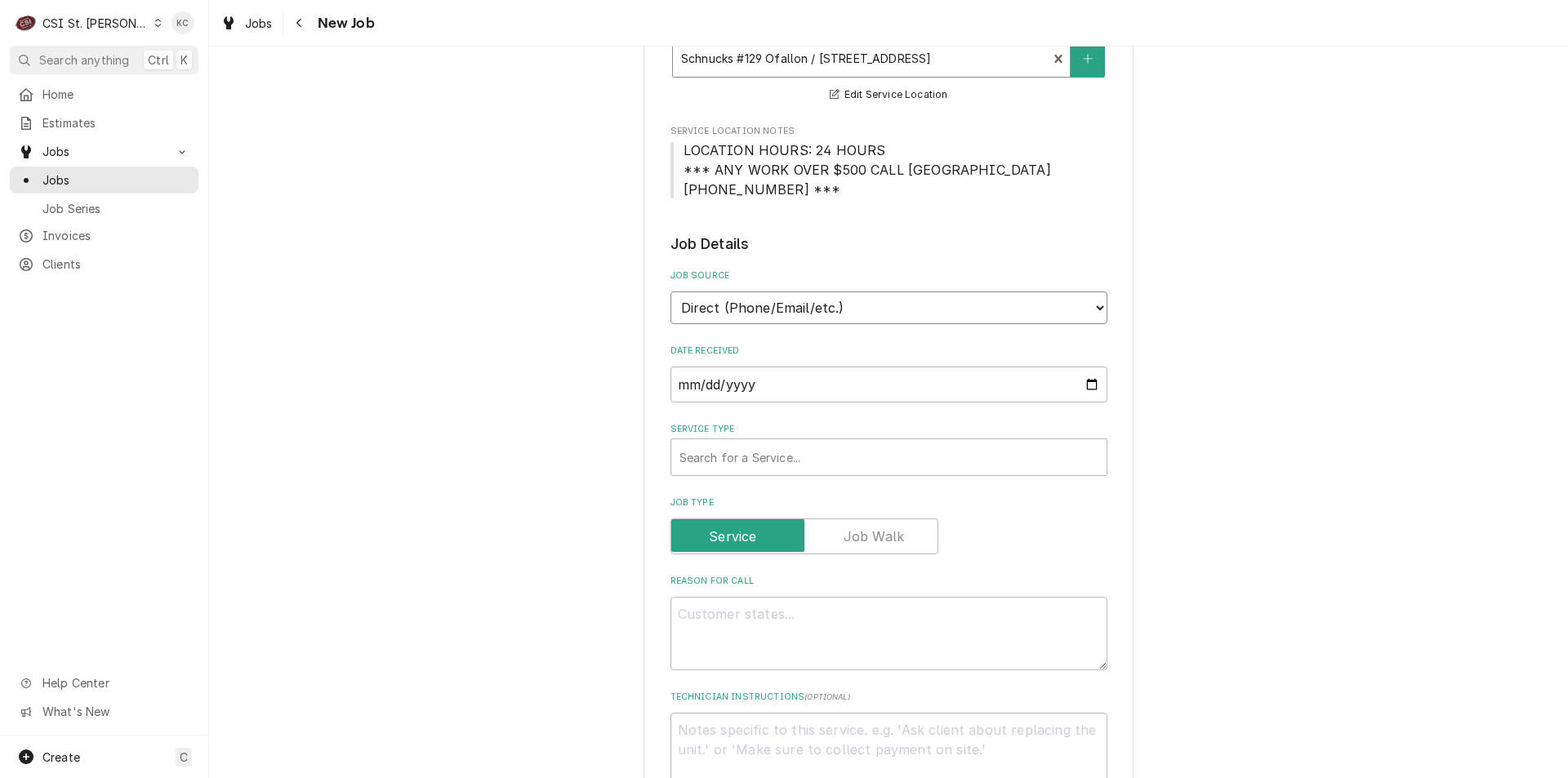
click at [834, 315] on select "Direct (Phone/Email/etc.) Service Channel Corrigo Ecotrak Other" at bounding box center [888, 307] width 437 height 32
select select "100"
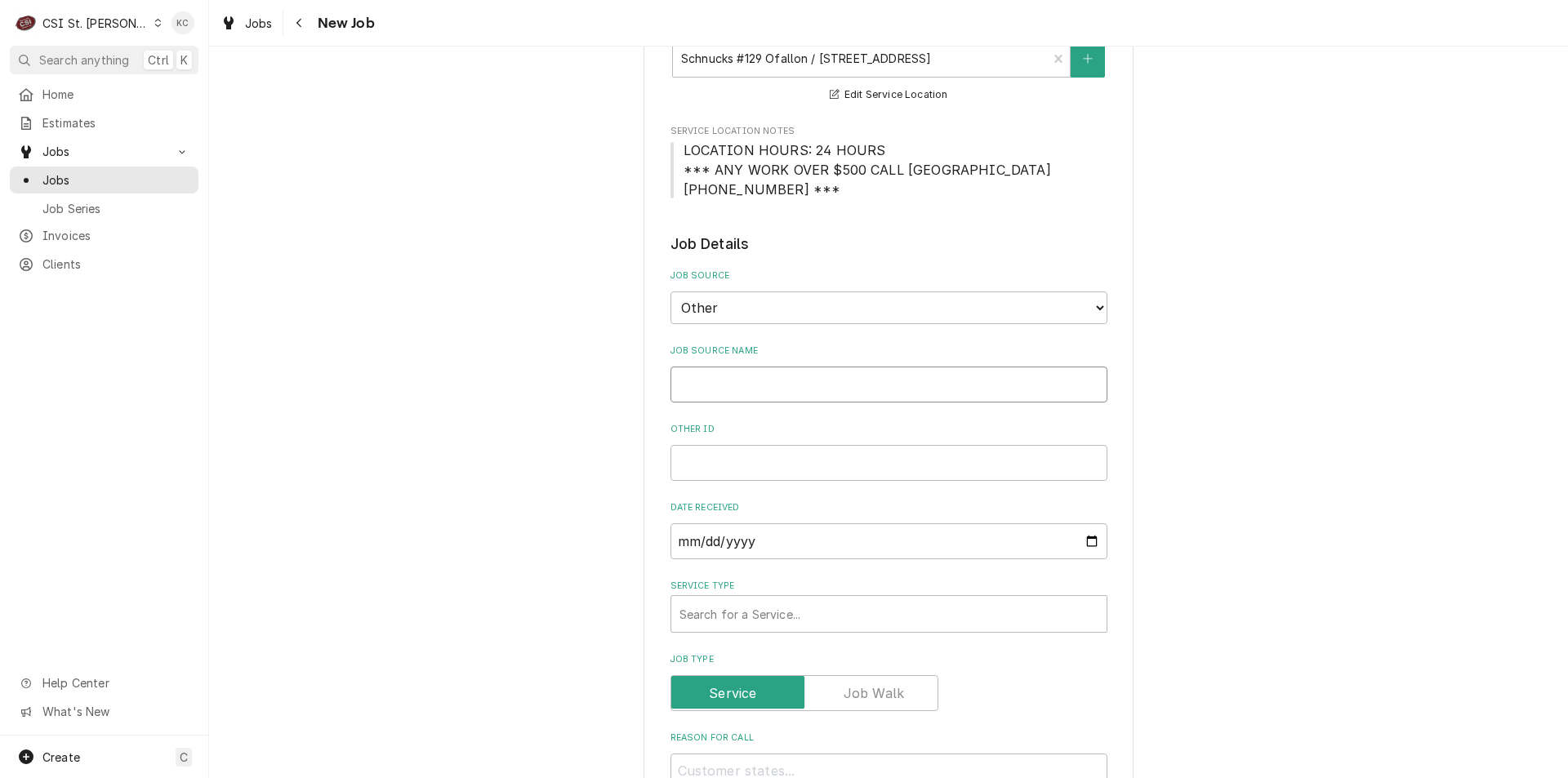
click at [795, 377] on input "Job Source Name" at bounding box center [888, 384] width 437 height 36
type textarea "x"
type input "V"
type textarea "x"
type input "Ve"
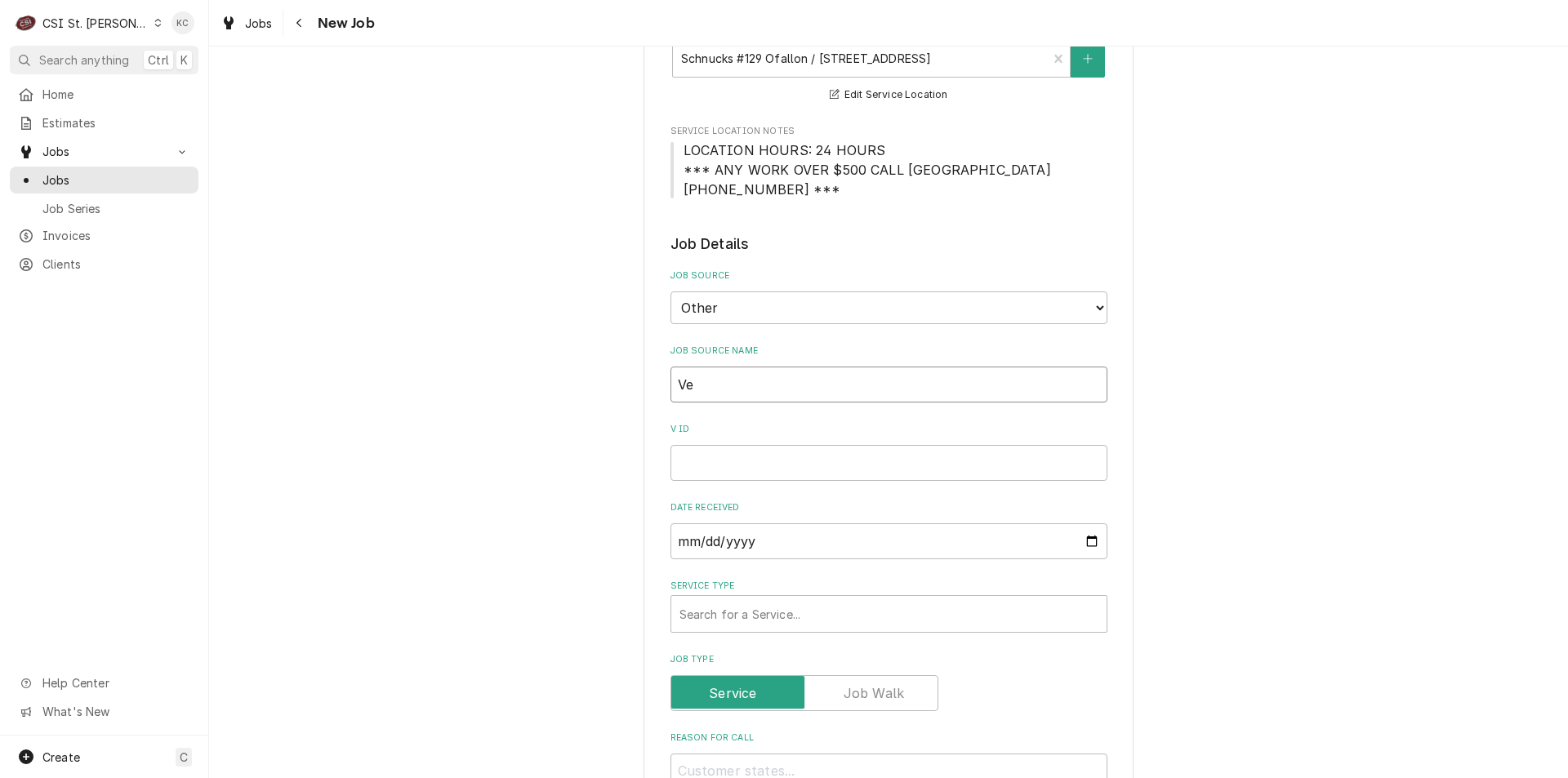
type textarea "x"
type input "Ver"
type textarea "x"
type input "Veris"
type textarea "x"
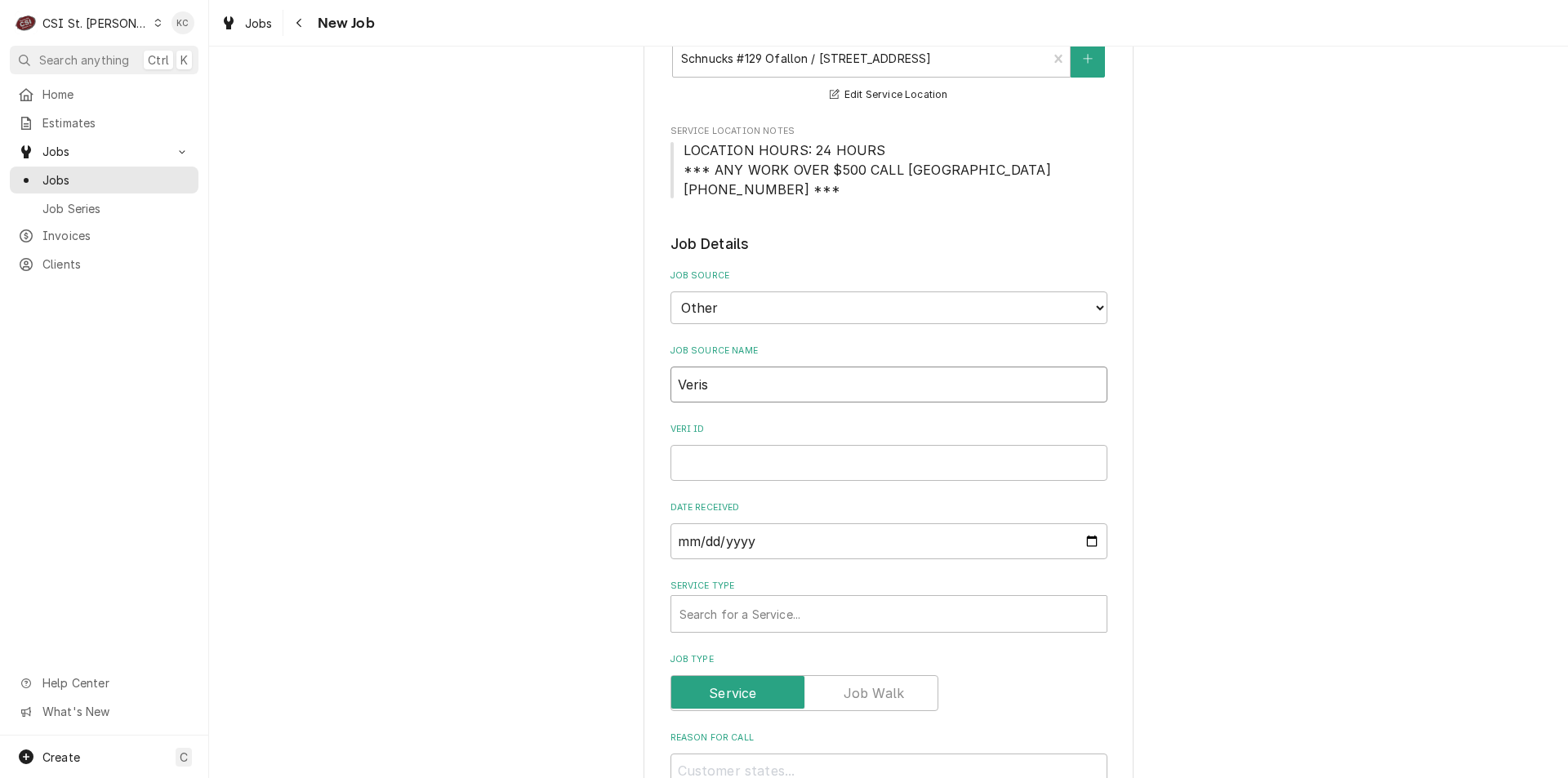
type input "Verisa"
type textarea "x"
type input "Verisae"
type textarea "x"
type input "Verisae"
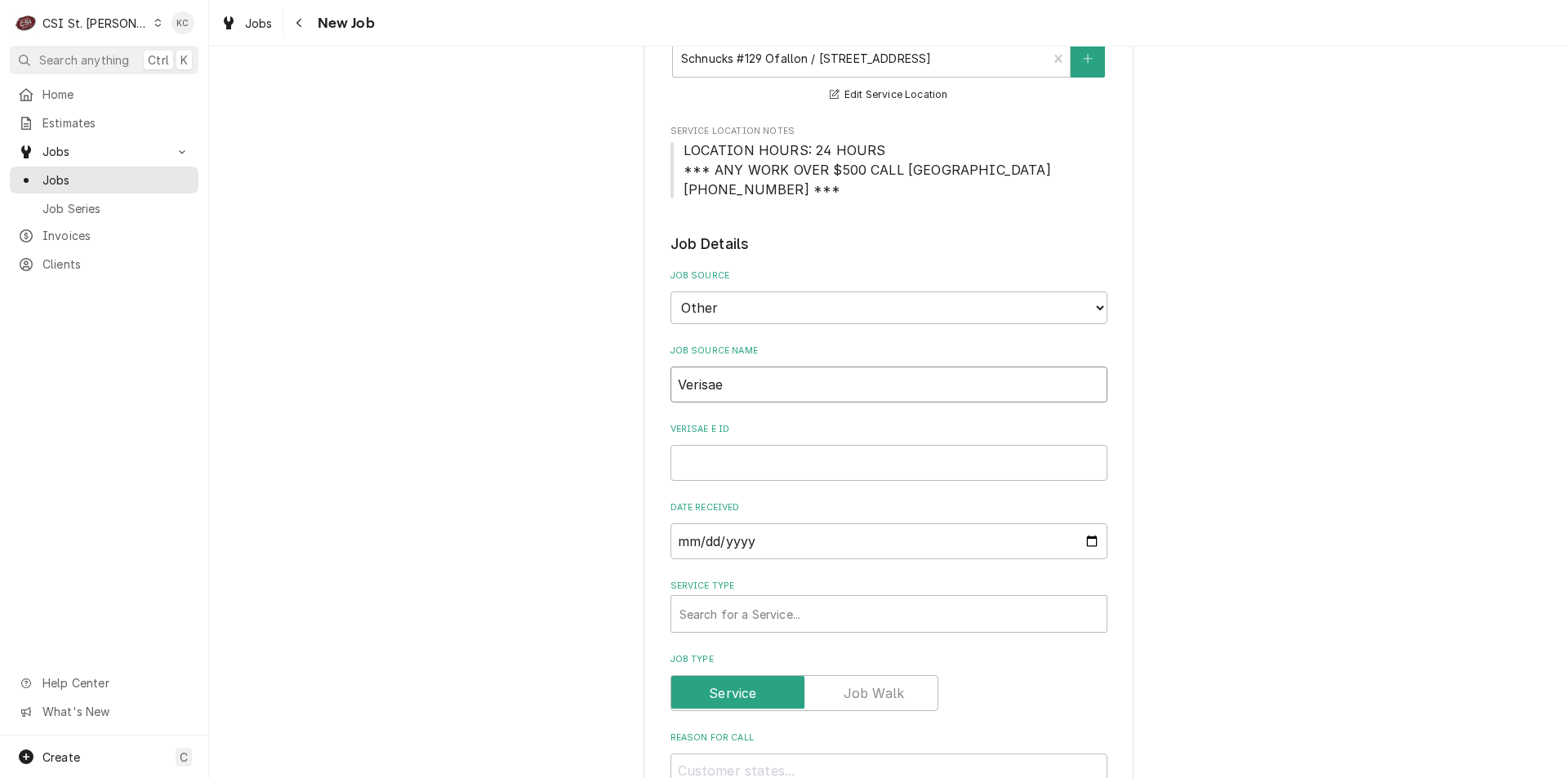
type textarea "x"
type input "Verisae e"
type textarea "x"
type input "Verisae em"
type textarea "x"
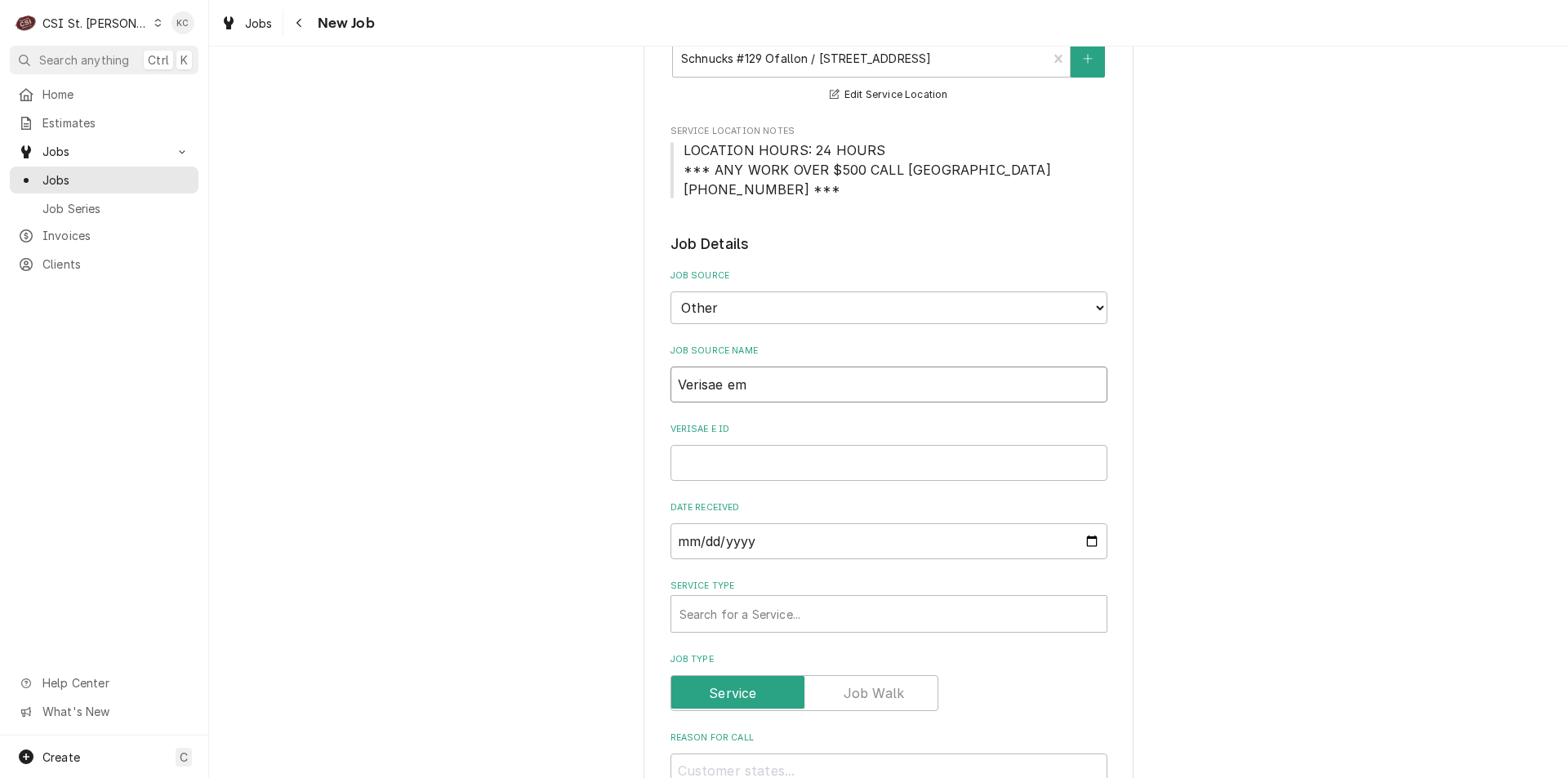
type input "Verisae ema"
type textarea "x"
type input "Verisae emai"
type textarea "x"
type input "Verisae email"
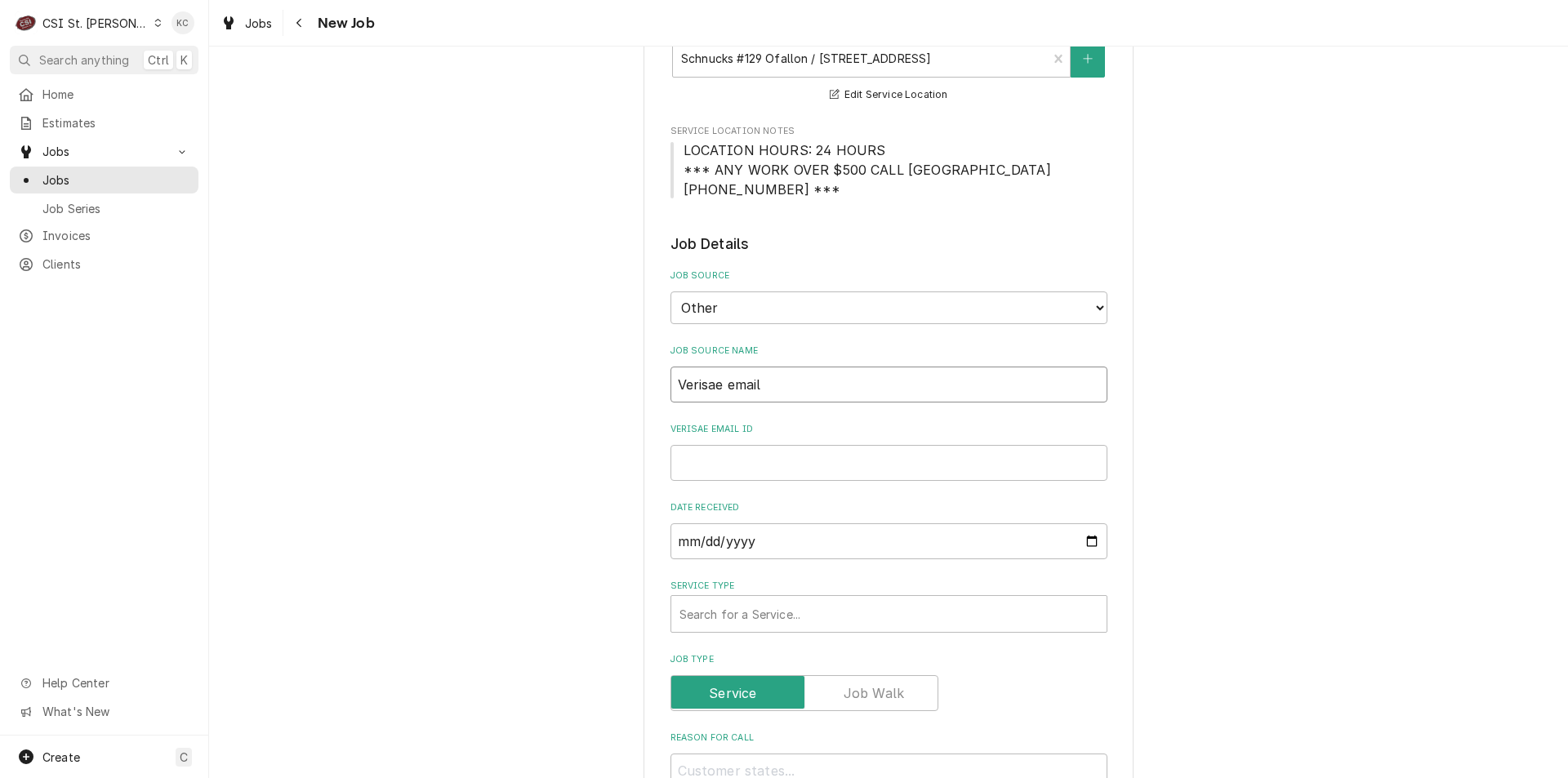
type textarea "x"
type input "Verisae email"
type textarea "x"
type input "Verisae email"
click at [747, 459] on input "Verisae email ID" at bounding box center [888, 463] width 437 height 36
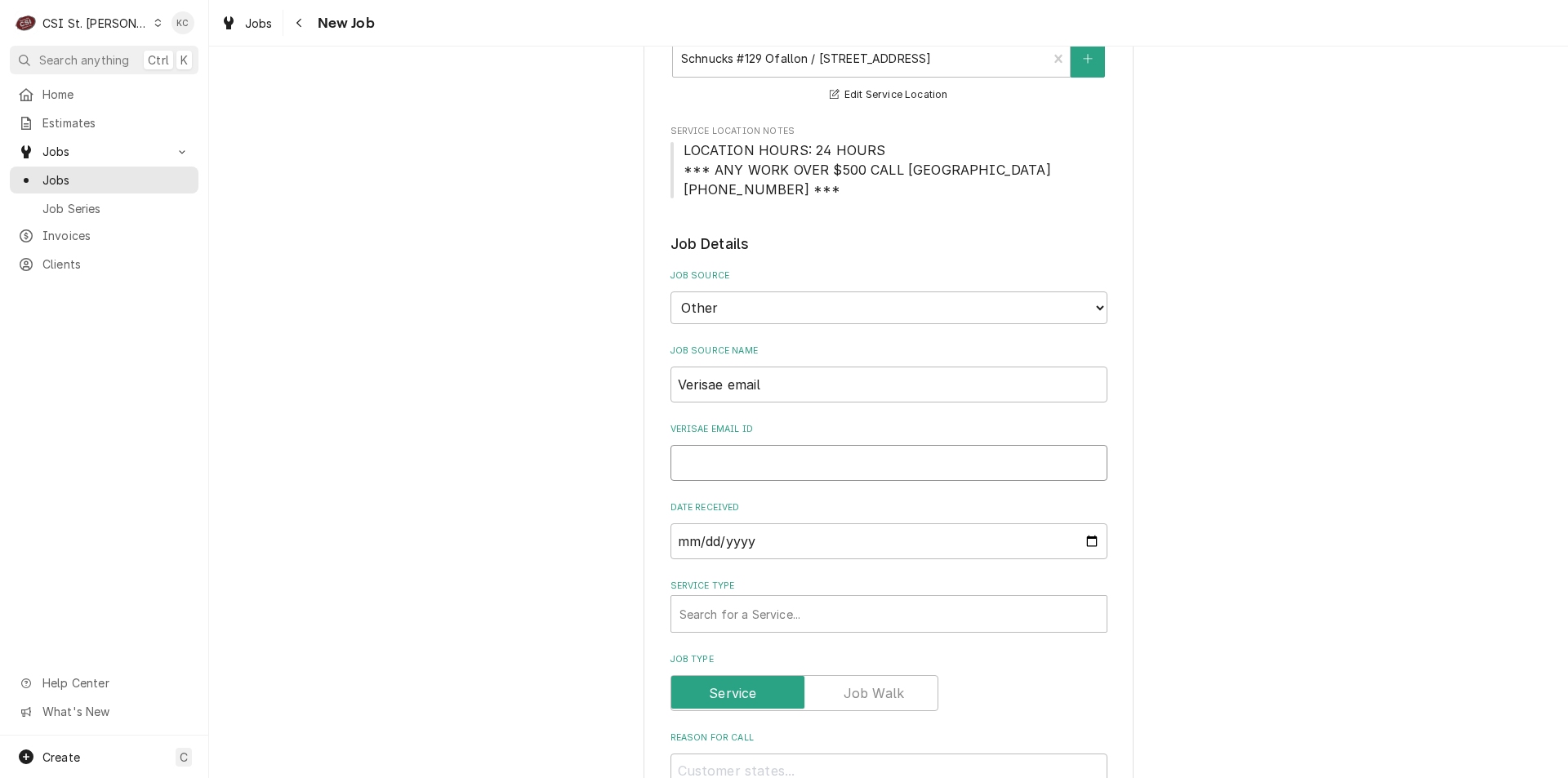
paste input "71956650"
type textarea "x"
type input "71956650"
type textarea "x"
type input "71956650"
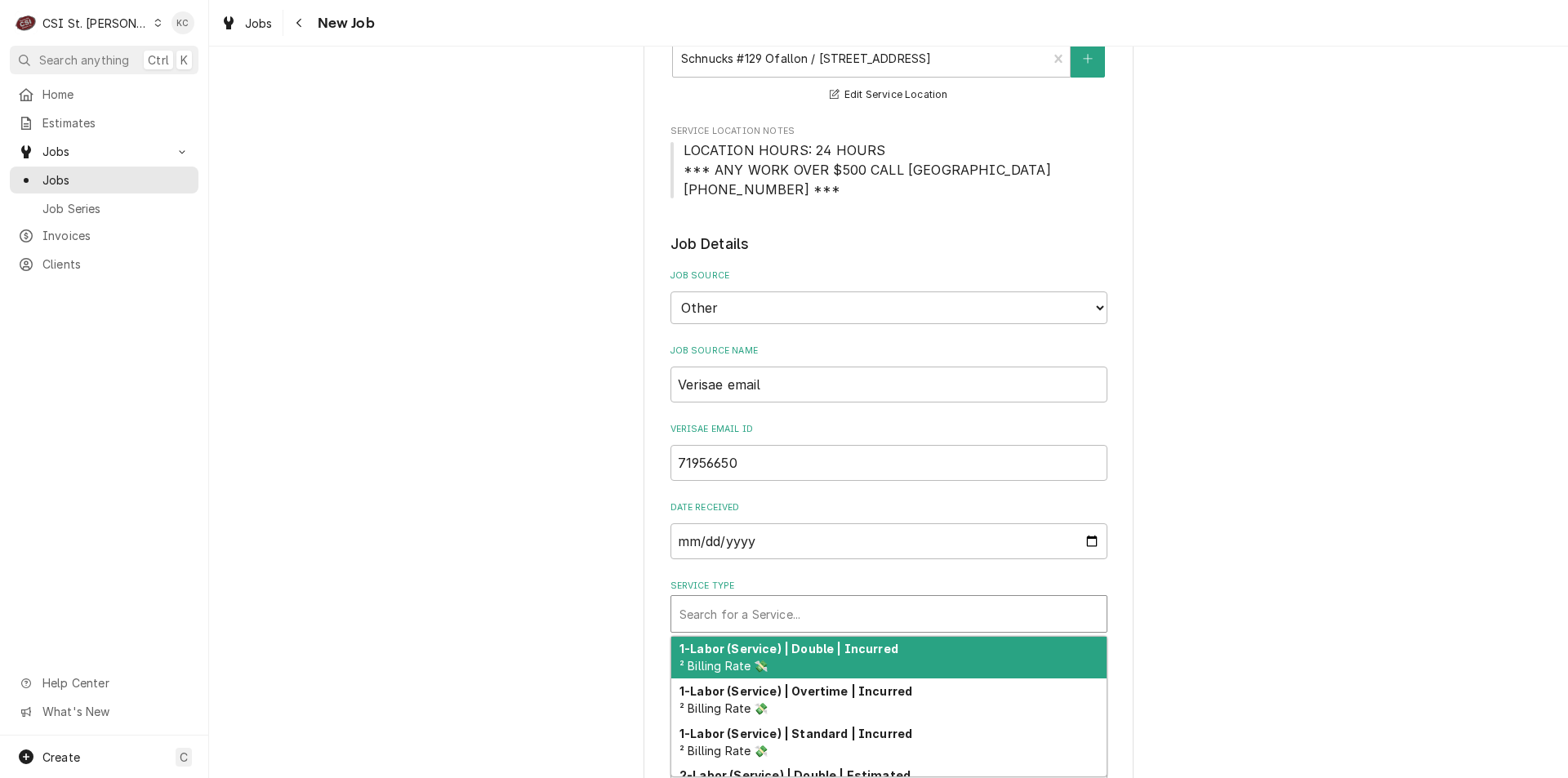
click at [736, 606] on div "Service Type" at bounding box center [888, 614] width 419 height 29
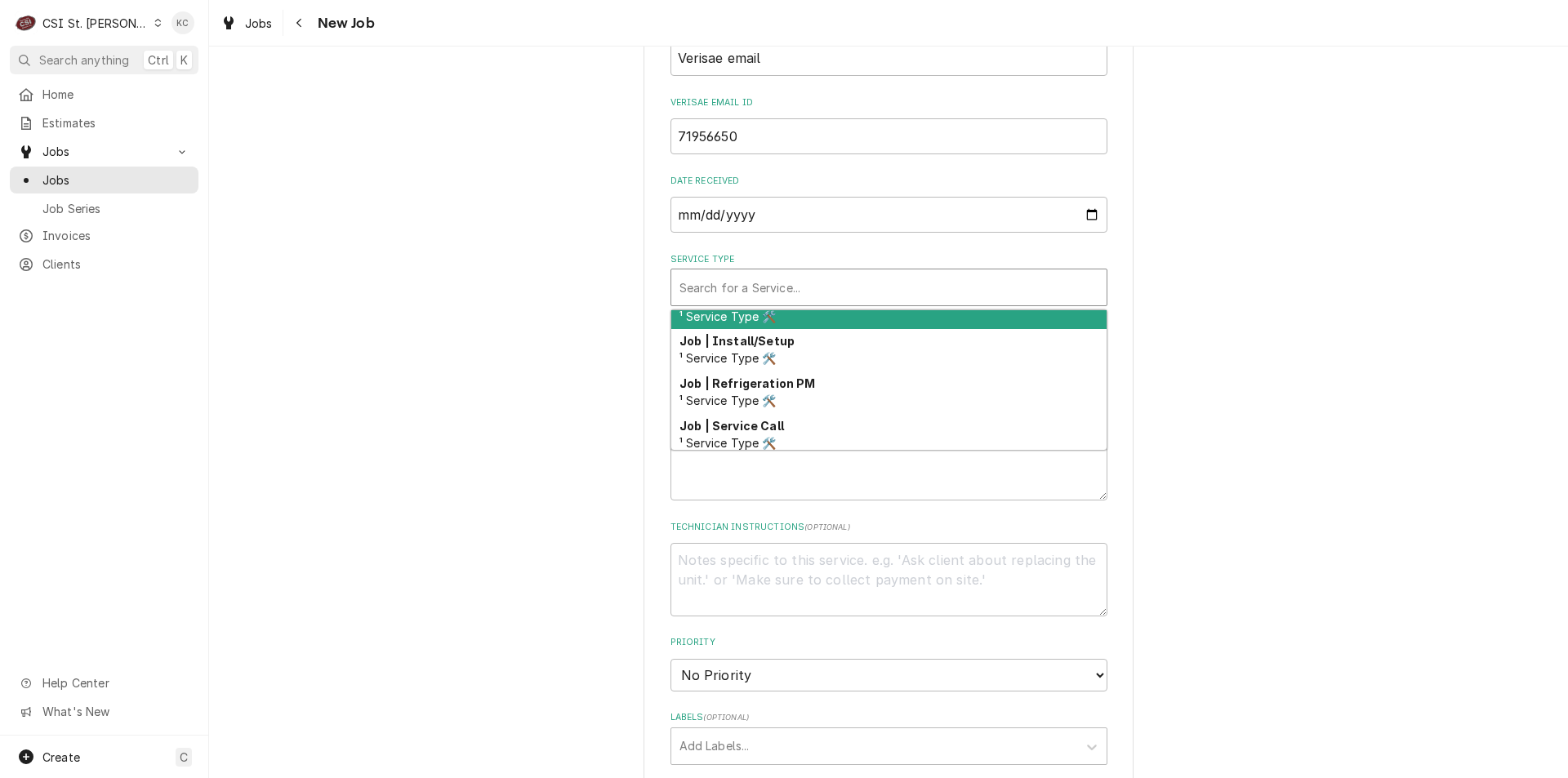
scroll to position [961, 0]
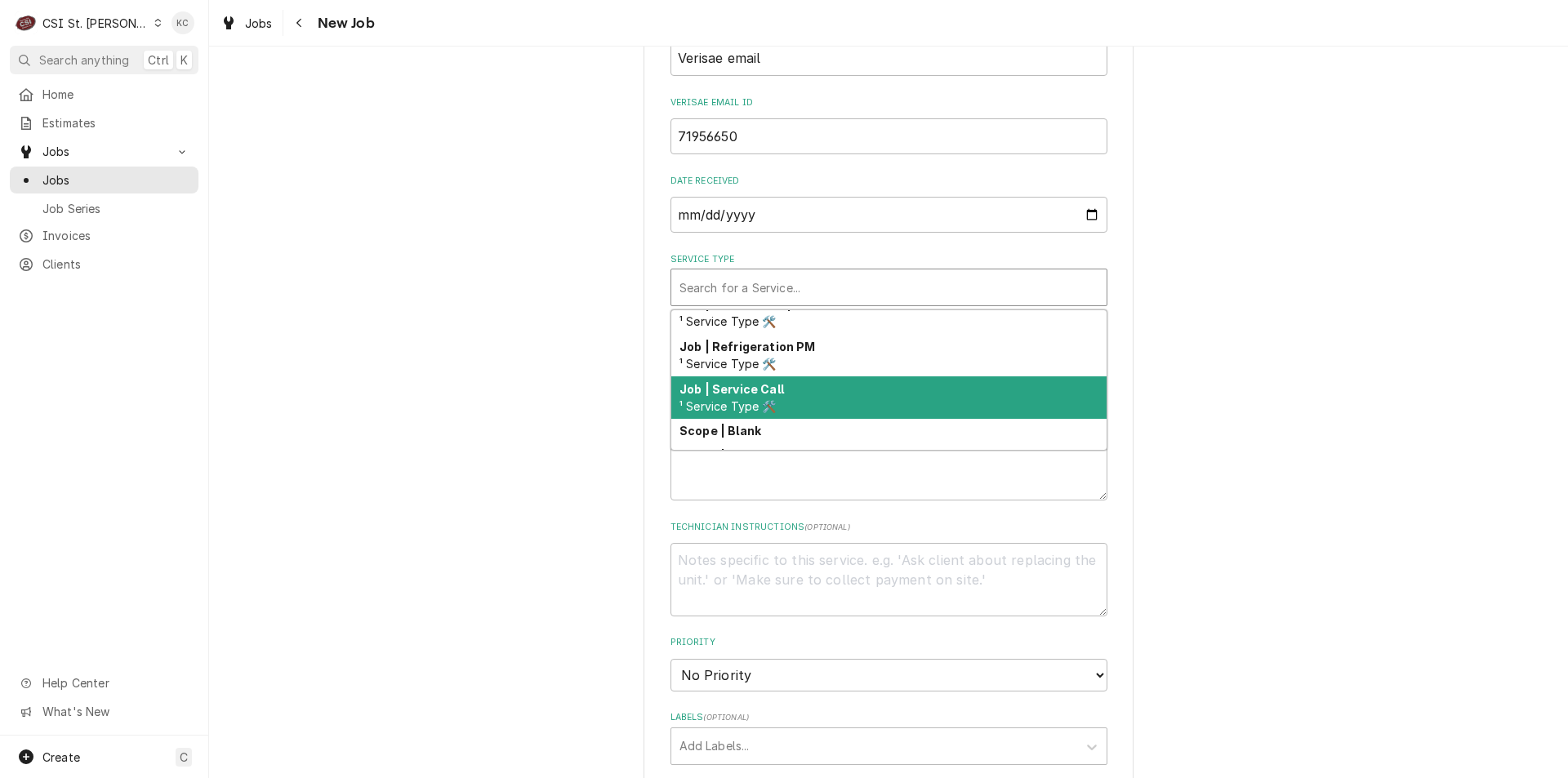
click at [798, 390] on div "Job | Service Call ¹ Service Type 🛠️" at bounding box center [888, 398] width 436 height 43
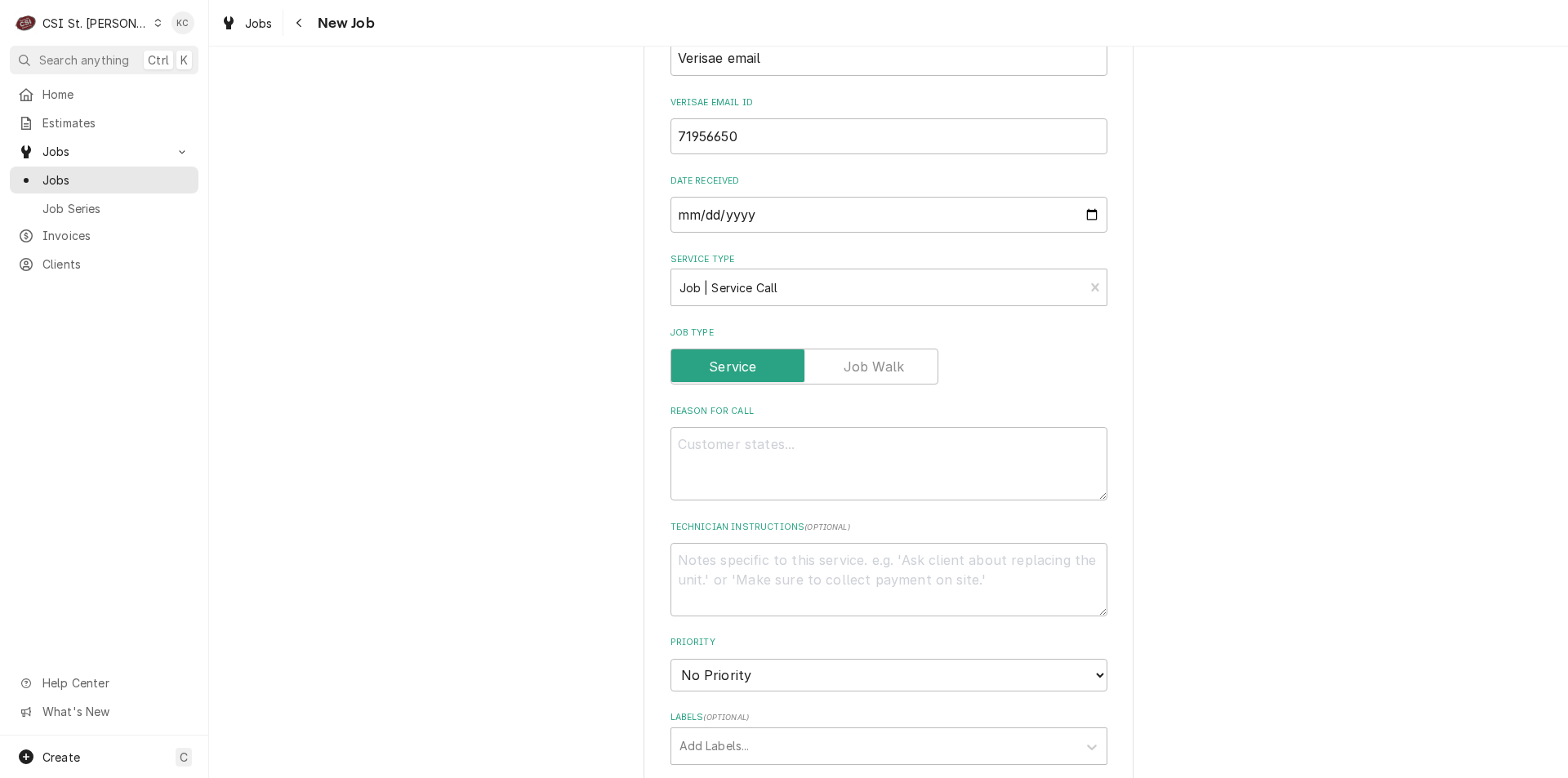
click at [1162, 354] on div "Please provide the following information to create a job: Client Details Client…" at bounding box center [888, 490] width 1359 height 2158
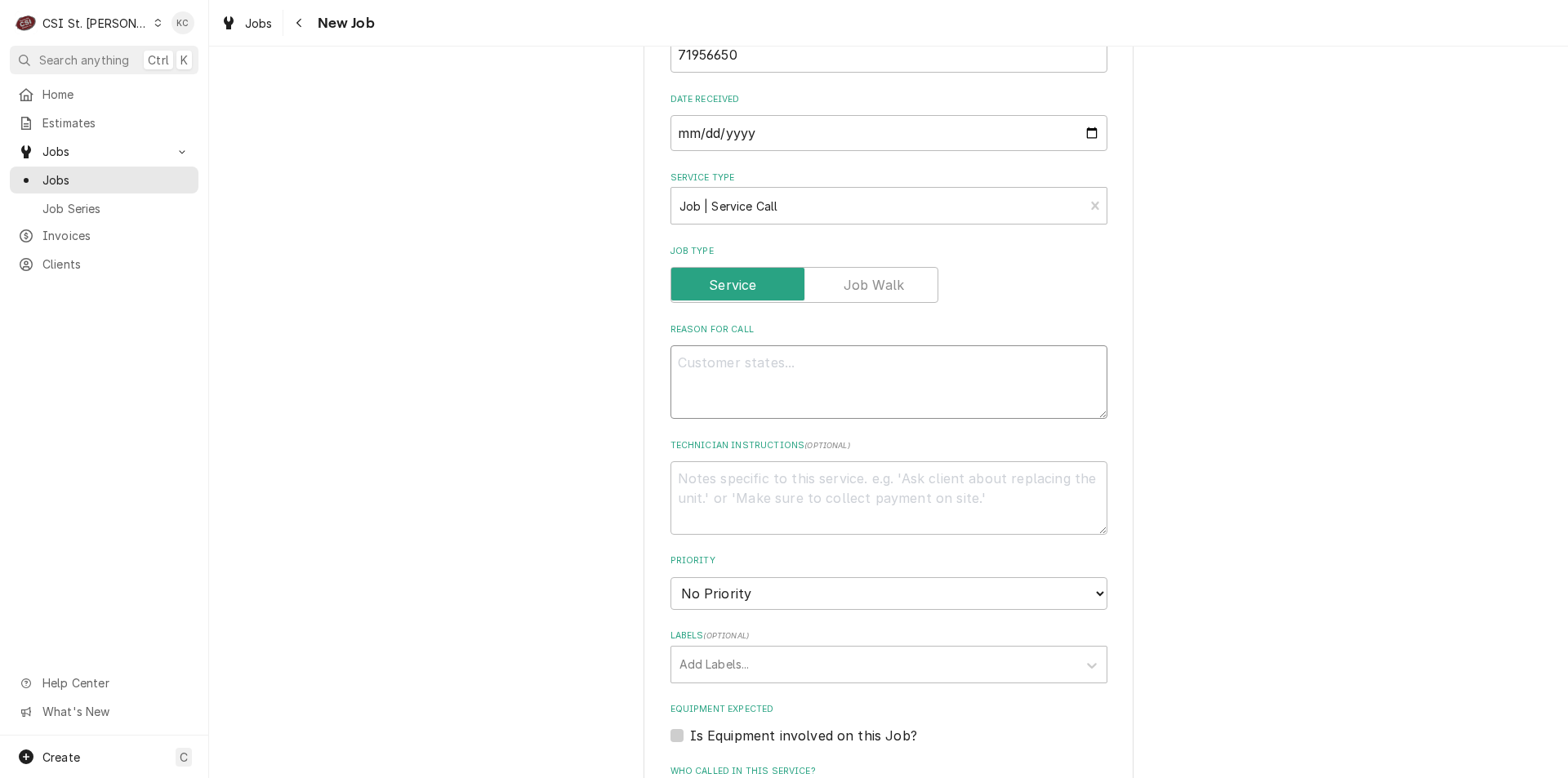
click at [719, 365] on textarea "Reason For Call" at bounding box center [888, 381] width 437 height 73
paste textarea "Tag #: 129BK63A1 Fixture Number: Serial #: In-Service Date: 03/01/2010 Warranty…"
type textarea "x"
type textarea "Tag #: 129BK63A1 Fixture Number: Serial #: In-Service Date: 03/01/2010 Warranty…"
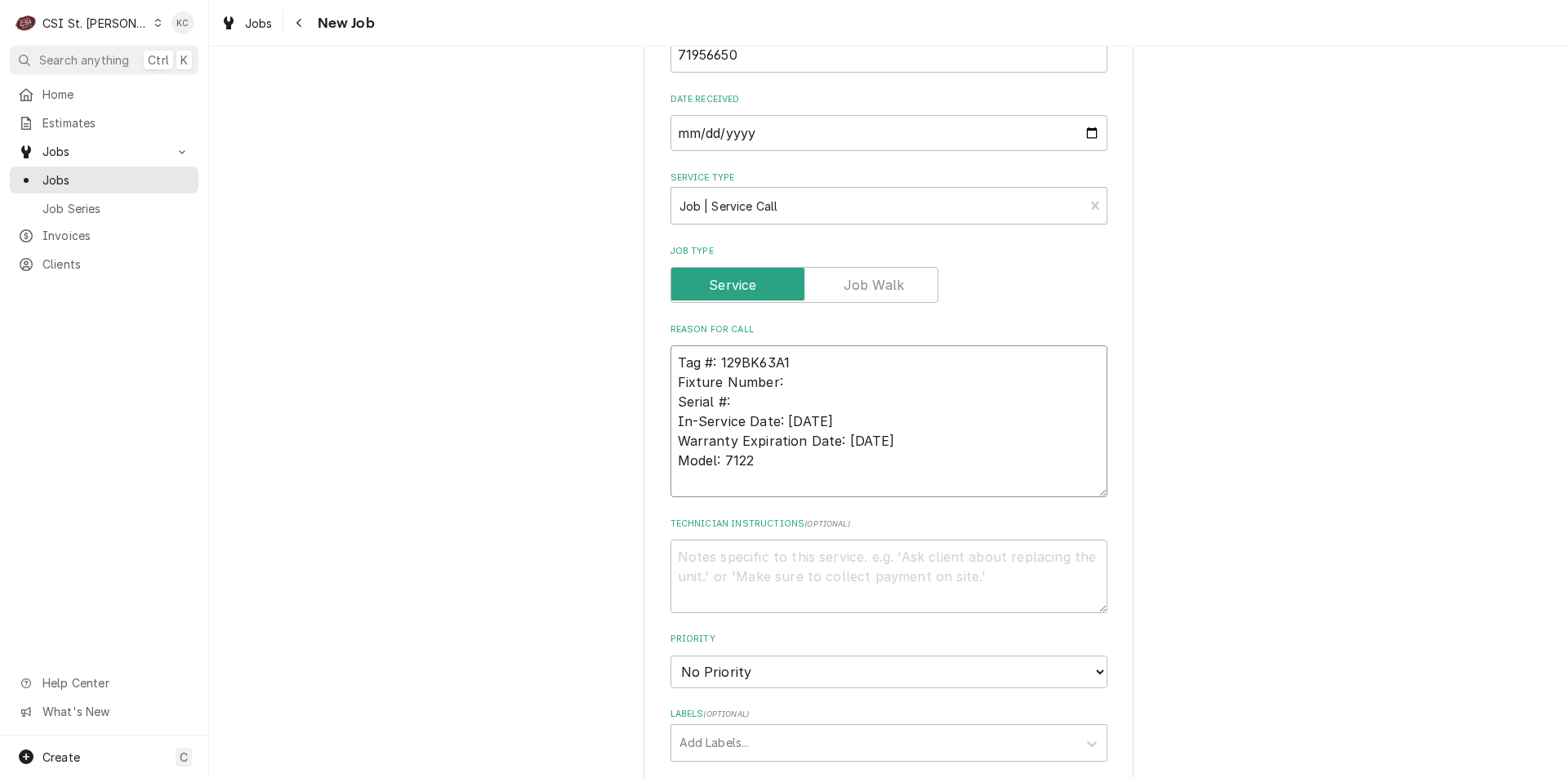
drag, startPoint x: 773, startPoint y: 460, endPoint x: 552, endPoint y: 459, distance: 221.0
click at [552, 459] on div "Please provide the following information to create a job: Client Details Client…" at bounding box center [888, 447] width 1359 height 2236
drag, startPoint x: 792, startPoint y: 381, endPoint x: 616, endPoint y: 375, distance: 176.1
click at [616, 375] on div "Please provide the following information to create a job: Client Details Client…" at bounding box center [888, 447] width 1359 height 2236
type textarea "x"
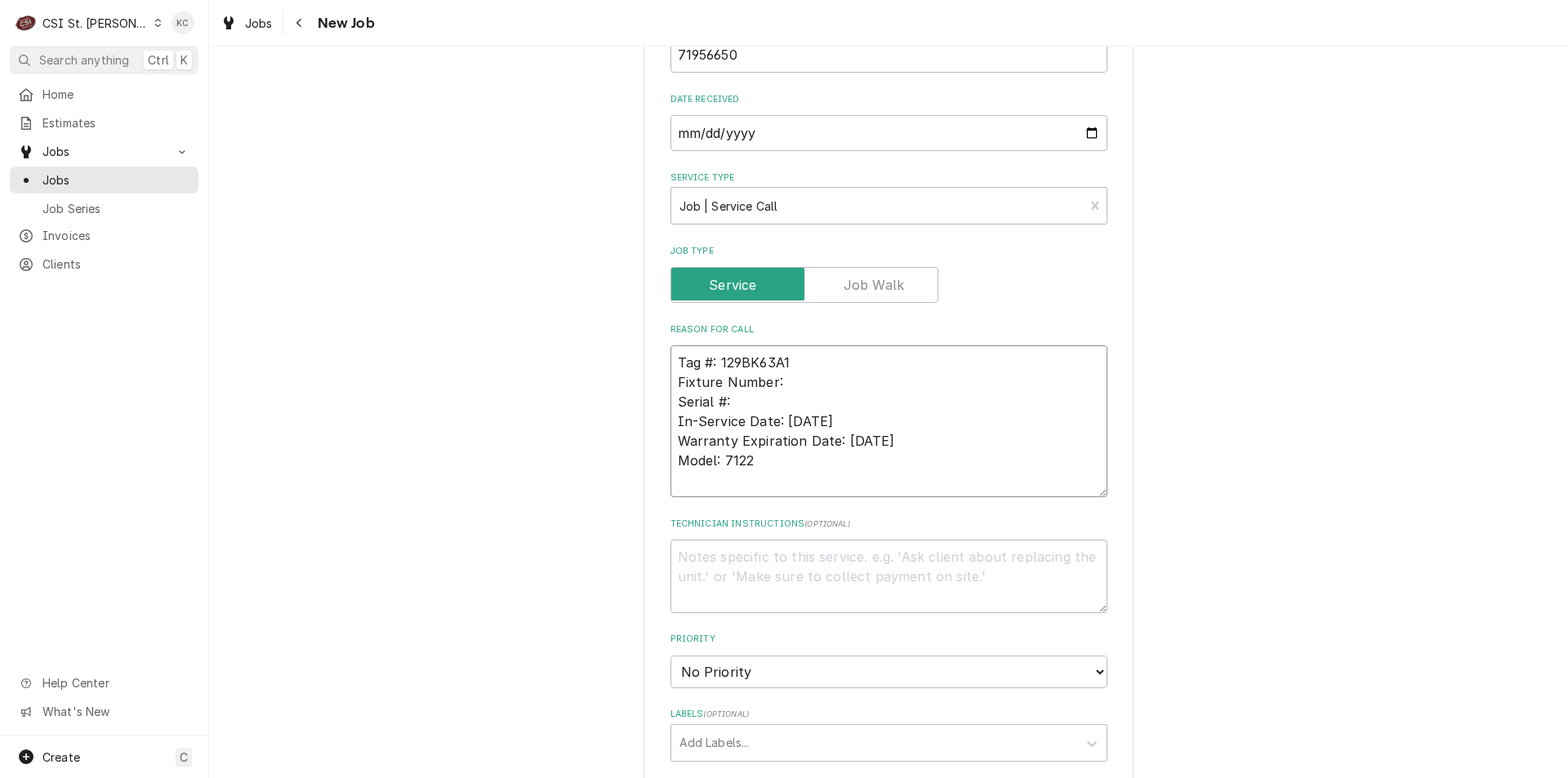
type textarea "Tag #: 129BK63A1 Serial #: In-Service Date: 03/01/2010 Warranty Expiration Date…"
paste textarea "Model: 7122"
type textarea "x"
type textarea "Tag #: 129BK63A1 Model: 7122 Serial #: In-Service Date: 03/01/2010 Warranty Exp…"
drag, startPoint x: 761, startPoint y: 460, endPoint x: 652, endPoint y: 428, distance: 113.6
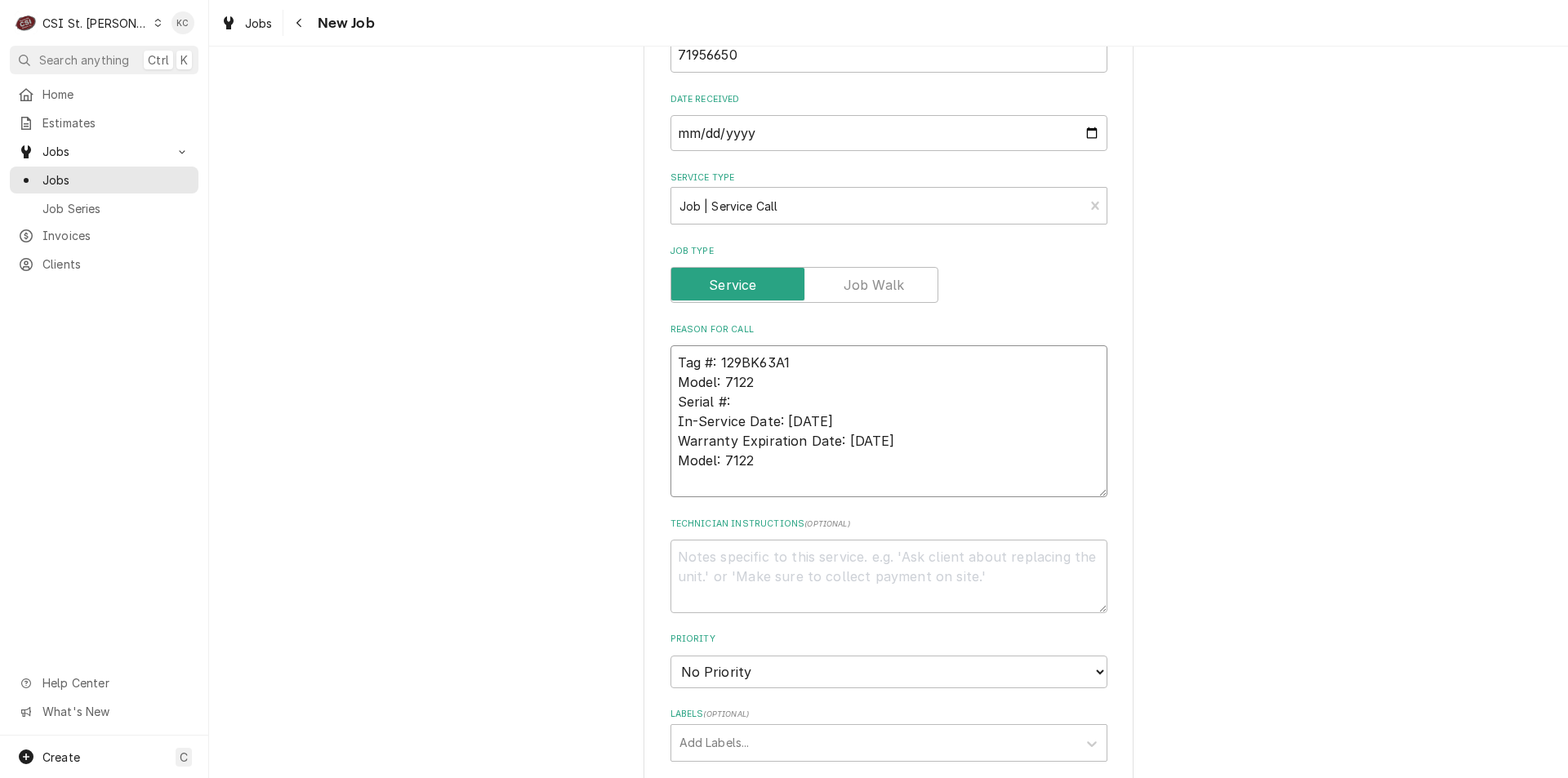
click at [652, 428] on div "Please provide the following information to create a job: Client Details Client…" at bounding box center [888, 447] width 490 height 2208
type textarea "x"
type textarea "Tag #: 129BK63A1 Model: 7122 Serial #:"
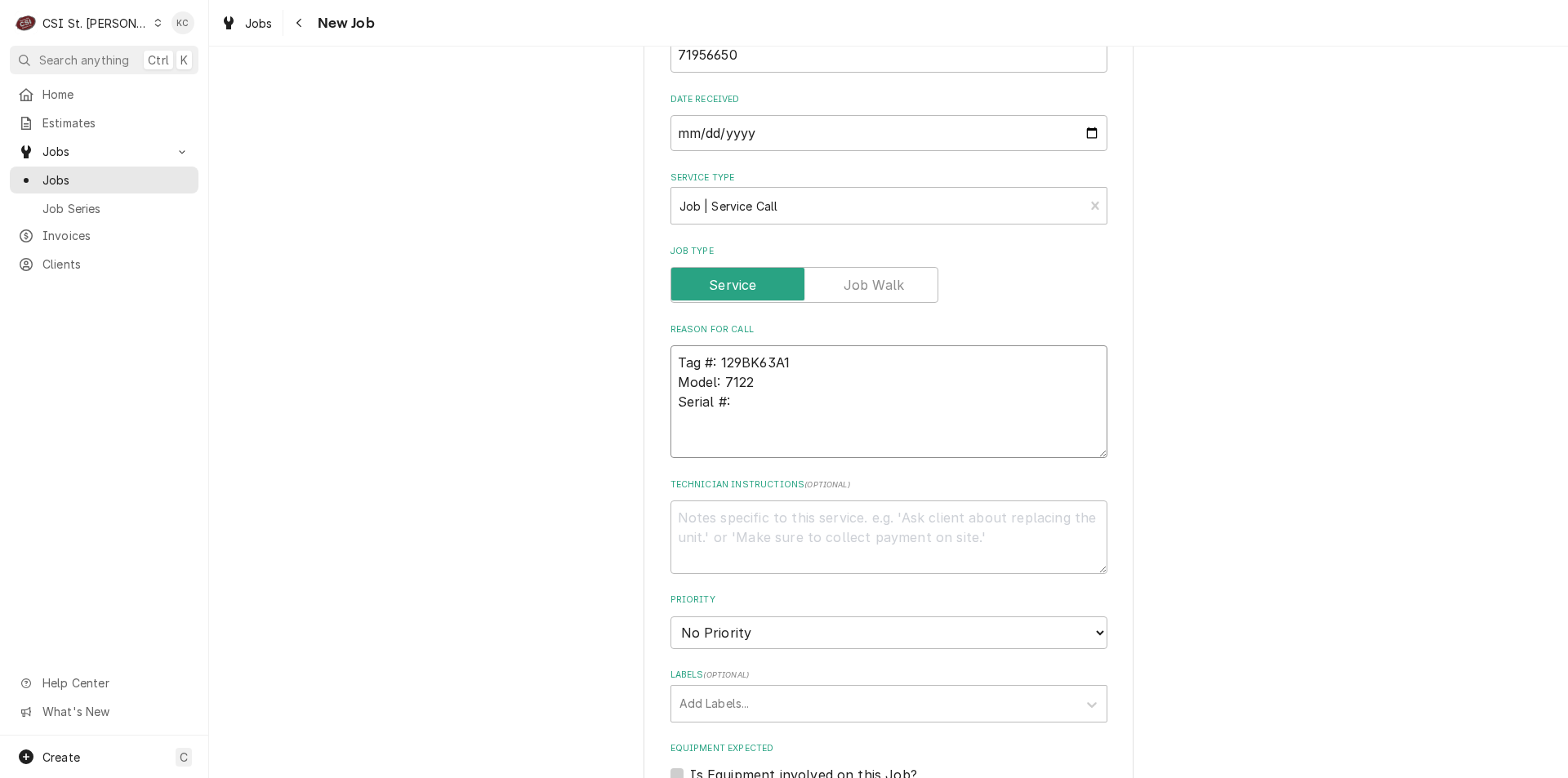
type textarea "x"
type textarea "Tag #: 129BK63A1 Model: 7122 Serial #:"
type textarea "x"
type textarea "Tag #: 129BK63A1 Model: 7122 Serial #: P"
type textarea "x"
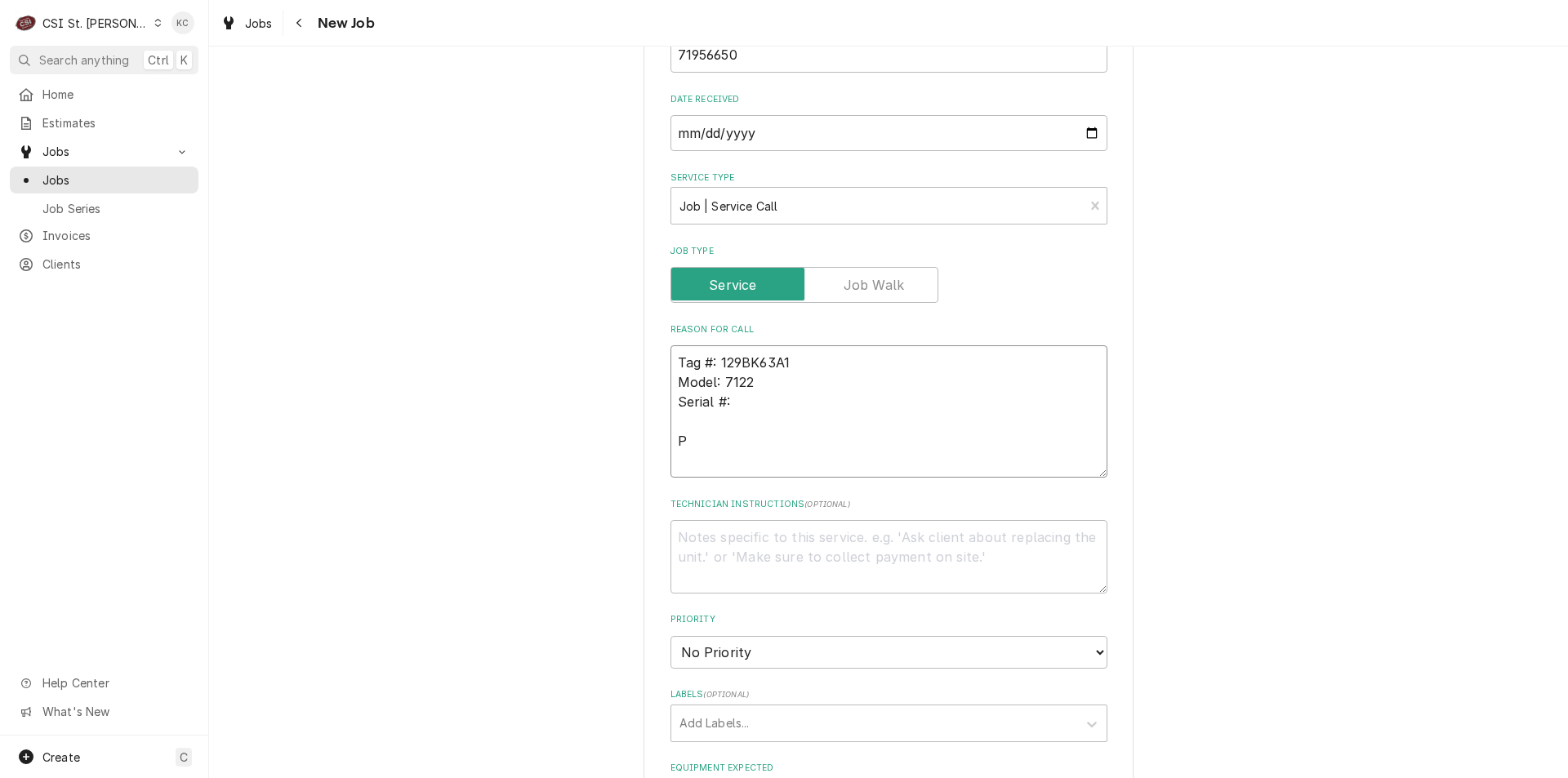
type textarea "Tag #: 129BK63A1 Model: 7122 Serial #: Pr"
type textarea "x"
type textarea "Tag #: 129BK63A1 Model: 7122 Serial #: Pro"
type textarea "x"
type textarea "Tag #: 129BK63A1 Model: 7122 Serial #: Proo"
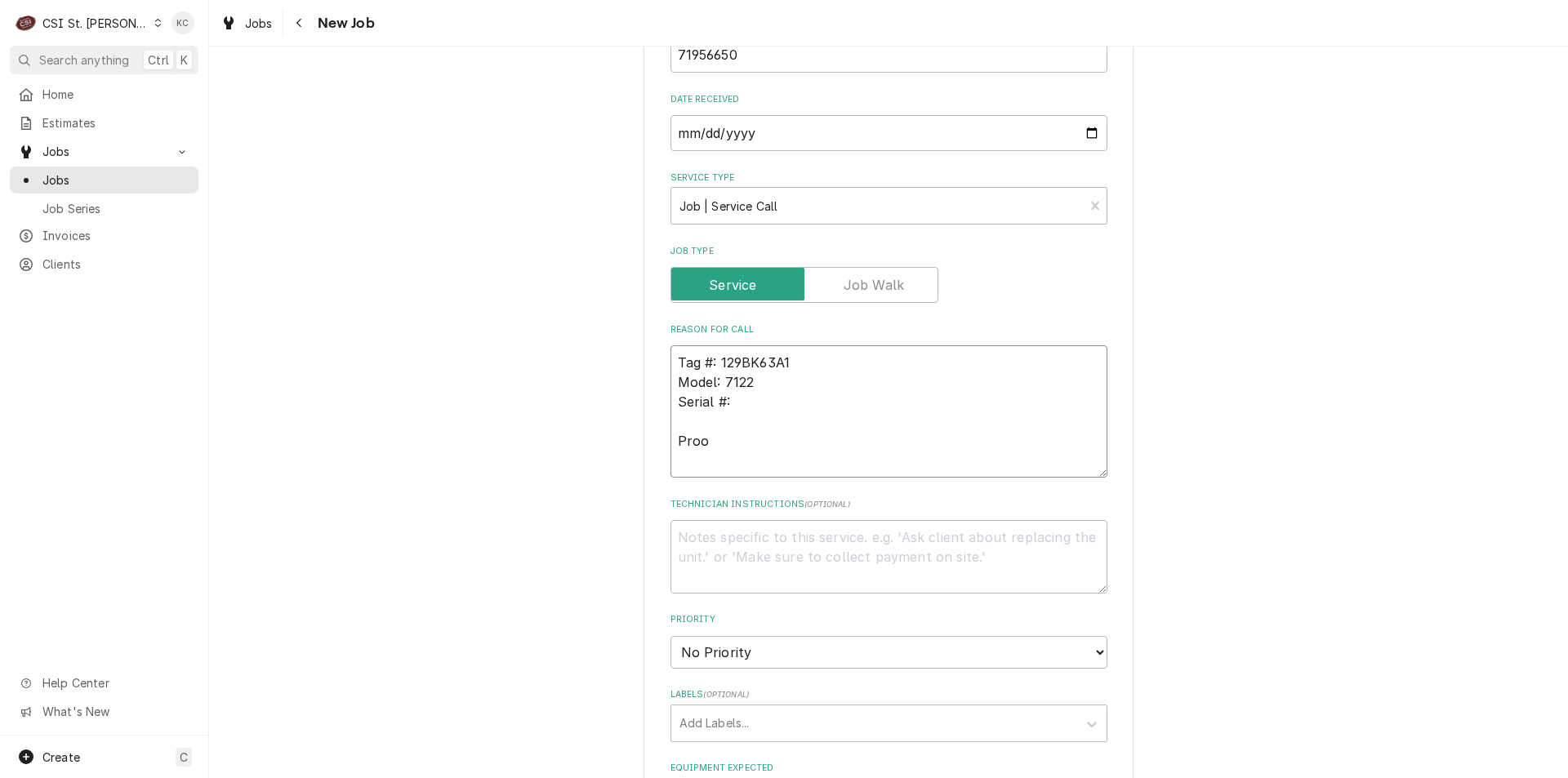
type textarea "x"
type textarea "Tag #: 129BK63A1 Model: 7122 Serial #: Proof"
type textarea "x"
type textarea "Tag #: 129BK63A1 Model: 7122 Serial #: Proofe"
type textarea "x"
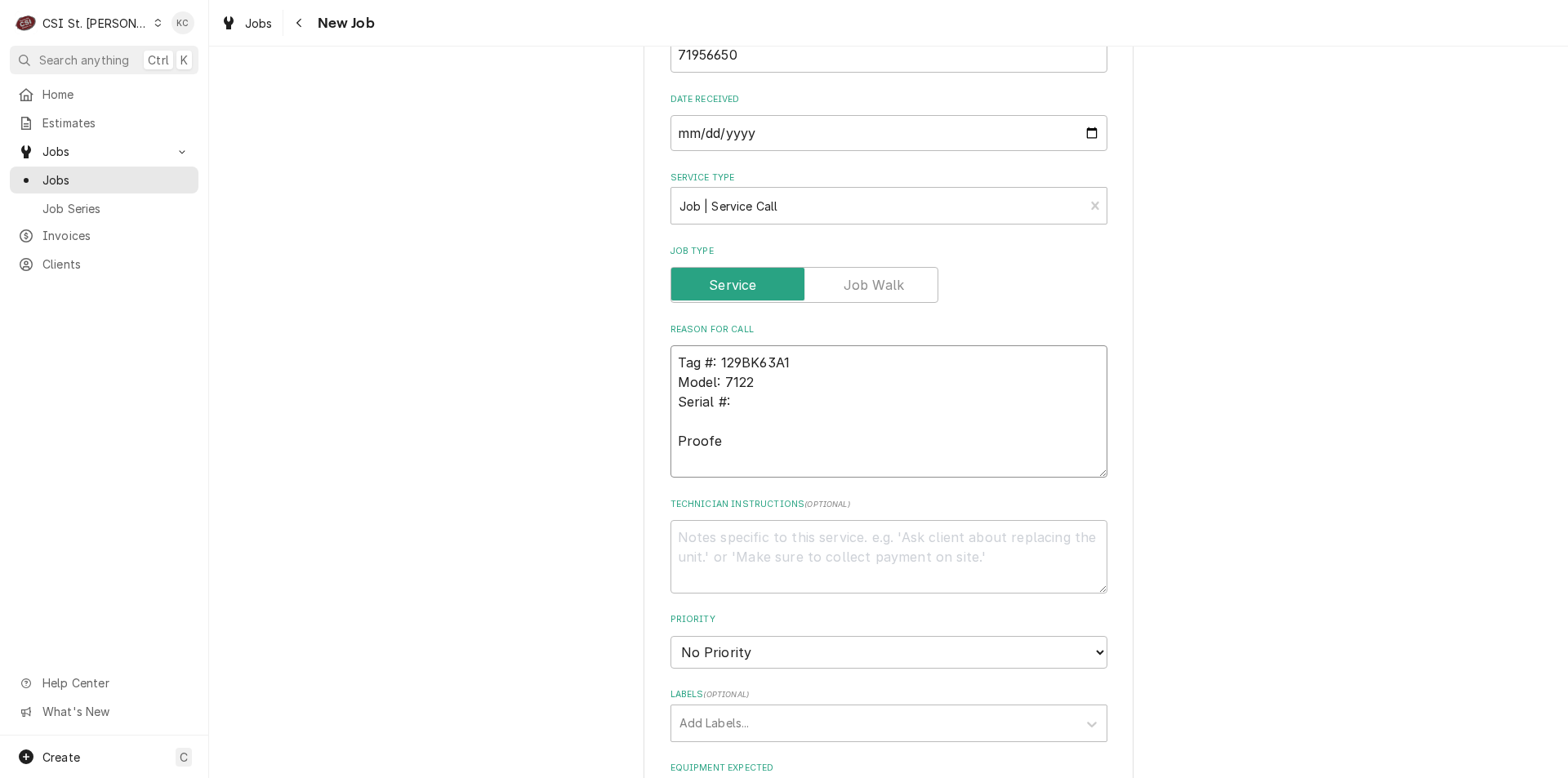
type textarea "Tag #: 129BK63A1 Model: 7122 Serial #: Proofer"
type textarea "x"
type textarea "Tag #: 129BK63A1 Model: 7122 Serial #: Proofer"
type textarea "x"
type textarea "Tag #: 129BK63A1 Model: 7122 Serial #: Proofer -"
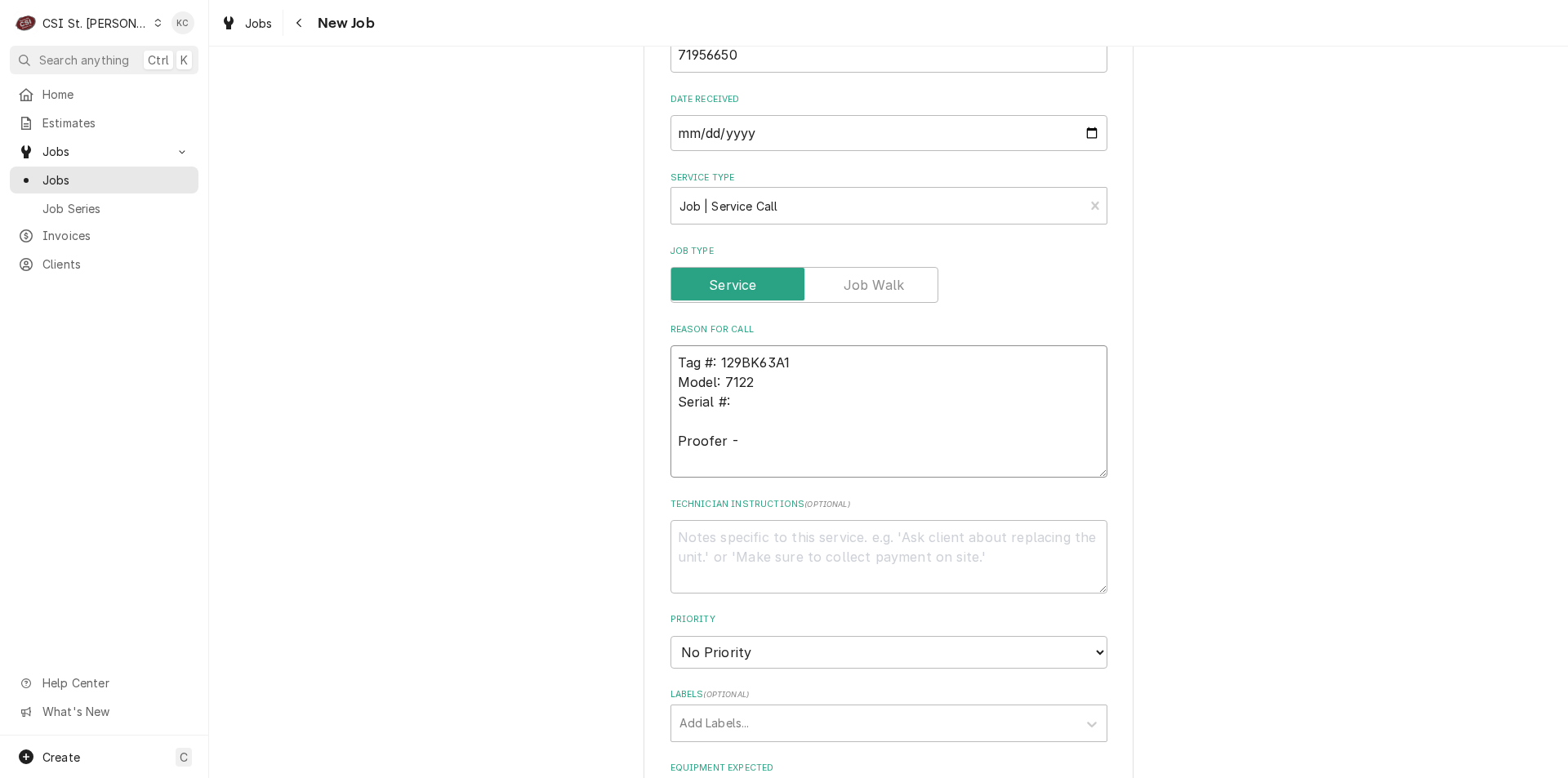
type textarea "x"
type textarea "Tag #: 129BK63A1 Model: 7122 Serial #: Proofer -"
type textarea "x"
type textarea "Tag #: 129BK63A1 Model: 7122 Serial #: Proofer -"
click at [779, 442] on textarea "Tag #: 129BK63A1 Model: 7122 Serial #: Proofer -" at bounding box center [888, 411] width 437 height 132
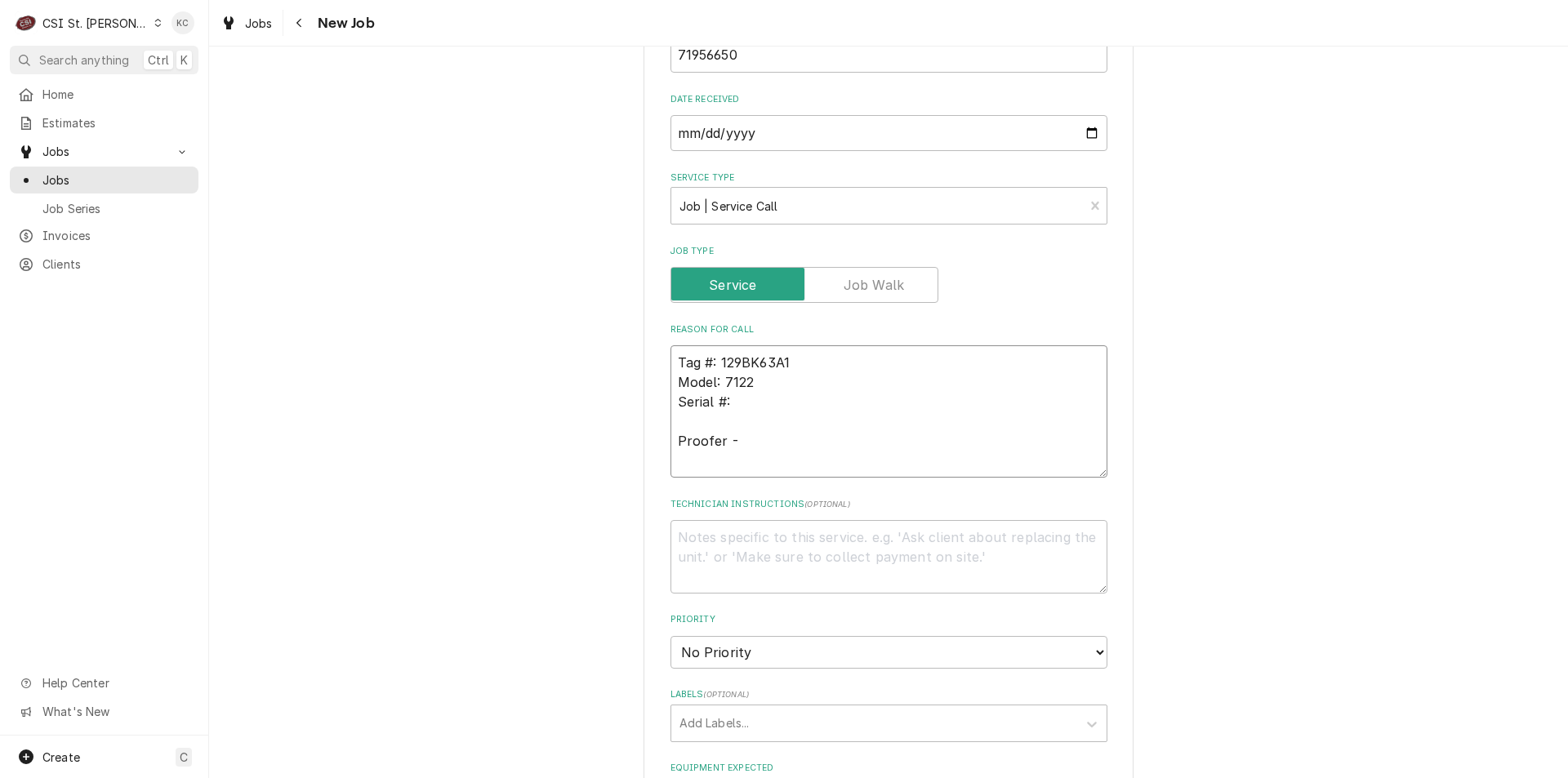
paste textarea "its taking way too long to proof our items. something is going out"
type textarea "x"
type textarea "Tag #: 129BK63A1 Model: 7122 Serial #: Proofer - its taking way too long to pro…"
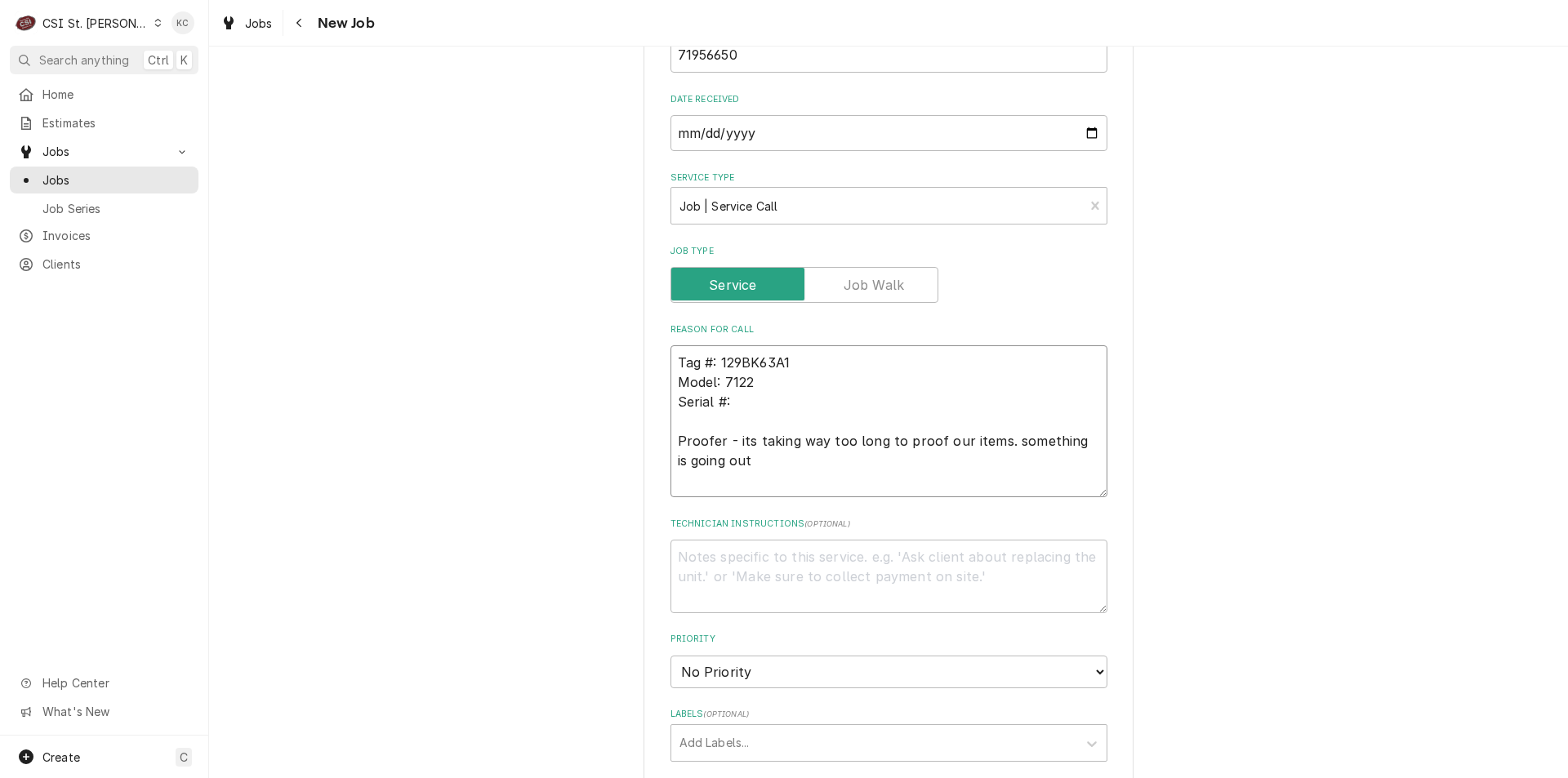
type textarea "x"
type textarea "Tag #: 129BK63A1 Model: 7122 Serial #: Proofer - its taking way too long to pro…"
click at [756, 560] on textarea "Technician Instructions ( optional )" at bounding box center [888, 576] width 437 height 73
click at [689, 565] on textarea "Technician Instructions ( optional )" at bounding box center [888, 576] width 437 height 73
paste textarea "Jeanne Kovath"
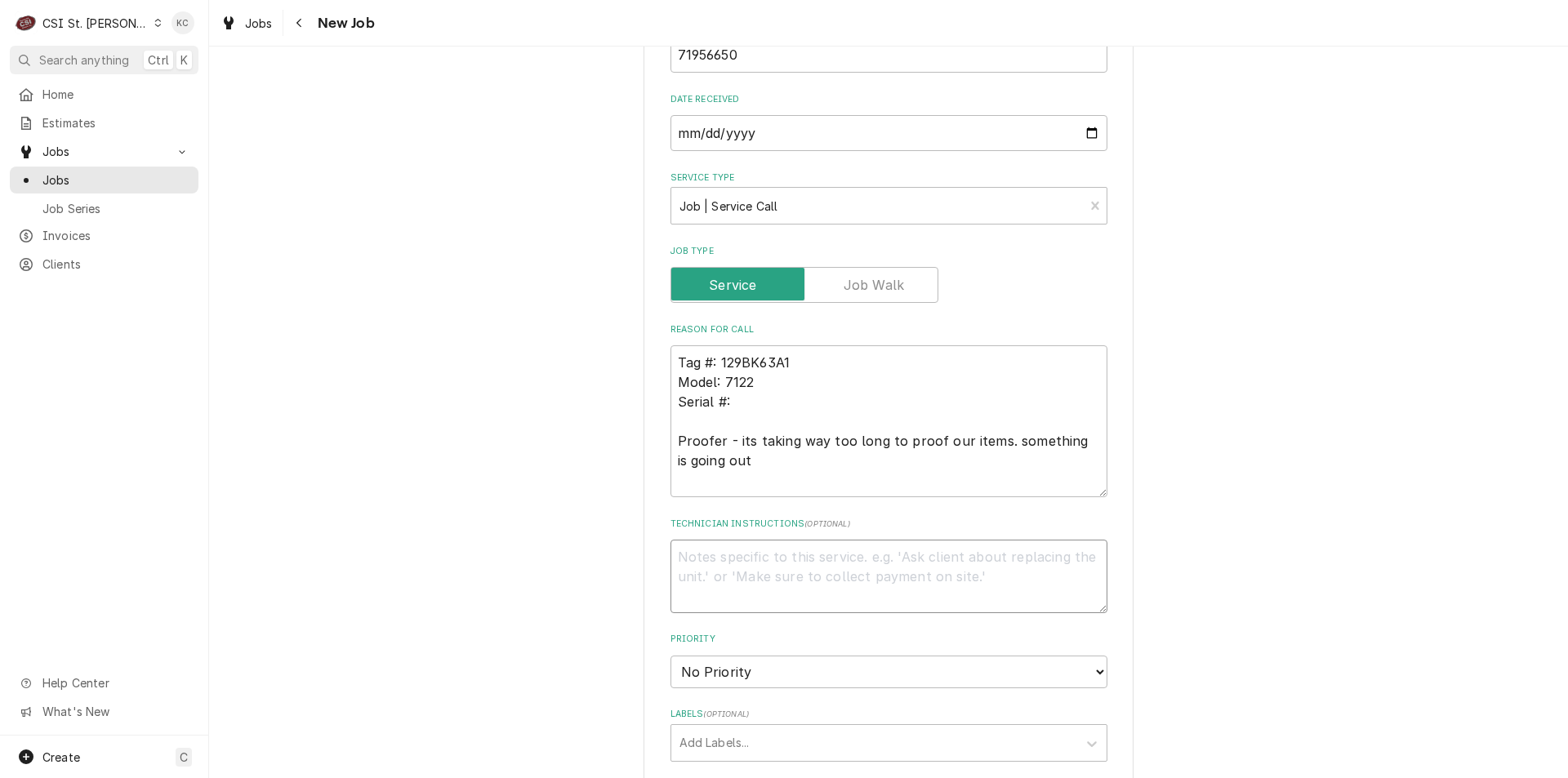
type textarea "x"
type textarea "Jeanne Kovath"
type textarea "x"
type textarea "Jeanne Kovath -"
type textarea "x"
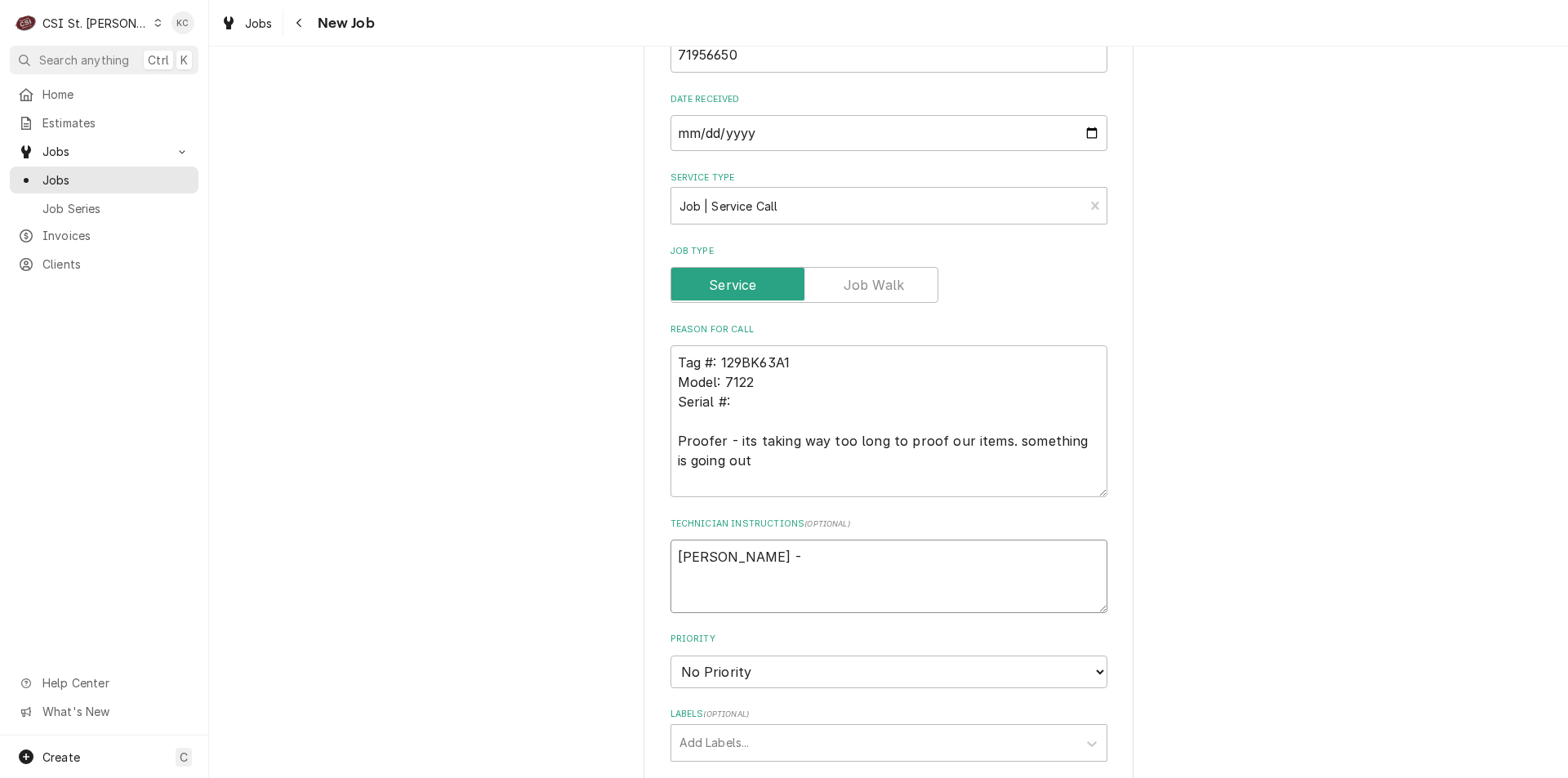
type textarea "Jeanne Kovath -"
type textarea "x"
type textarea "Jeanne Kovath - 6"
type textarea "x"
type textarea "Jeanne Kovath - 63"
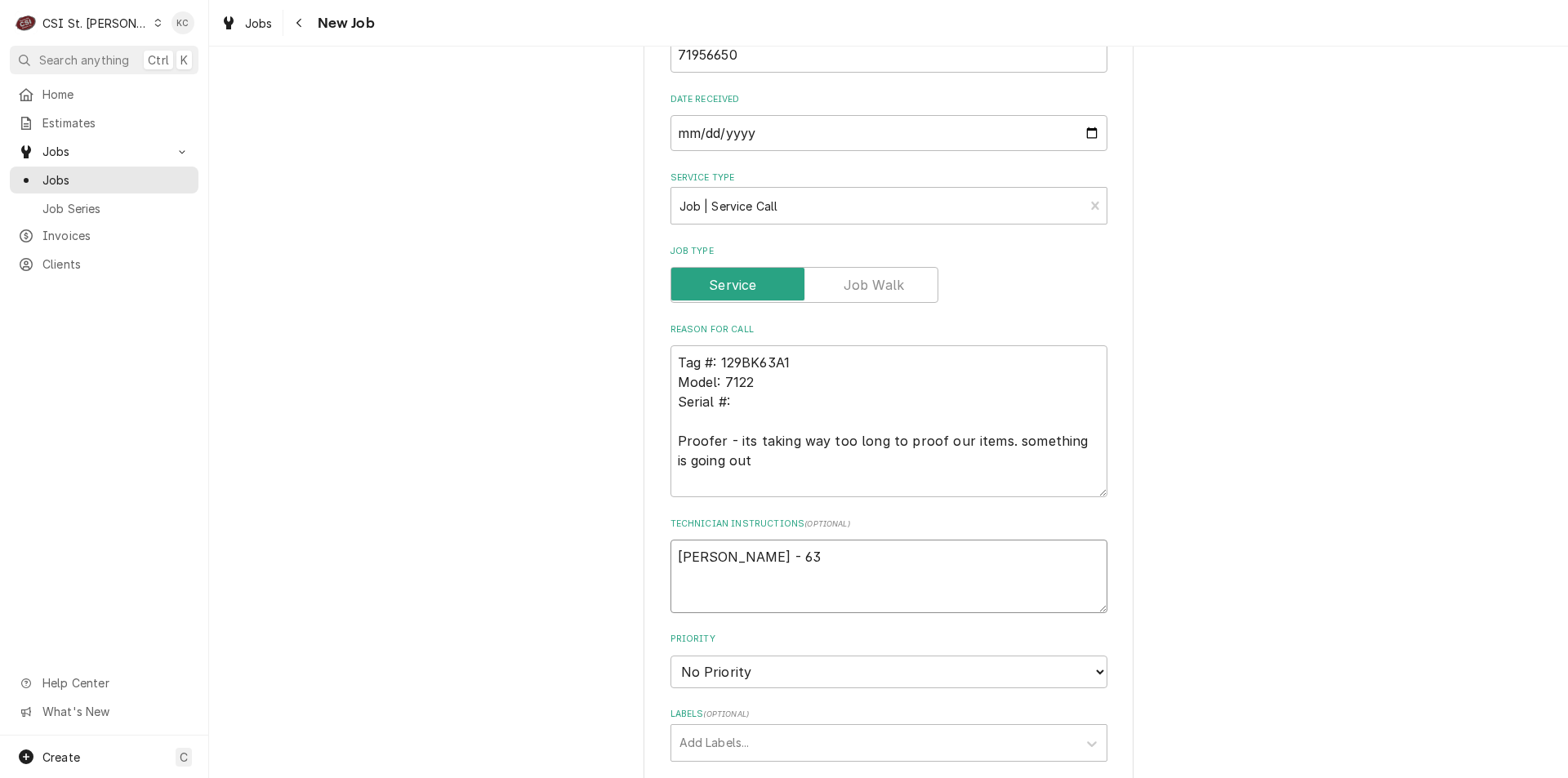
type textarea "x"
type textarea "Jeanne Kovath - 636"
type textarea "x"
type textarea "Jeanne Kovath - 636"
type textarea "x"
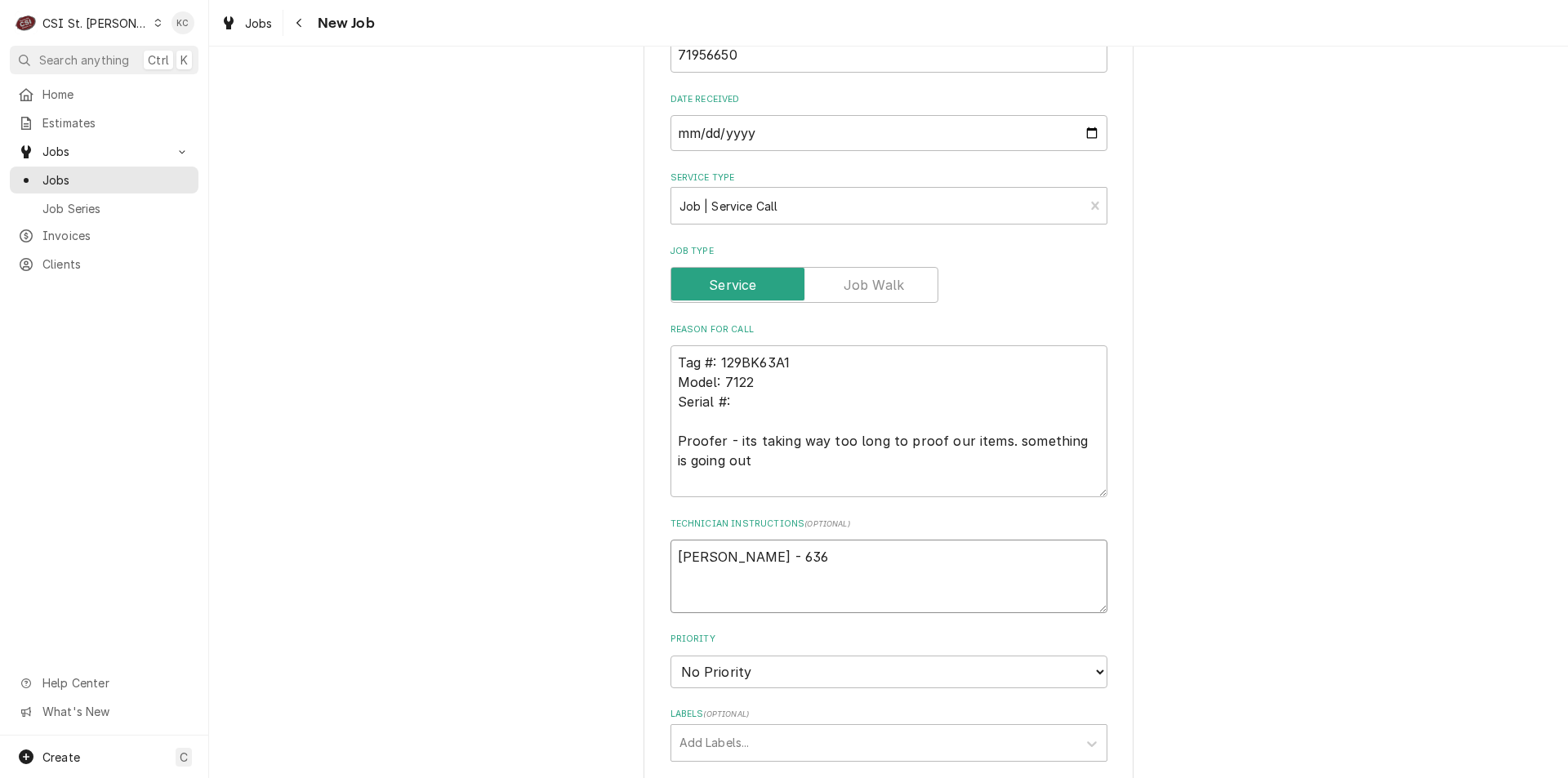
type textarea "Jeanne Kovath - 636 9"
type textarea "x"
type textarea "Jeanne Kovath - 636 97"
type textarea "x"
type textarea "Jeanne Kovath - 636 978"
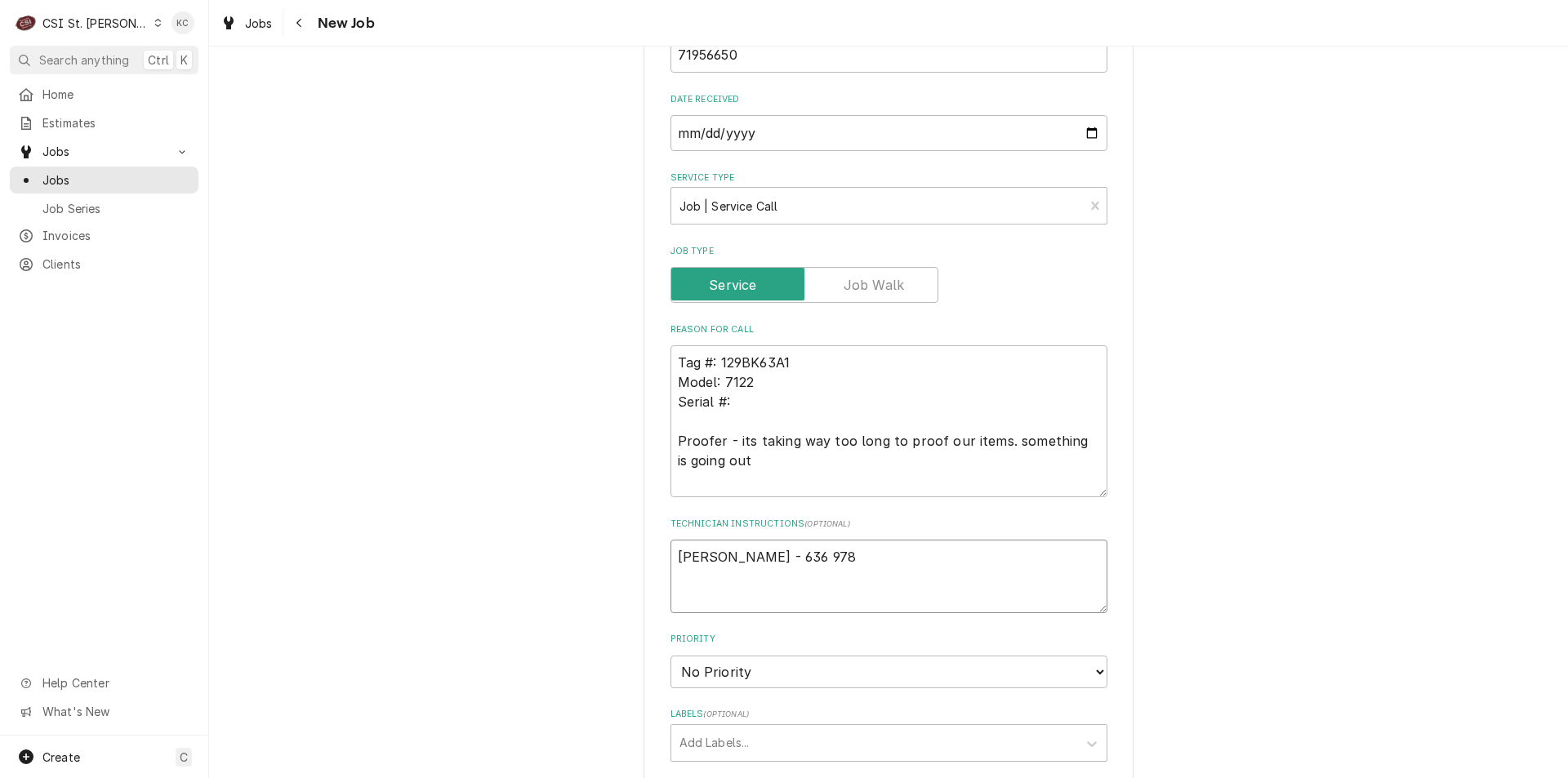
type textarea "x"
type textarea "Jeanne Kovath - 636 978-"
type textarea "x"
type textarea "Jeanne Kovath - 636 978-3"
type textarea "x"
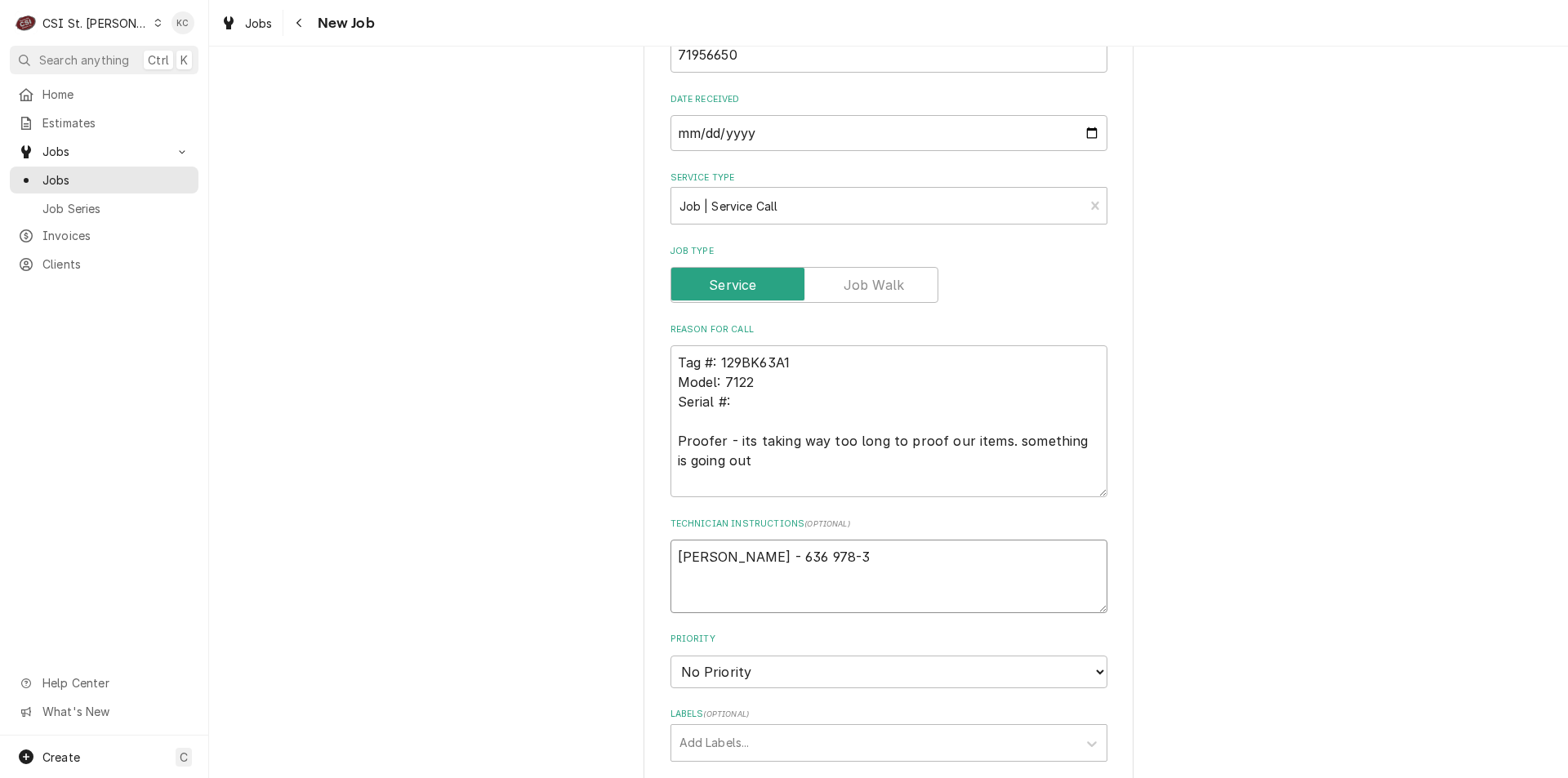
type textarea "Jeanne Kovath - 636 978-35"
type textarea "x"
type textarea "Jeanne Kovath - 636 978-356"
type textarea "x"
type textarea "Jeanne Kovath - 636 978-3566"
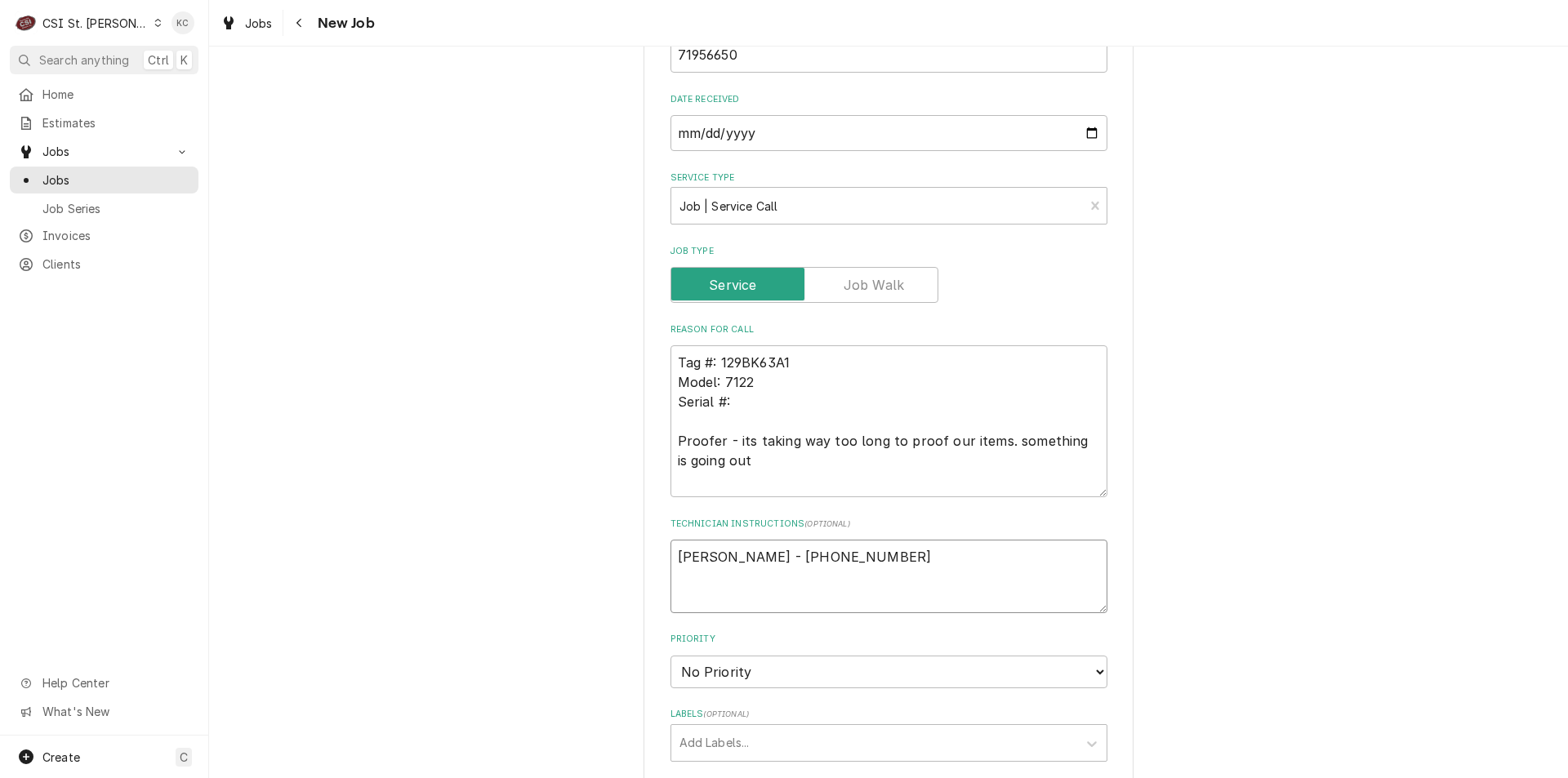
type textarea "x"
type textarea "Jeanne Kovath - 636 978-3566"
type textarea "x"
type textarea "Jeanne Kovath - 636 978-3566"
type textarea "x"
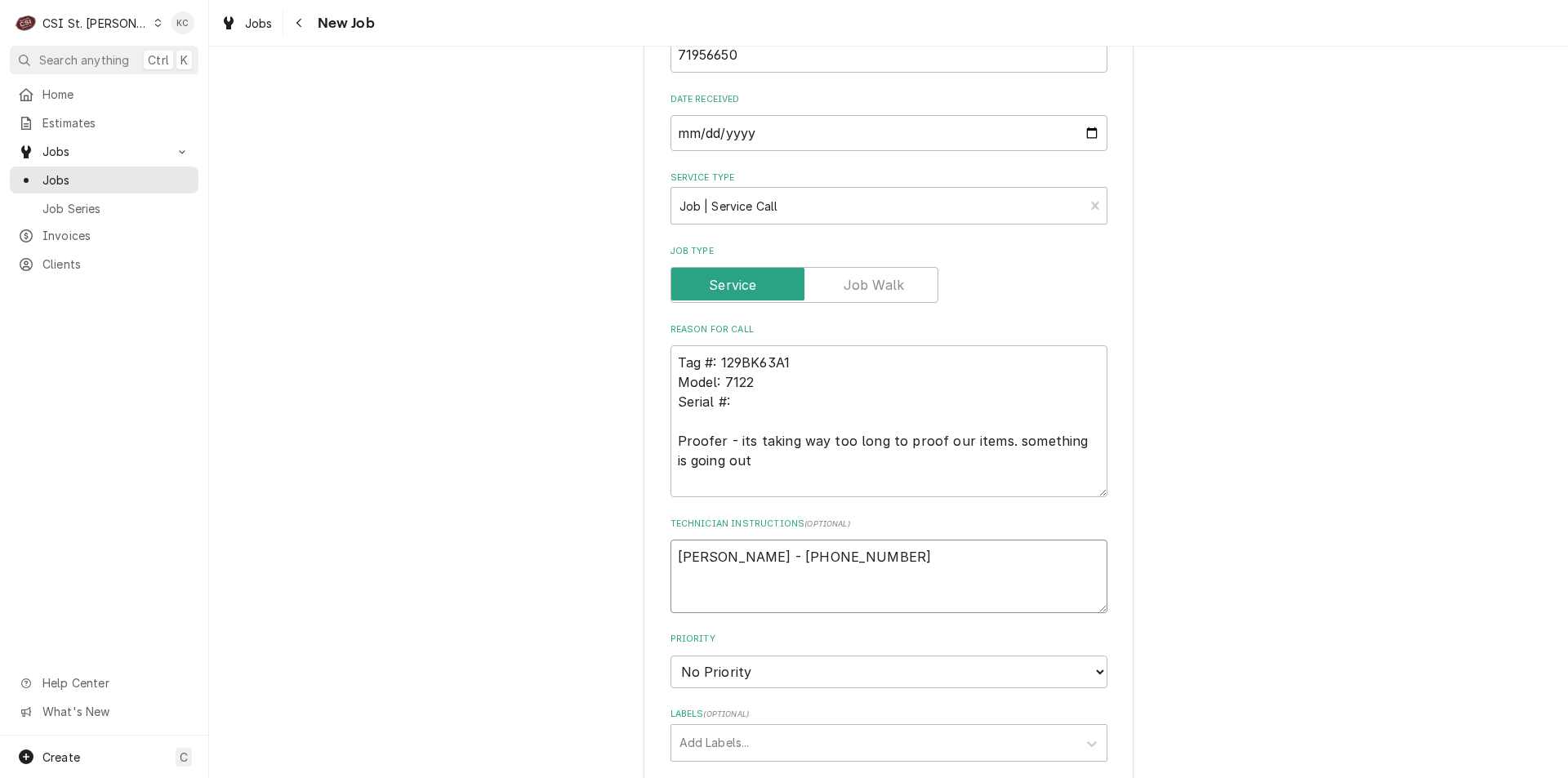
type textarea "Jeanne Kovath - 636 978-3566 6"
type textarea "x"
type textarea "Jeanne Kovath - 636 978-3566 6a"
type textarea "x"
type textarea "Jeanne Kovath - 636 978-3566 6am"
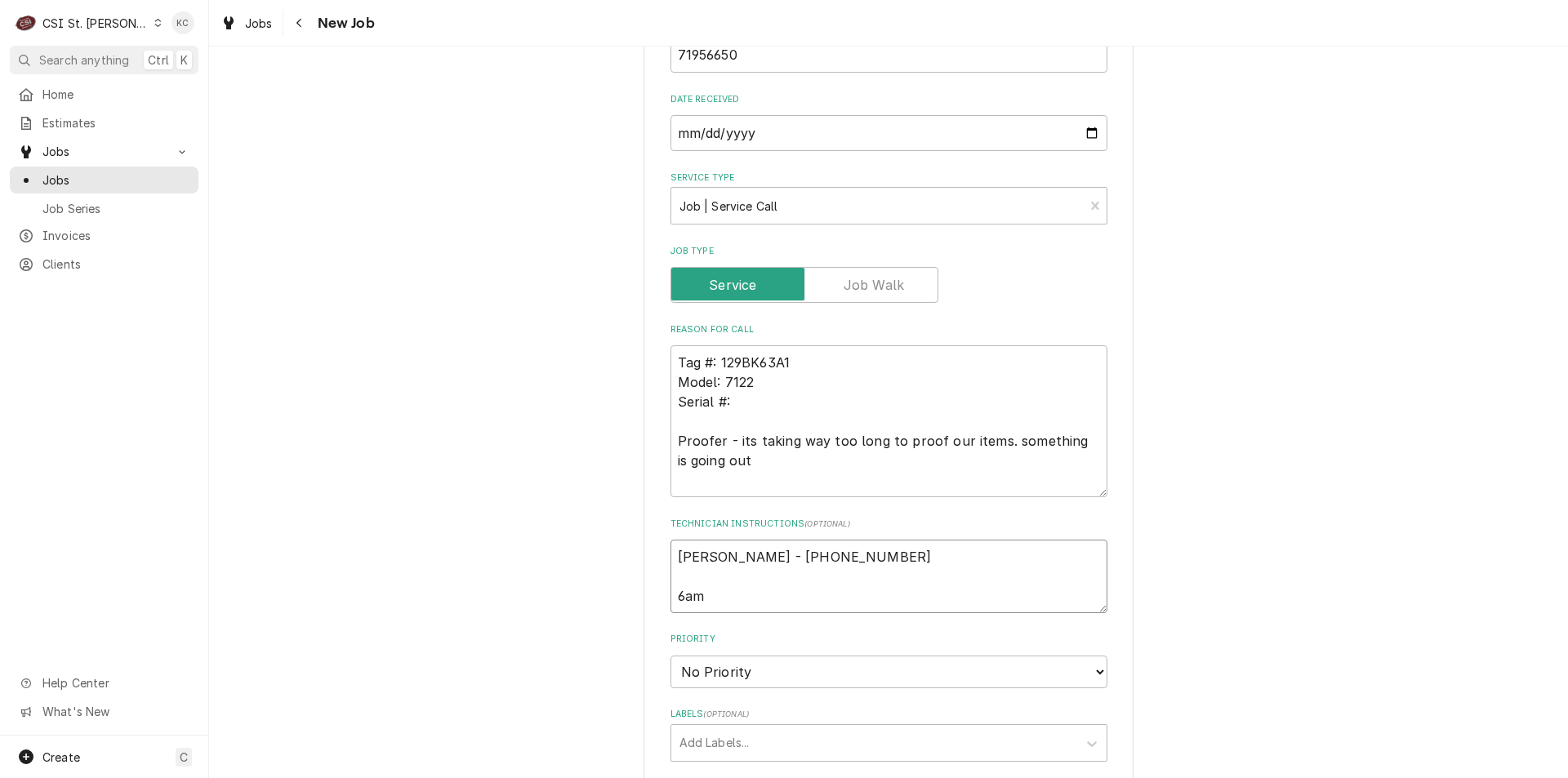
type textarea "x"
type textarea "Jeanne Kovath - 636 978-3566 6am"
type textarea "x"
type textarea "Jeanne Kovath - 636 978-3566 6am -"
type textarea "x"
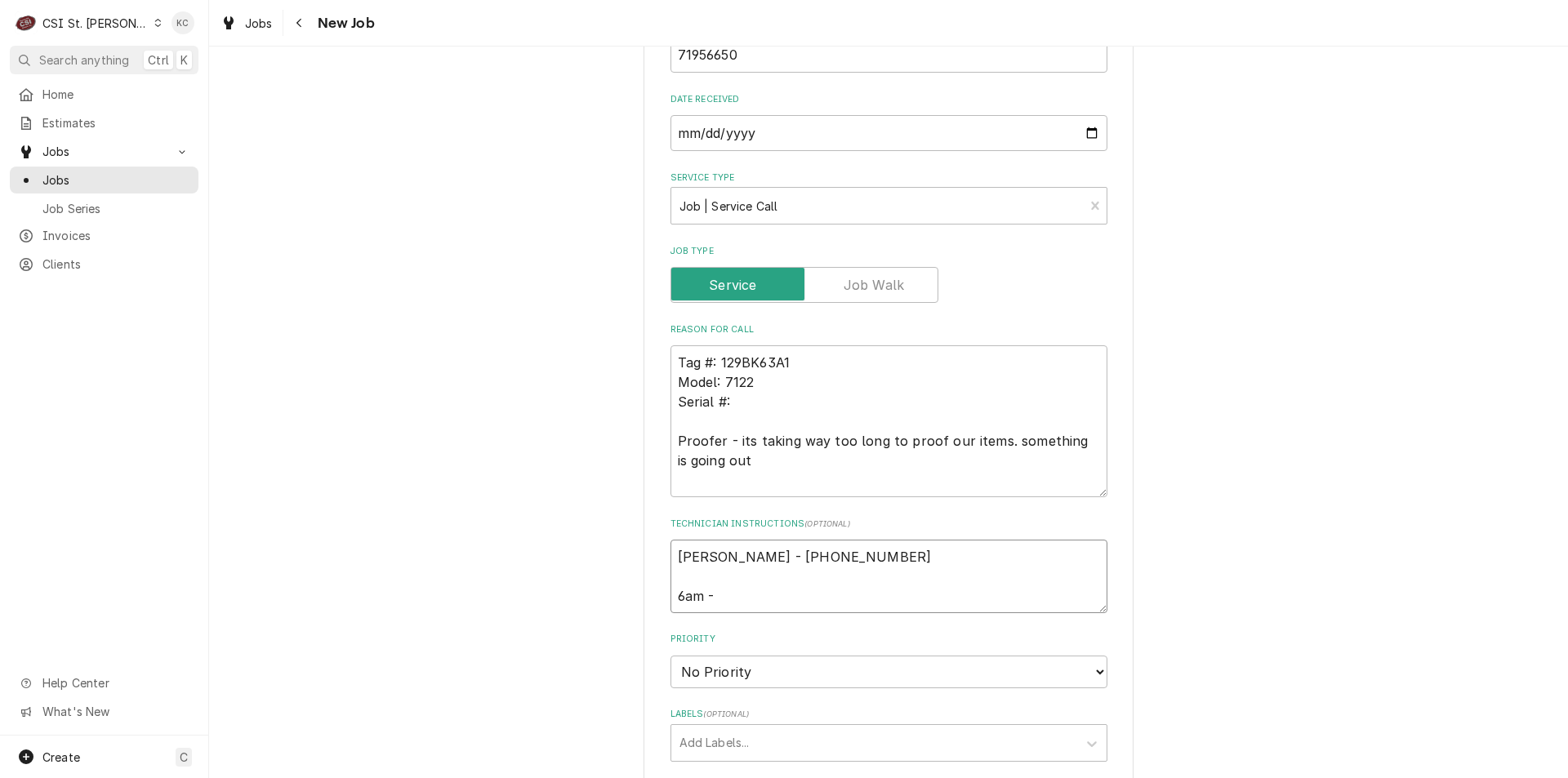
type textarea "Jeanne Kovath - 636 978-3566 6am -"
type textarea "x"
type textarea "Jeanne Kovath - 636 978-3566 6am - 1"
type textarea "x"
type textarea "Jeanne Kovath - 636 978-3566 6am - 10"
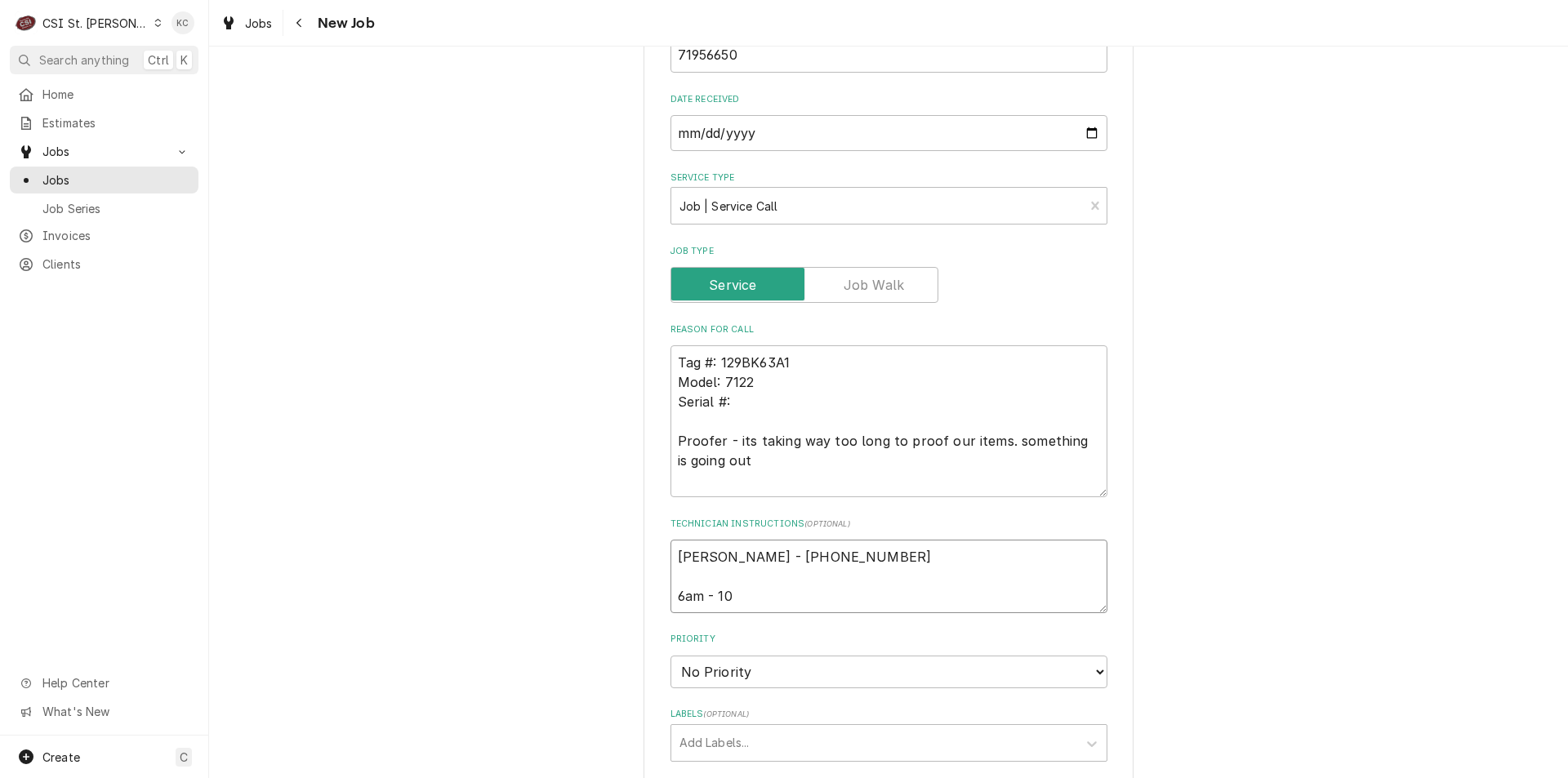
type textarea "x"
type textarea "Jeanne Kovath - 636 978-3566 6am - 10p"
type textarea "x"
type textarea "Jeanne Kovath - 636 978-3566 6am - 10pm"
type textarea "x"
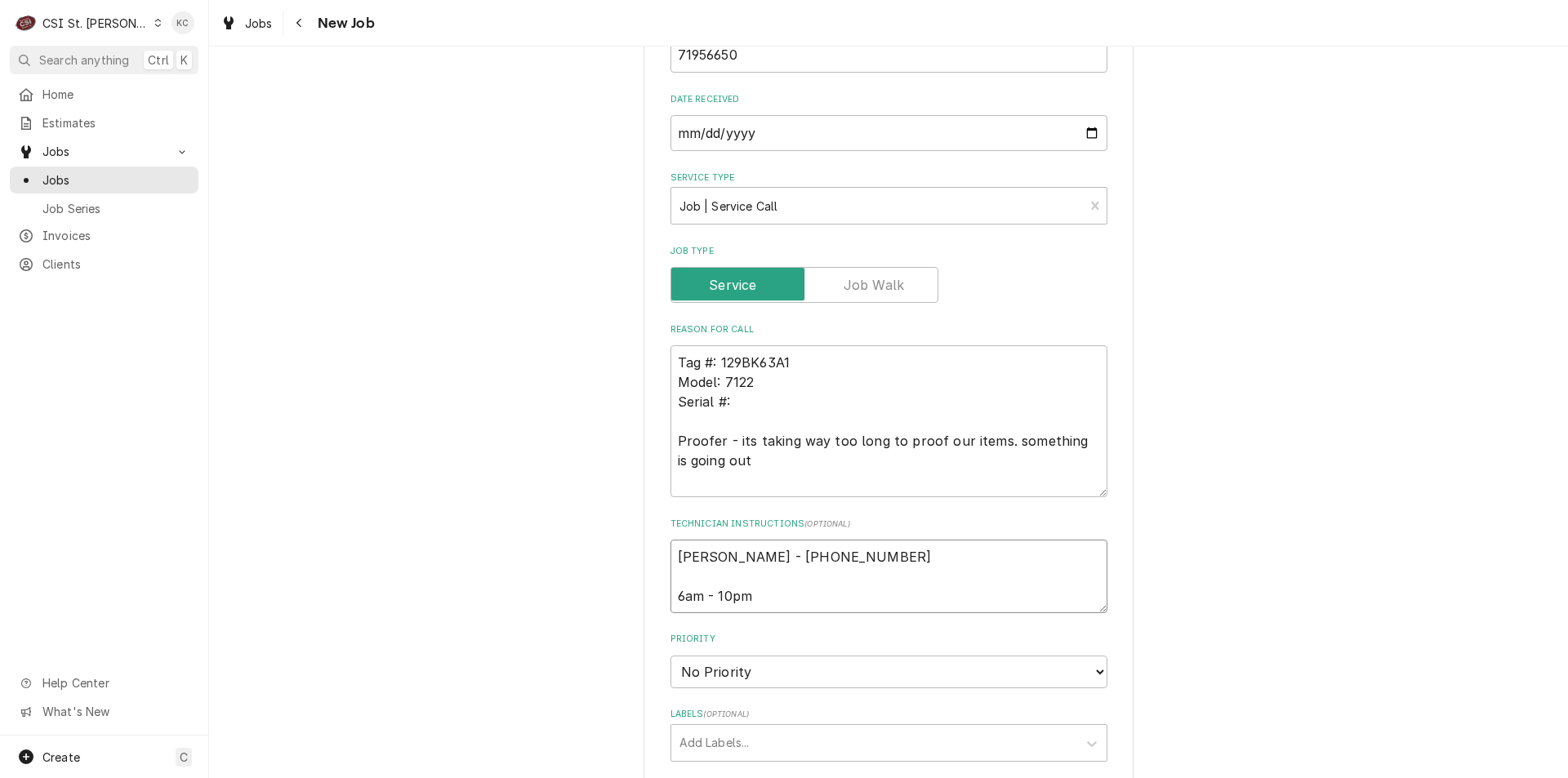
type textarea "Jeanne Kovath - 636 978-3566 6am - 10pm"
type textarea "x"
type textarea "Jeanne Kovath - 636 978-3566 6am - 10pm"
type textarea "x"
type textarea "Jeanne Kovath - 636 978-3566 6am - 10pm"
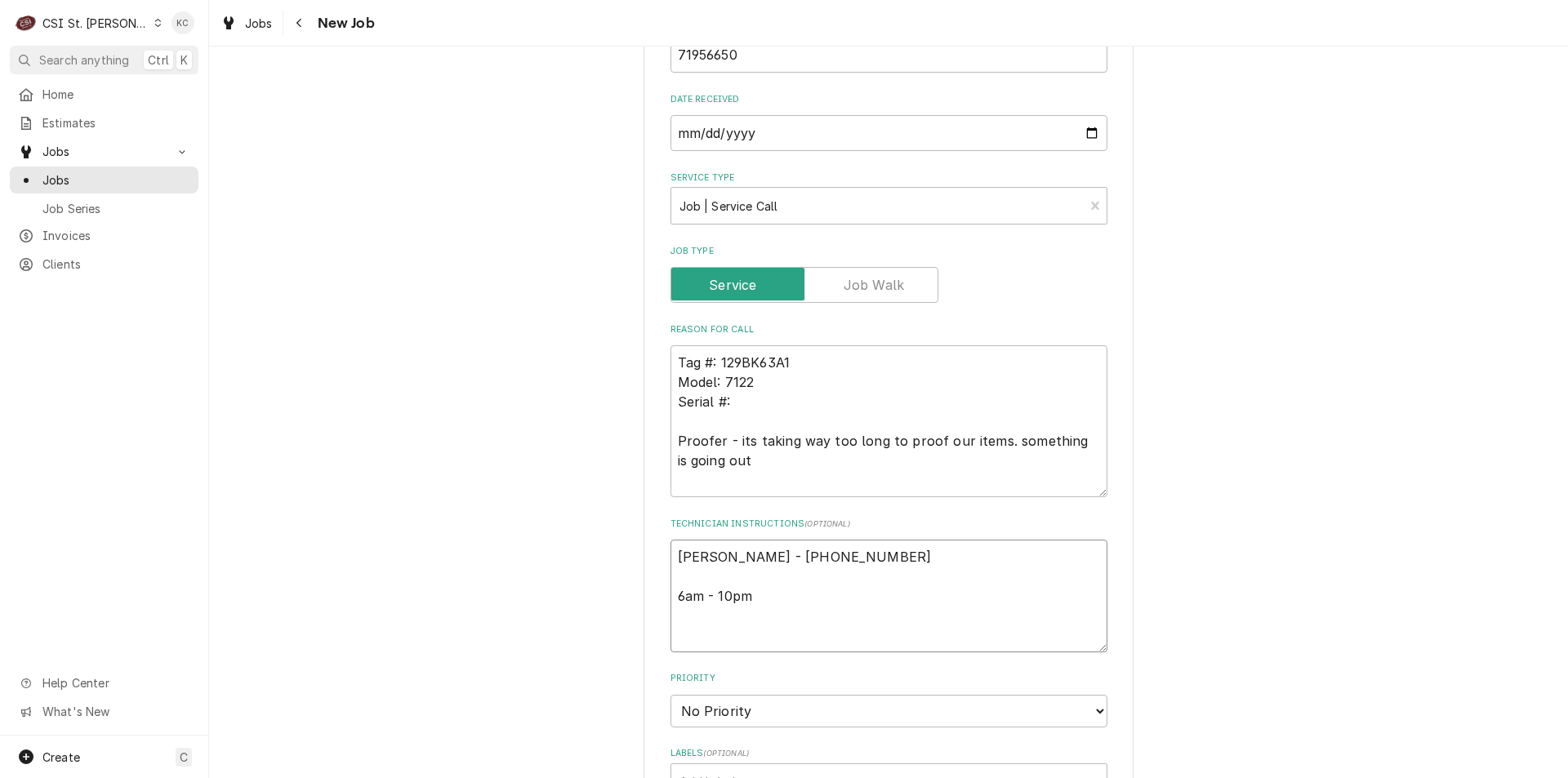
type textarea "x"
type textarea "Jeanne Kovath - 636 978-3566 6am - 10pm L"
type textarea "x"
type textarea "Jeanne Kovath - 636 978-3566 6am - 10pm Loc"
type textarea "x"
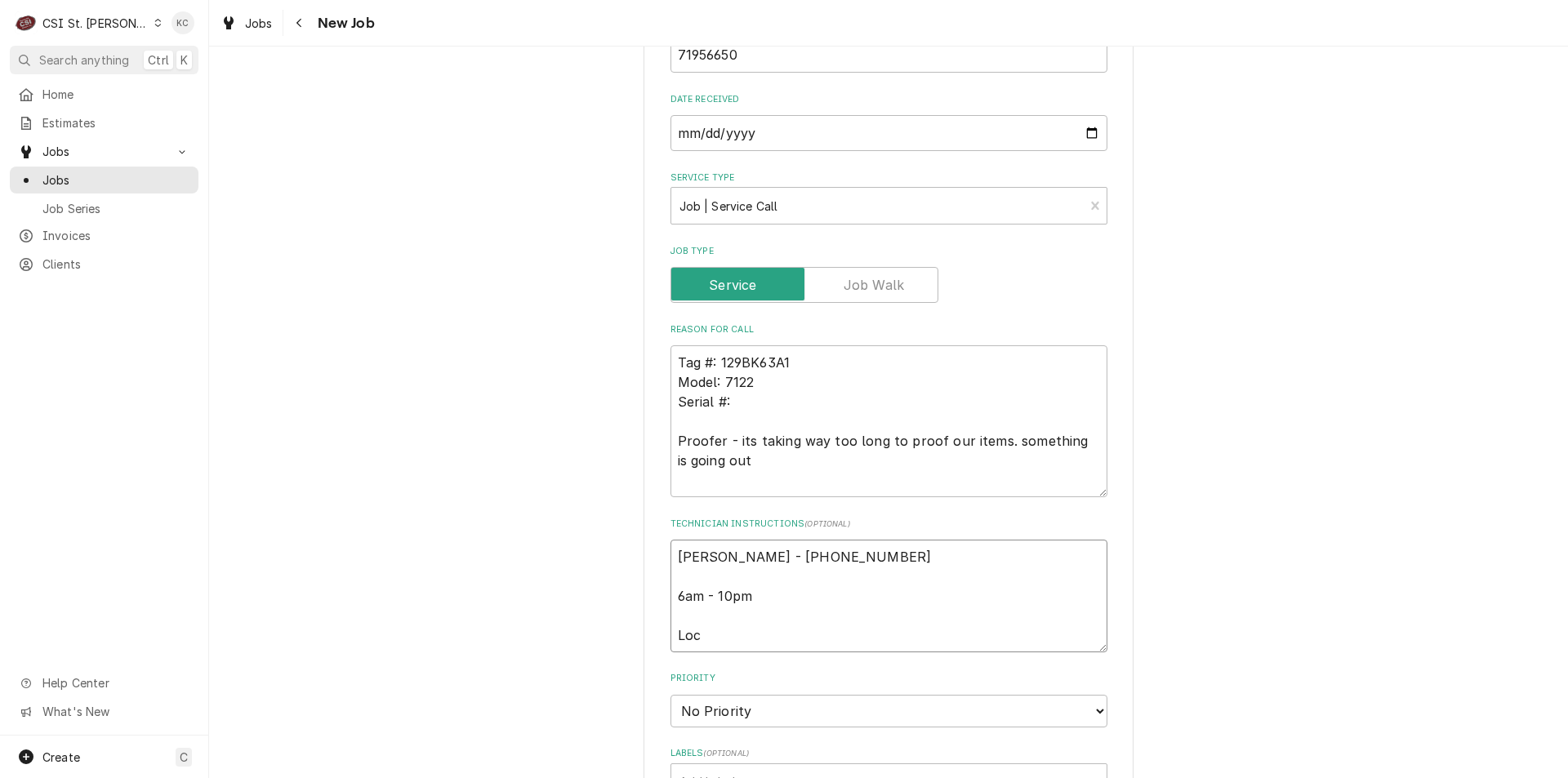
type textarea "Jeanne Kovath - 636 978-3566 6am - 10pm Loca"
type textarea "x"
type textarea "Jeanne Kovath - 636 978-3566 6am - 10pm Locat"
type textarea "x"
type textarea "Jeanne Kovath - 636 978-3566 6am - 10pm Locate"
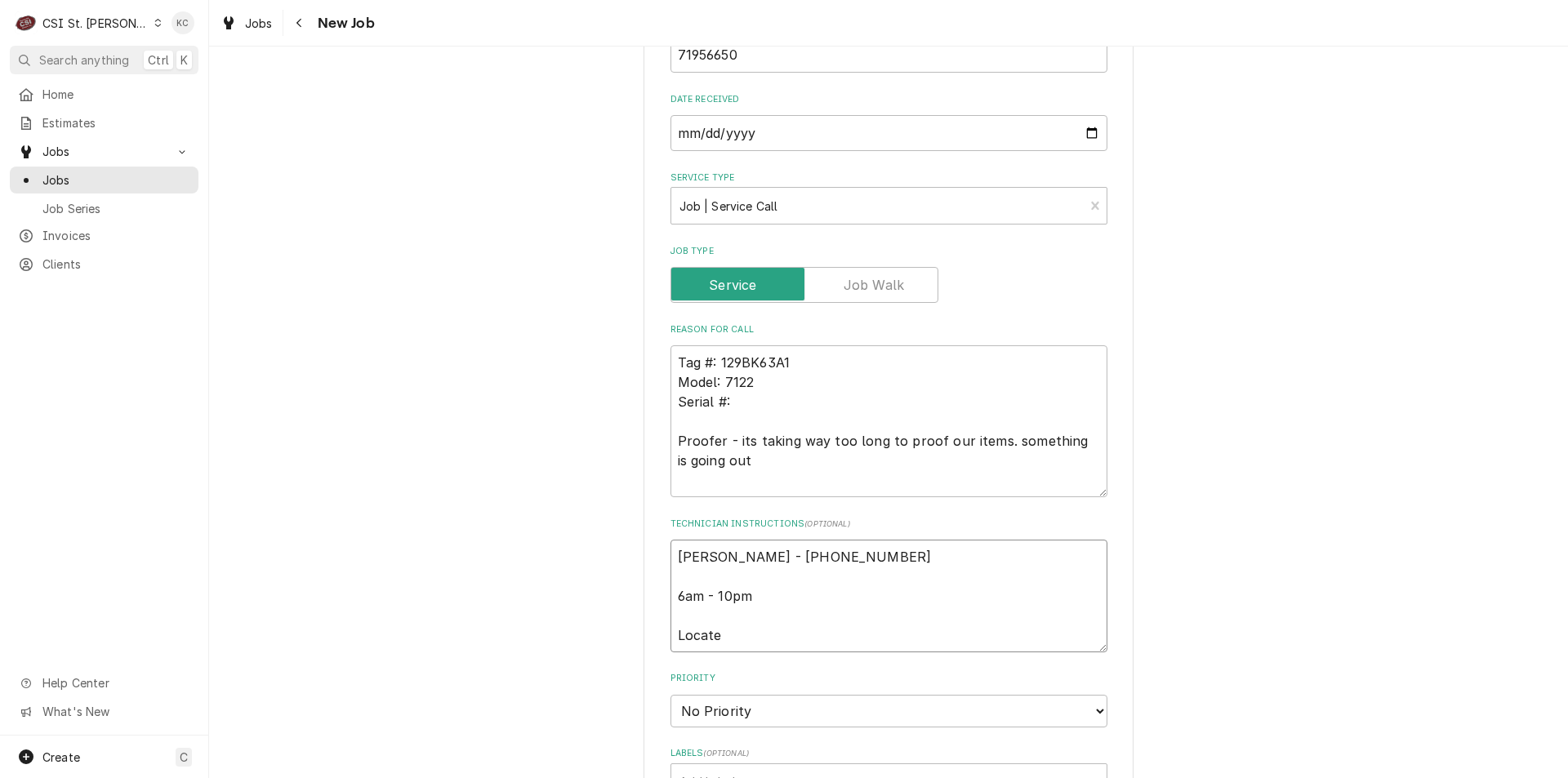
type textarea "x"
type textarea "Jeanne Kovath - 636 978-3566 6am - 10pm Located"
type textarea "x"
type textarea "Jeanne Kovath - 636 978-3566 6am - 10pm Located"
type textarea "x"
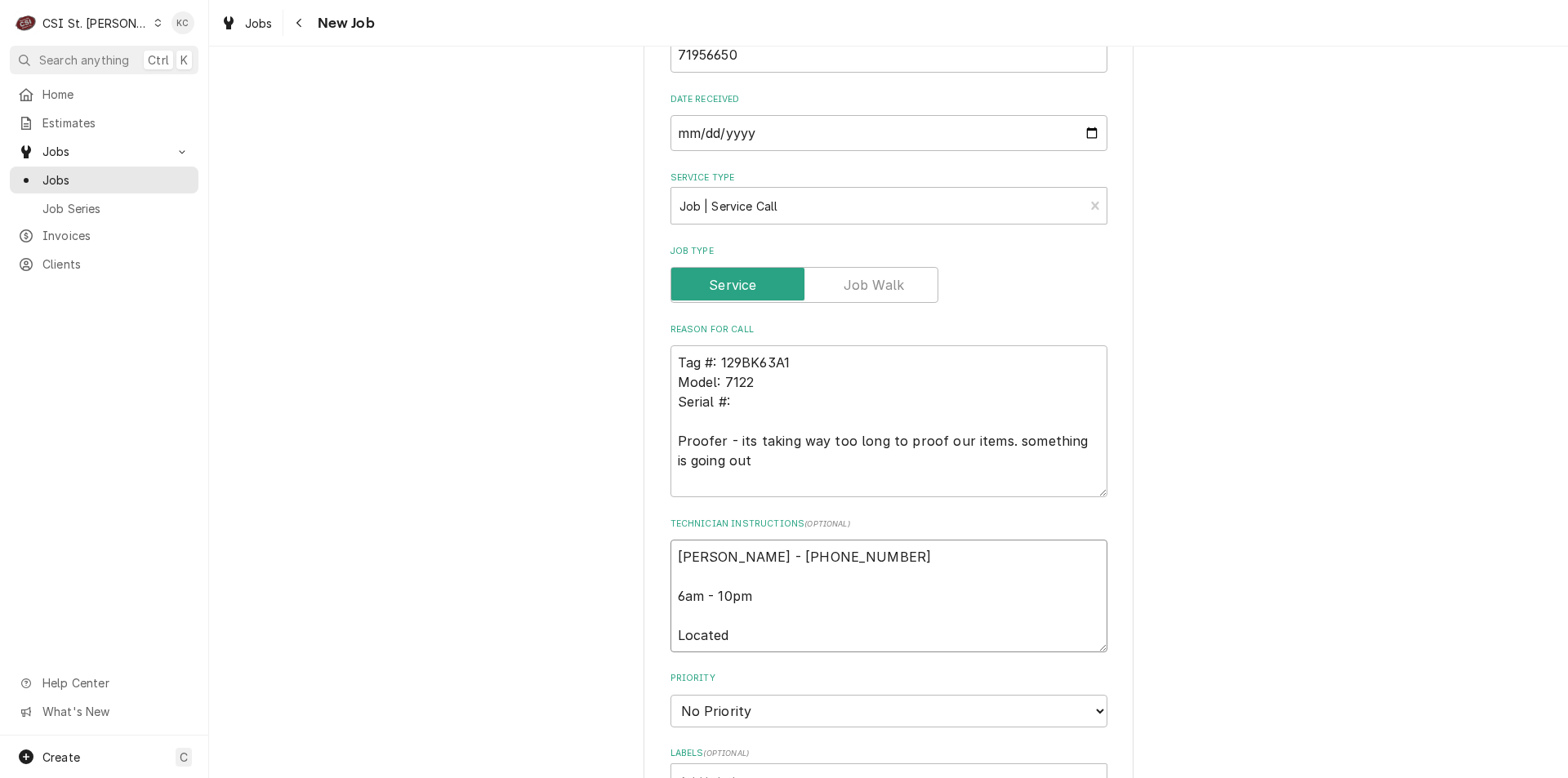
type textarea "Jeanne Kovath - 636 978-3566 6am - 10pm Located i"
type textarea "x"
type textarea "Jeanne Kovath - 636 978-3566 6am - 10pm Located in"
type textarea "x"
type textarea "Jeanne Kovath - 636 978-3566 6am - 10pm Located in"
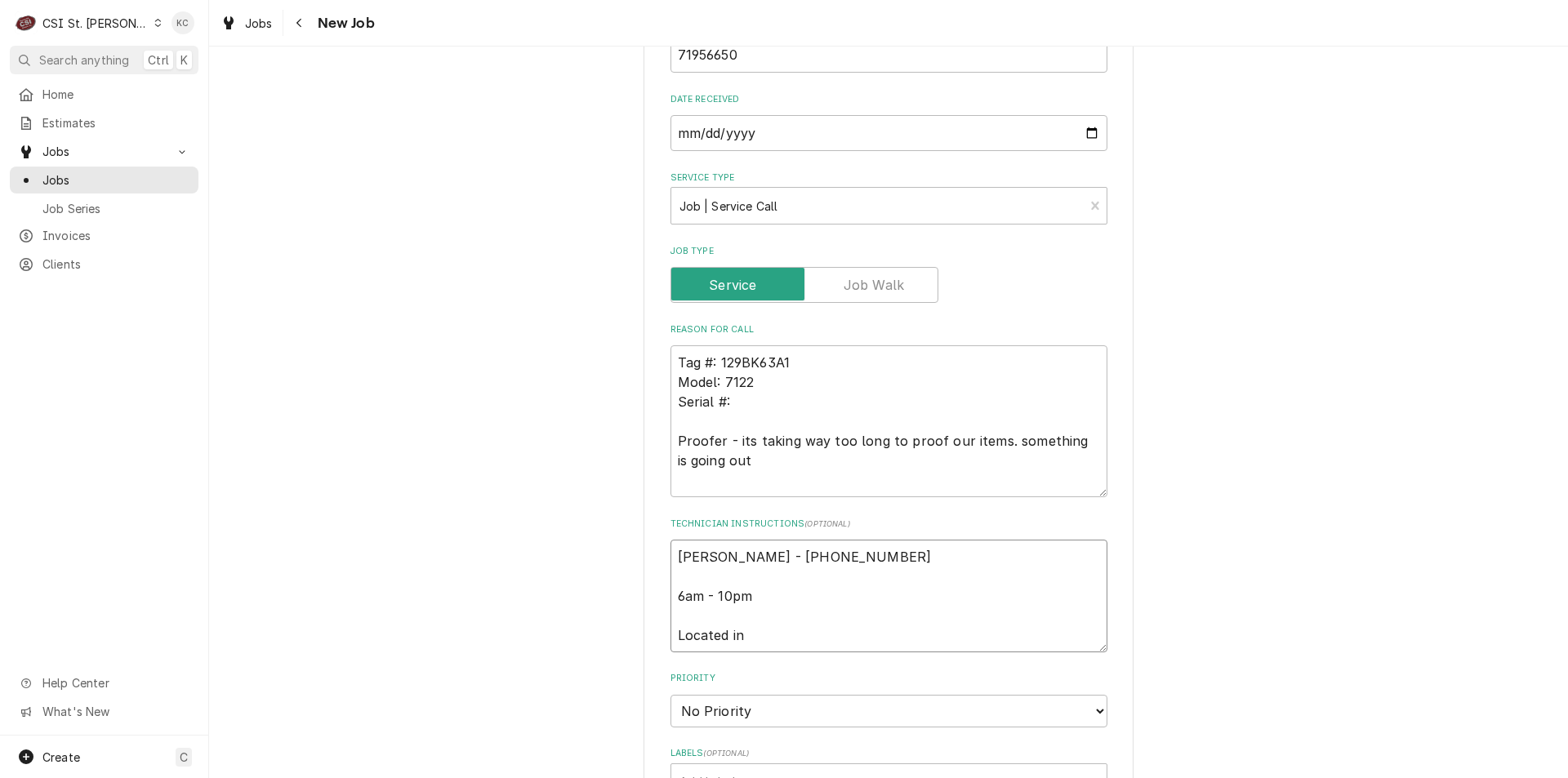
type textarea "x"
type textarea "Jeanne Kovath - 636 978-3566 6am - 10pm Located in B"
type textarea "x"
type textarea "Jeanne Kovath - 636 978-3566 6am - 10pm Located in Ba"
type textarea "x"
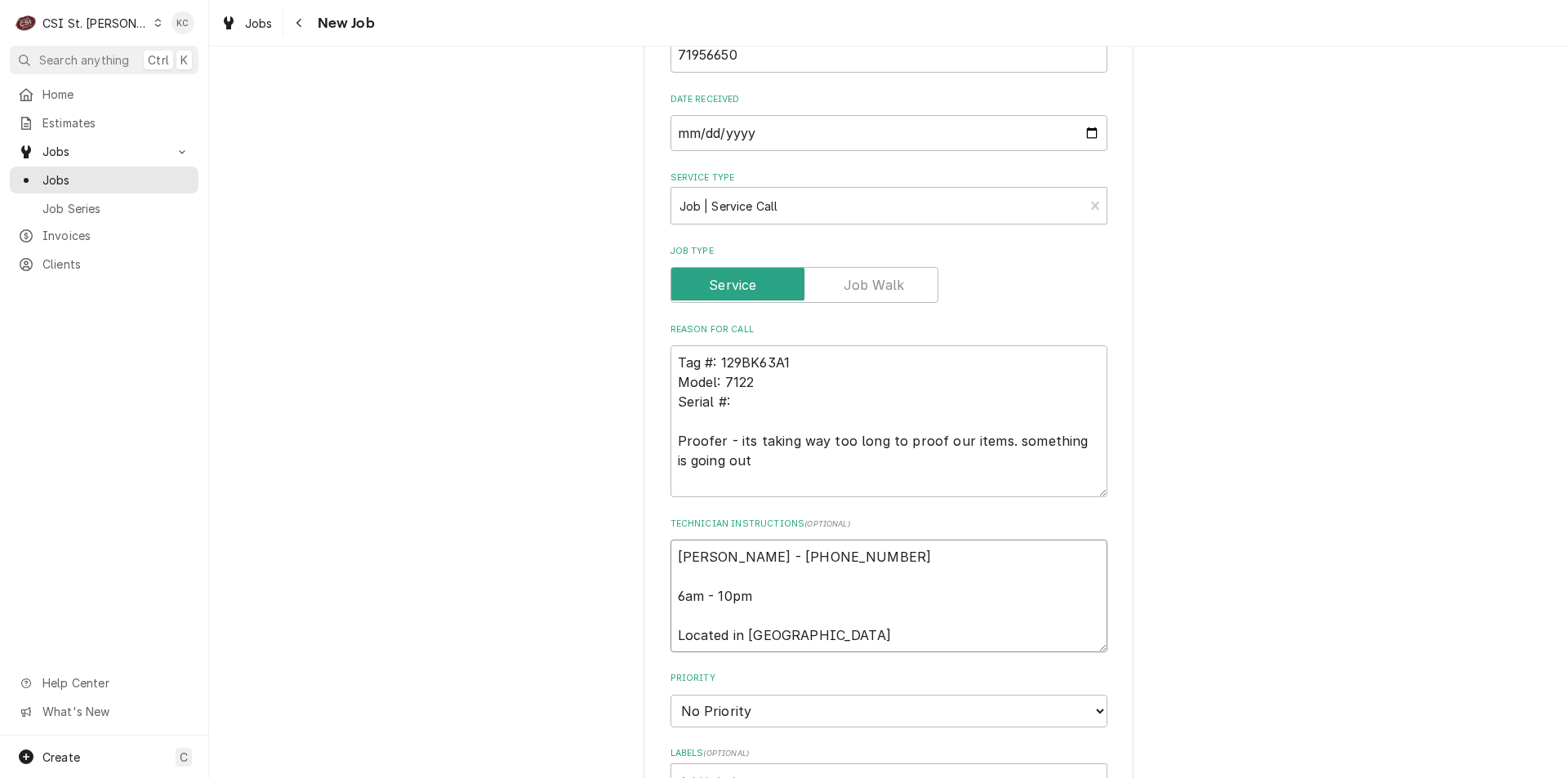
type textarea "Jeanne Kovath - 636 978-3566 6am - 10pm Located in Bak"
type textarea "x"
type textarea "Jeanne Kovath - 636 978-3566 6am - 10pm Located in Bake"
type textarea "x"
type textarea "Jeanne Kovath - 636 978-3566 6am - 10pm Located in Baker"
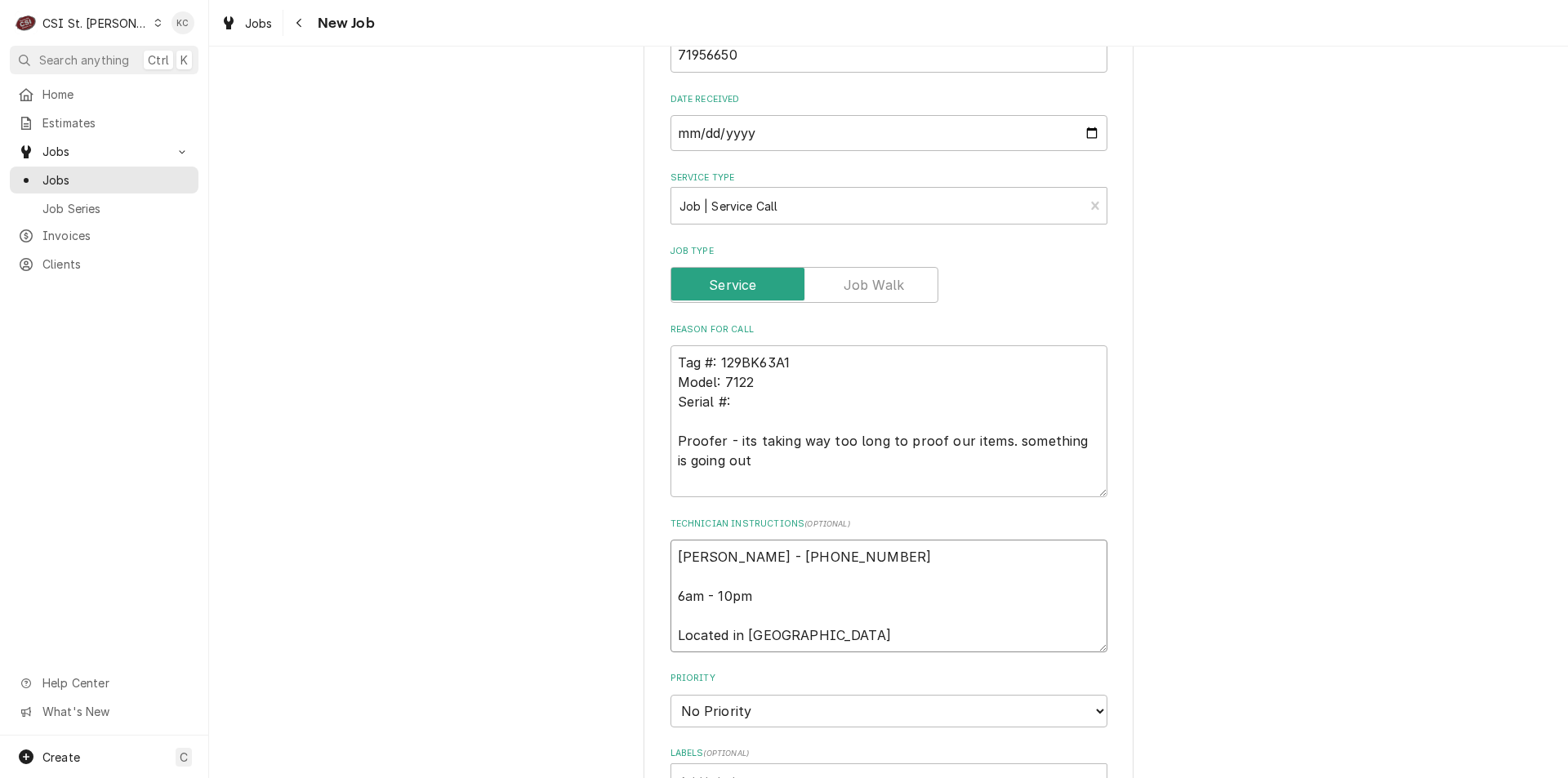
type textarea "x"
type textarea "Jeanne Kovath - 636 978-3566 6am - 10pm Located in Bakery"
type textarea "x"
type textarea "Jeanne Kovath - 636 978-3566 6am - 10pm Located in Bakery"
type textarea "x"
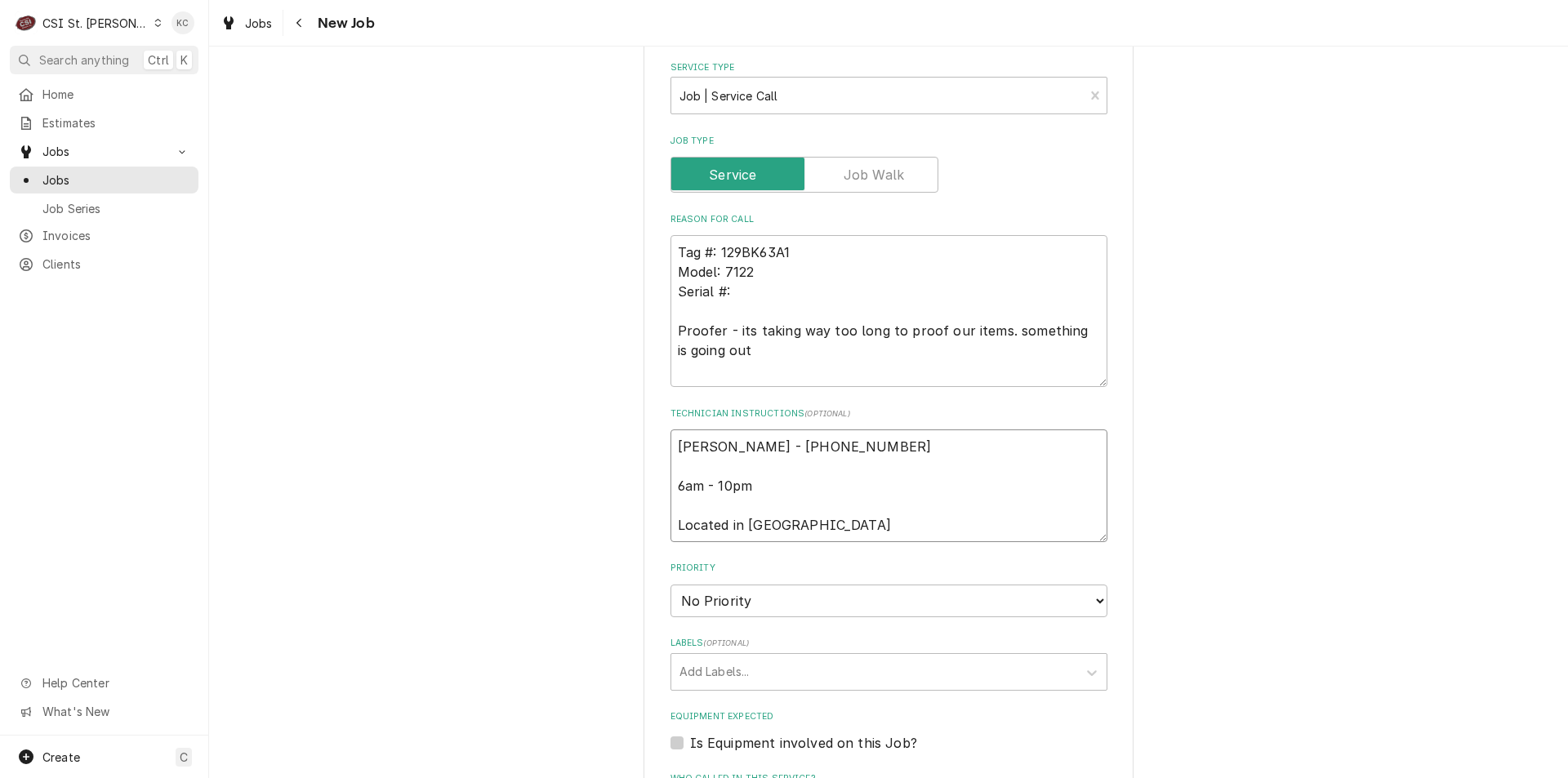
scroll to position [898, 0]
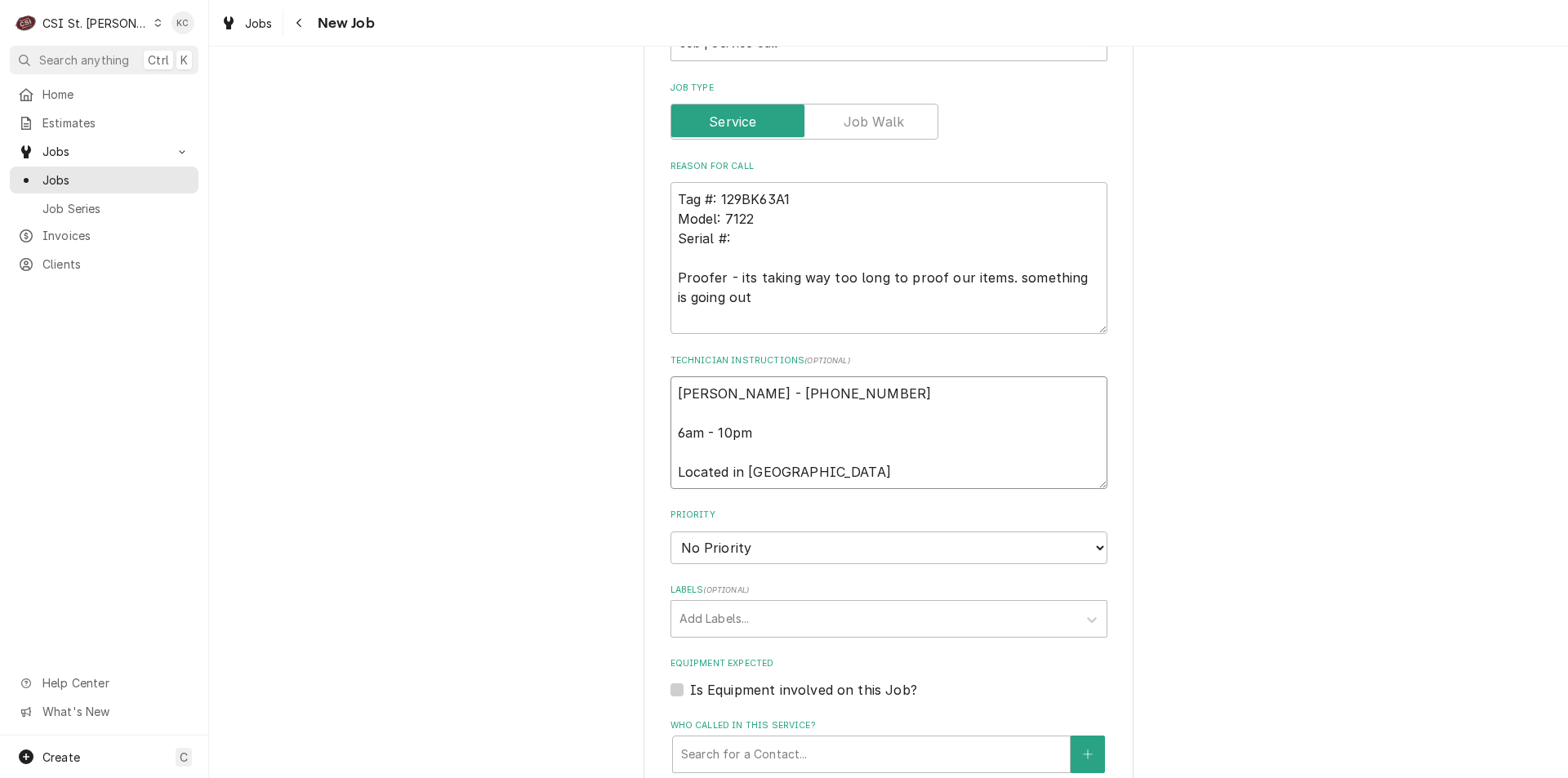
type textarea "Jeanne Kovath - 636 978-3566 6am - 10pm Located in Bakery"
click at [710, 559] on select "No Priority Urgent High Medium Low" at bounding box center [888, 547] width 437 height 32
select select "4"
click at [670, 531] on select "No Priority Urgent High Medium Low" at bounding box center [888, 547] width 437 height 32
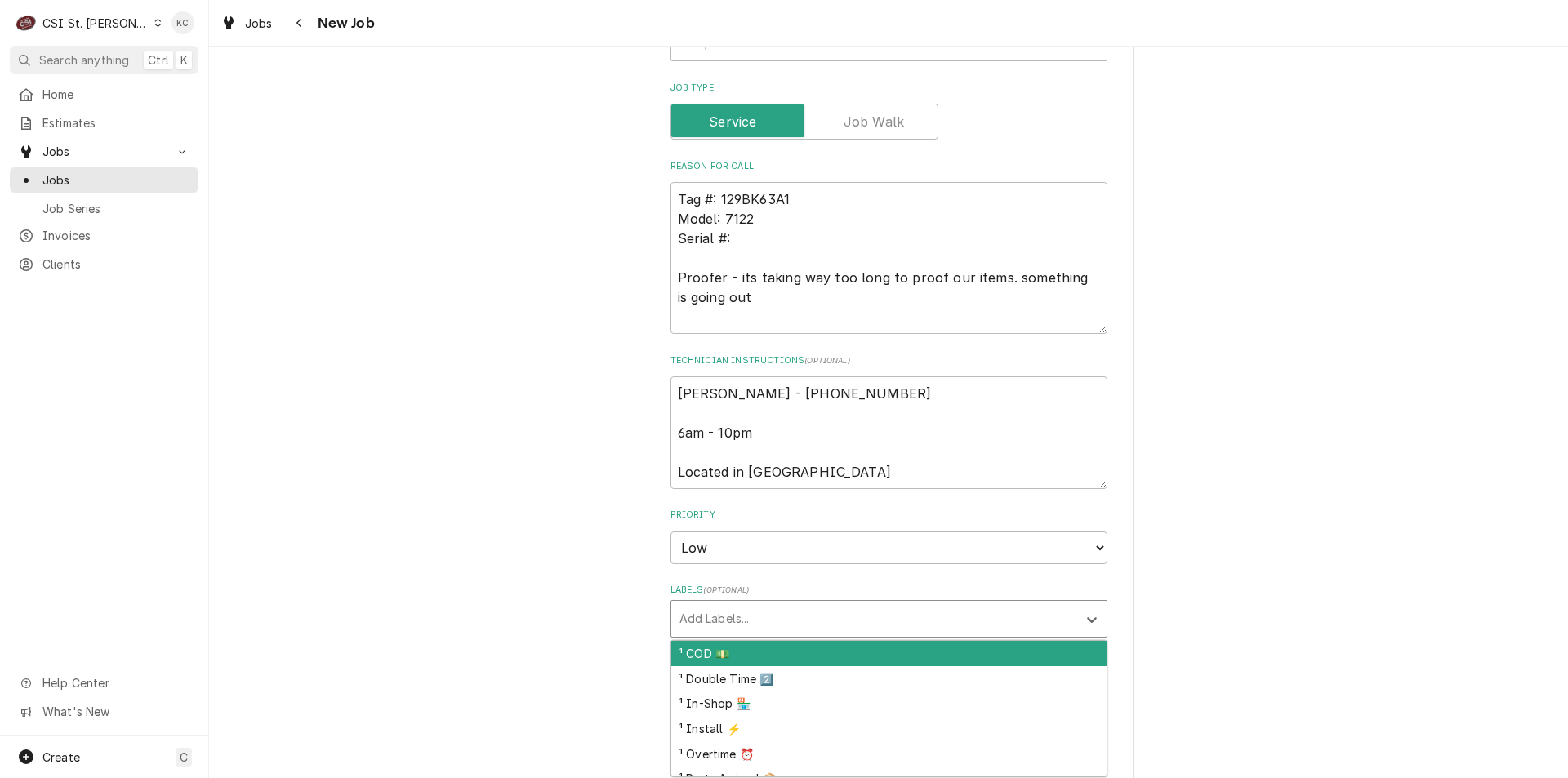
click at [719, 607] on div "Labels" at bounding box center [874, 619] width 389 height 29
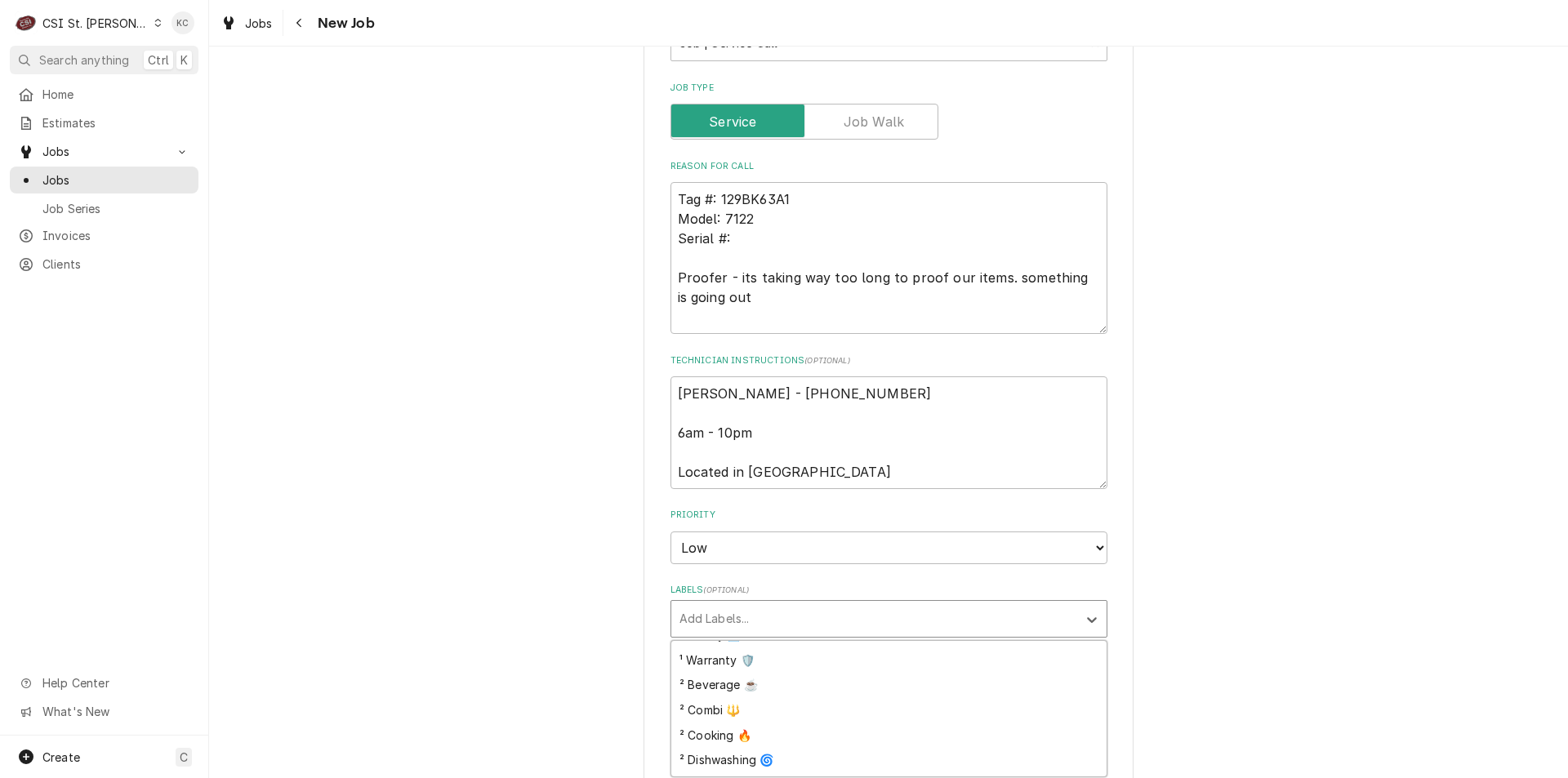
scroll to position [245, 0]
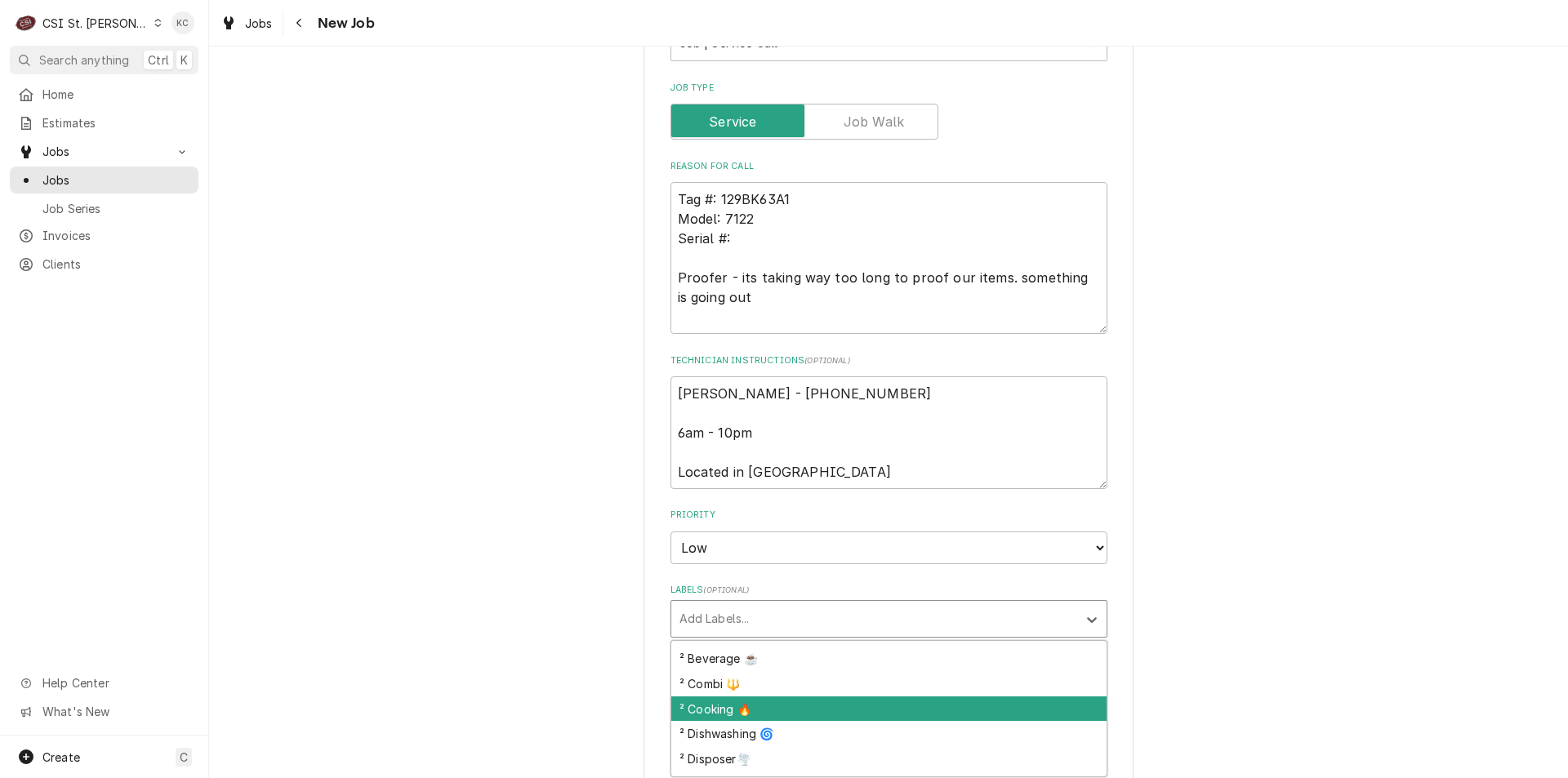
click at [715, 716] on div "² Cooking 🔥" at bounding box center [888, 709] width 436 height 26
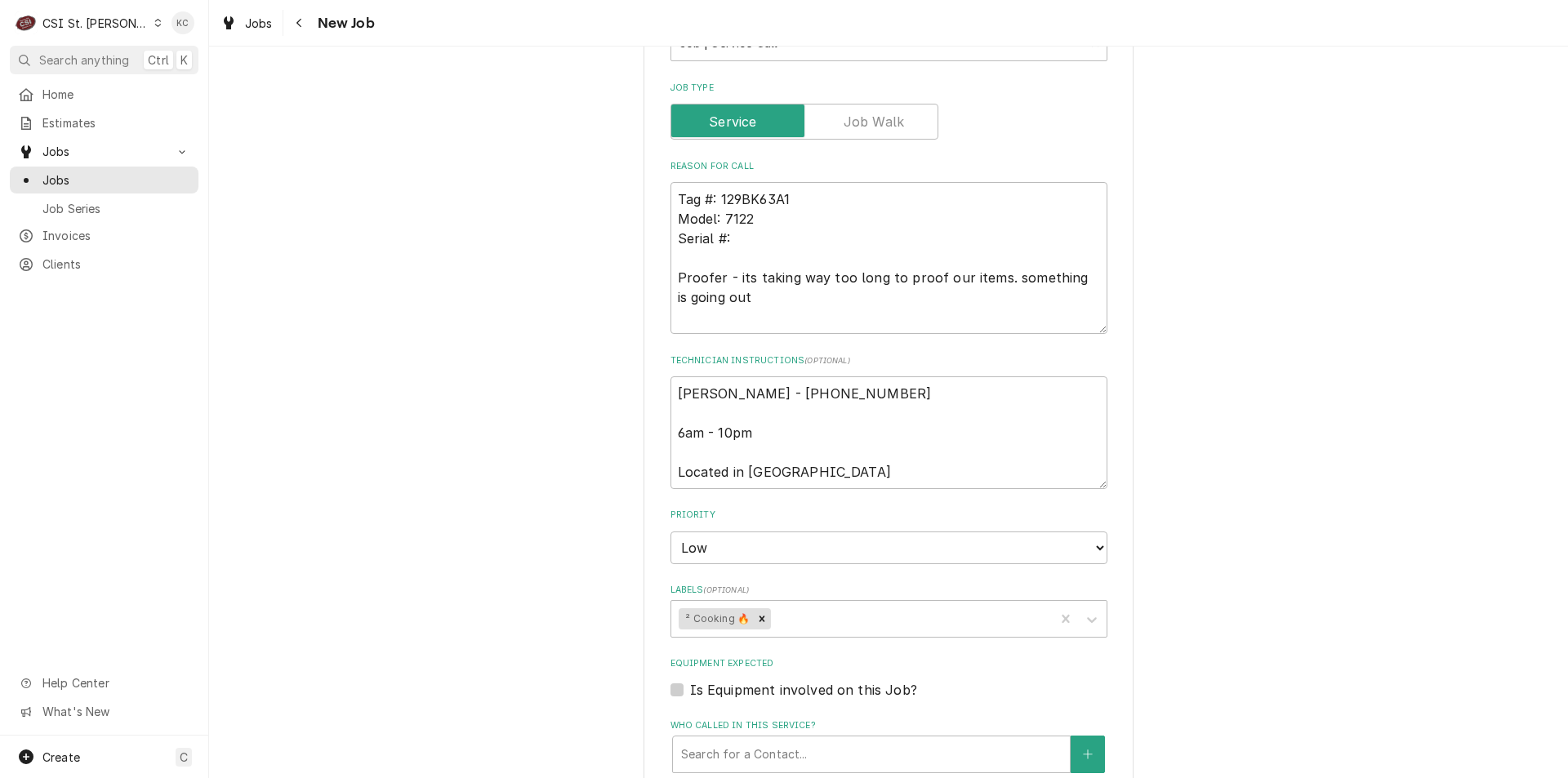
drag, startPoint x: 1530, startPoint y: 471, endPoint x: 1343, endPoint y: 533, distance: 197.0
click at [1530, 471] on div "Please provide the following information to create a job: Client Details Client…" at bounding box center [888, 304] width 1359 height 2275
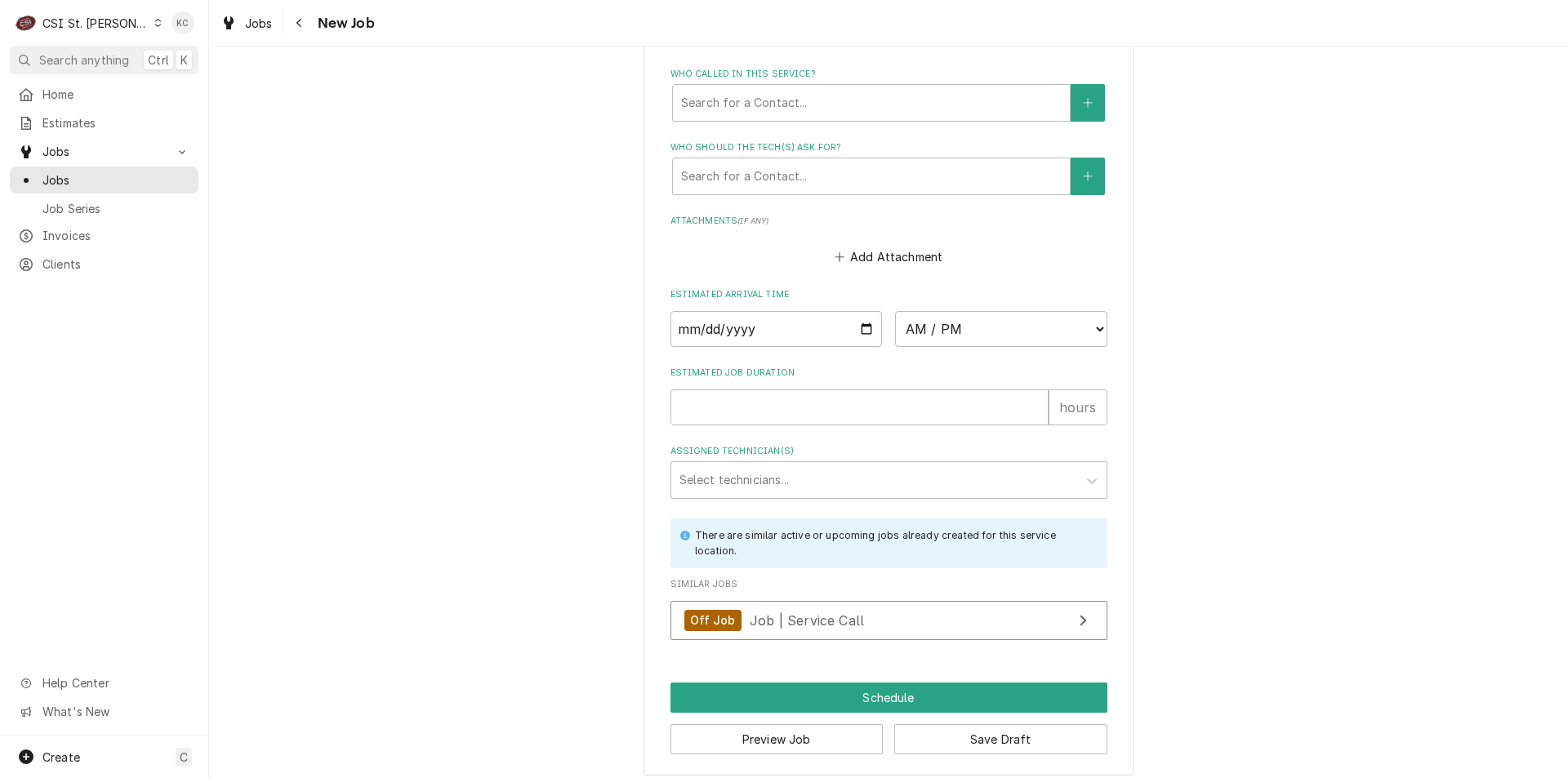
scroll to position [1561, 0]
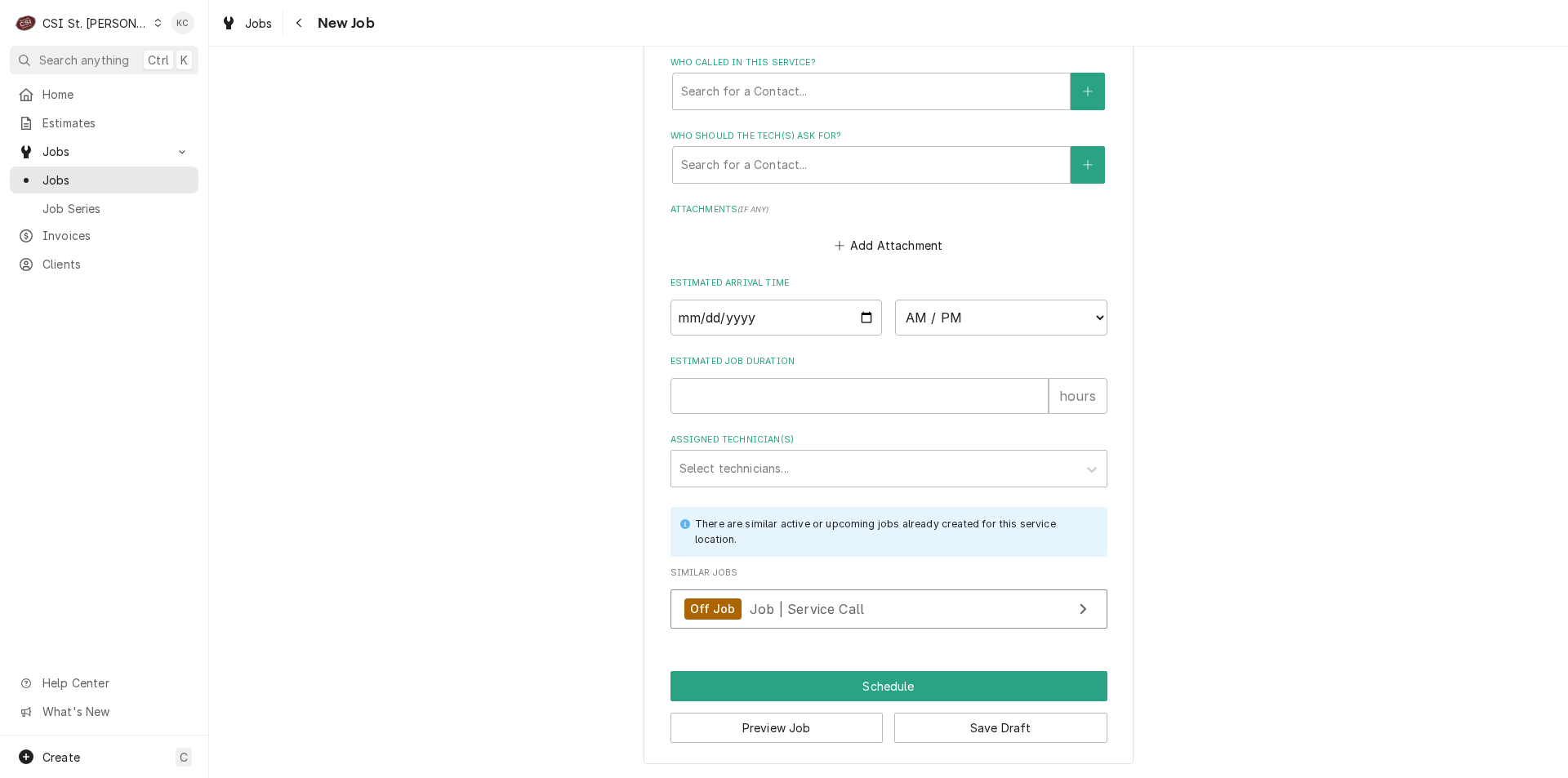
click at [1068, 731] on button "Save Draft" at bounding box center [1000, 728] width 214 height 30
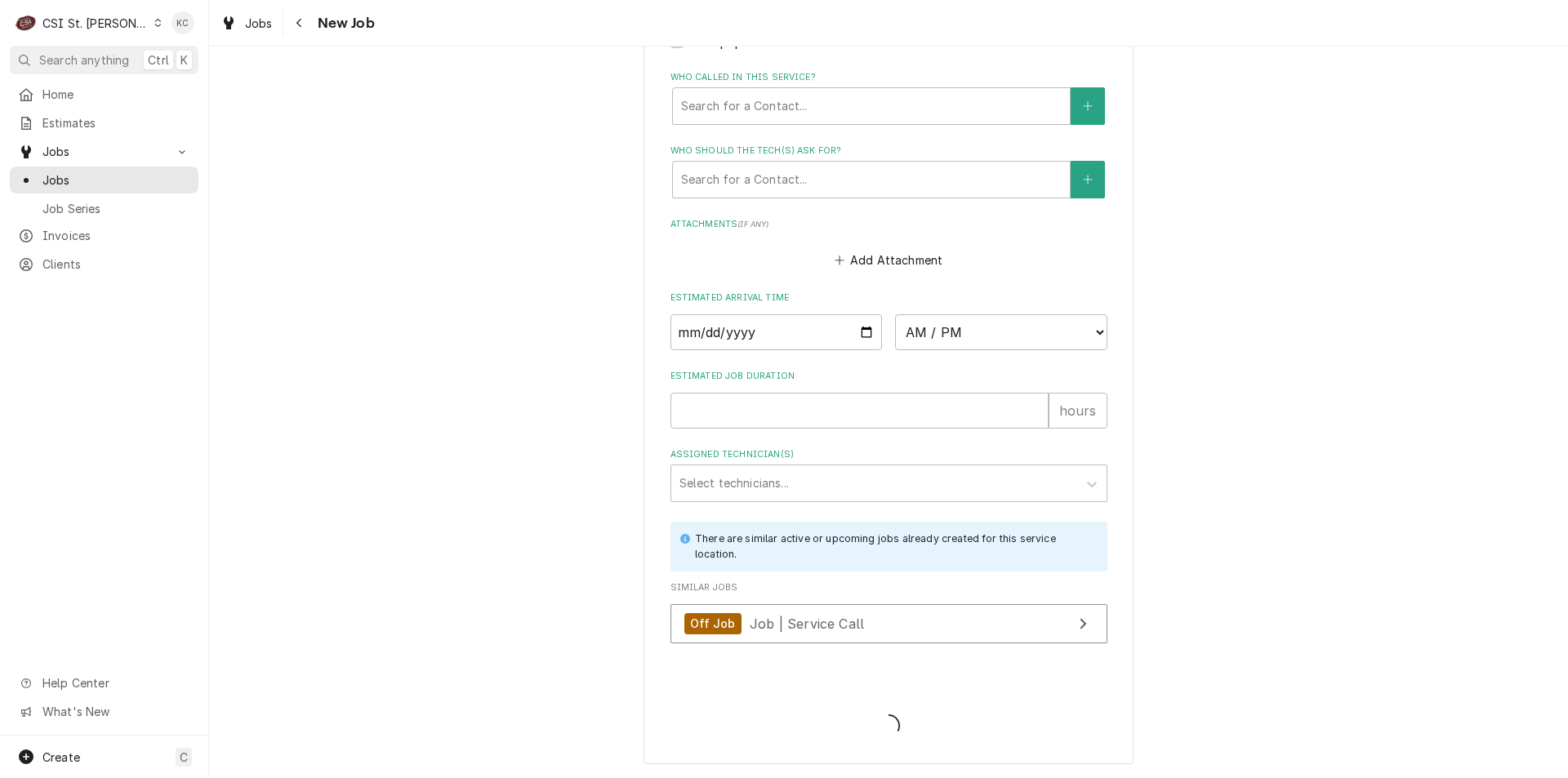
type textarea "x"
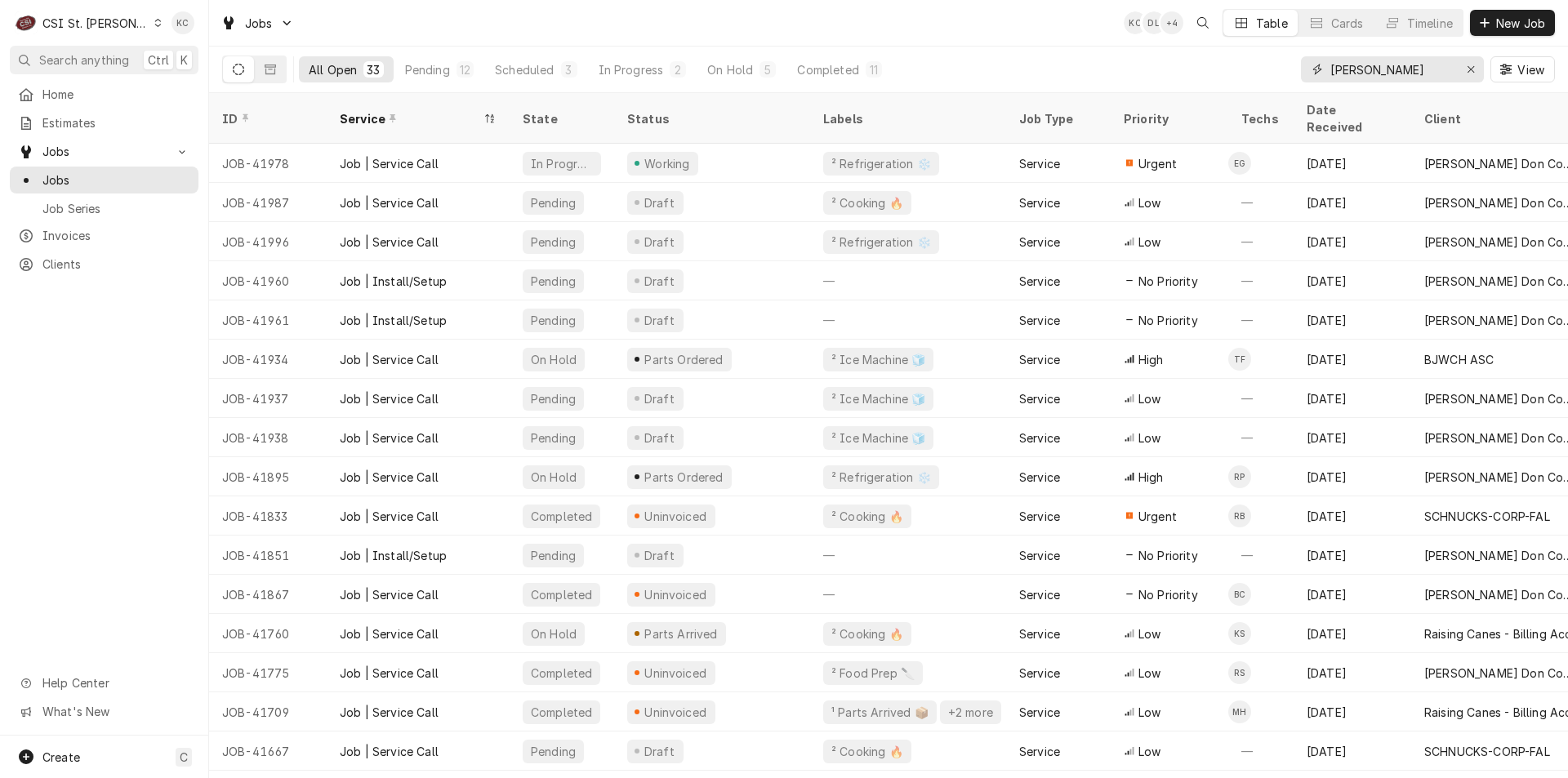
drag, startPoint x: 1391, startPoint y: 72, endPoint x: 1226, endPoint y: 83, distance: 165.4
click at [1226, 83] on div "All Open 33 Pending 12 Scheduled 3 In Progress 2 On Hold 5 Completed 11 [PERSON…" at bounding box center [888, 69] width 1333 height 46
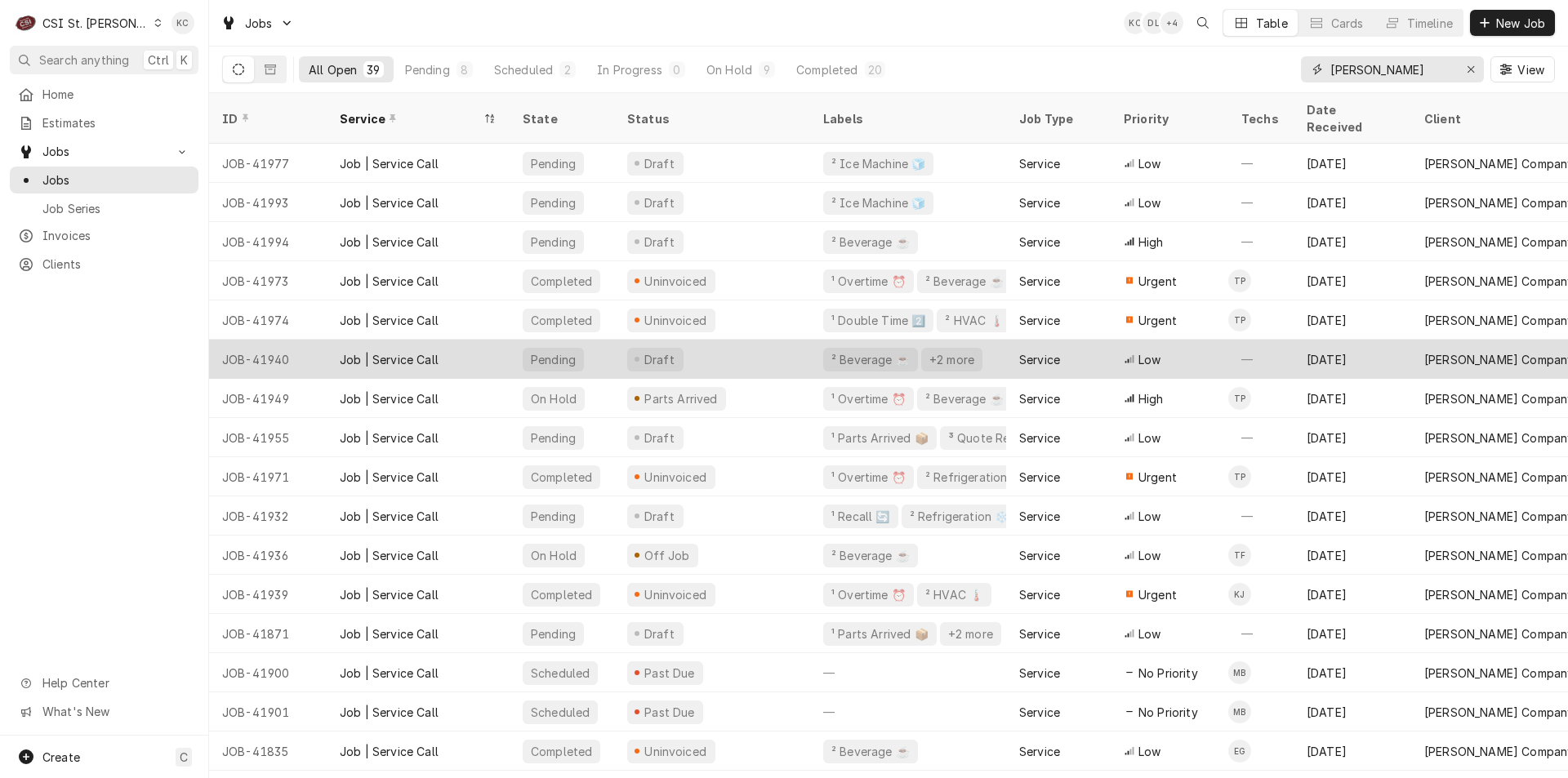
type input "[PERSON_NAME]"
click at [253, 340] on div "JOB-41940" at bounding box center [268, 359] width 118 height 39
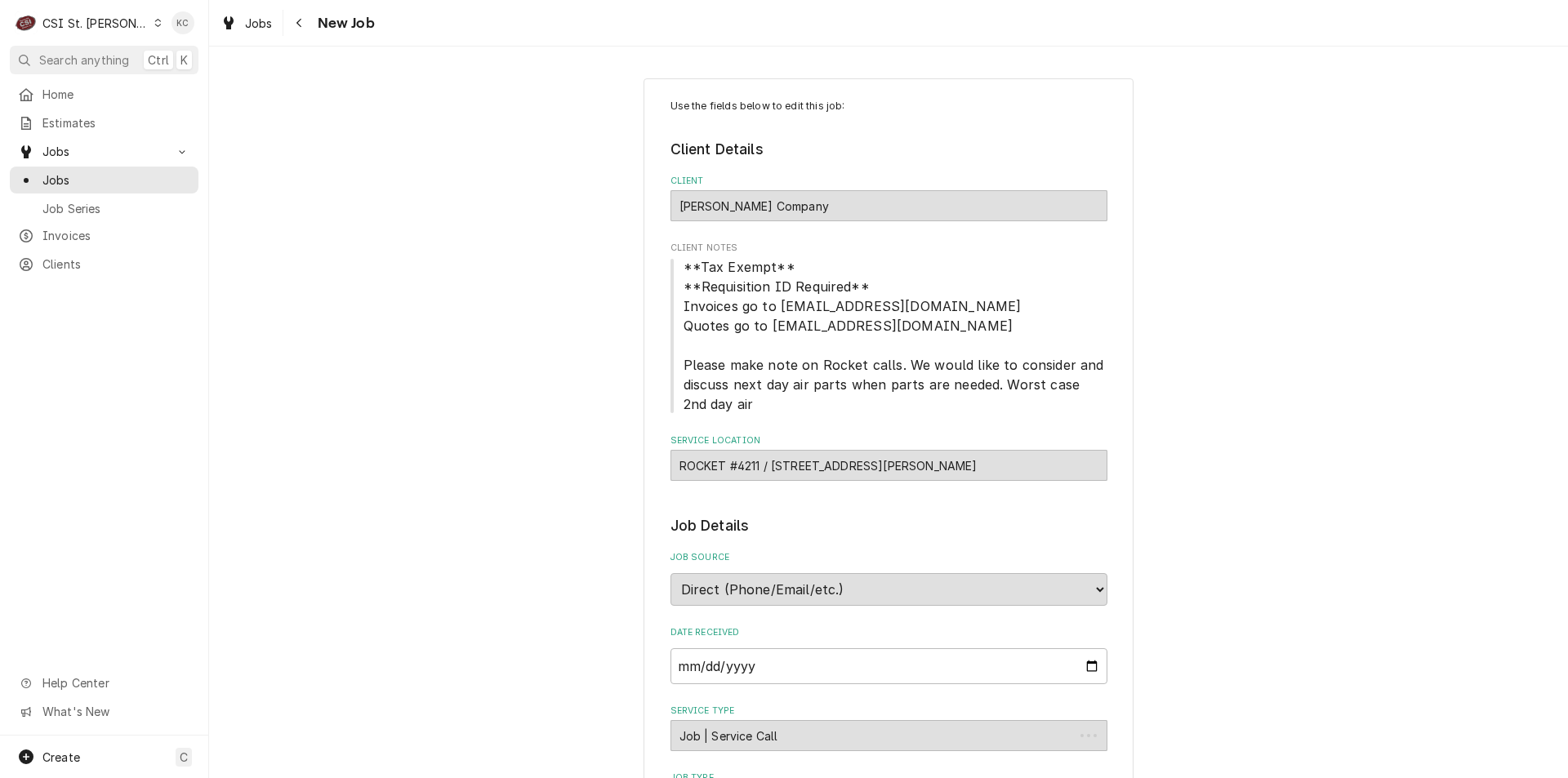
type textarea "x"
click at [313, 15] on span "New Job" at bounding box center [344, 23] width 62 height 22
click at [309, 15] on button "Navigate back" at bounding box center [300, 23] width 27 height 27
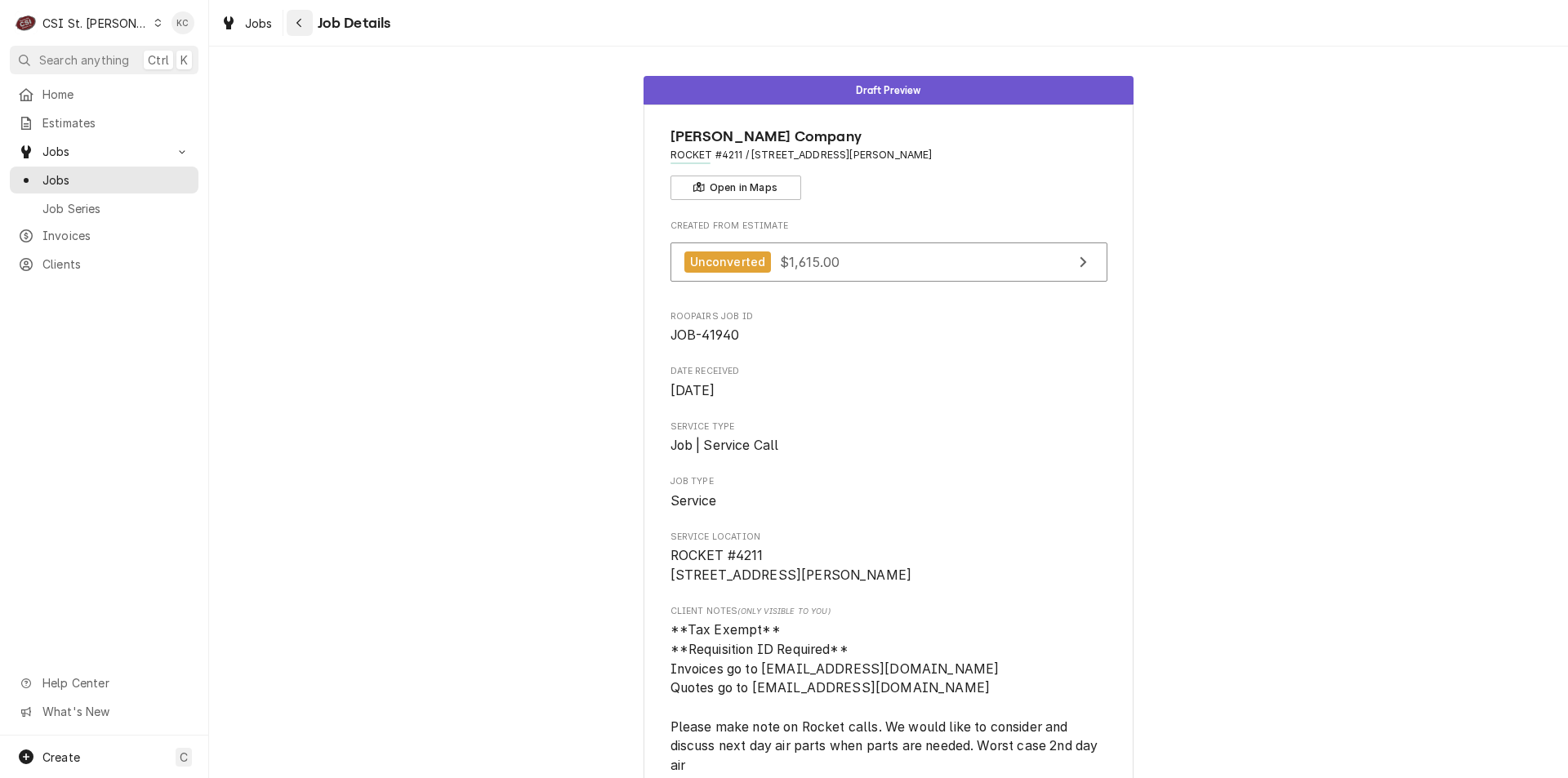
click at [308, 27] on div "Navigate back" at bounding box center [299, 22] width 16 height 16
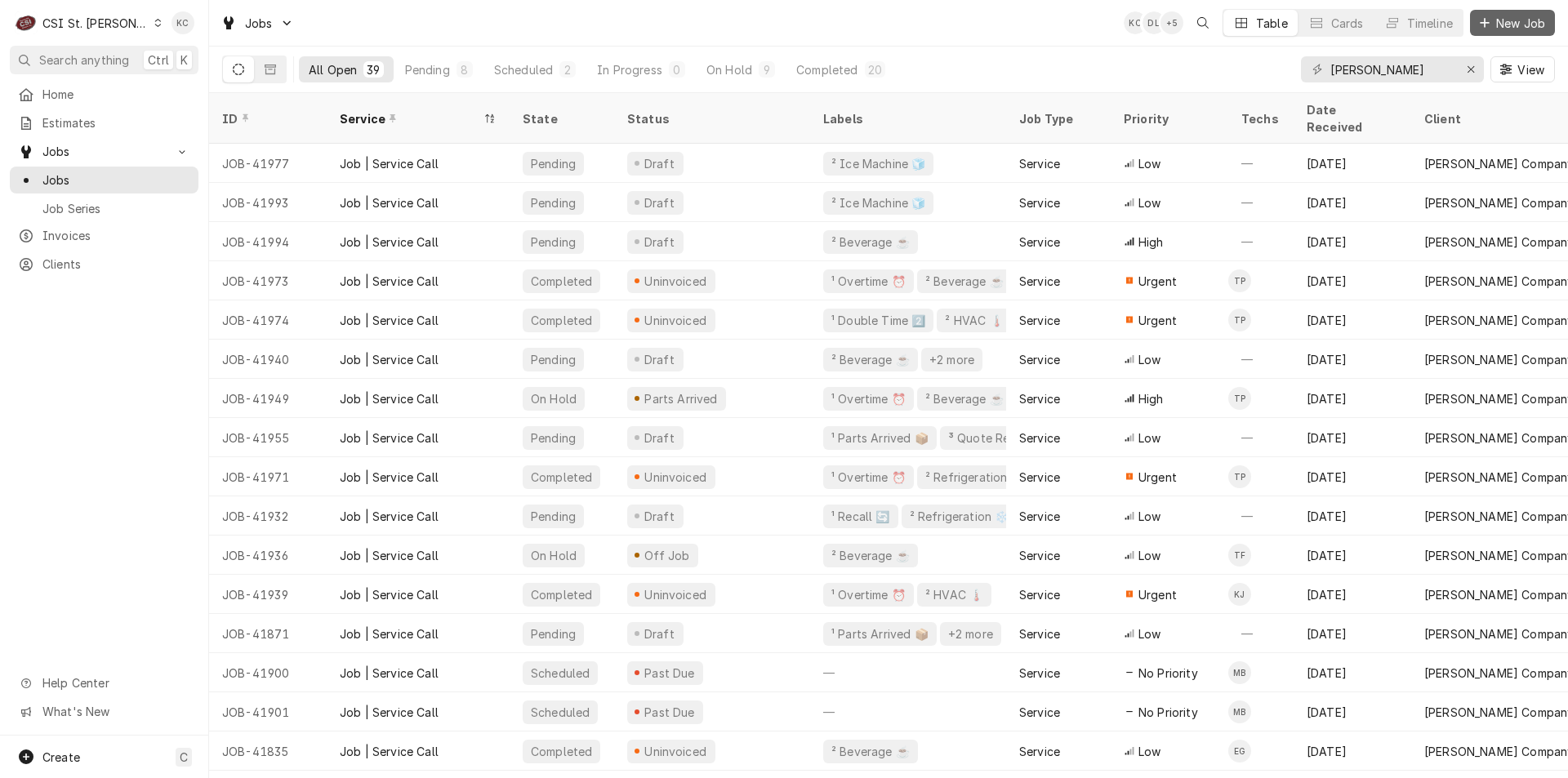
click at [1496, 31] on button "New Job" at bounding box center [1512, 23] width 84 height 27
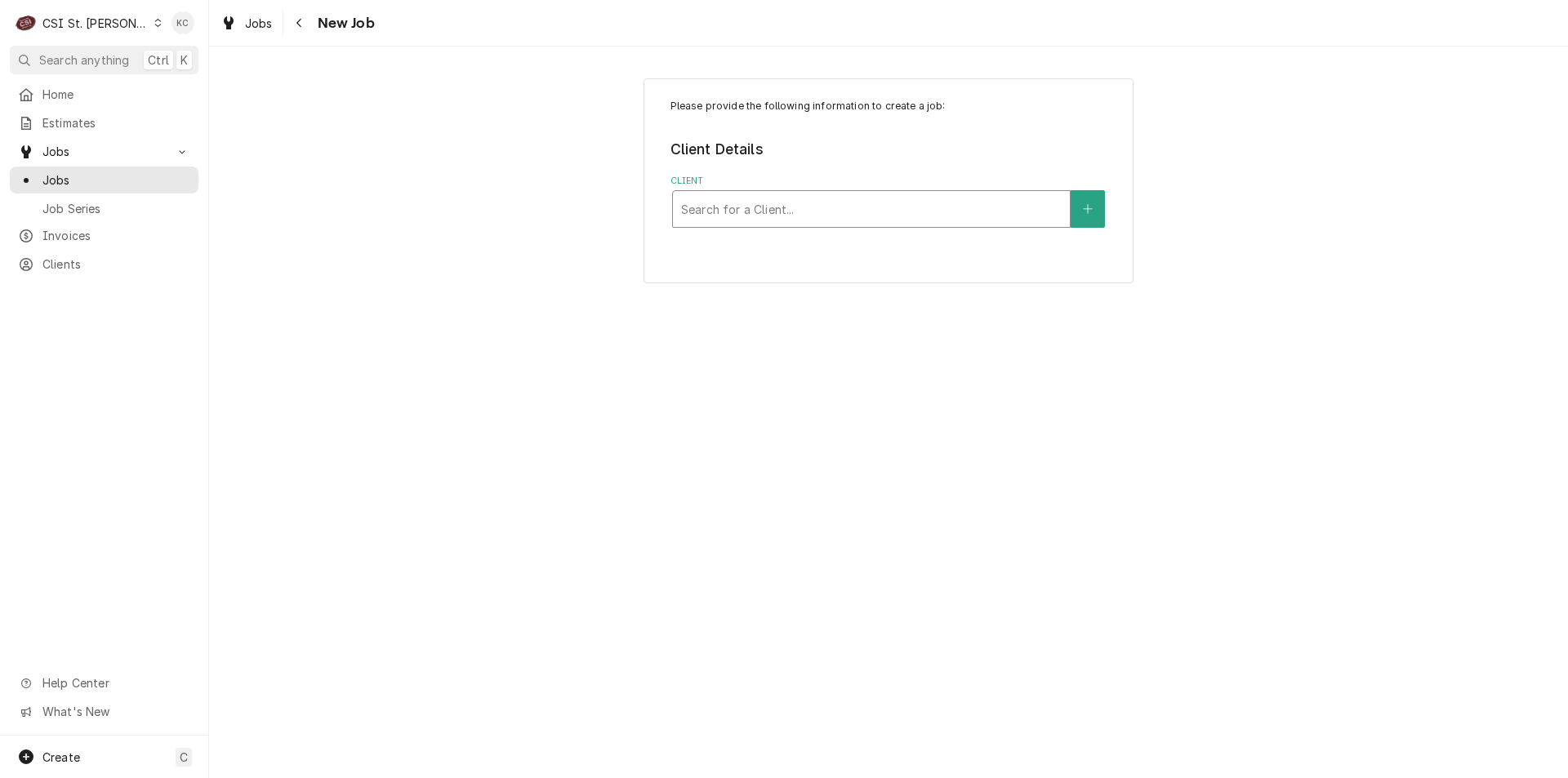
click at [796, 203] on div "Client" at bounding box center [871, 209] width 381 height 29
type input "[PERSON_NAME]"
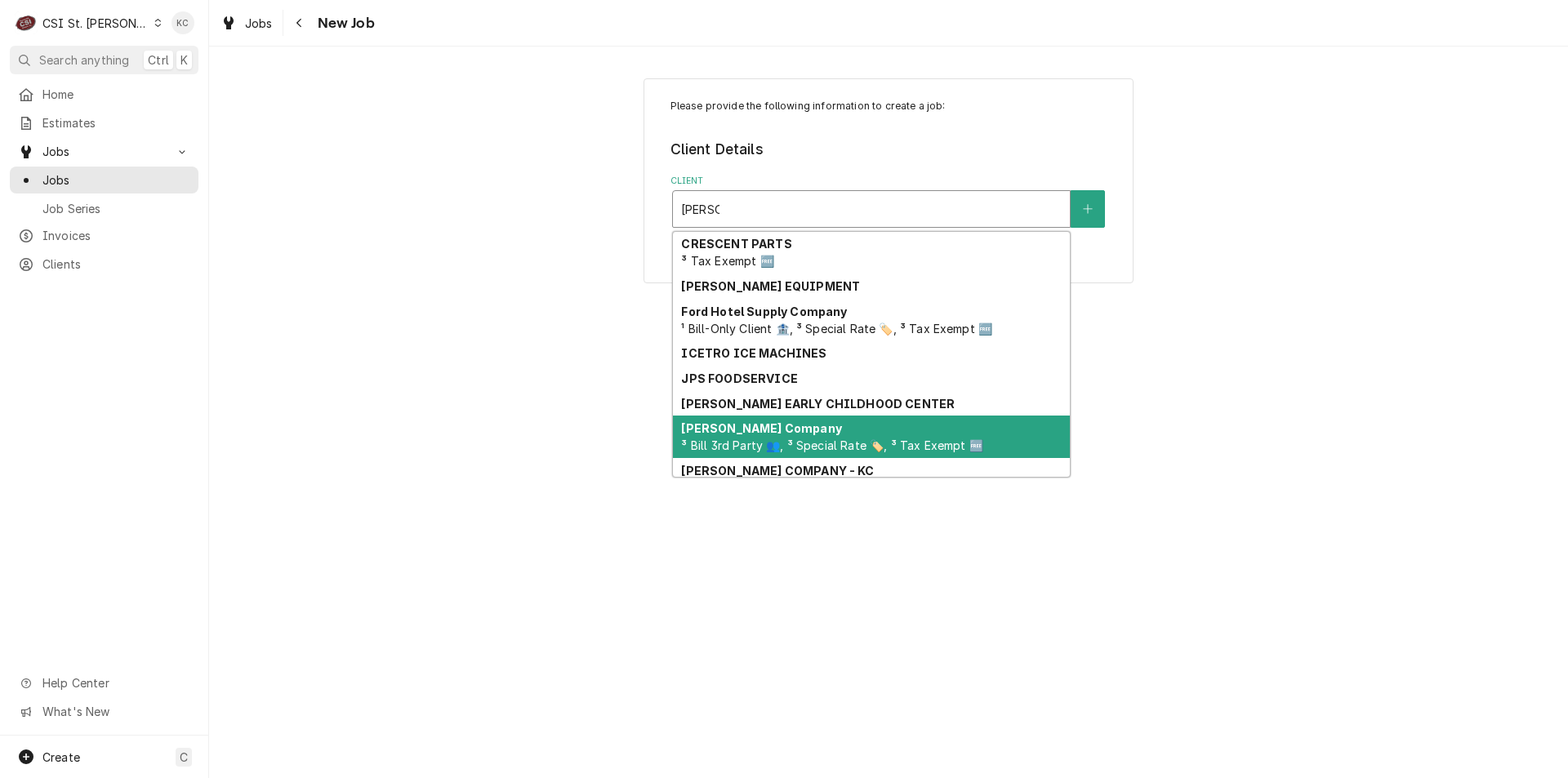
click at [713, 431] on strong "[PERSON_NAME] Company" at bounding box center [761, 428] width 160 height 14
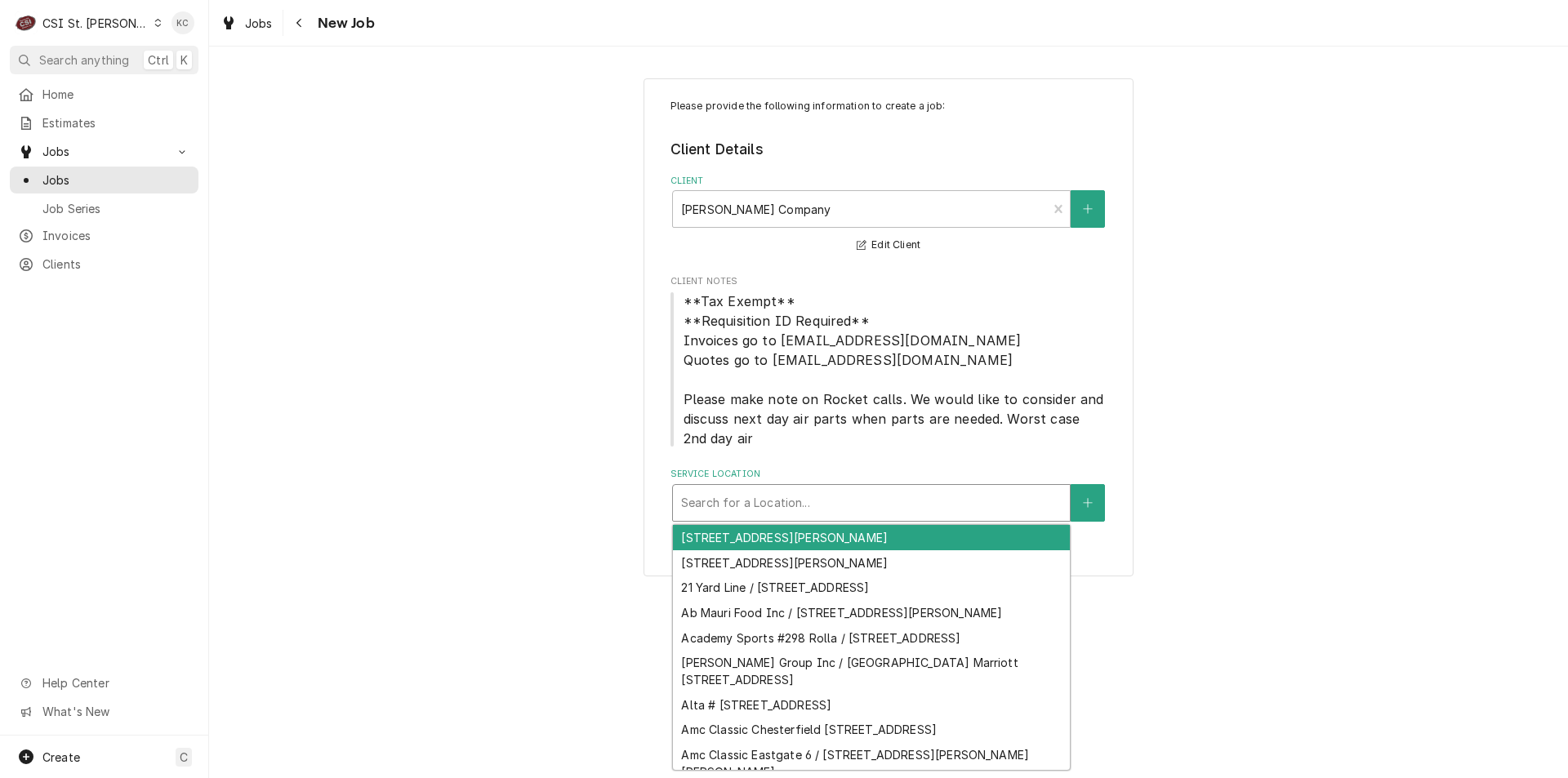
click at [781, 506] on div "Service Location" at bounding box center [871, 503] width 381 height 29
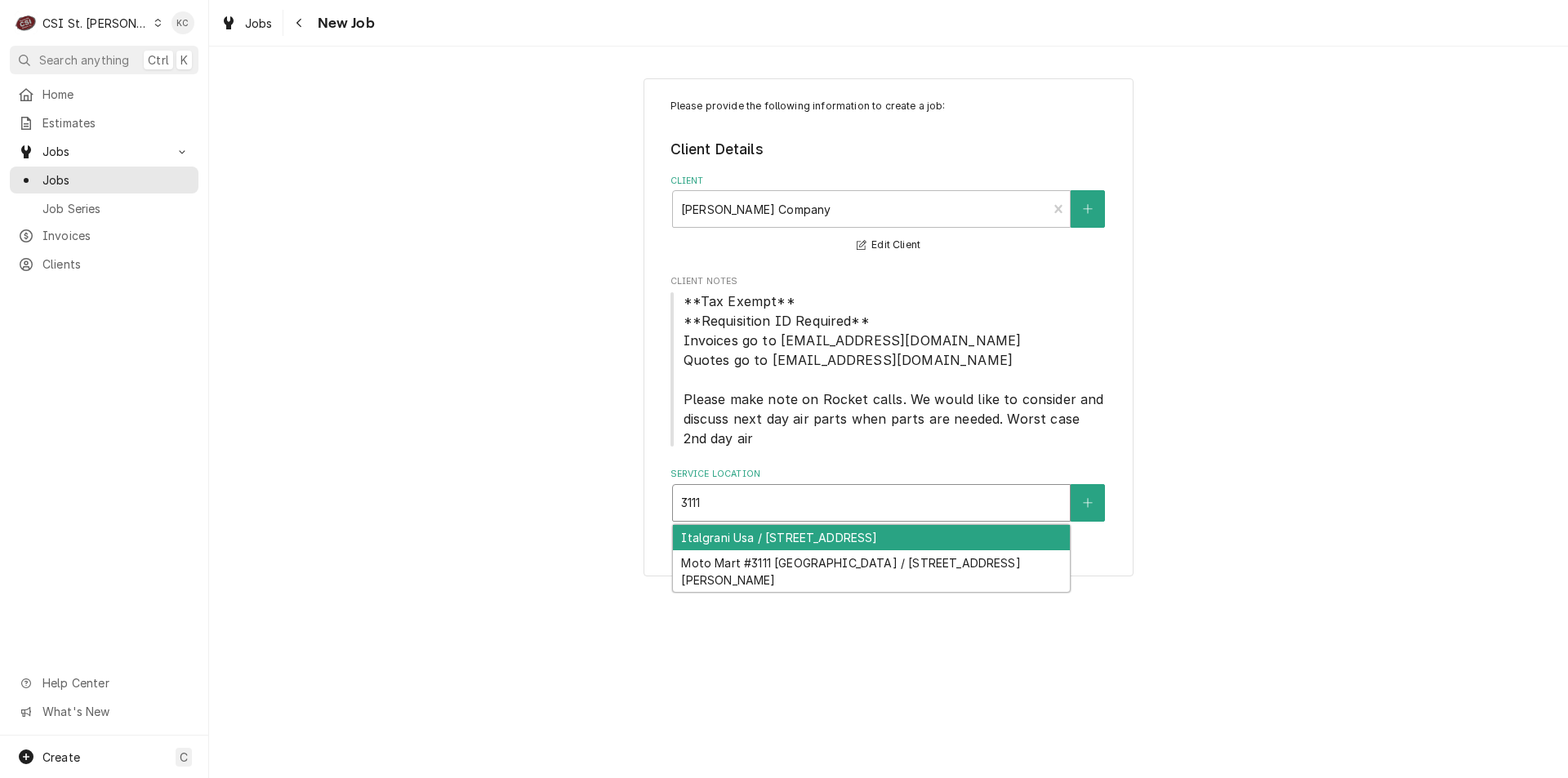
type input "311"
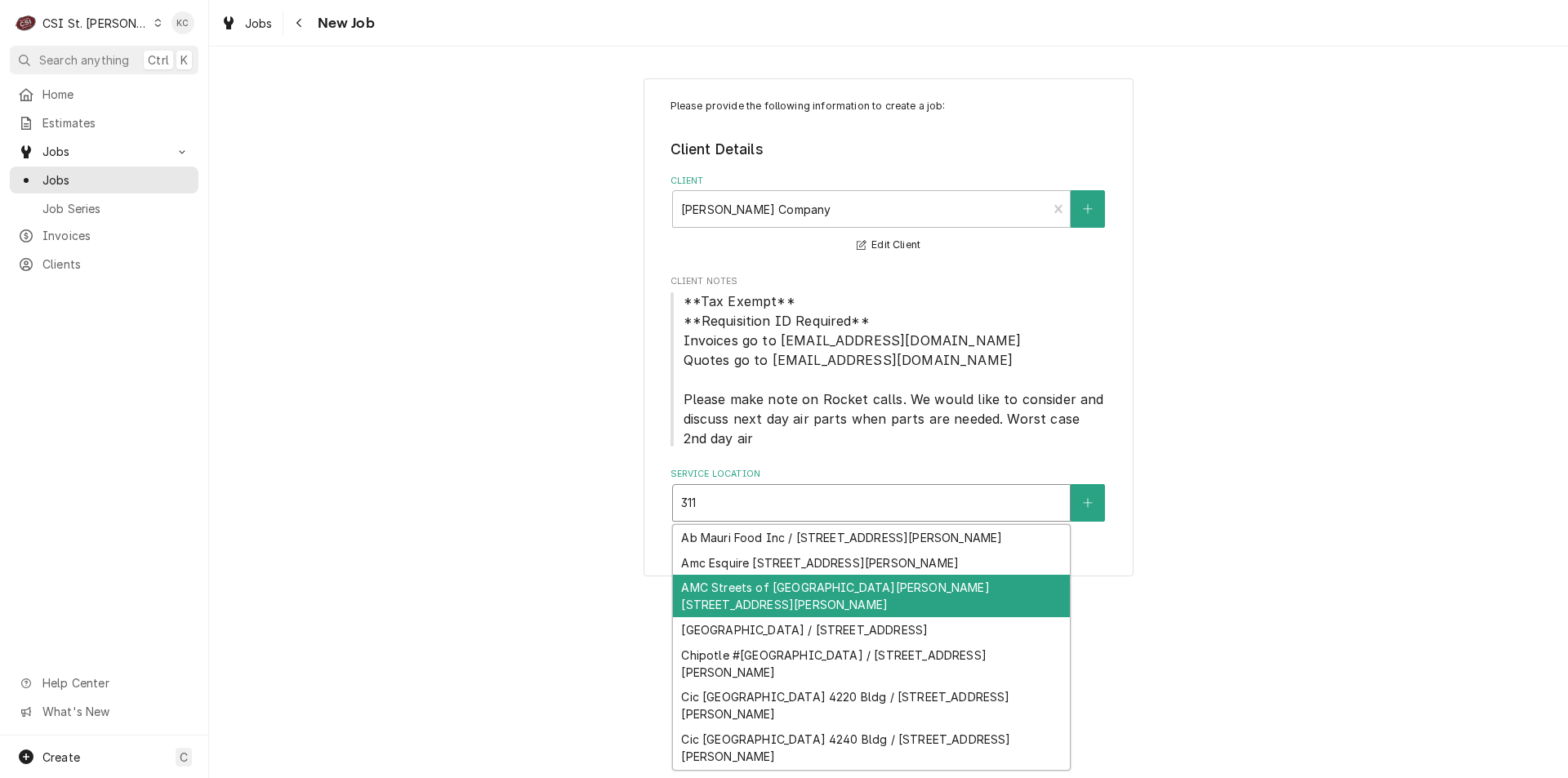
click at [804, 617] on div "AMC Streets of [GEOGRAPHIC_DATA][PERSON_NAME] [STREET_ADDRESS][PERSON_NAME]" at bounding box center [871, 596] width 397 height 43
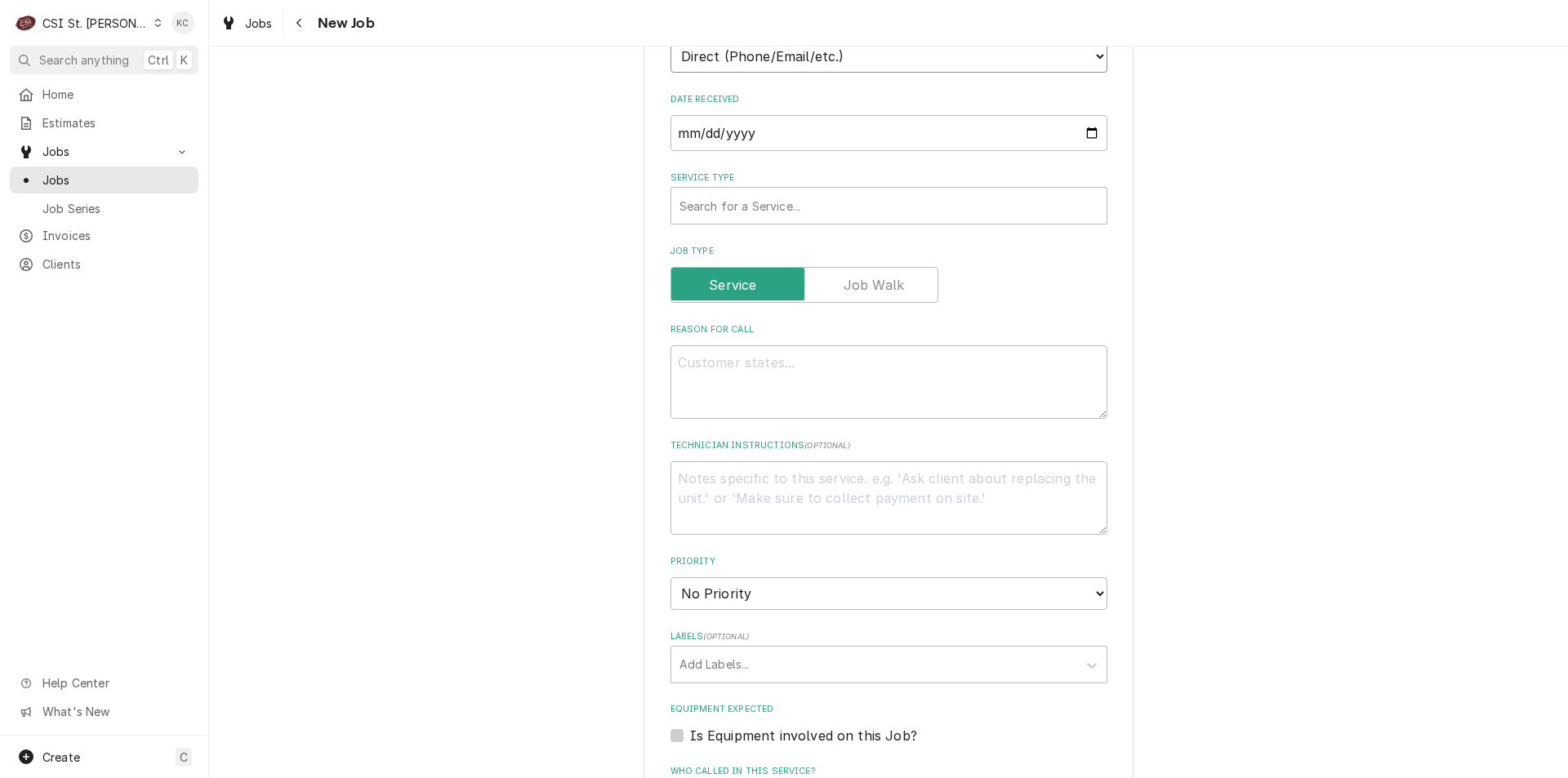
scroll to position [728, 0]
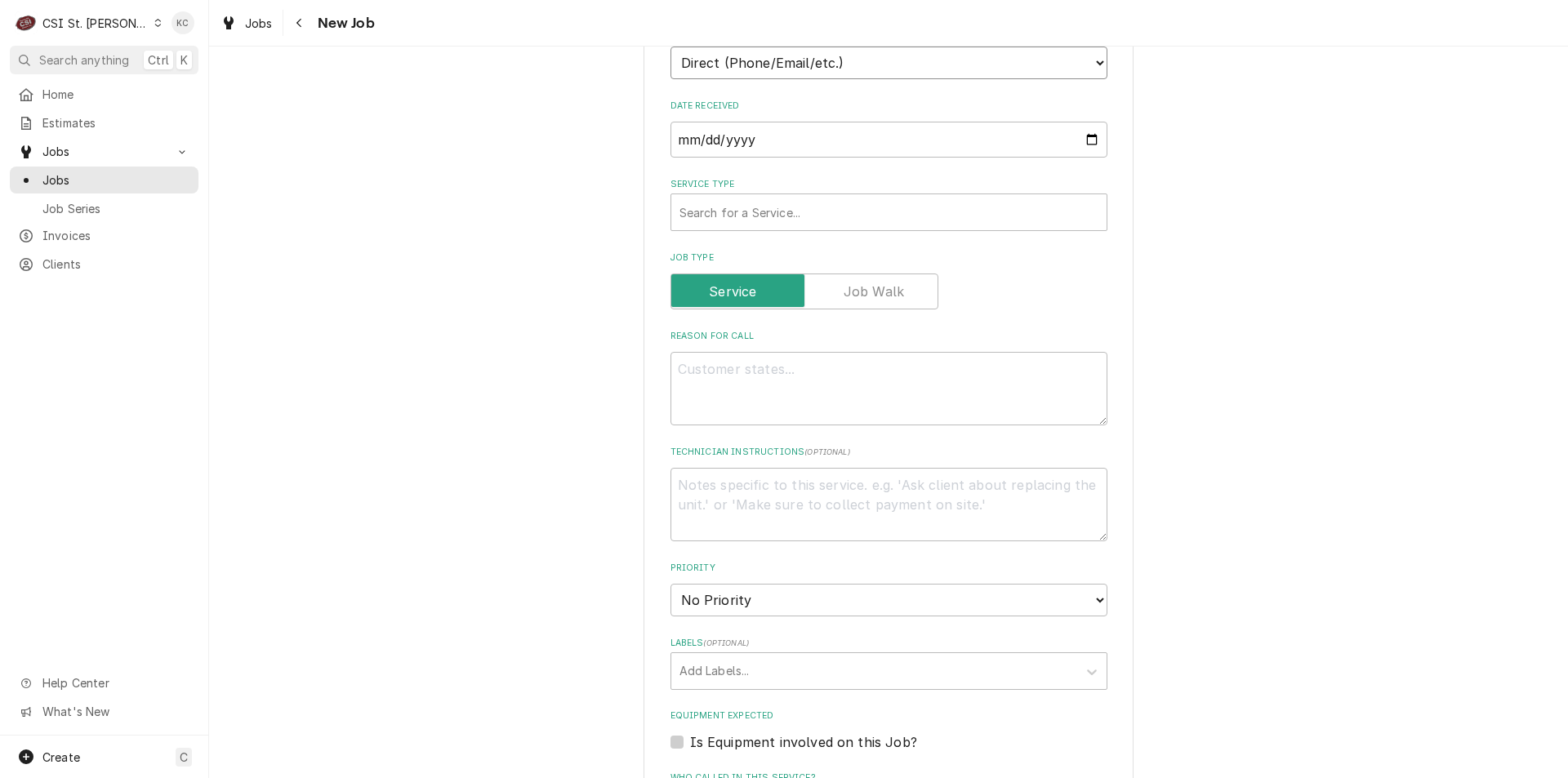
click at [747, 56] on select "Direct (Phone/Email/etc.) Service Channel Corrigo Ecotrak Other" at bounding box center [888, 63] width 437 height 32
select select "100"
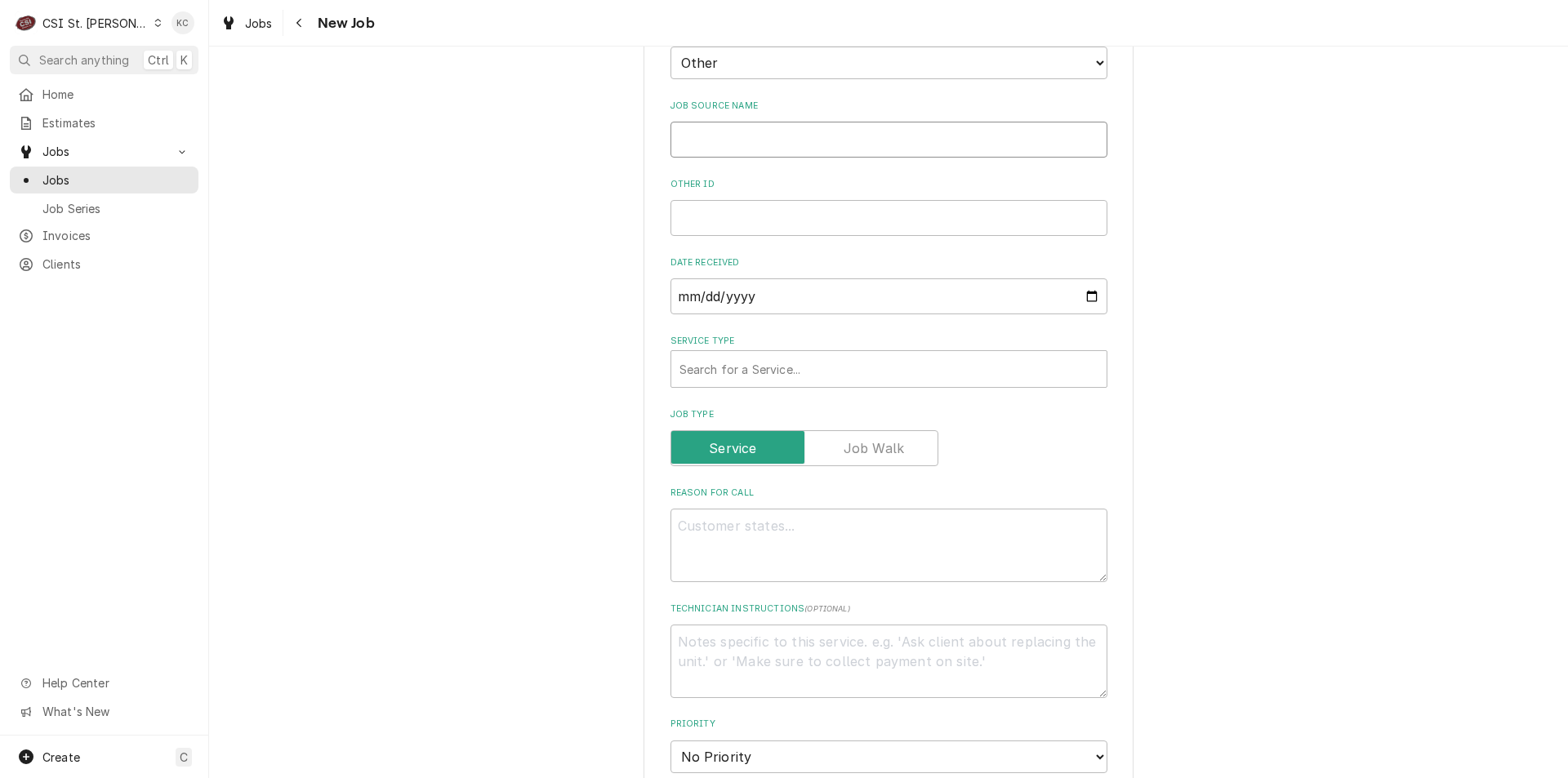
click at [725, 132] on input "Job Source Name" at bounding box center [888, 139] width 437 height 36
click at [787, 70] on select "Direct (Phone/Email/etc.) Service Channel Corrigo Ecotrak Other" at bounding box center [888, 63] width 437 height 32
click at [769, 148] on input "Job Source Name" at bounding box center [888, 139] width 437 height 36
type textarea "x"
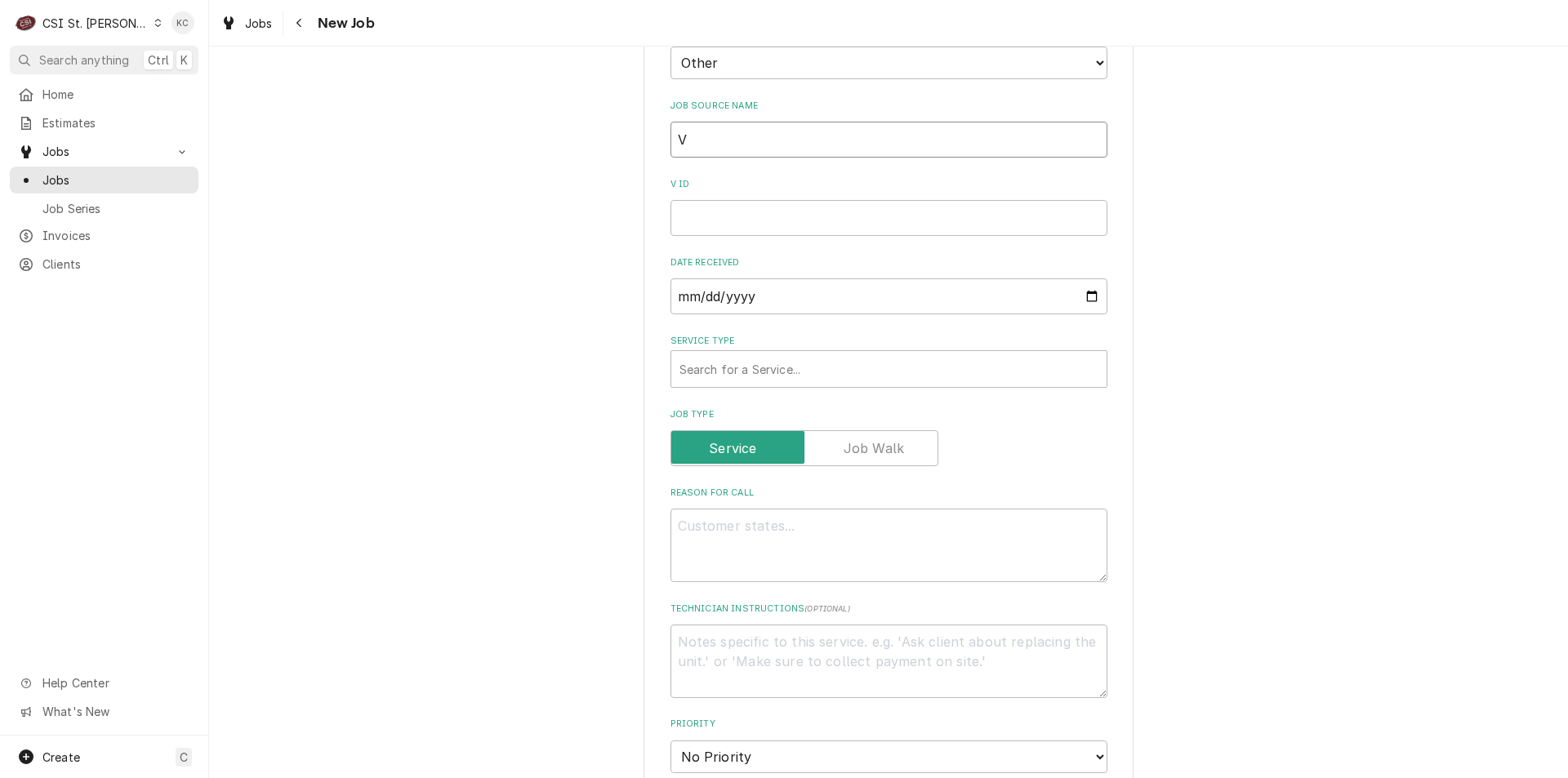
type input "Vi"
type textarea "x"
type input "Viv"
type textarea "x"
type input "Viva"
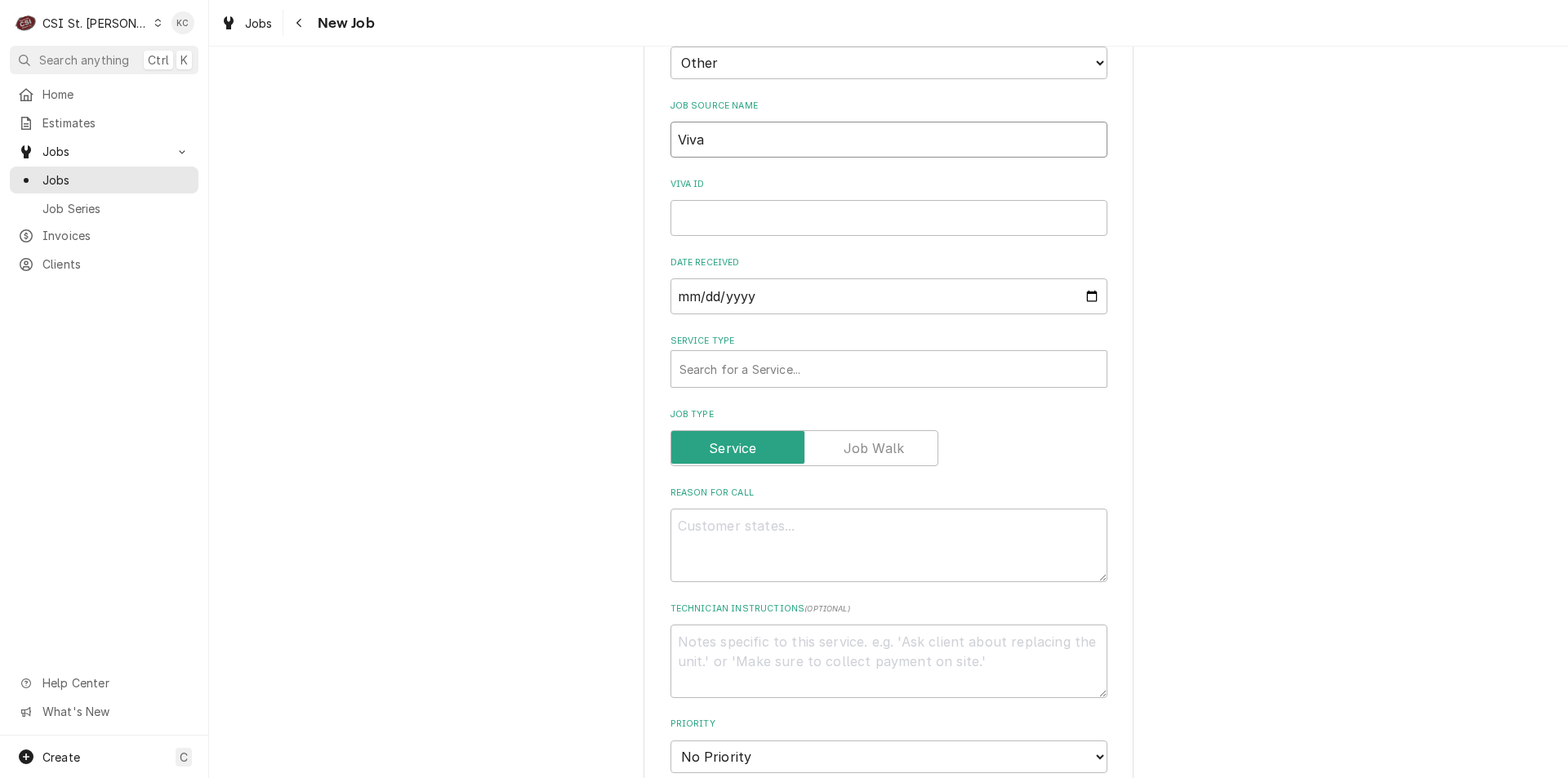
type textarea "x"
type input "Vivai"
type textarea "x"
type input "Viva"
type textarea "x"
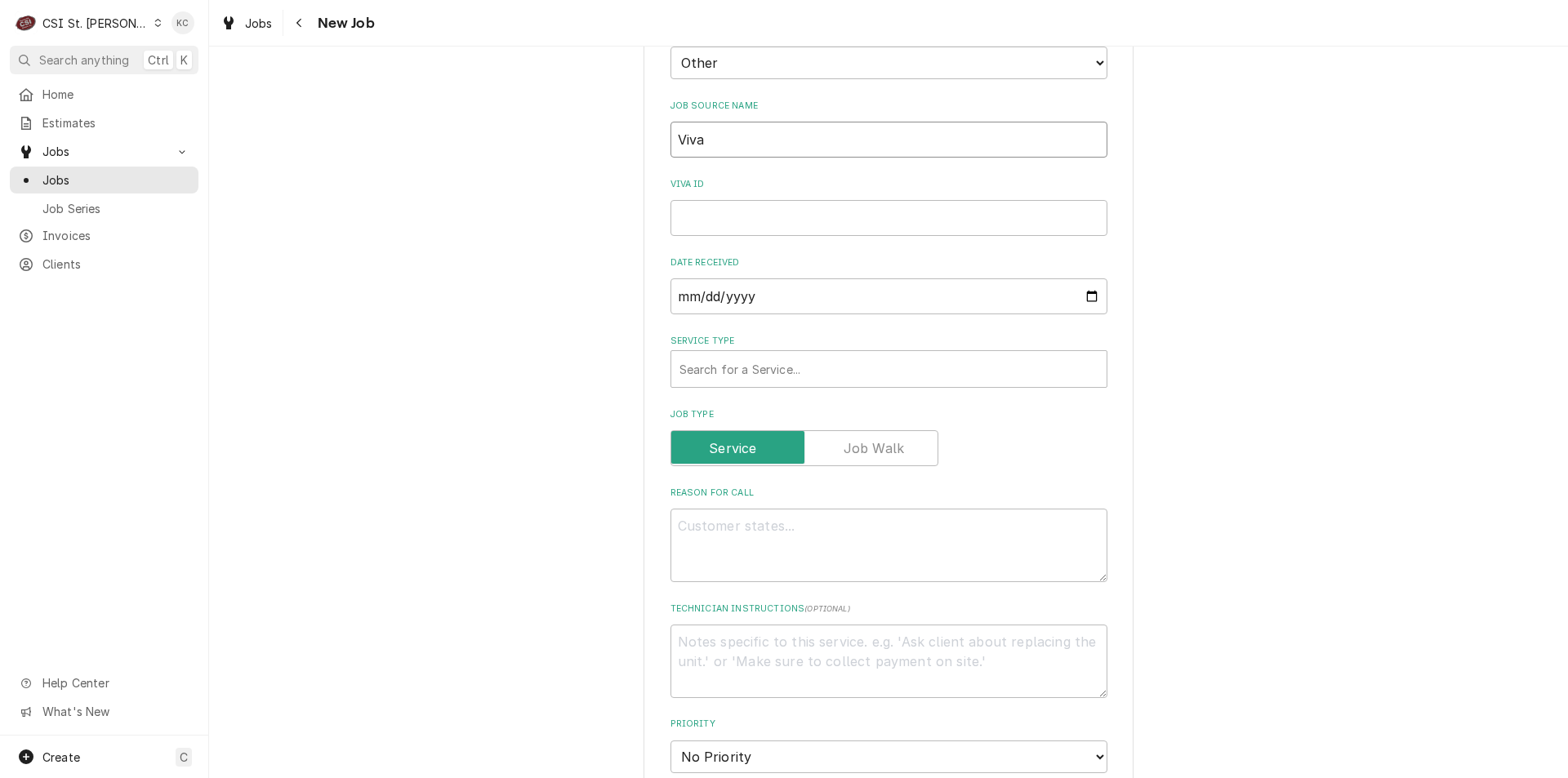
type input "Viv"
type textarea "x"
type input "Vivi"
type textarea "x"
type input "Vivia"
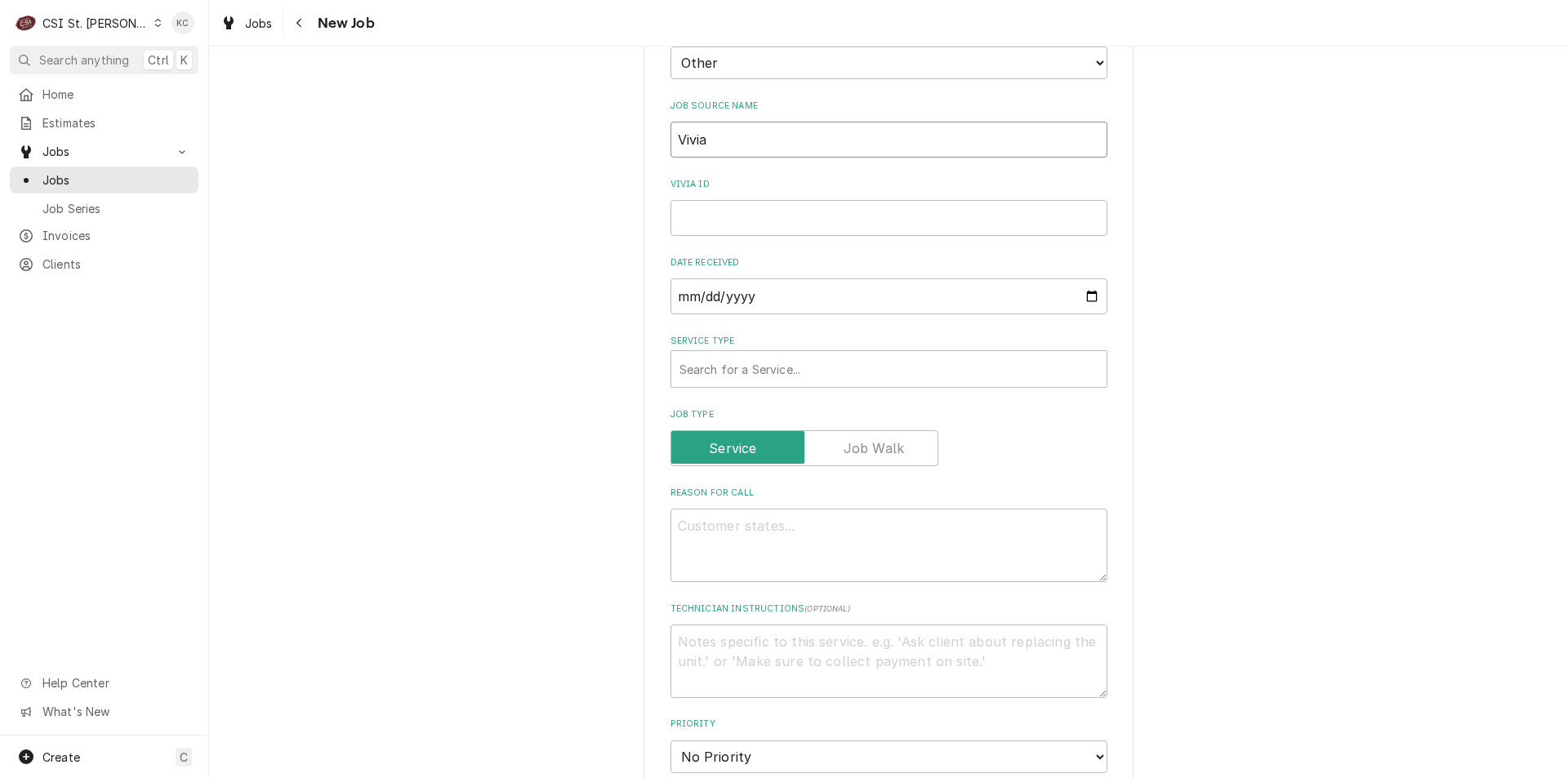
type textarea "x"
type input "Vivian"
type textarea "x"
type input "Vivian"
type textarea "x"
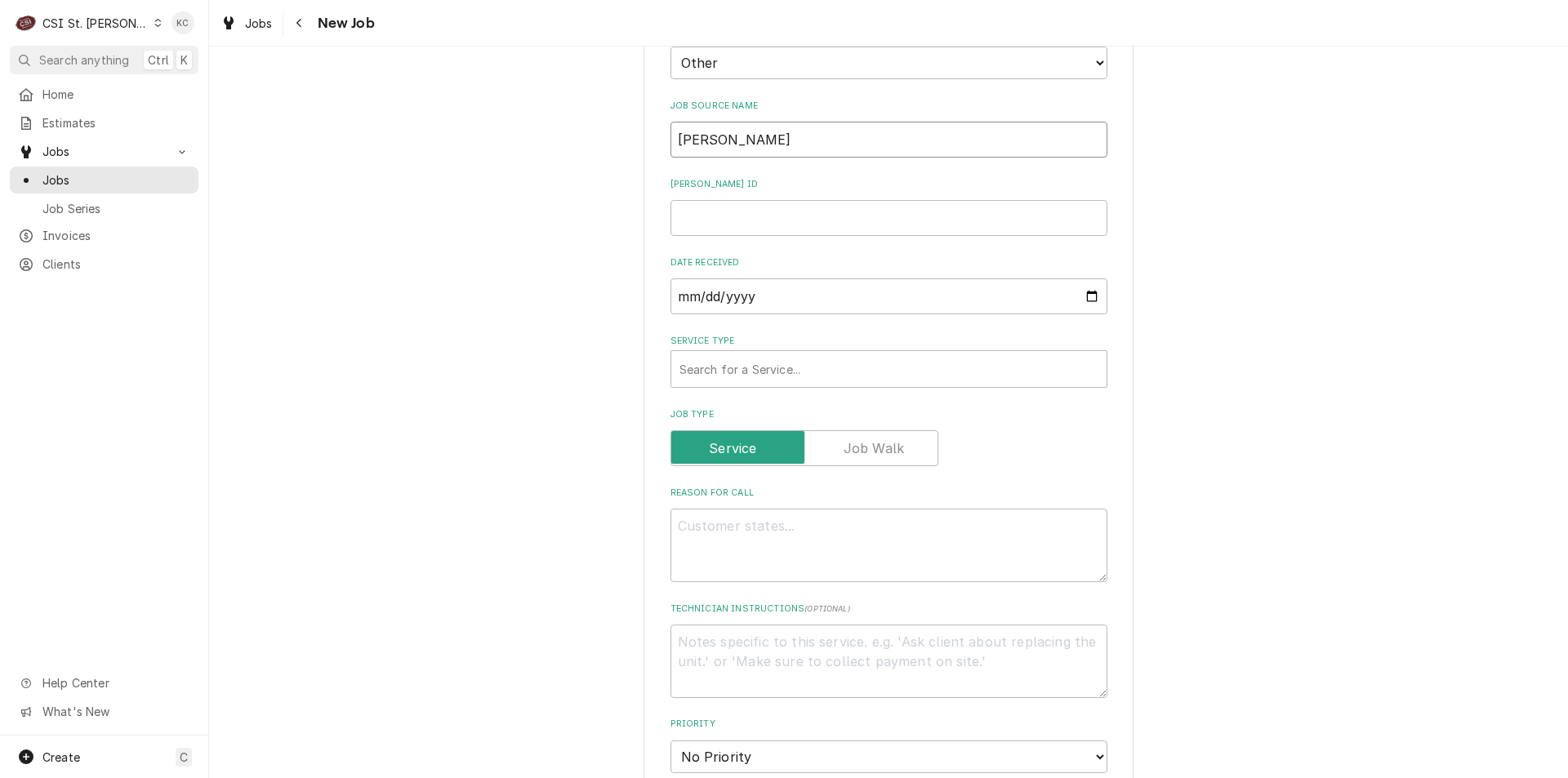
type input "Vivian em"
type textarea "x"
type input "Vivian ema"
type textarea "x"
type input "Vivian emai"
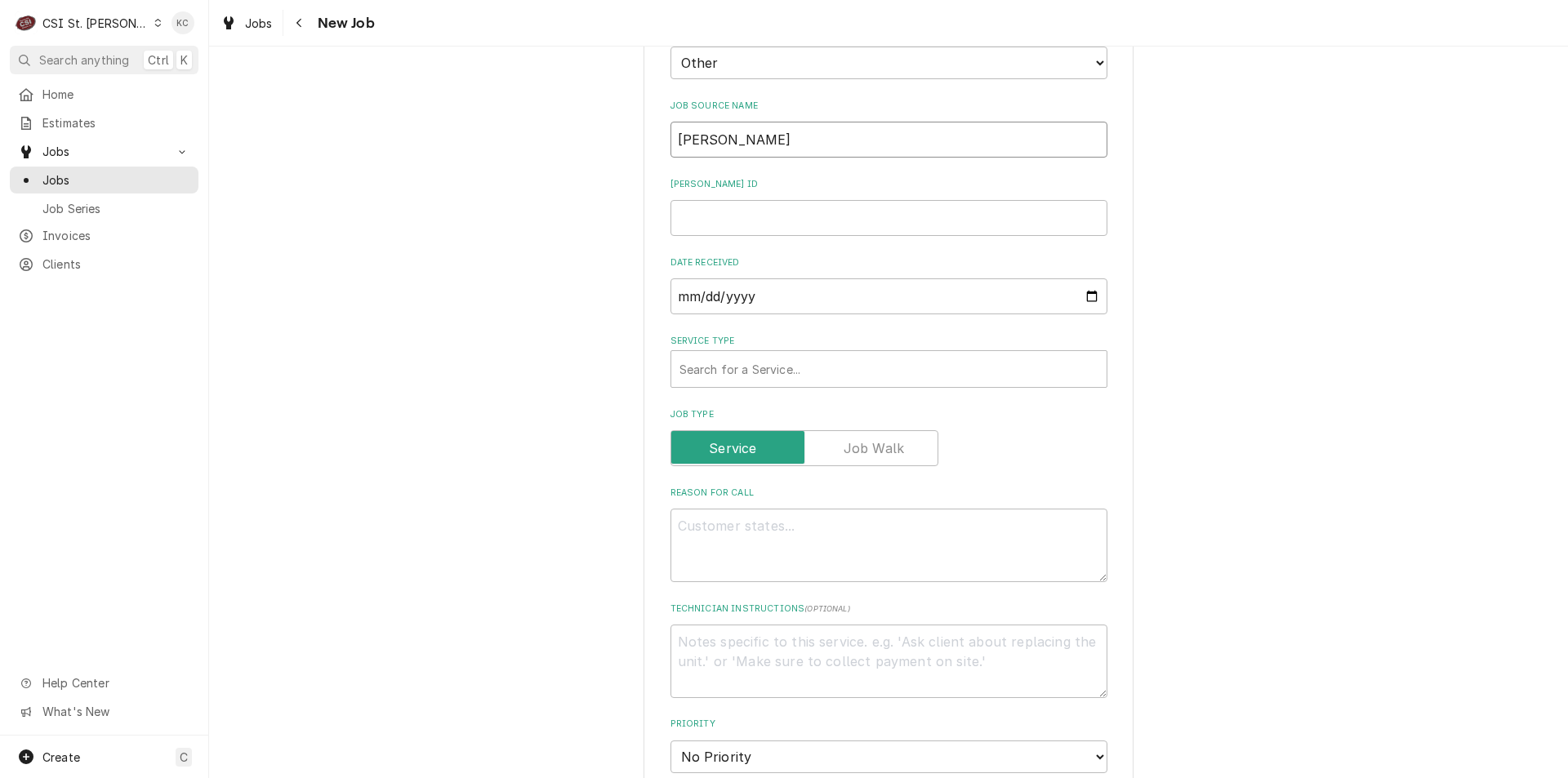
type textarea "x"
type input "Vivian email"
type textarea "x"
type input "Vivian email"
type textarea "x"
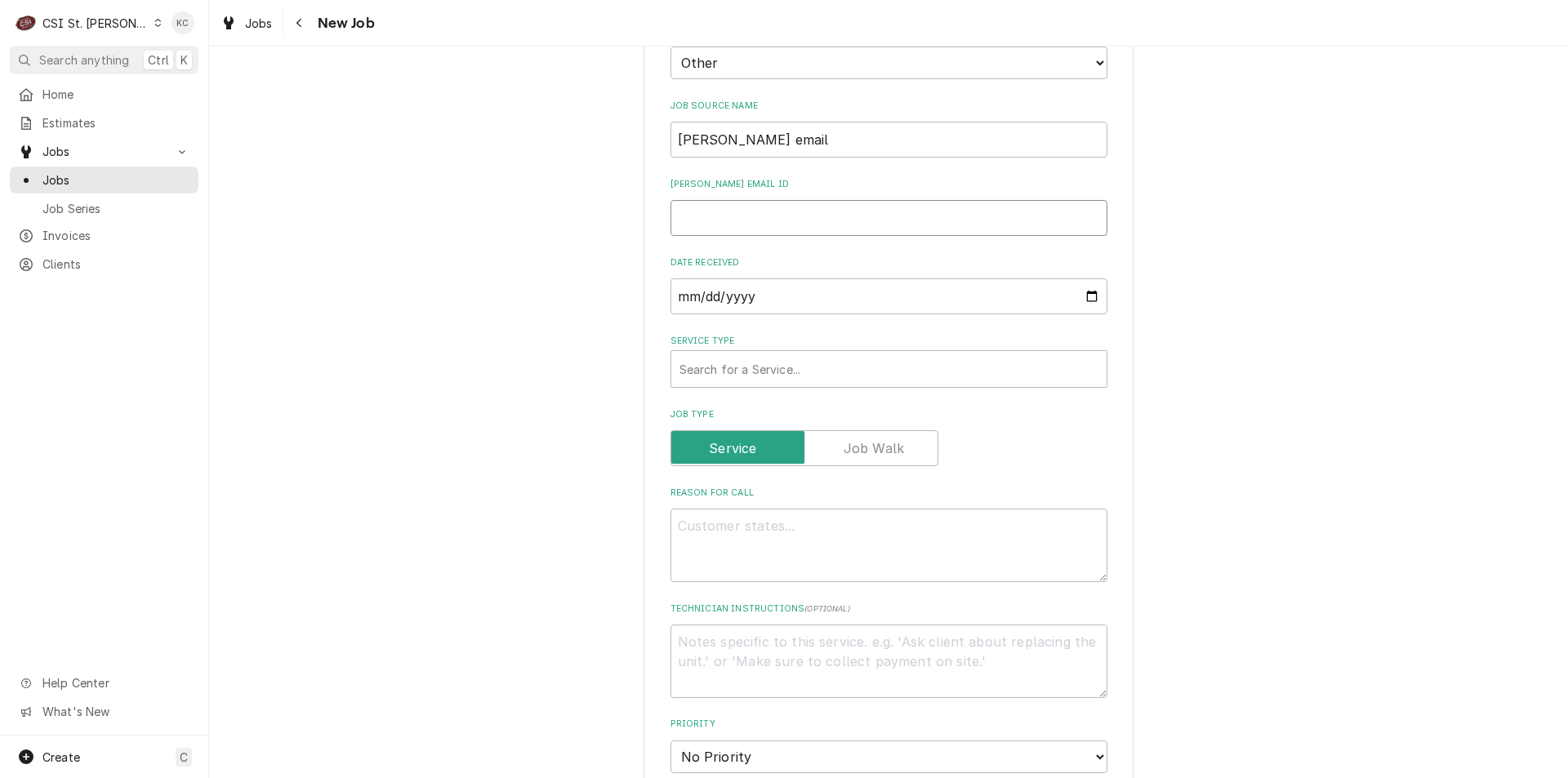
type input "4"
type textarea "x"
type input "43"
type textarea "x"
type input "43"
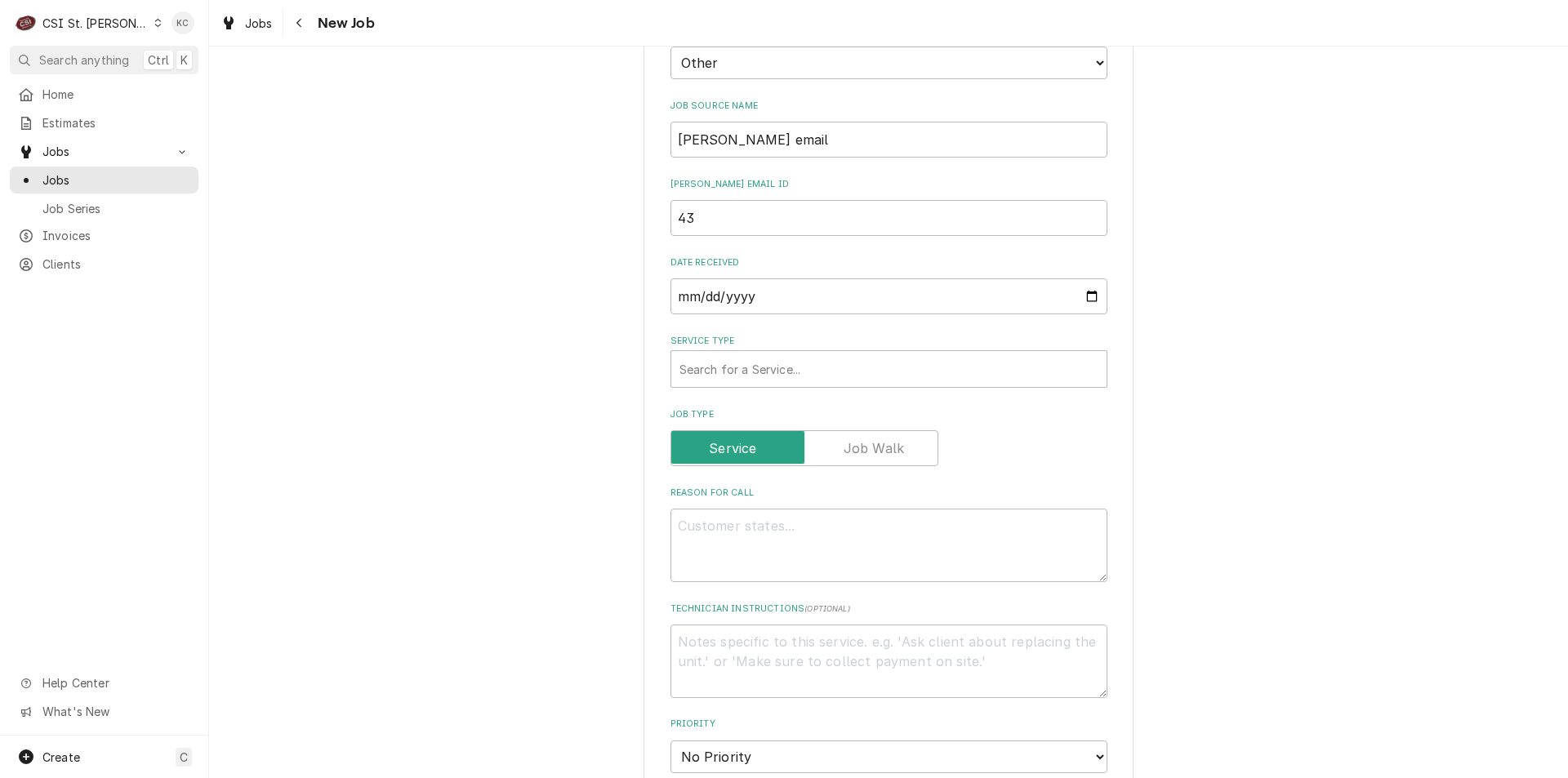
click at [318, 24] on span "New Job" at bounding box center [344, 23] width 62 height 22
click at [308, 24] on div "Navigate back" at bounding box center [299, 22] width 16 height 16
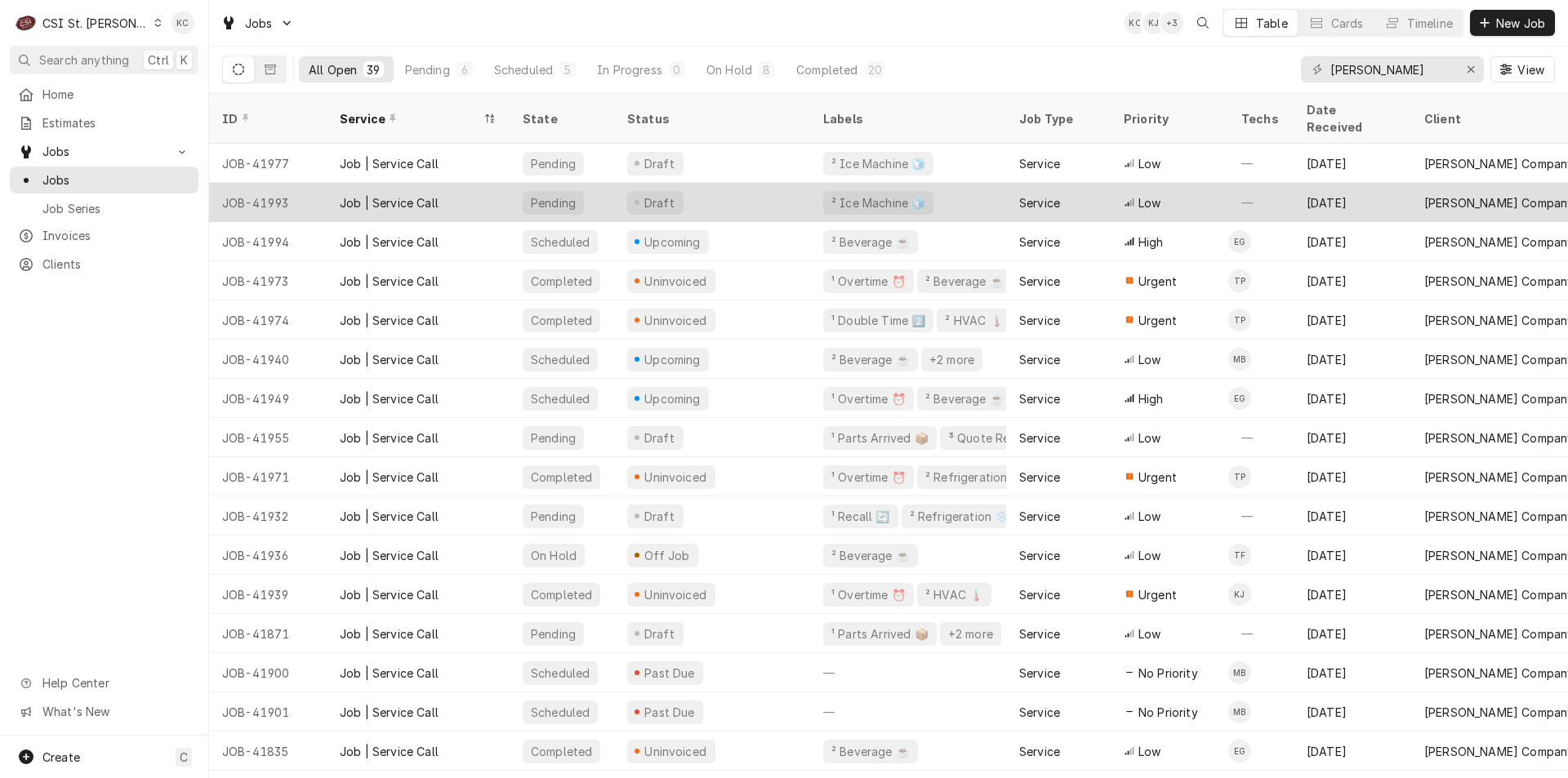
click at [270, 183] on div "JOB-41993" at bounding box center [268, 202] width 118 height 39
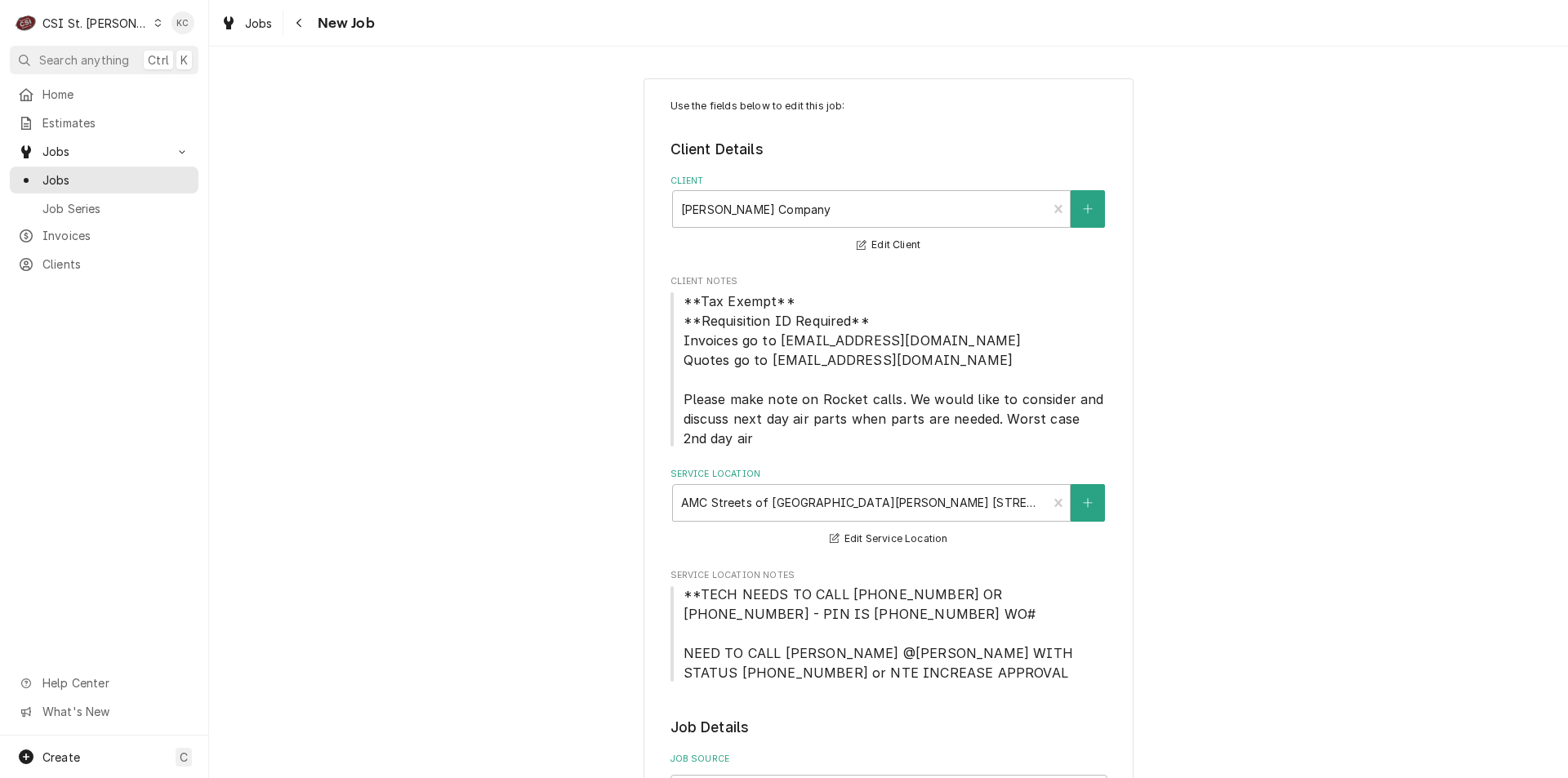
type textarea "x"
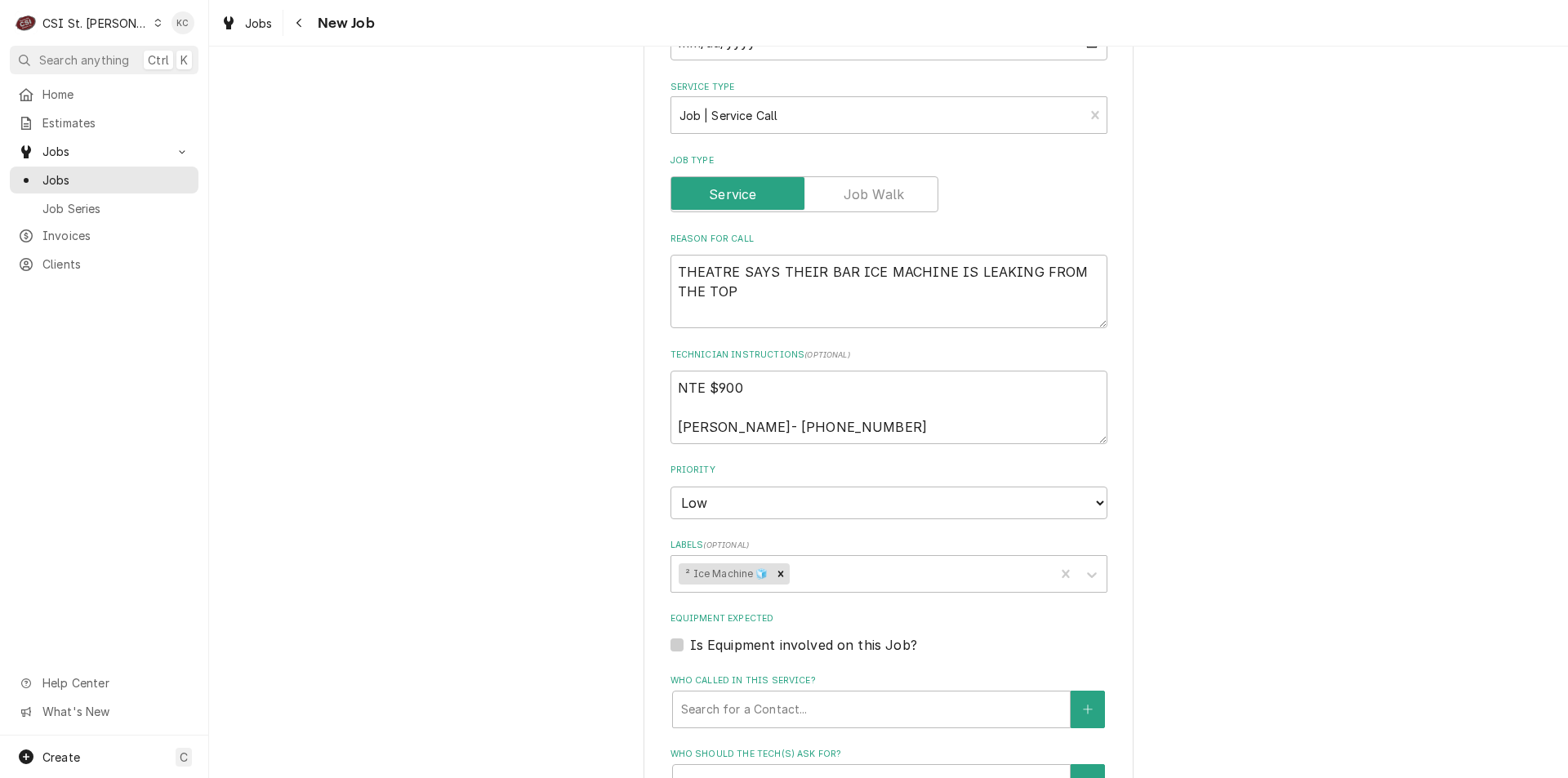
scroll to position [1388, 0]
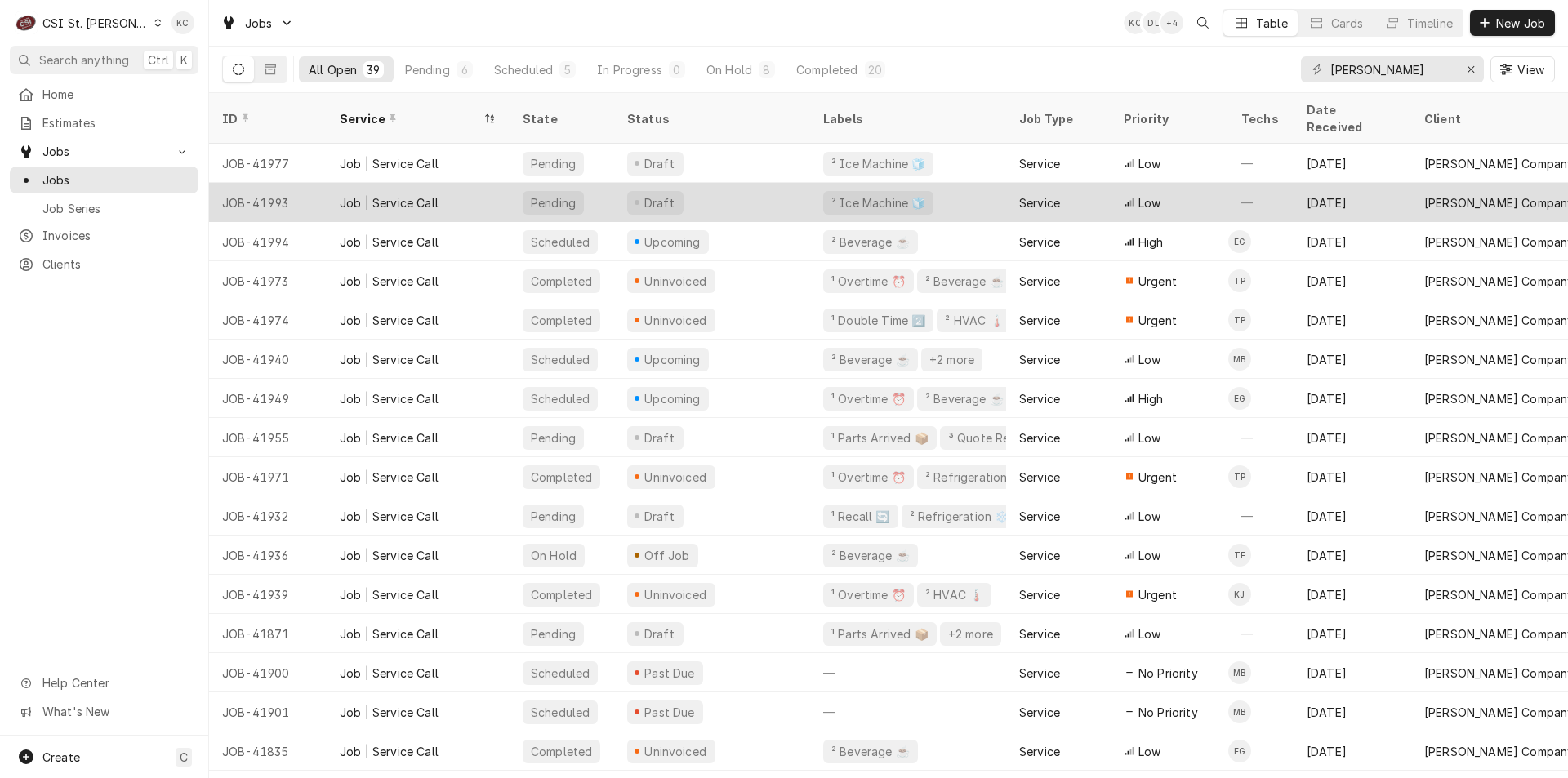
click at [502, 183] on div "Job | Service Call" at bounding box center [418, 202] width 183 height 39
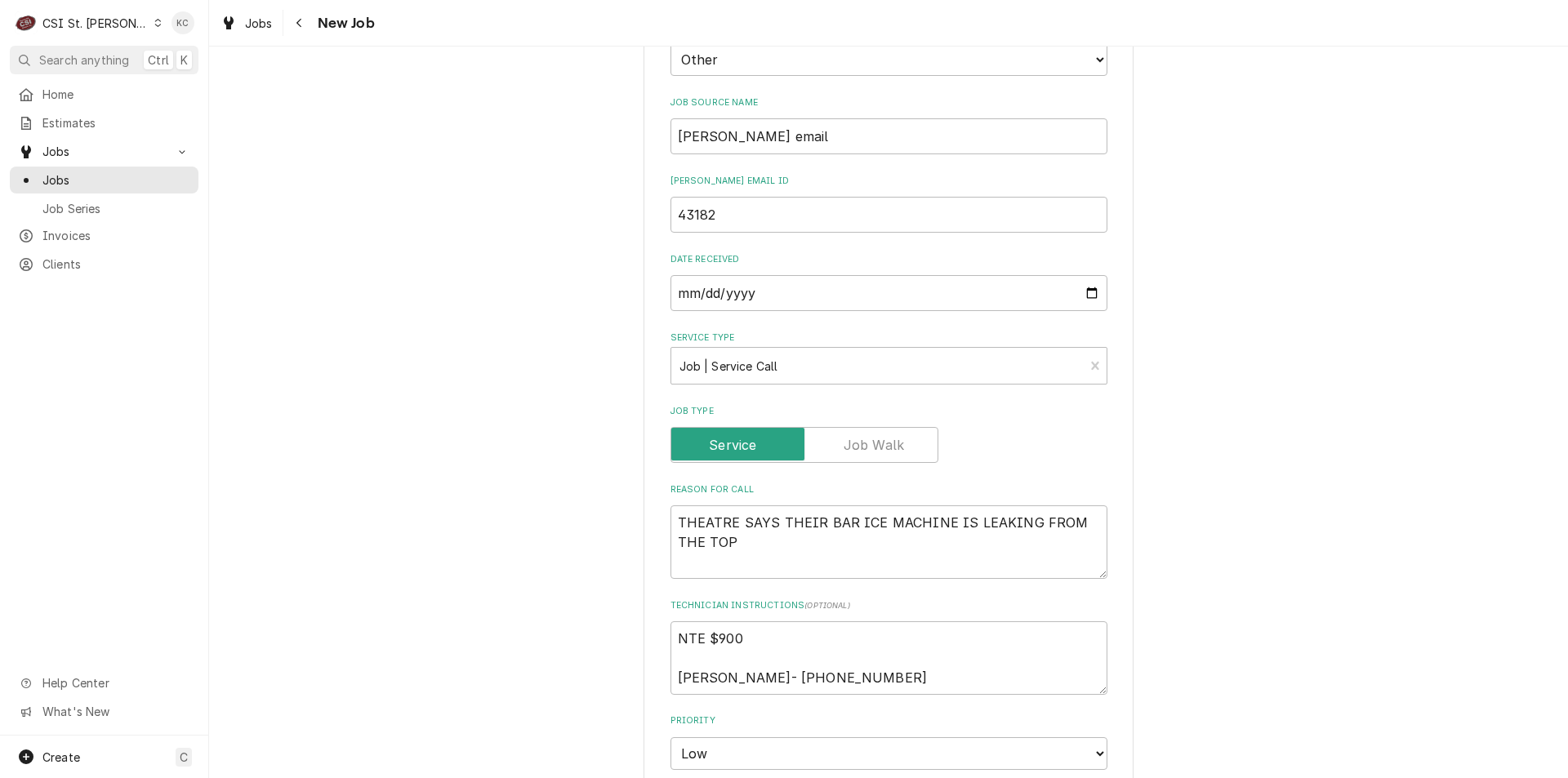
scroll to position [734, 0]
click at [781, 544] on textarea "THEATRE SAYS THEIR BAR ICE MACHINE IS LEAKING FROM THE TOP" at bounding box center [888, 538] width 437 height 73
type textarea "x"
type textarea "THEATRE SAYS THEIR BAR ICE MACHINE IS LEAKING FROM THE TOP"
type textarea "x"
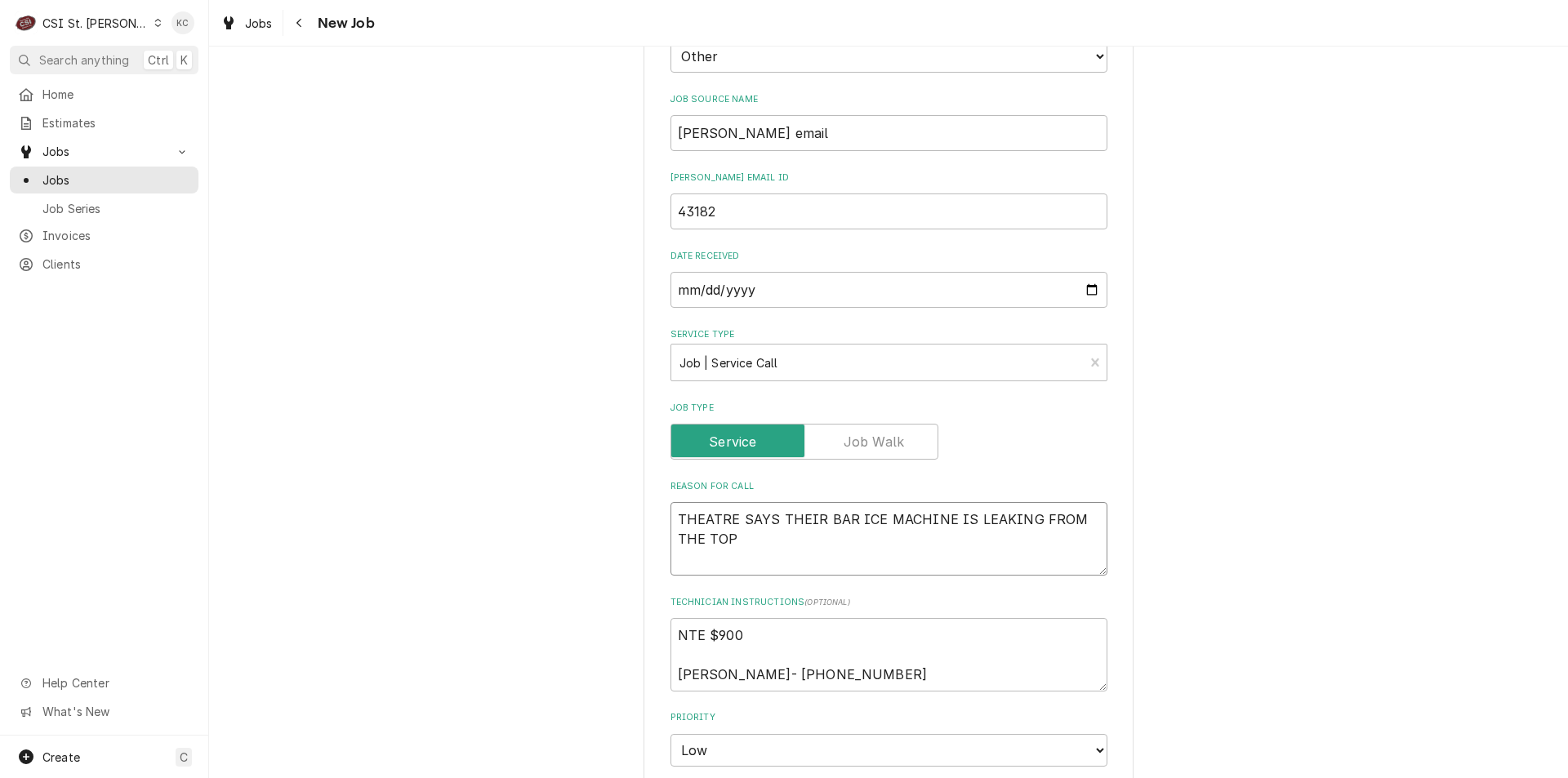
type textarea "THEATRE SAYS THEIR BAR ICE MACHINE IS LEAKING FROM THE TOP -"
type textarea "x"
type textarea "THEATRE SAYS THEIR BAR ICE MACHINE IS LEAKING FROM THE TOP --"
type textarea "x"
type textarea "THEATRE SAYS THEIR BAR ICE MACHINE IS LEAKING FROM THE TOP --"
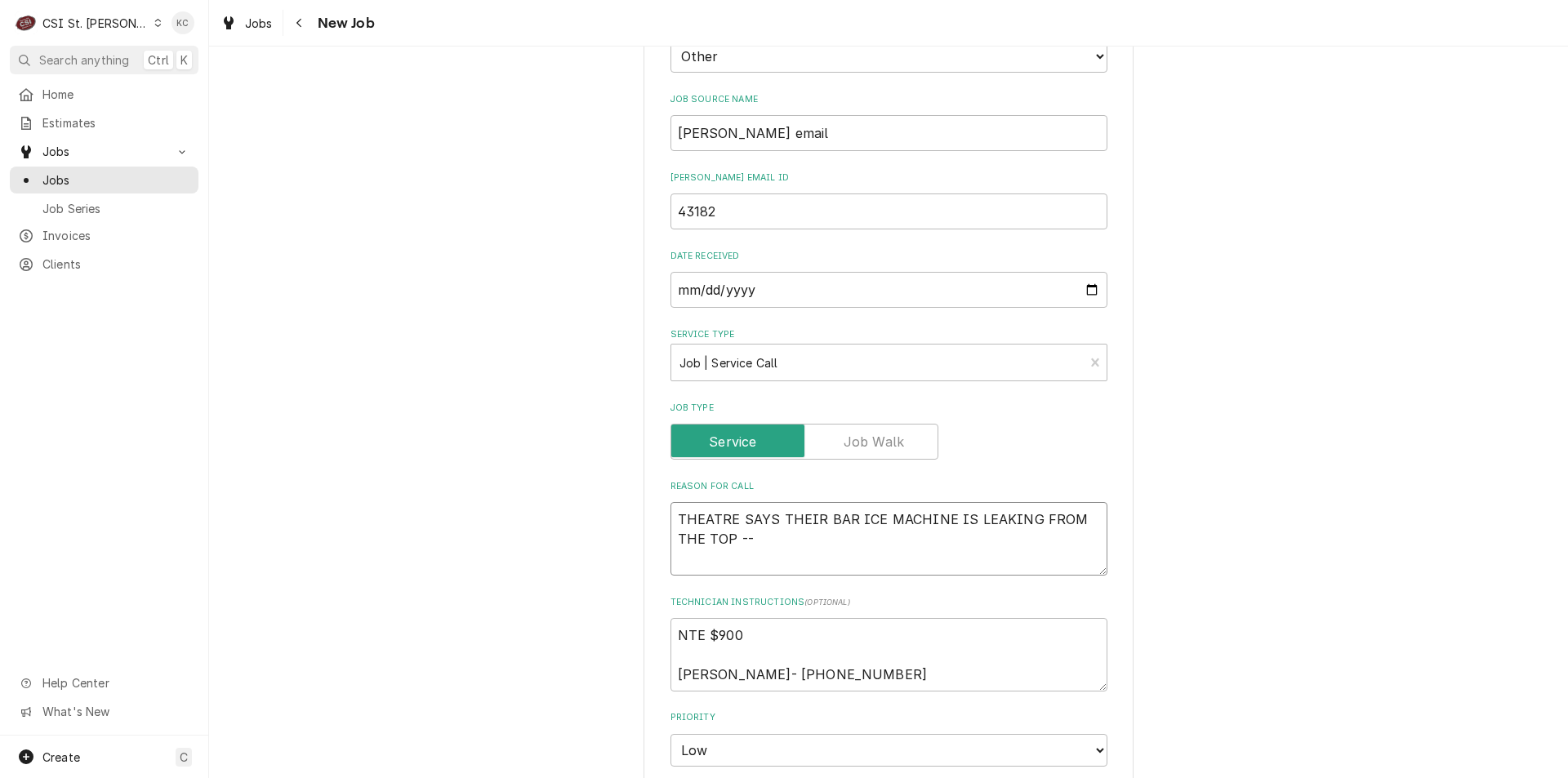
type textarea "x"
type textarea "THEATRE SAYS THEIR BAR ICE MACHINE IS LEAKING FROM THE TOP --"
click at [780, 539] on textarea "THEATRE SAYS THEIR BAR ICE MACHINE IS LEAKING FROM THE TOP --" at bounding box center [888, 538] width 437 height 73
paste textarea "Some additional info for the tech. The leak has been traced to a pin hole in th…"
type textarea "x"
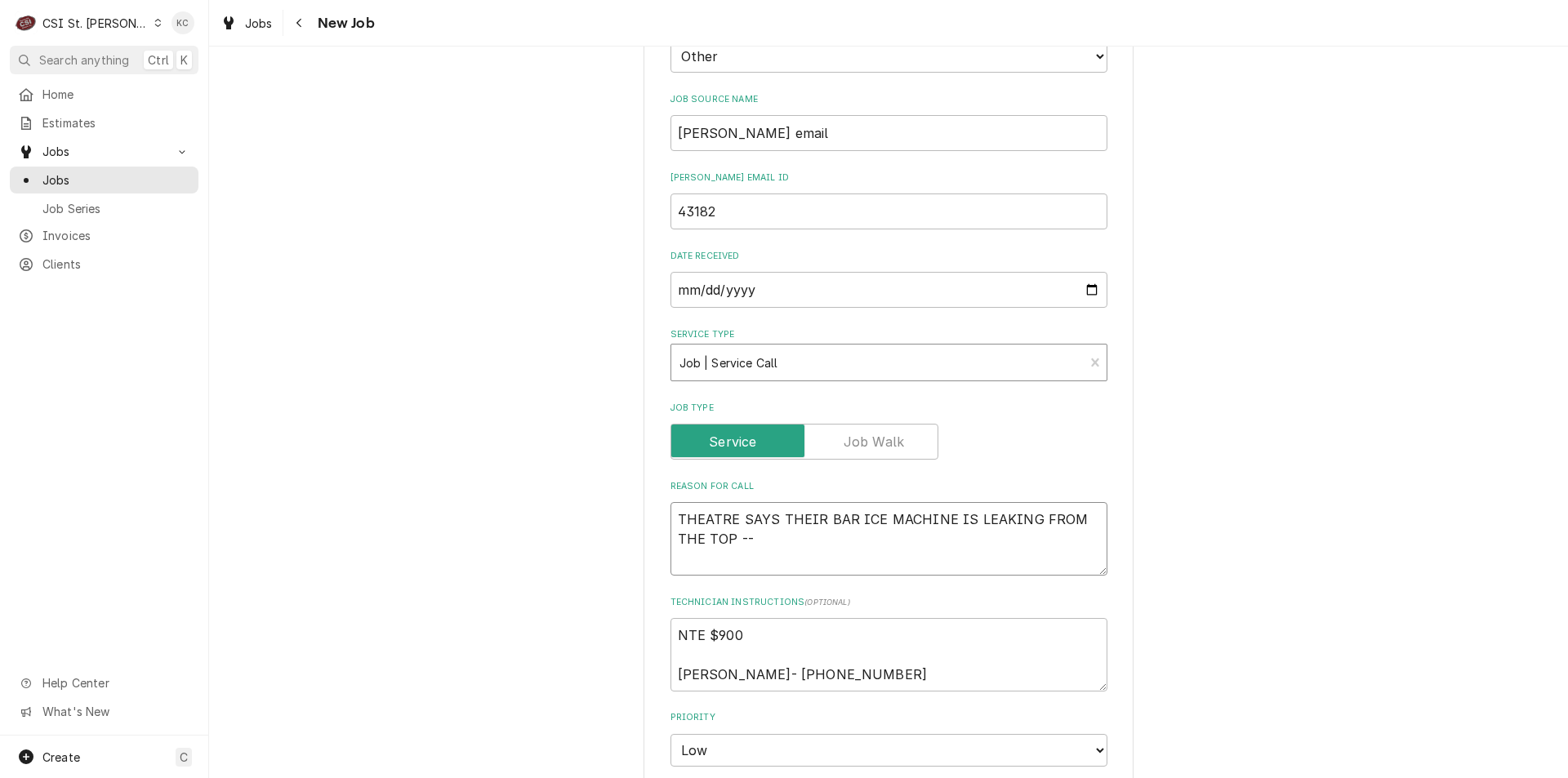
type textarea "THEATRE SAYS THEIR BAR ICE MACHINE IS LEAKING FROM THE TOP -- Some additional i…"
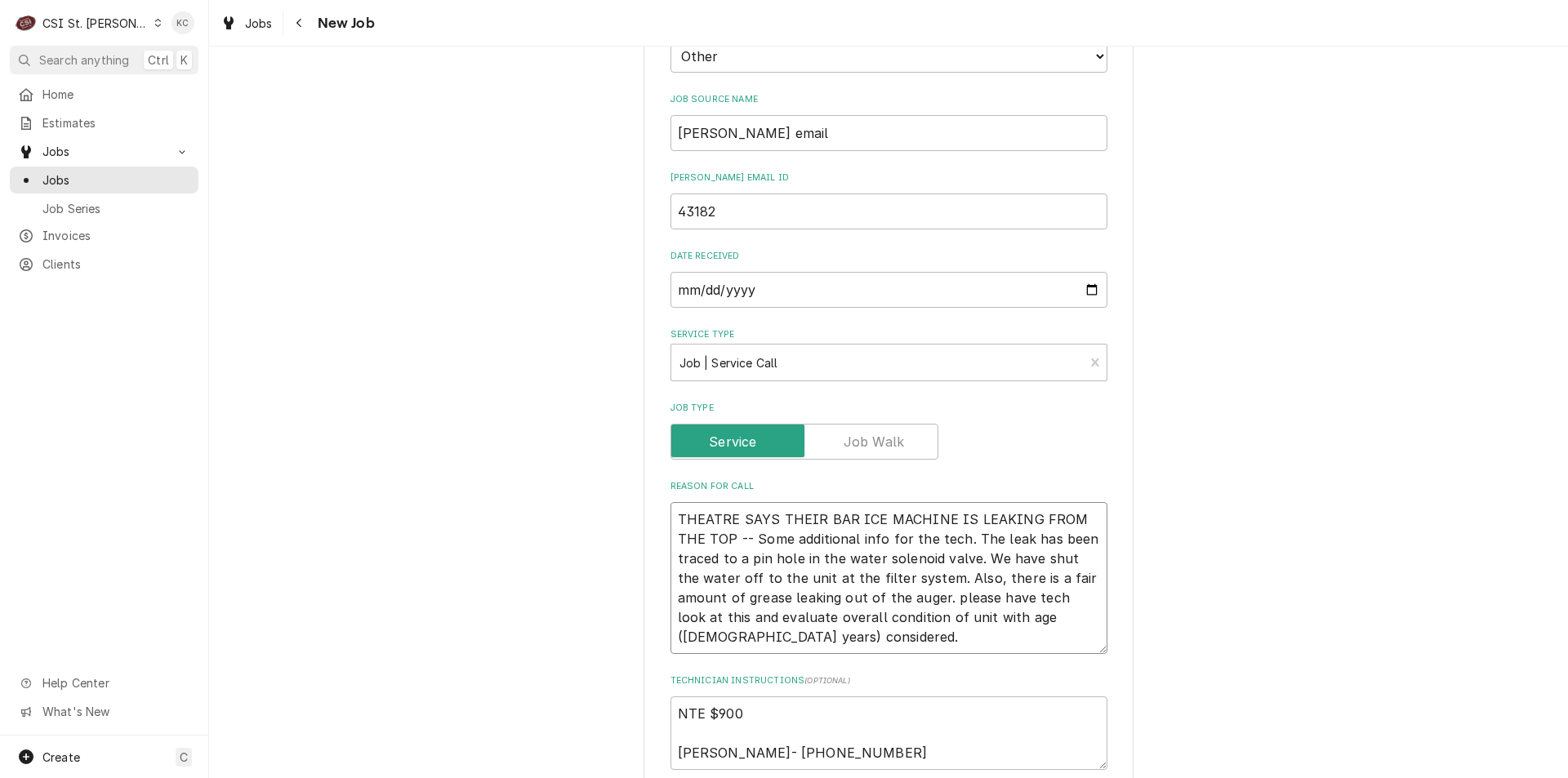
type textarea "x"
type textarea "THEATRE SAYS THEIR BAR ICE MACHINE IS LEAKING FROM THE TOP -- Some additional i…"
click at [1219, 363] on div "Use the fields below to edit this job: Client Details Client Vivian Company Edi…" at bounding box center [888, 517] width 1359 height 2377
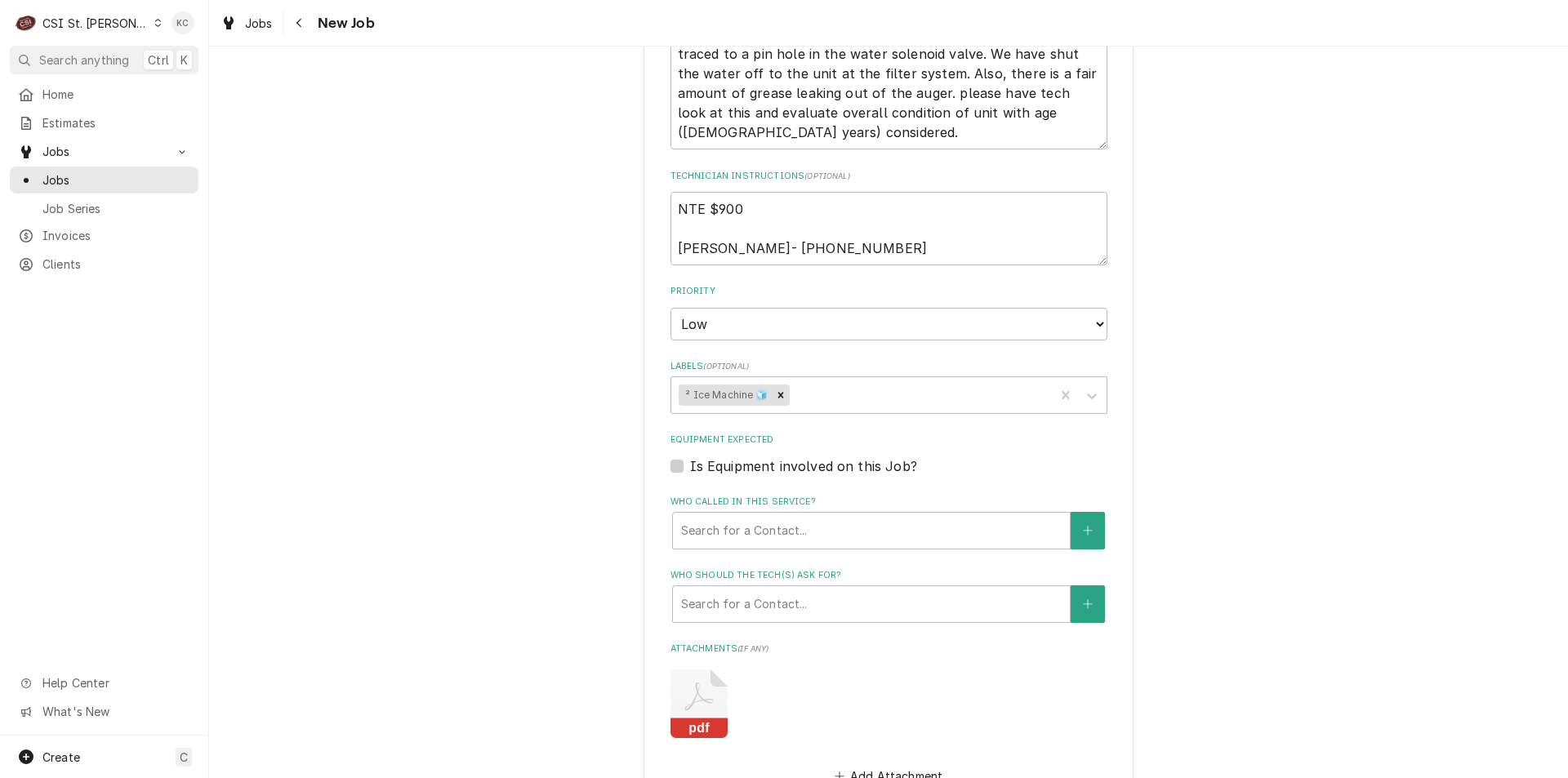
scroll to position [1662, 0]
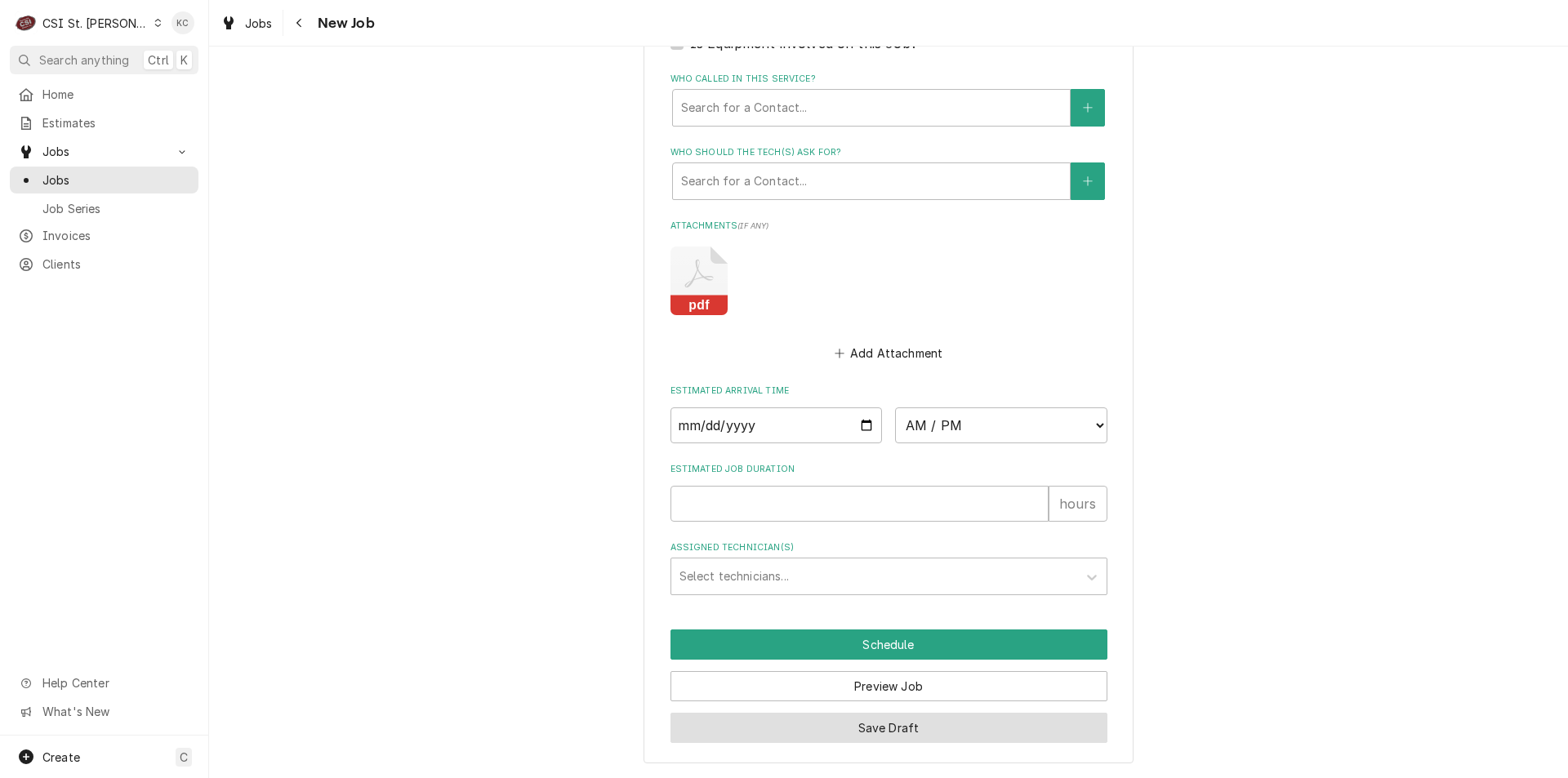
click at [962, 729] on button "Save Draft" at bounding box center [888, 728] width 437 height 30
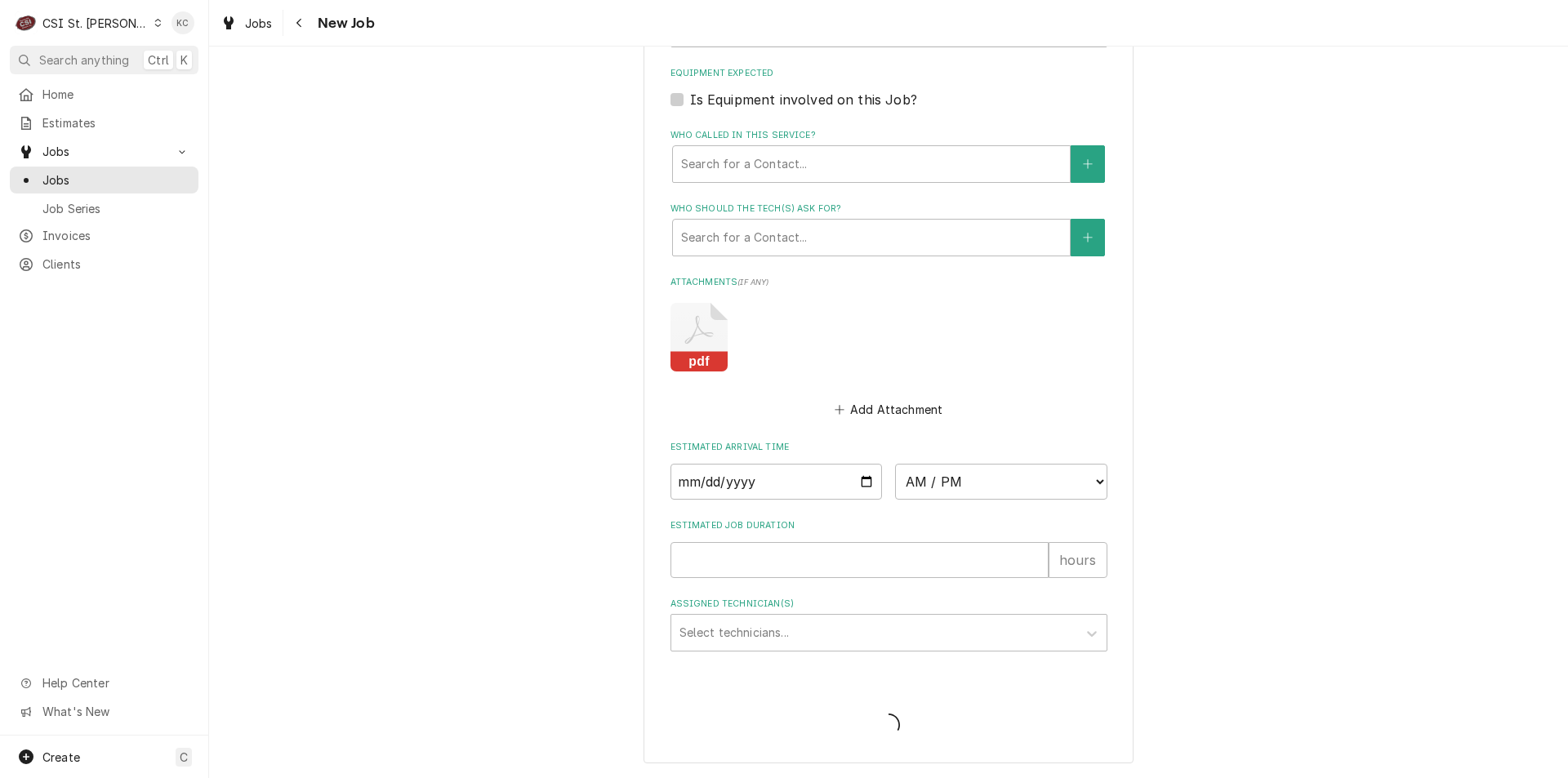
type textarea "x"
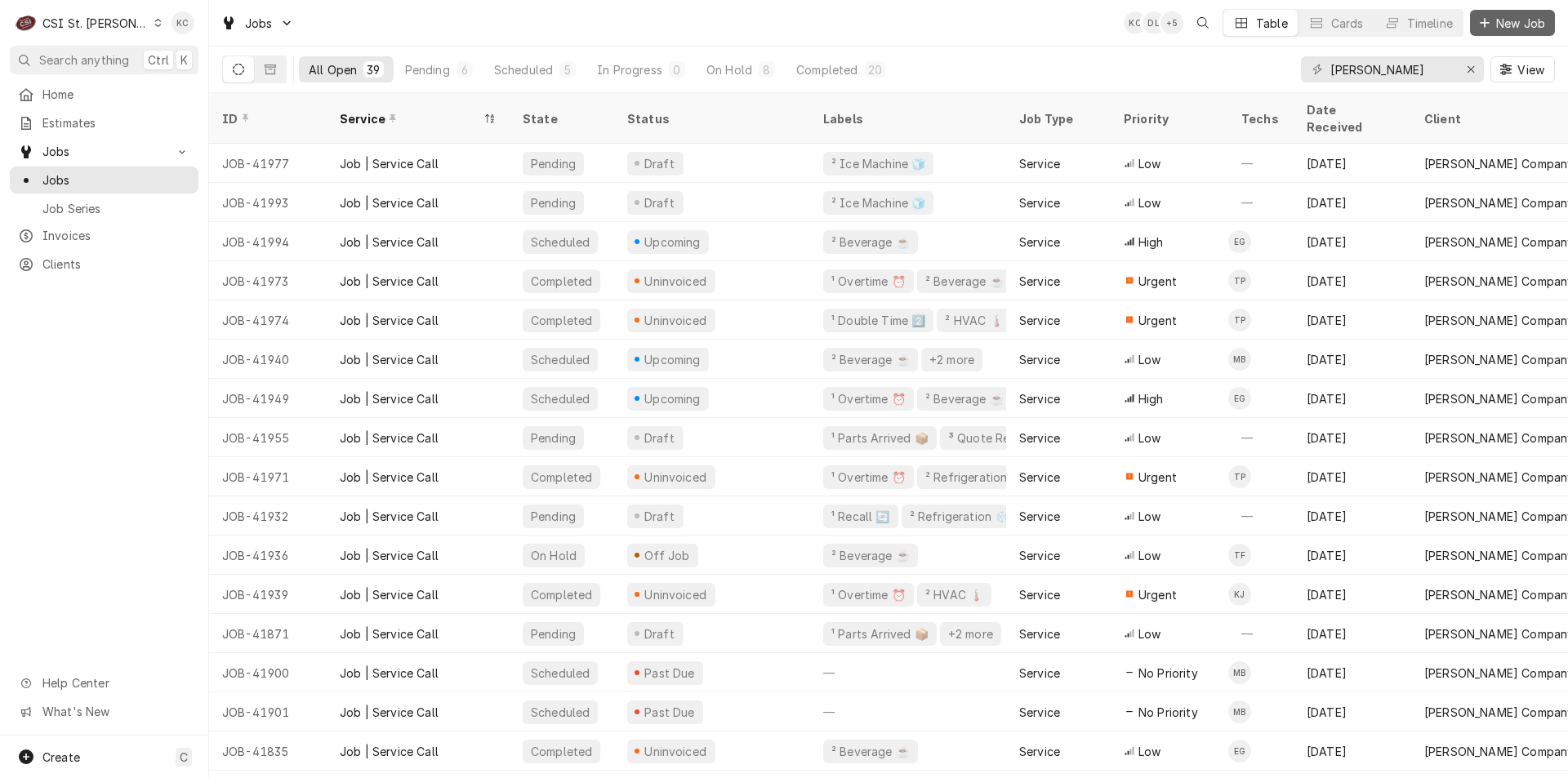
click at [1531, 22] on span "New Job" at bounding box center [1521, 23] width 56 height 17
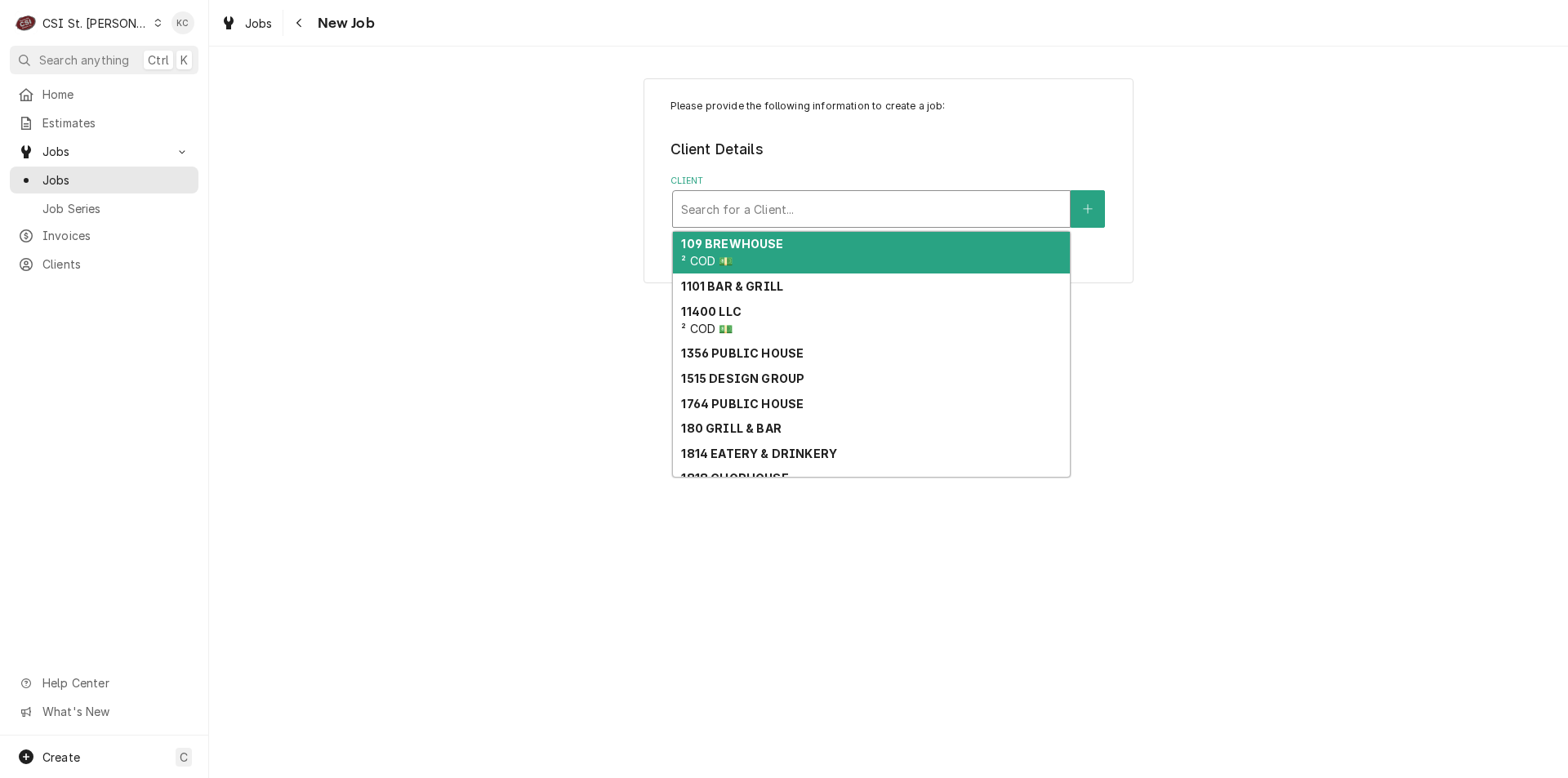
click at [828, 202] on div "Client" at bounding box center [871, 209] width 381 height 29
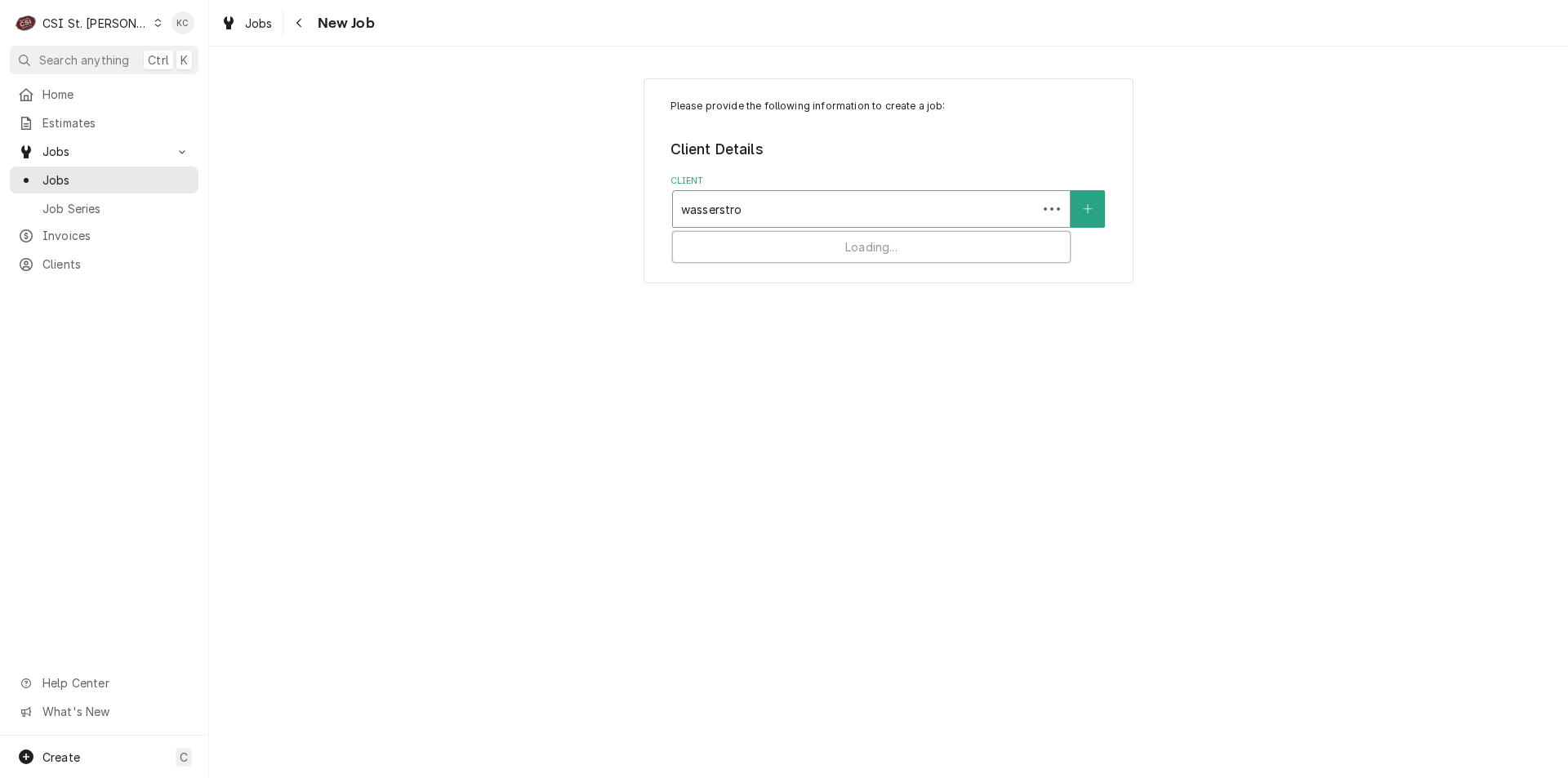
type input "wasserstrom"
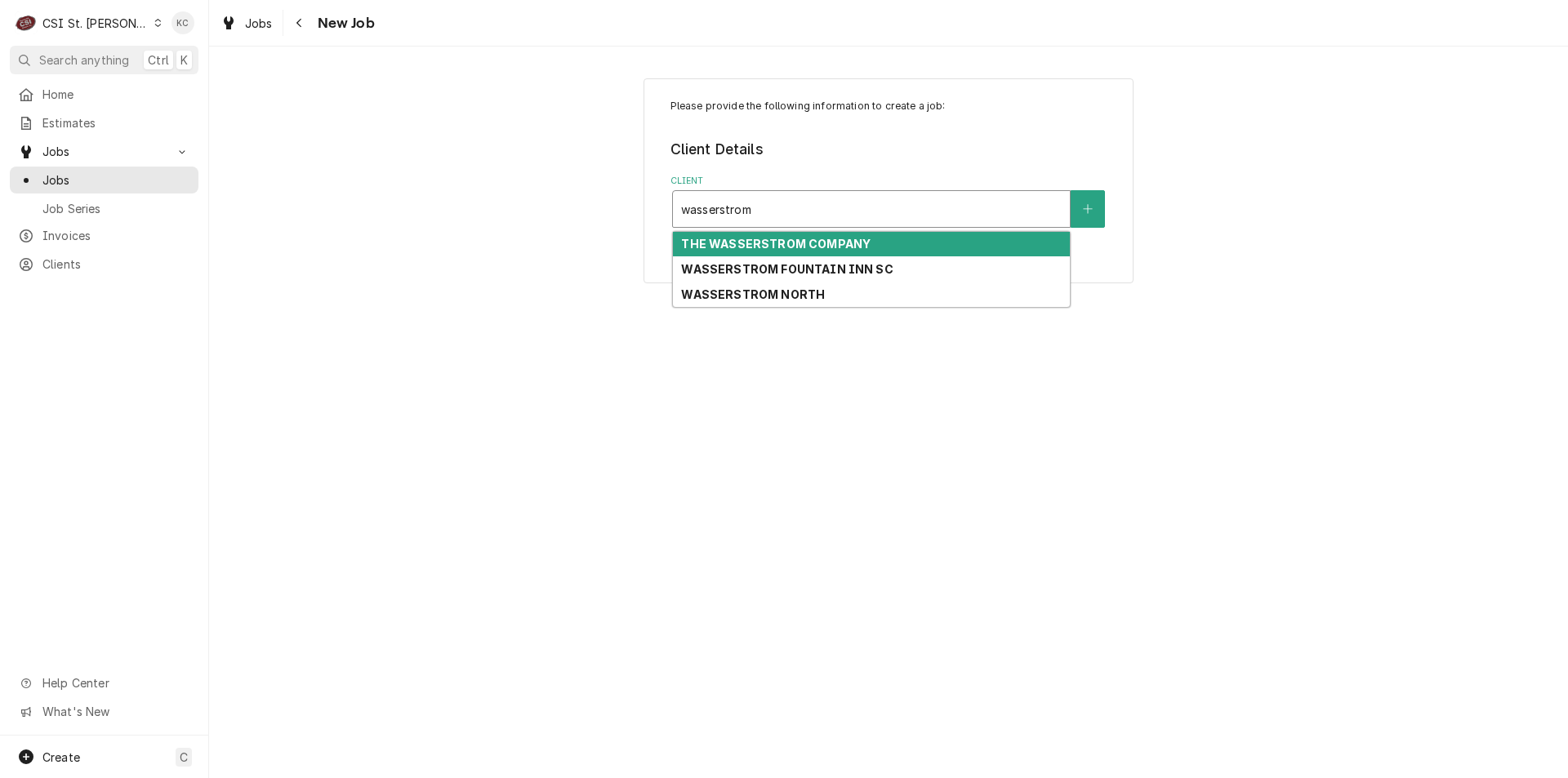
click at [846, 249] on strong "THE WASSERSTROM COMPANY" at bounding box center [776, 244] width 190 height 14
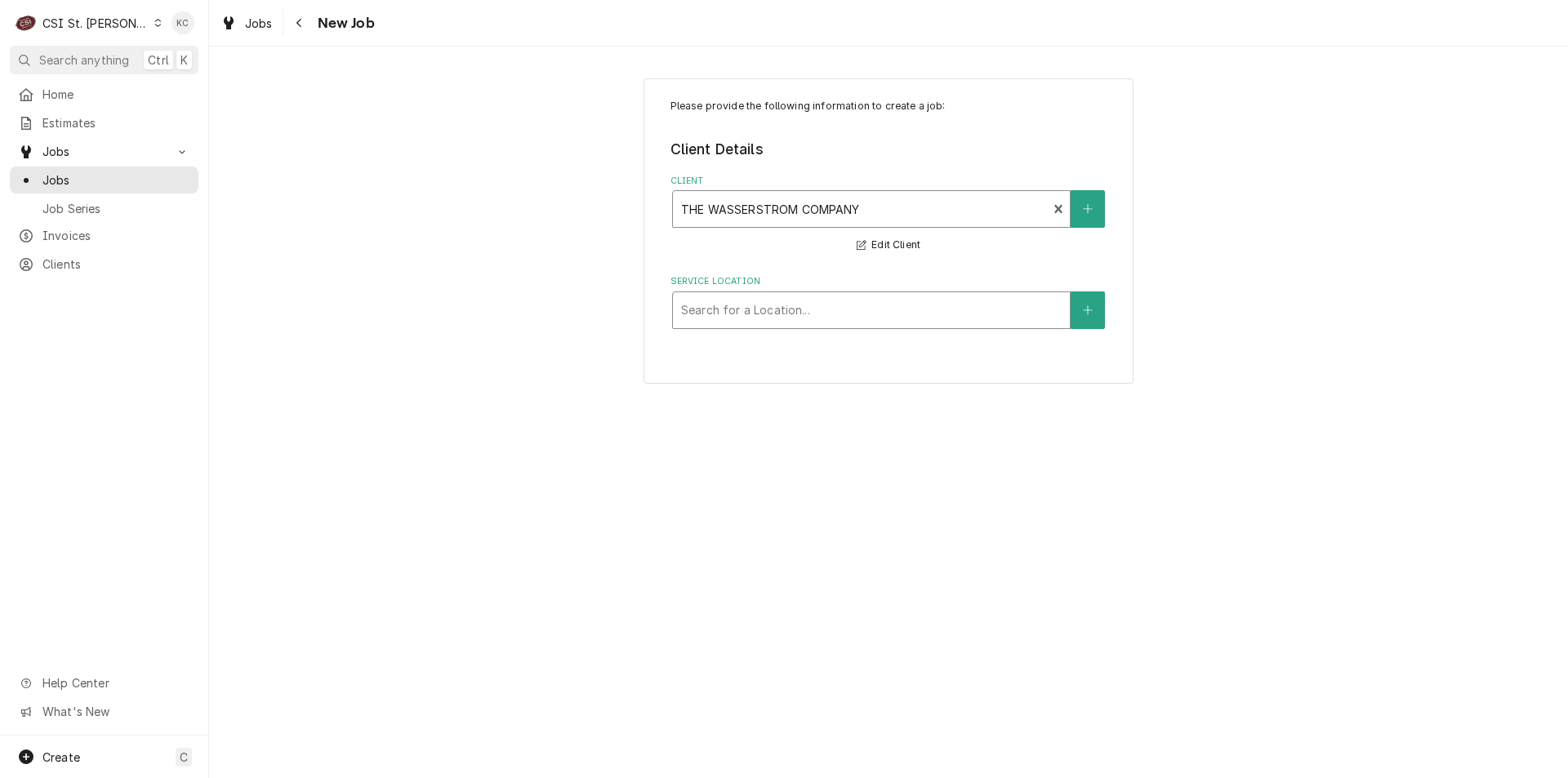
click at [813, 324] on div "Service Location" at bounding box center [871, 309] width 381 height 29
